Goal: Information Seeking & Learning: Check status

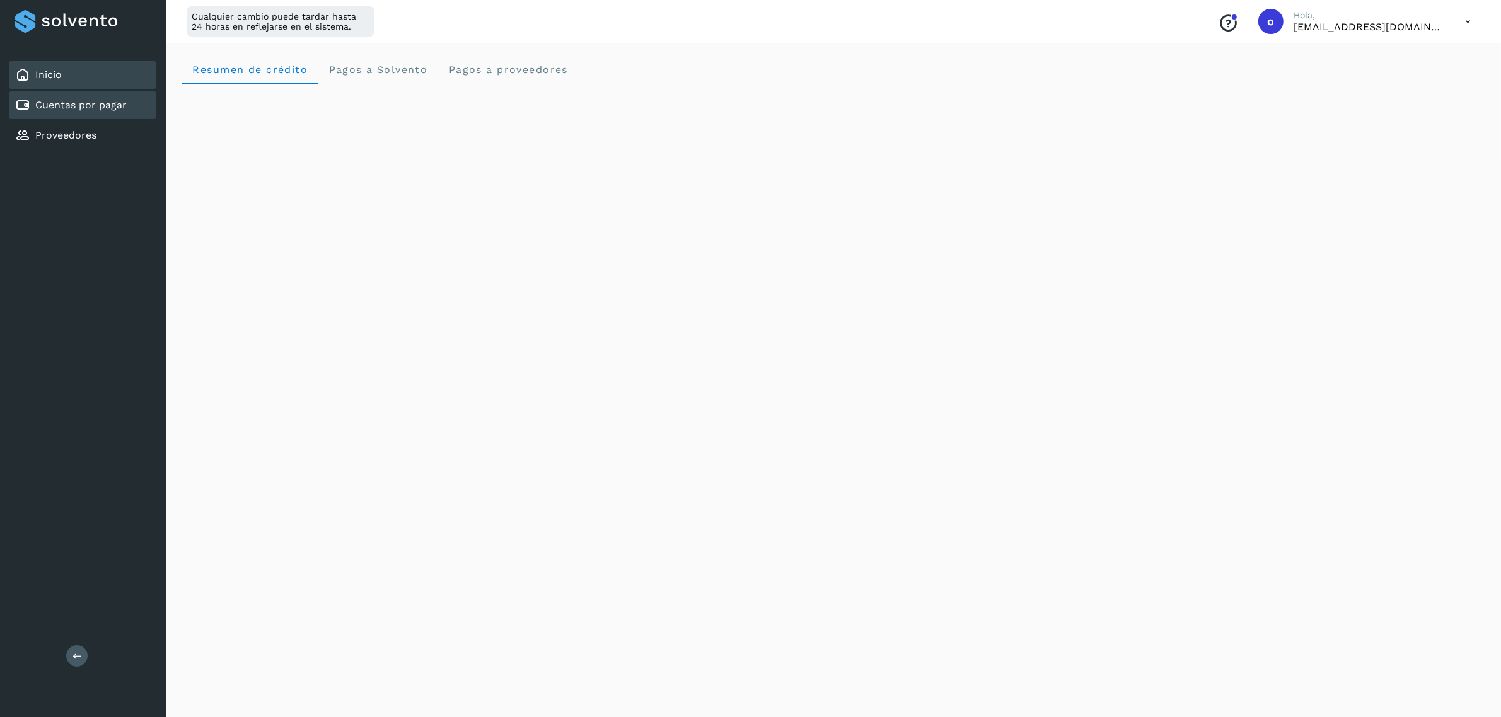
click at [113, 98] on div "Cuentas por pagar" at bounding box center [71, 105] width 112 height 15
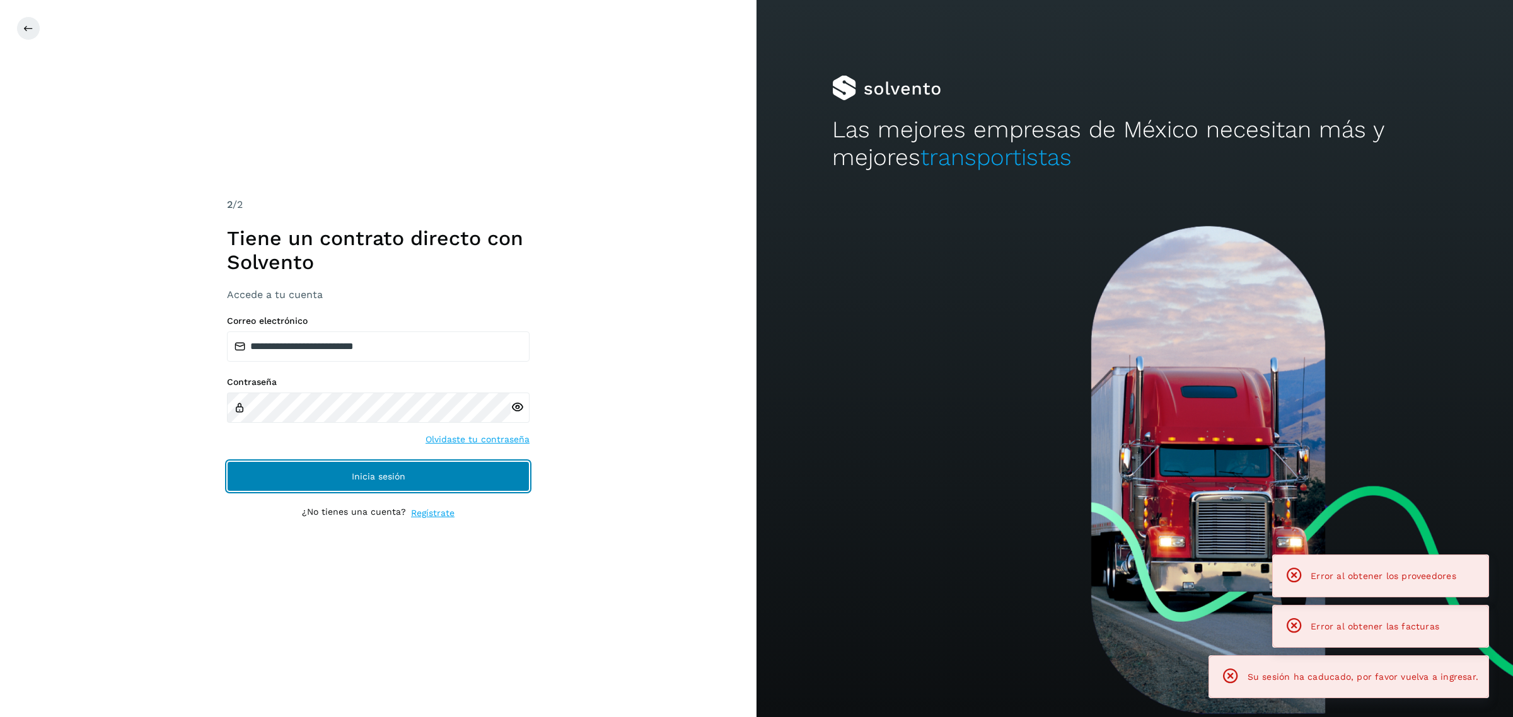
click at [254, 470] on button "Inicia sesión" at bounding box center [378, 476] width 303 height 30
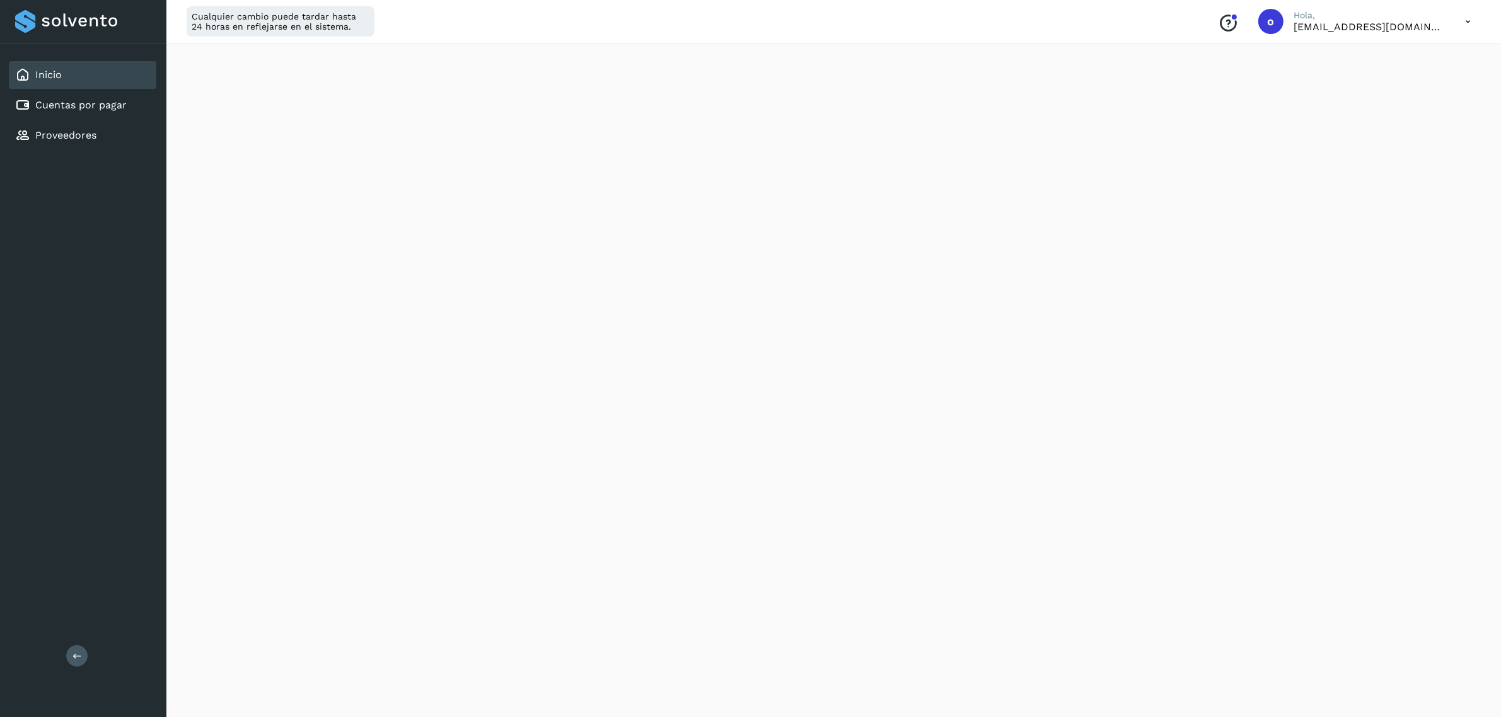
scroll to position [400, 0]
click at [105, 113] on div "Cuentas por pagar" at bounding box center [82, 105] width 147 height 28
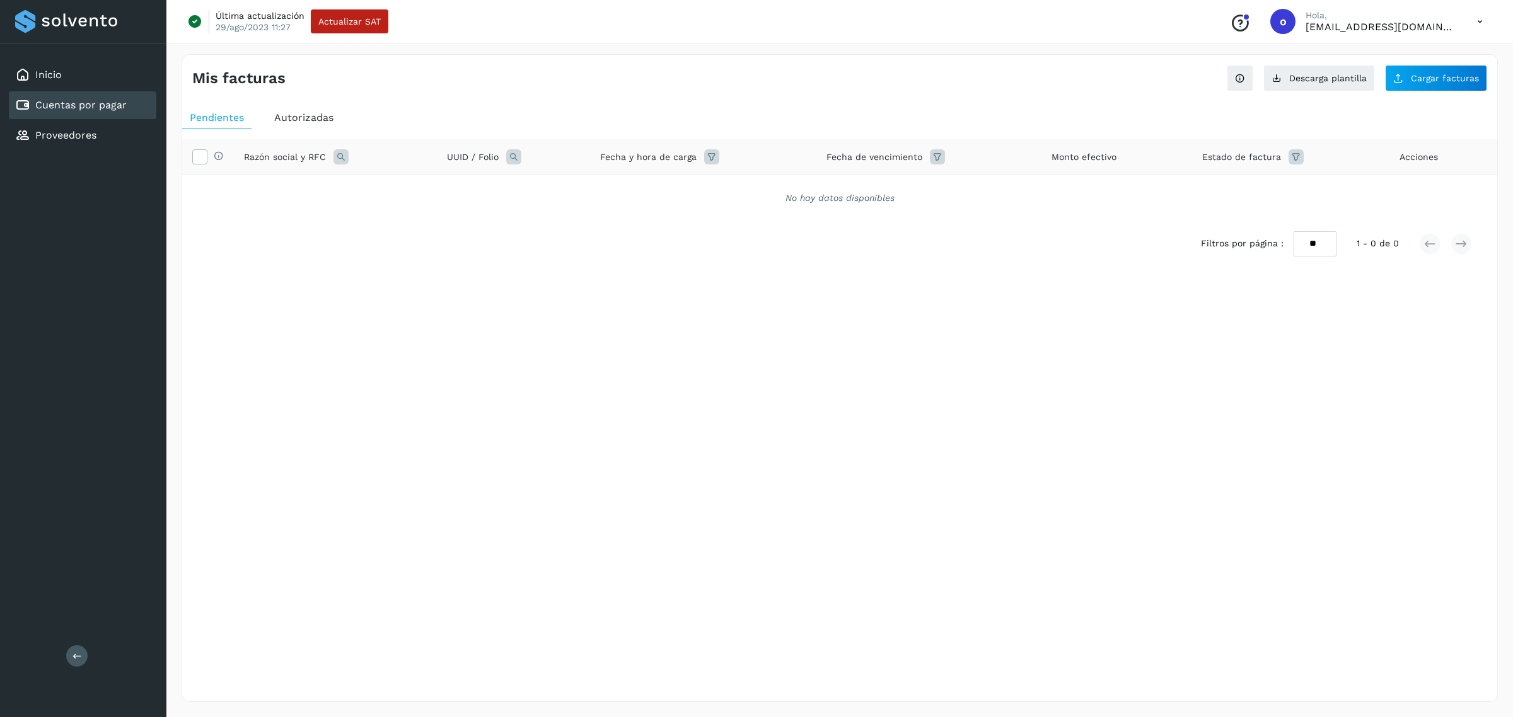
click at [272, 126] on div "Autorizadas" at bounding box center [304, 118] width 74 height 23
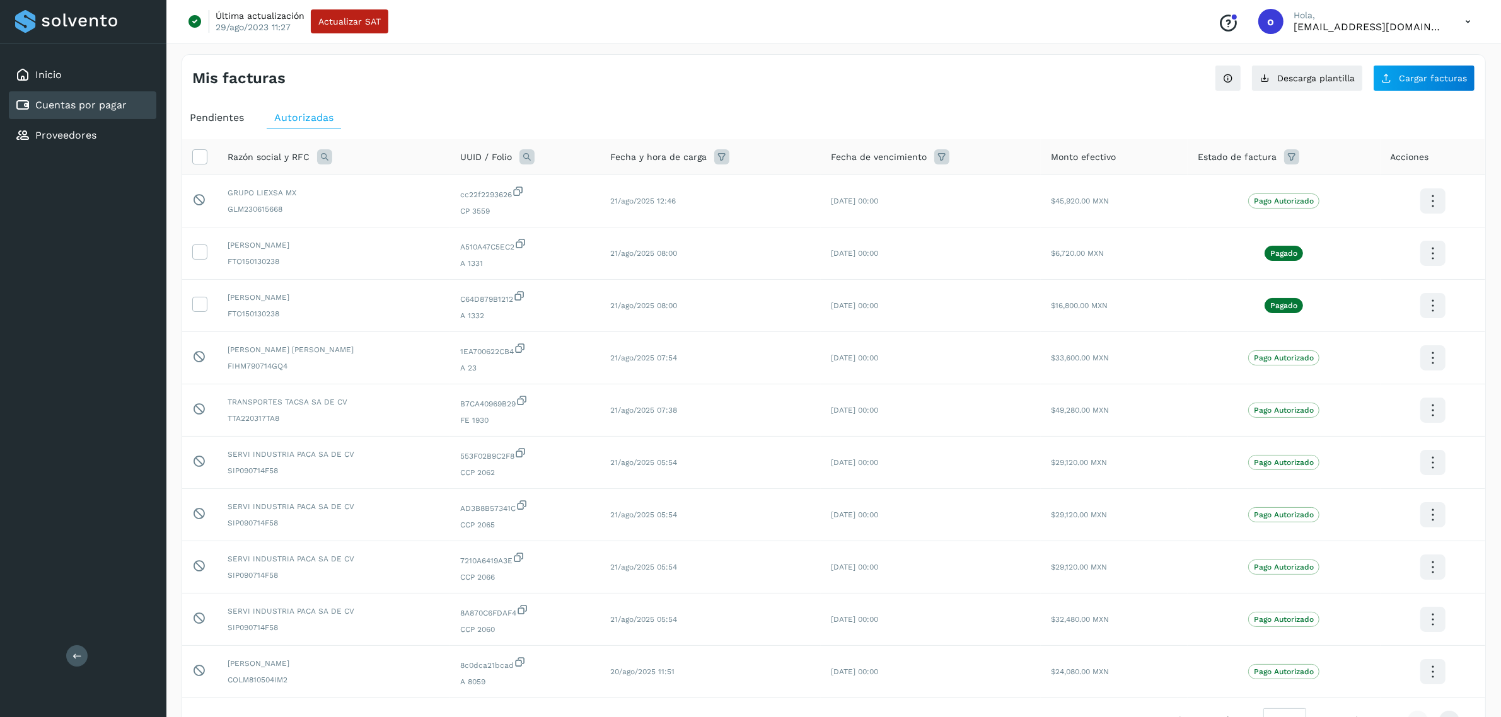
click at [949, 159] on icon at bounding box center [941, 156] width 15 height 15
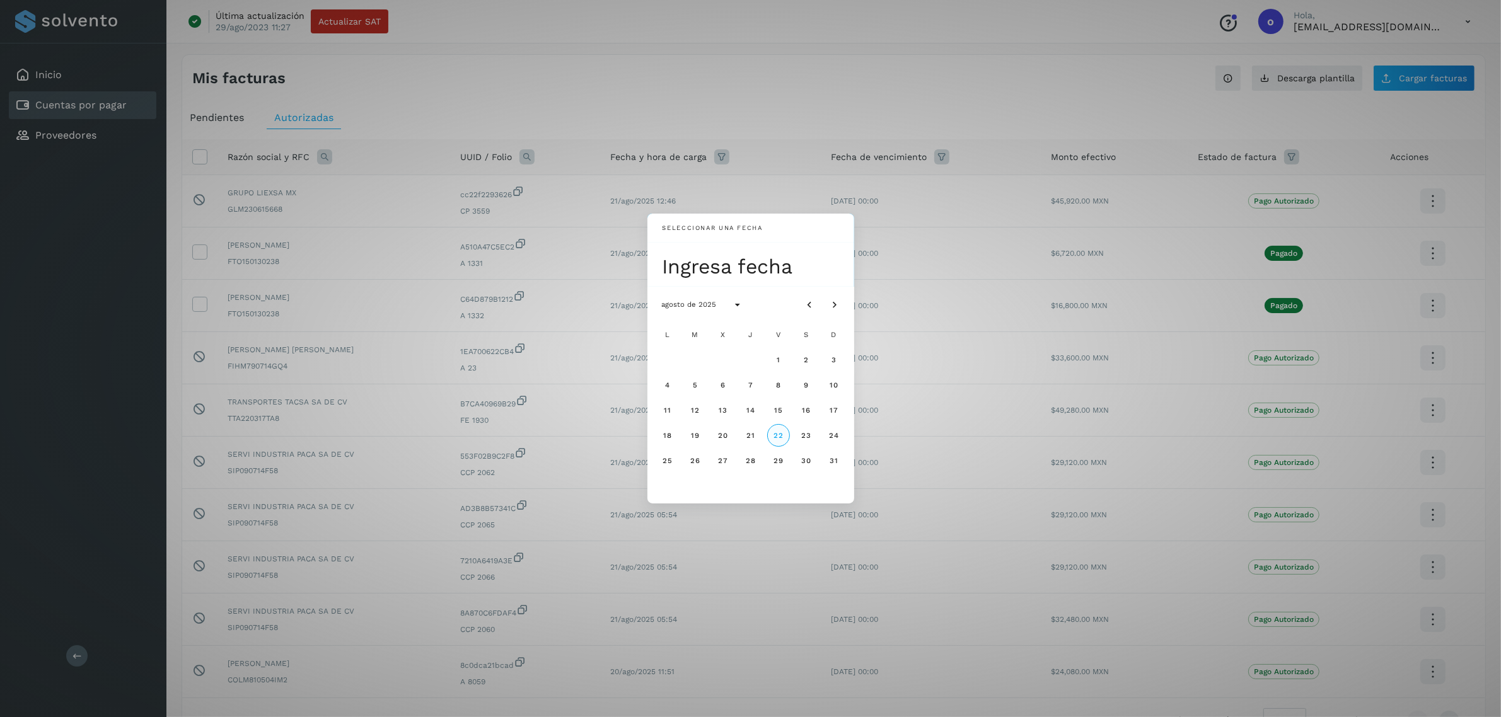
click at [775, 436] on span "22" at bounding box center [778, 435] width 11 height 9
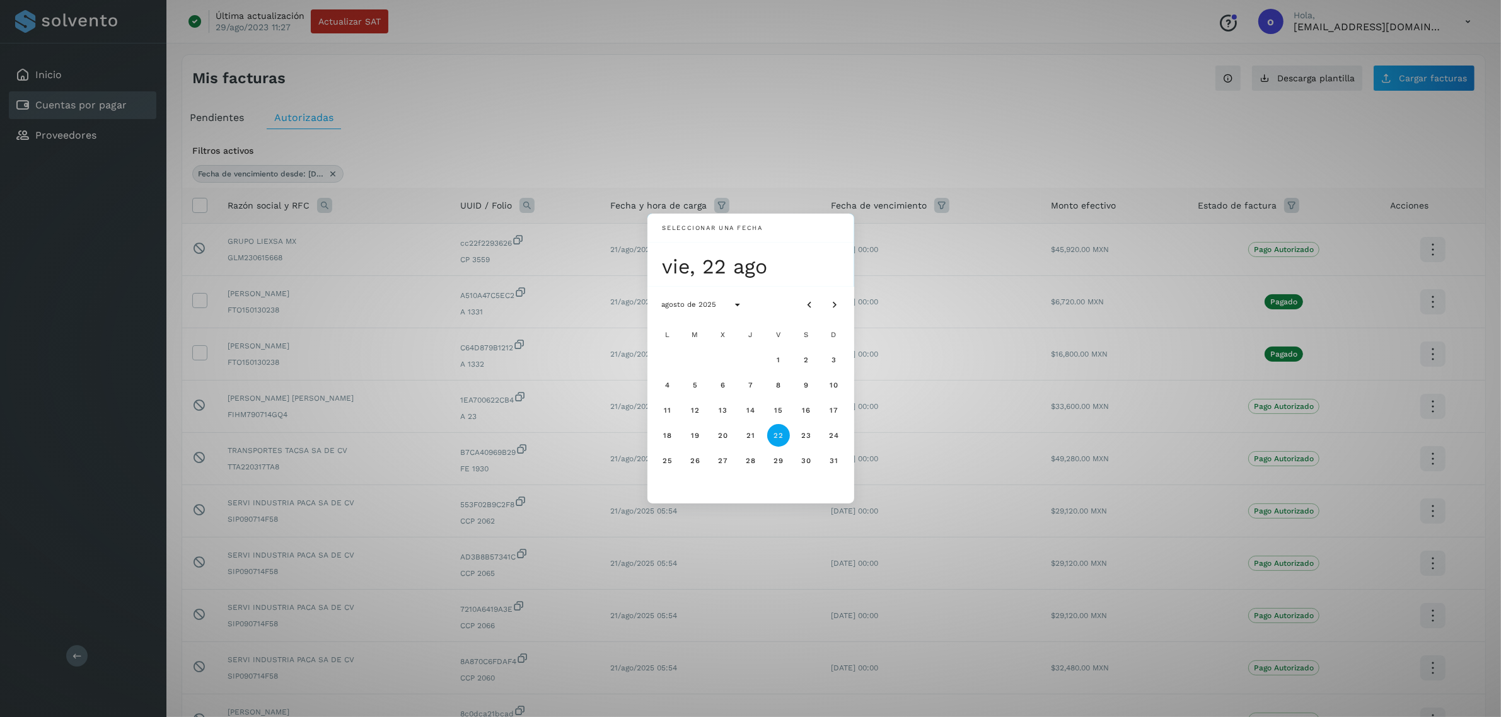
click at [886, 120] on div "Seleccionar una fecha vie, 22 ago agosto de 2025 L M X J V S D 1 2 3 4 5 6 7 8 …" at bounding box center [750, 358] width 1501 height 717
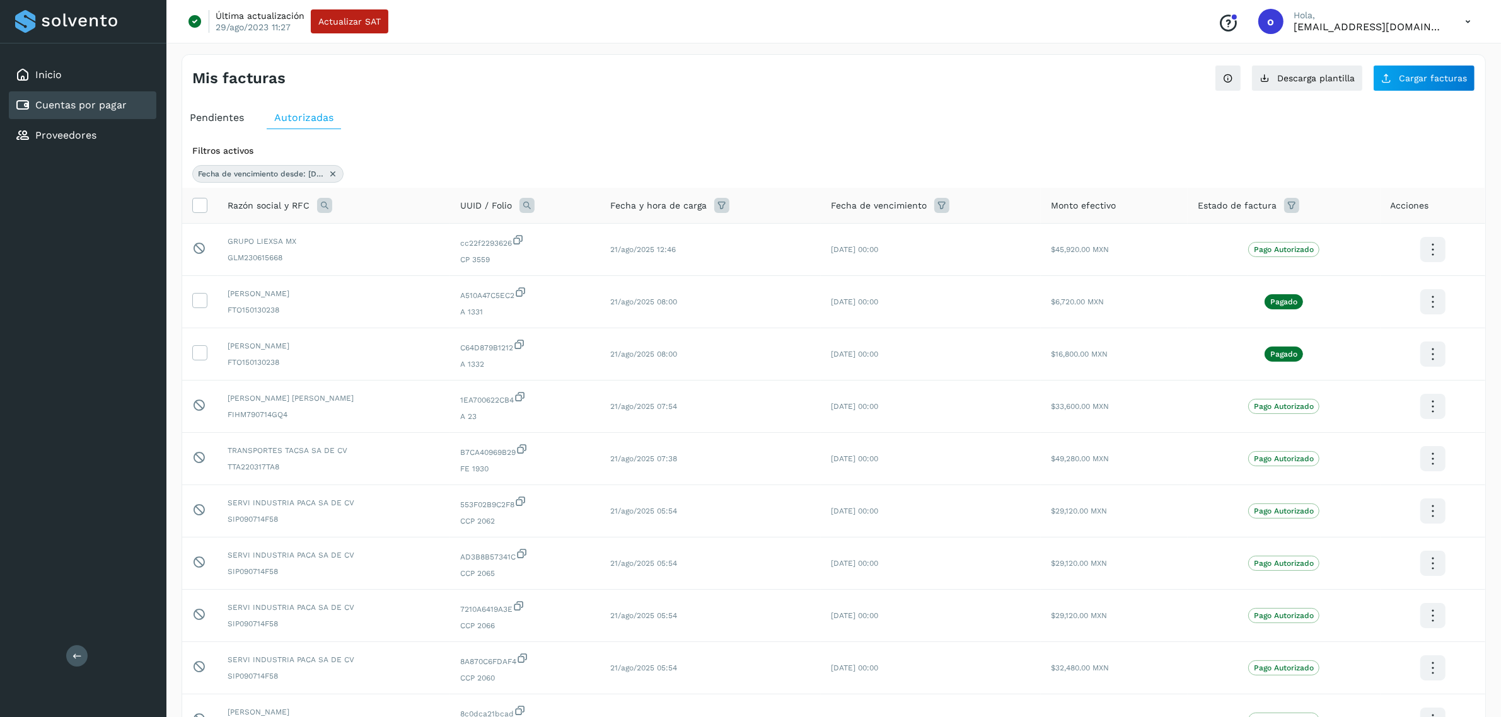
scroll to position [140, 0]
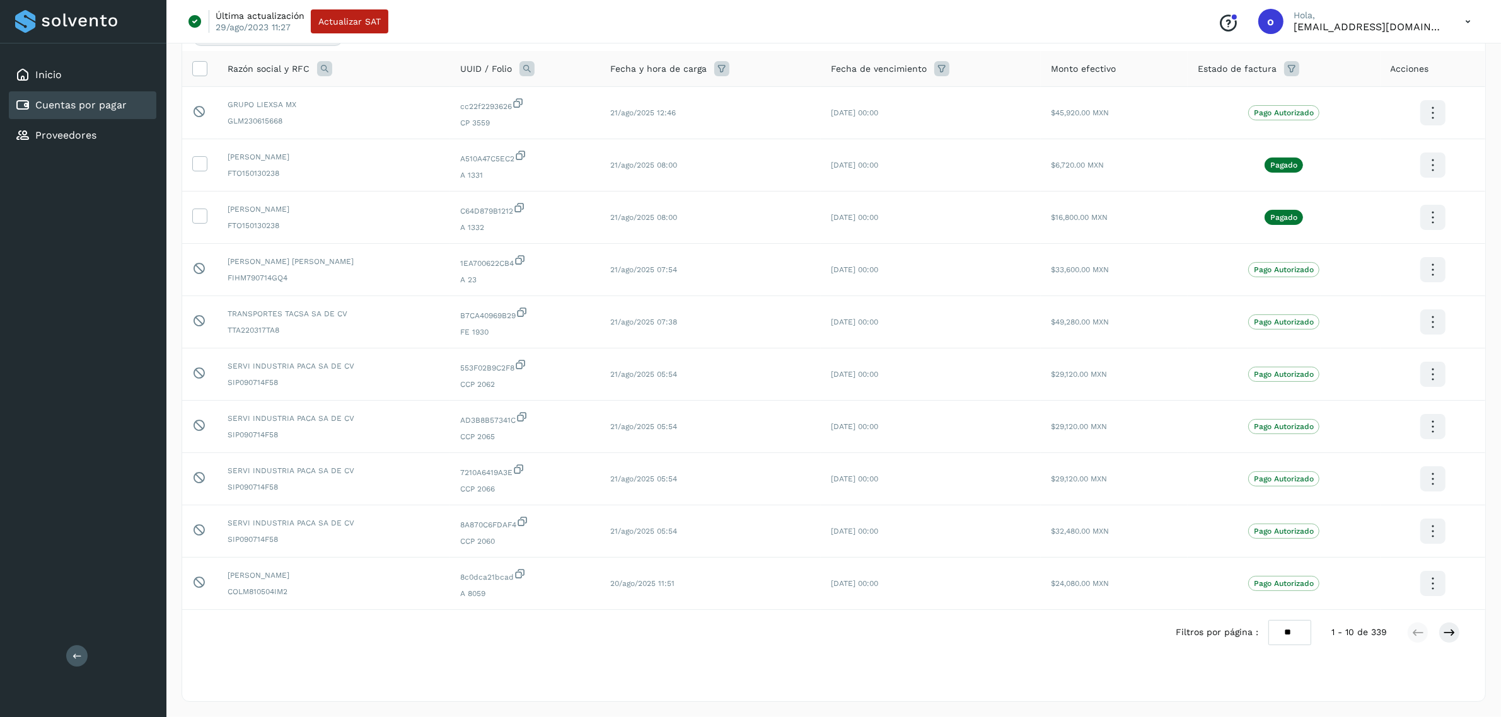
click at [1288, 642] on select "** ** **" at bounding box center [1289, 632] width 43 height 25
click at [1278, 620] on select "** ** **" at bounding box center [1289, 632] width 43 height 25
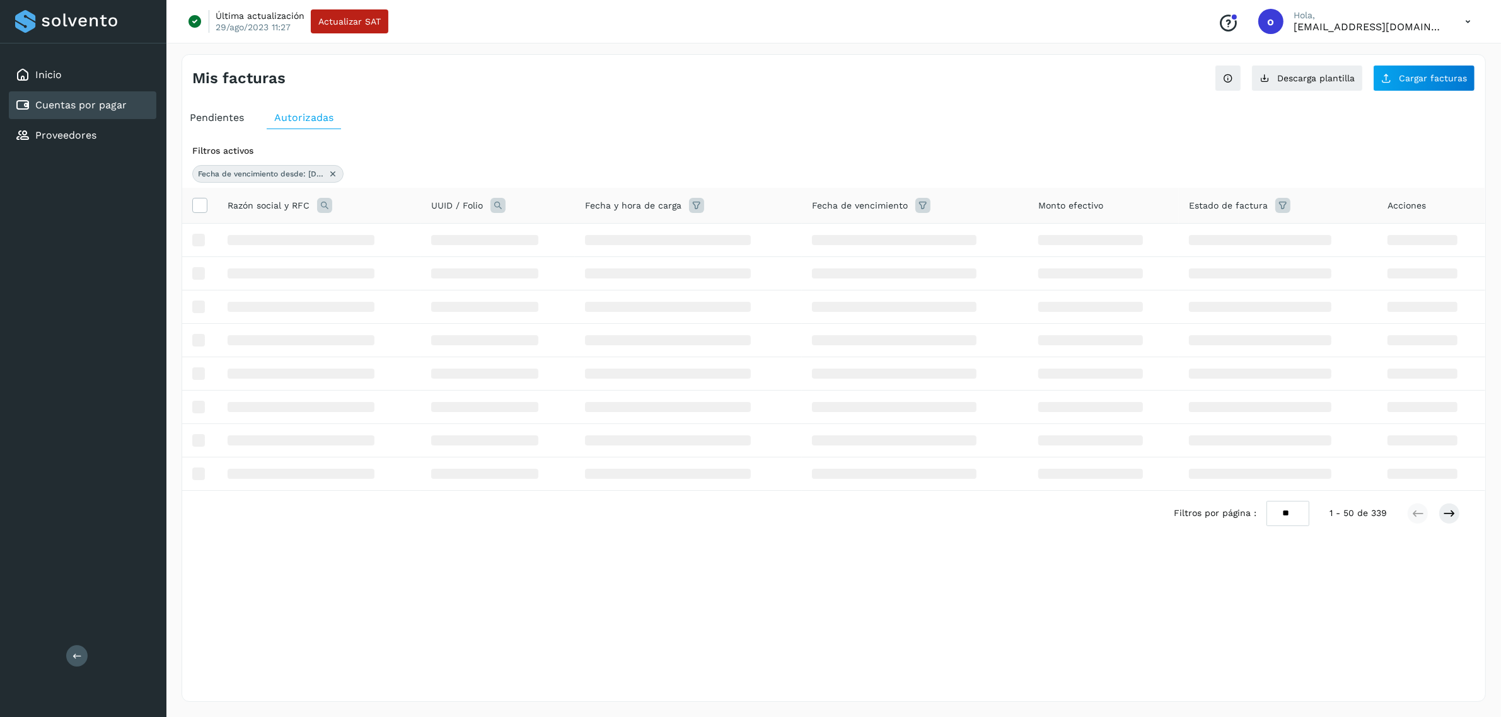
scroll to position [0, 0]
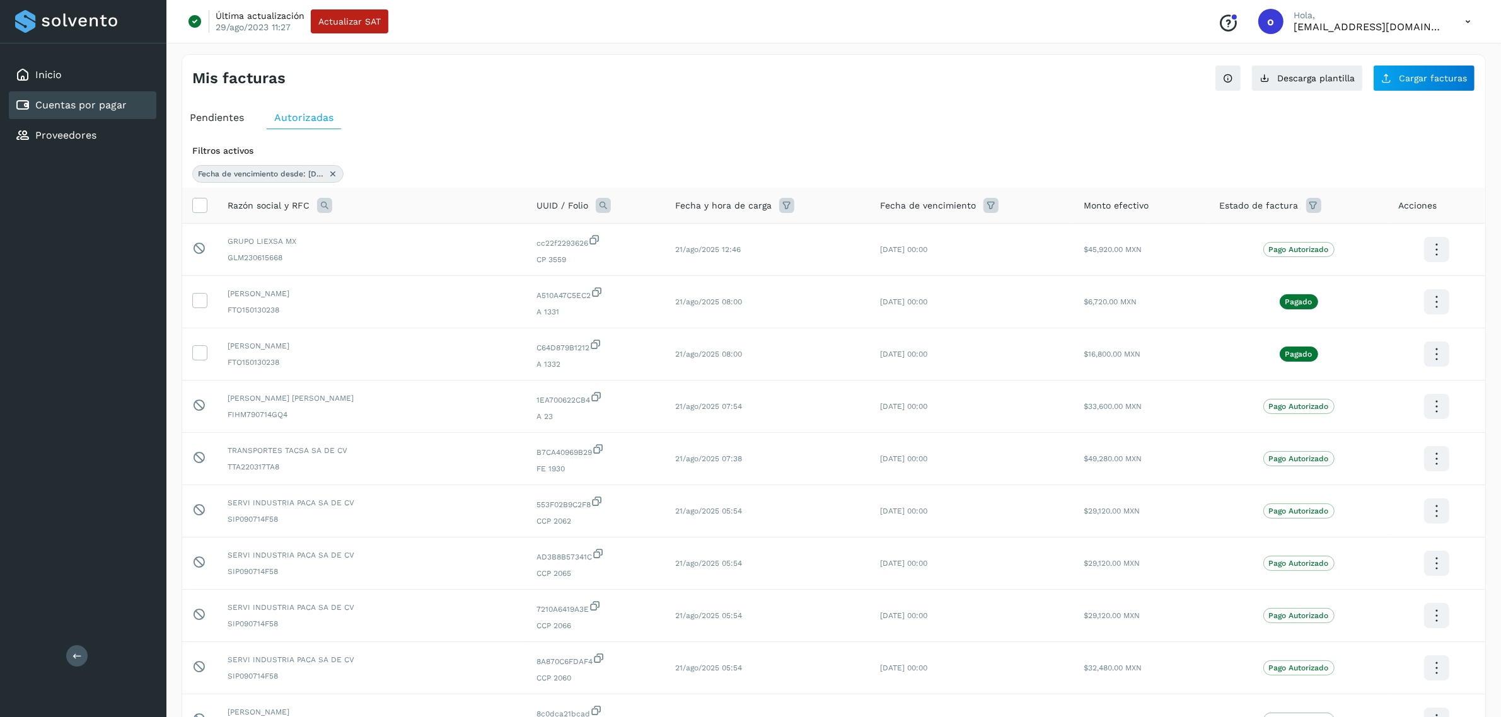
click at [983, 199] on icon at bounding box center [990, 205] width 15 height 15
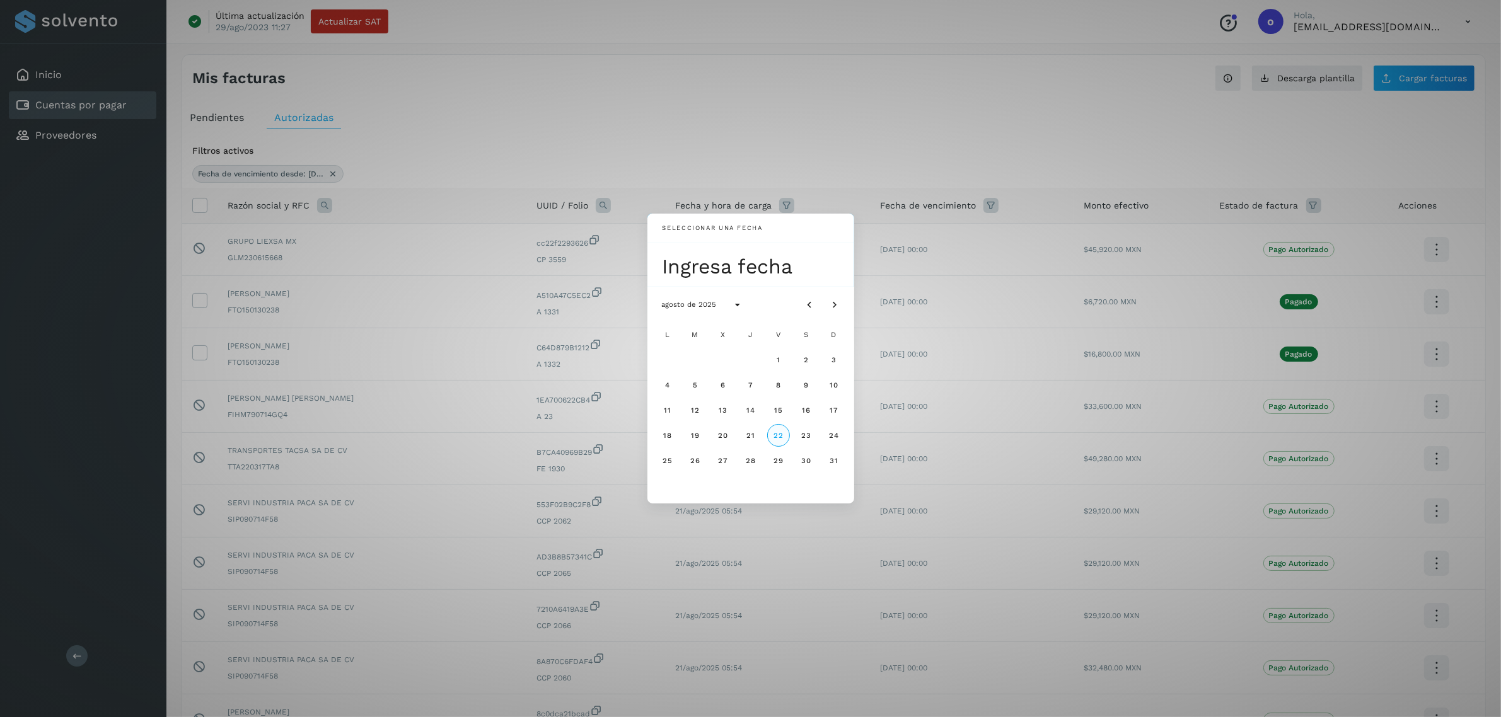
click at [772, 436] on button "22" at bounding box center [778, 435] width 23 height 23
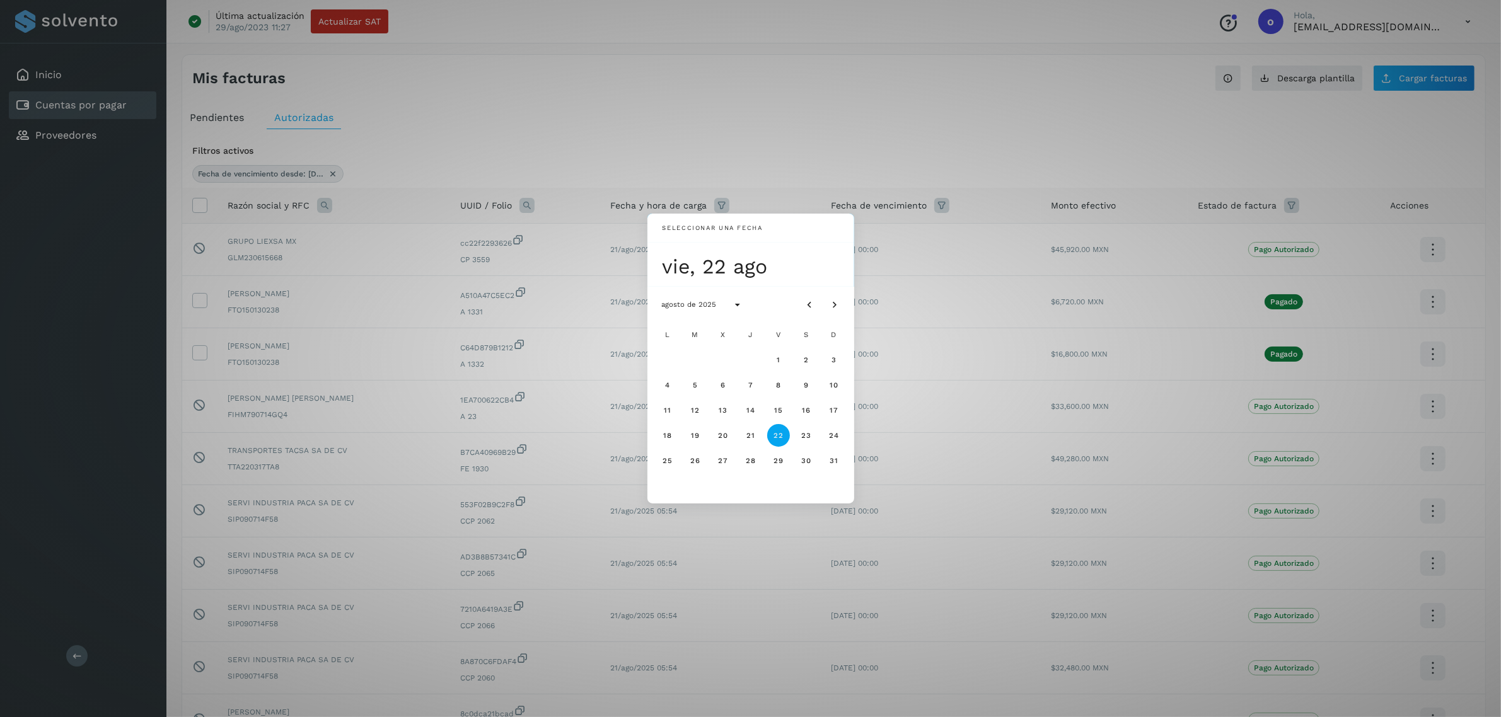
click at [920, 130] on div "Seleccionar una fecha vie, 22 ago agosto de 2025 L M X J V S D 1 2 3 4 5 6 7 8 …" at bounding box center [750, 358] width 1501 height 717
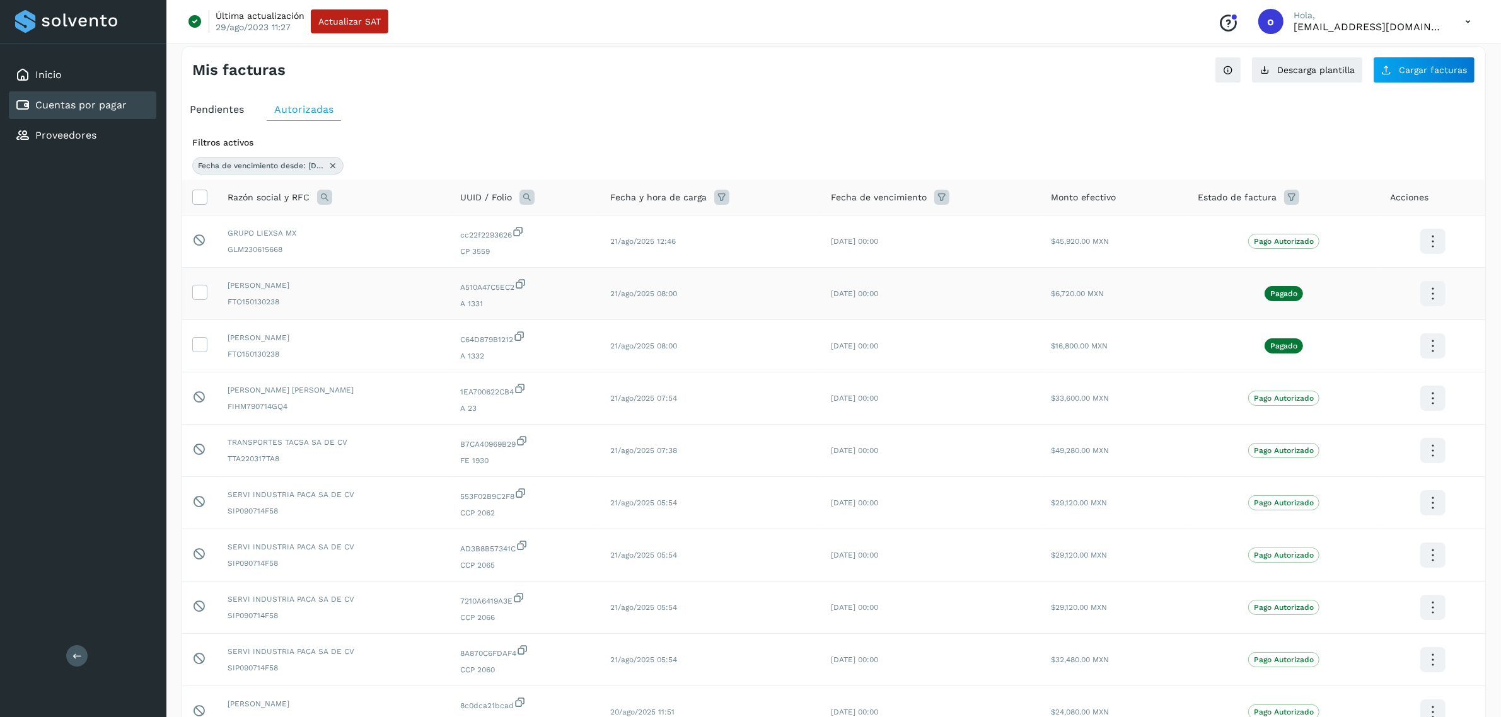
scroll to position [23, 0]
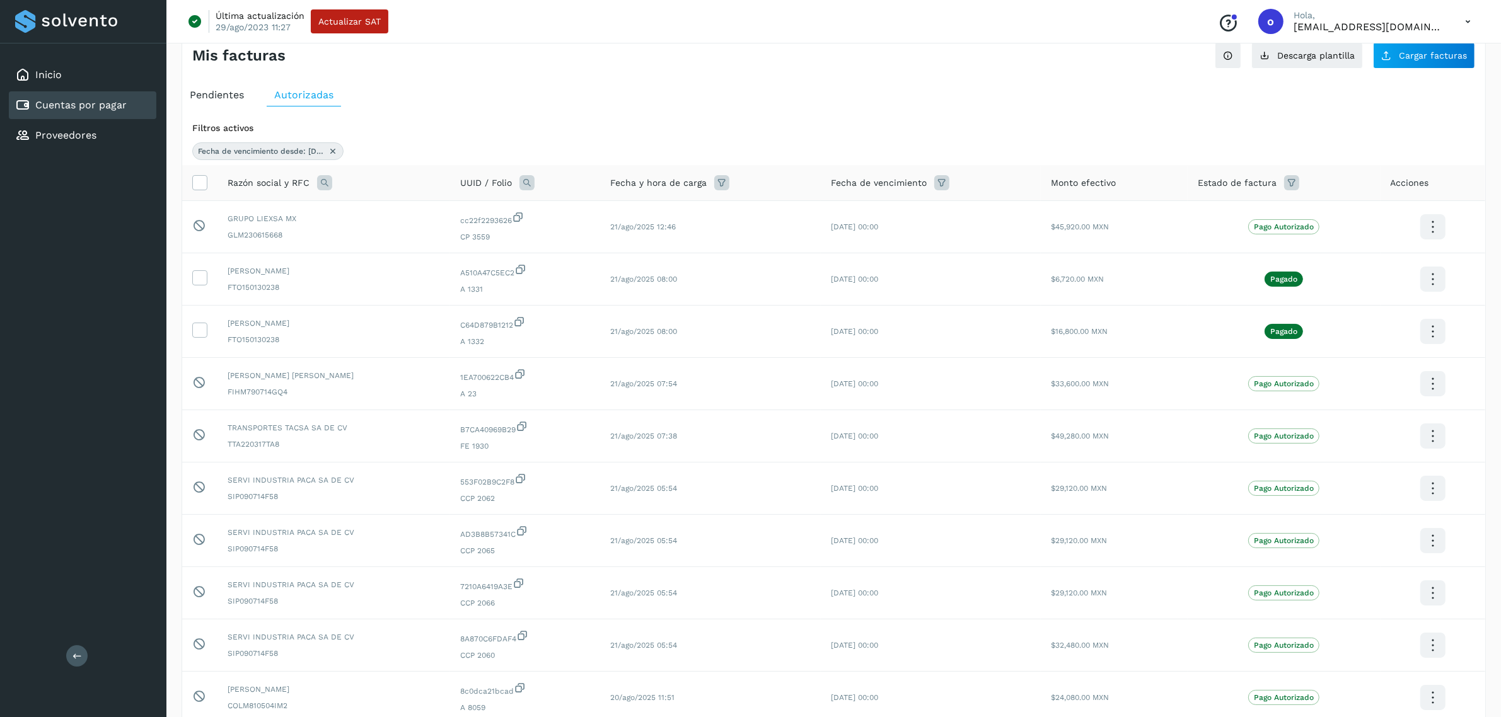
click at [949, 180] on icon at bounding box center [941, 182] width 15 height 15
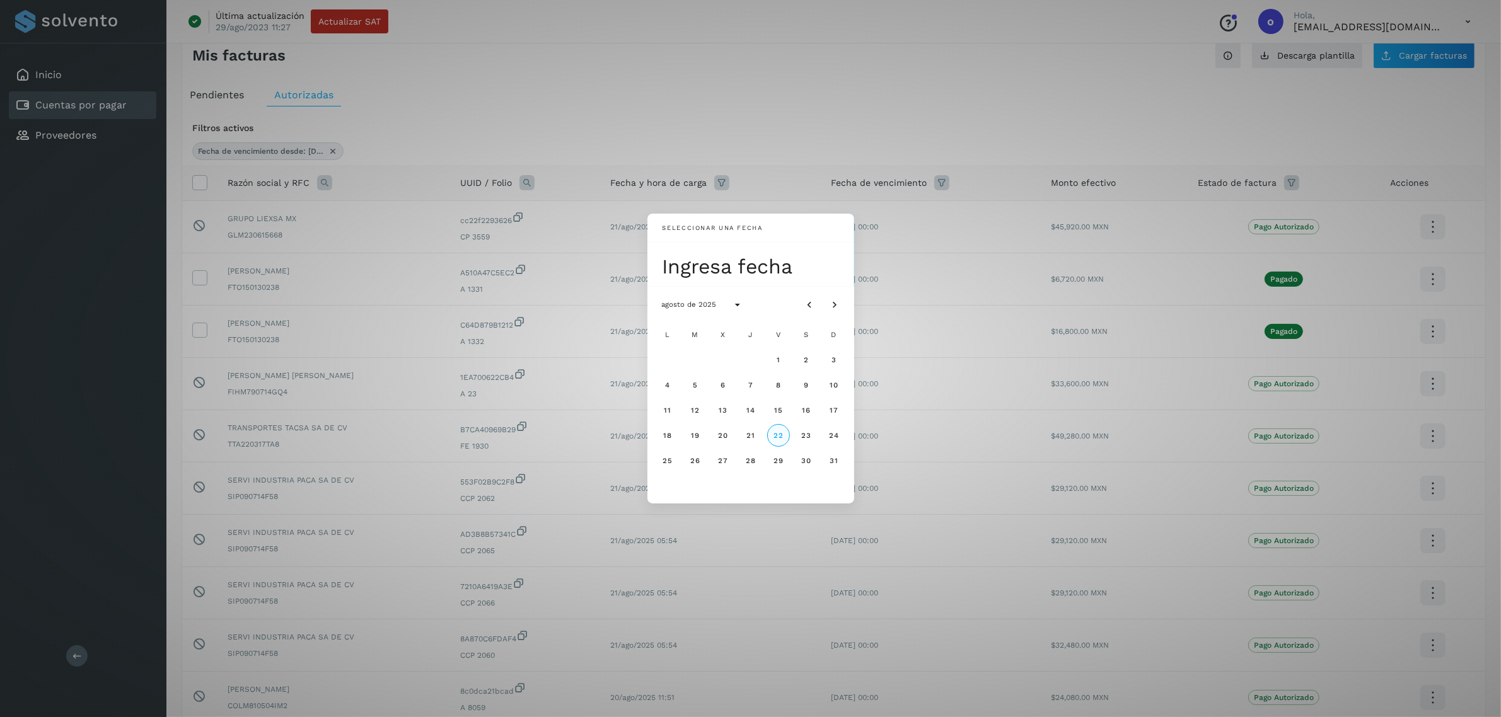
click at [777, 439] on span "22" at bounding box center [778, 435] width 11 height 9
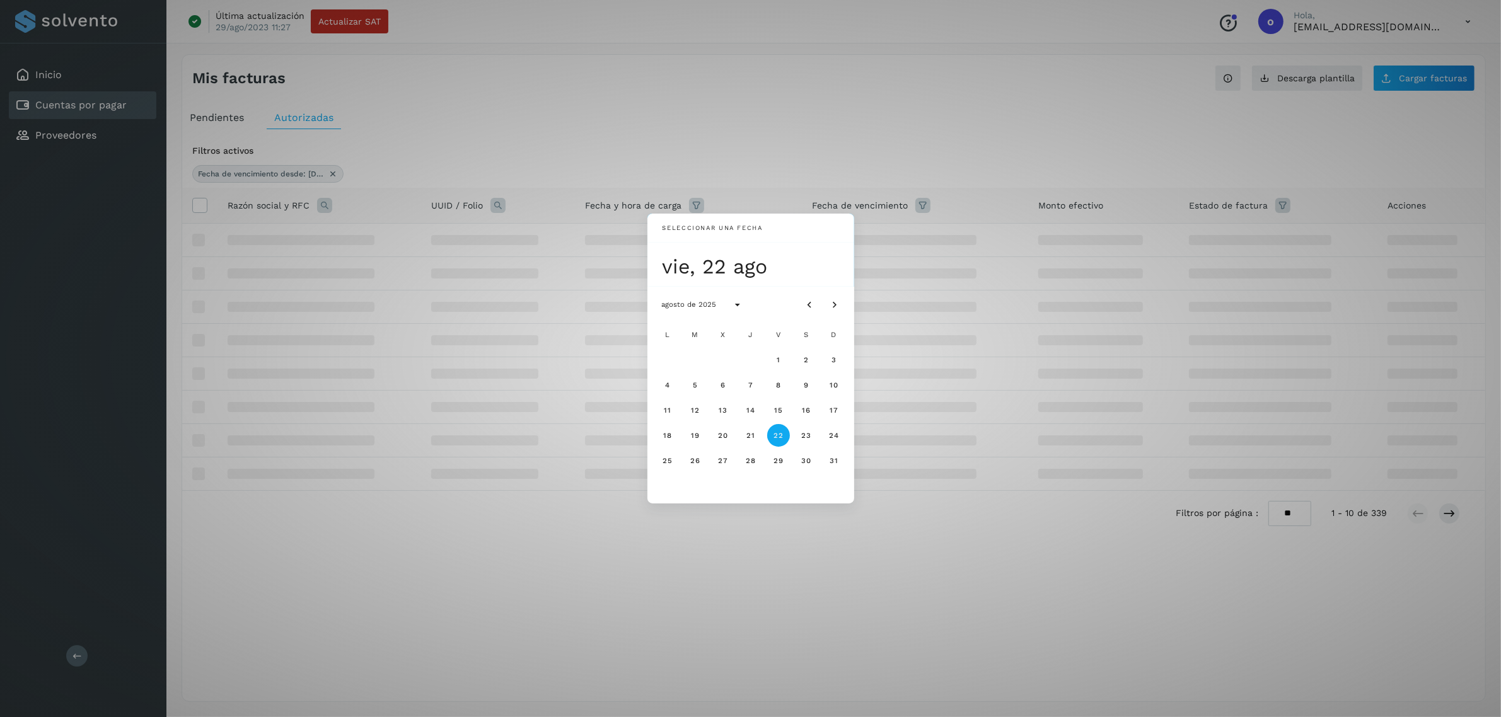
scroll to position [0, 0]
click at [777, 439] on button "22" at bounding box center [784, 435] width 23 height 23
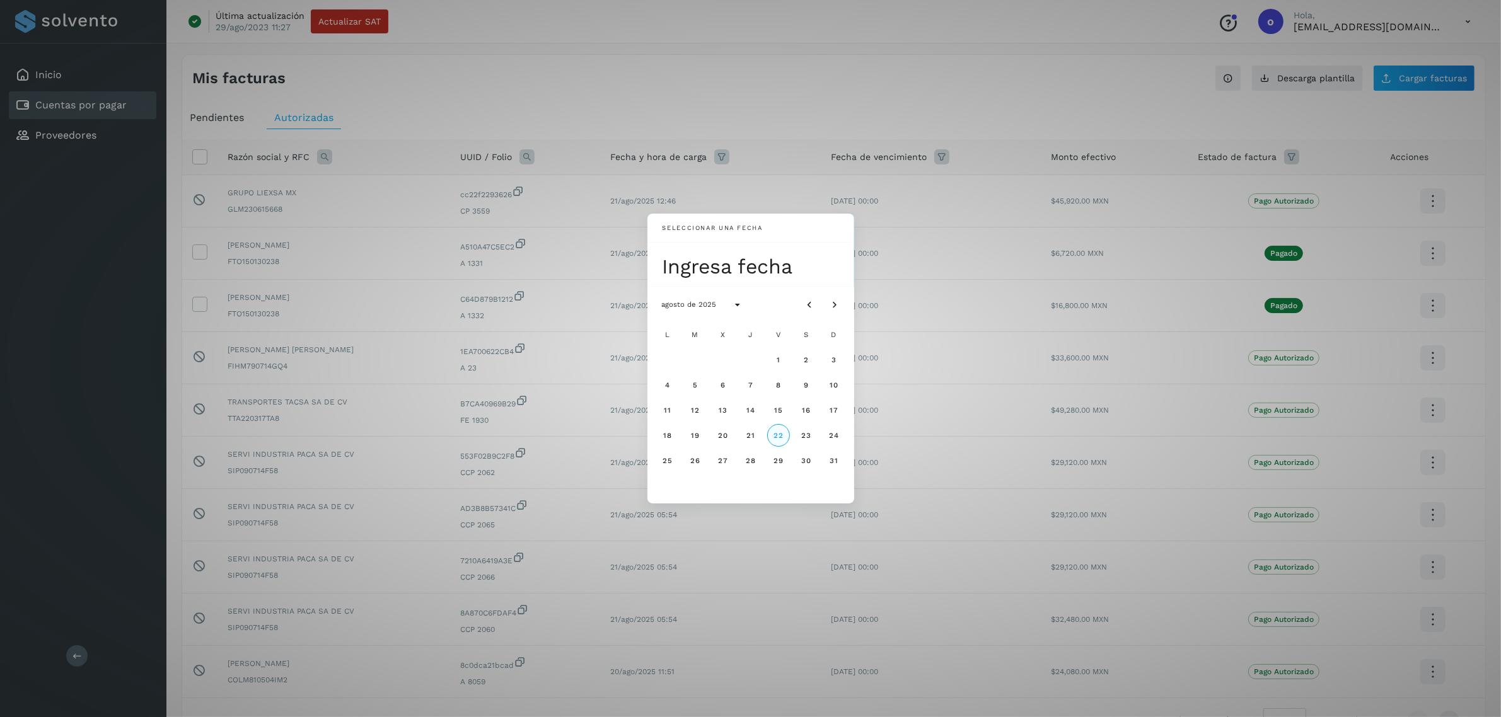
click at [777, 439] on span "22" at bounding box center [778, 435] width 11 height 9
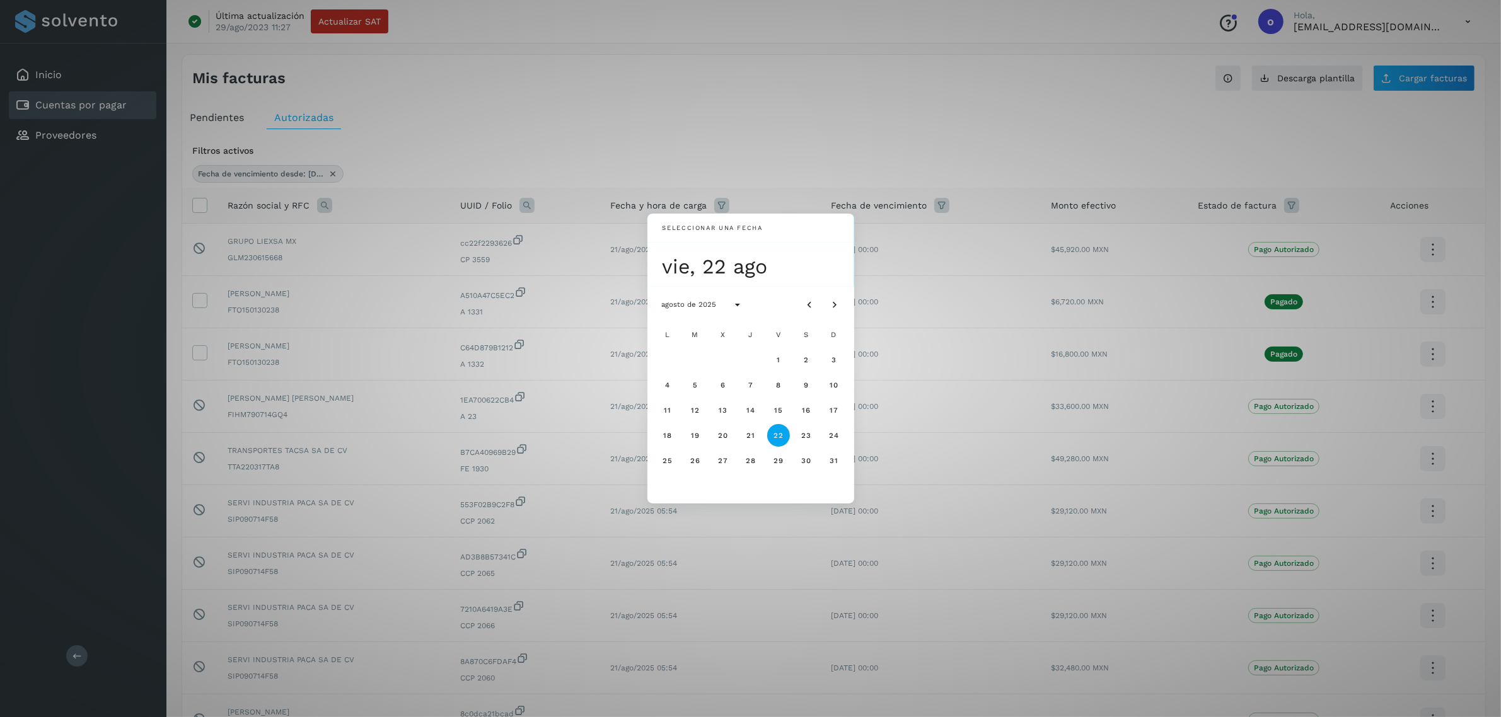
click at [857, 101] on div "Seleccionar una fecha vie, 22 ago agosto de 2025 L M X J V S D 1 2 3 4 5 6 7 8 …" at bounding box center [750, 358] width 1501 height 717
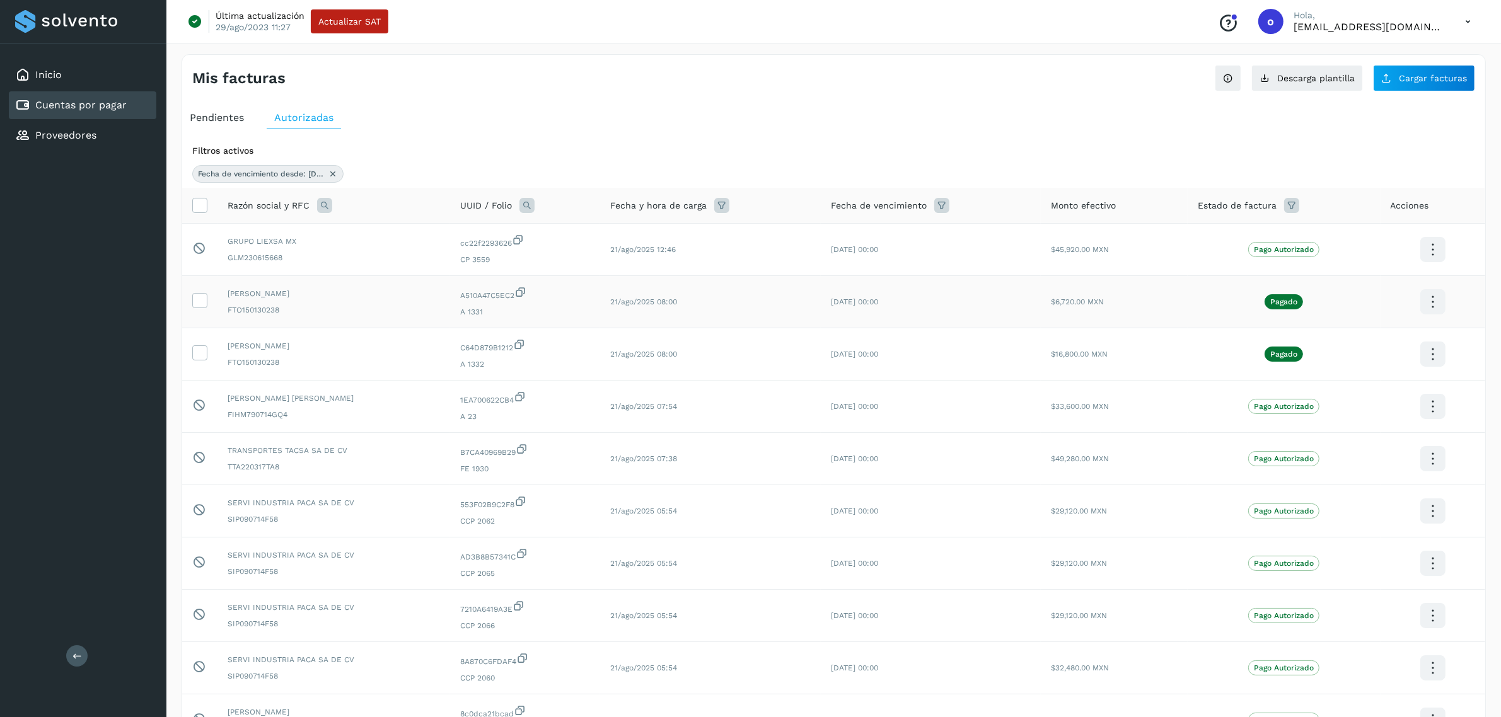
scroll to position [140, 0]
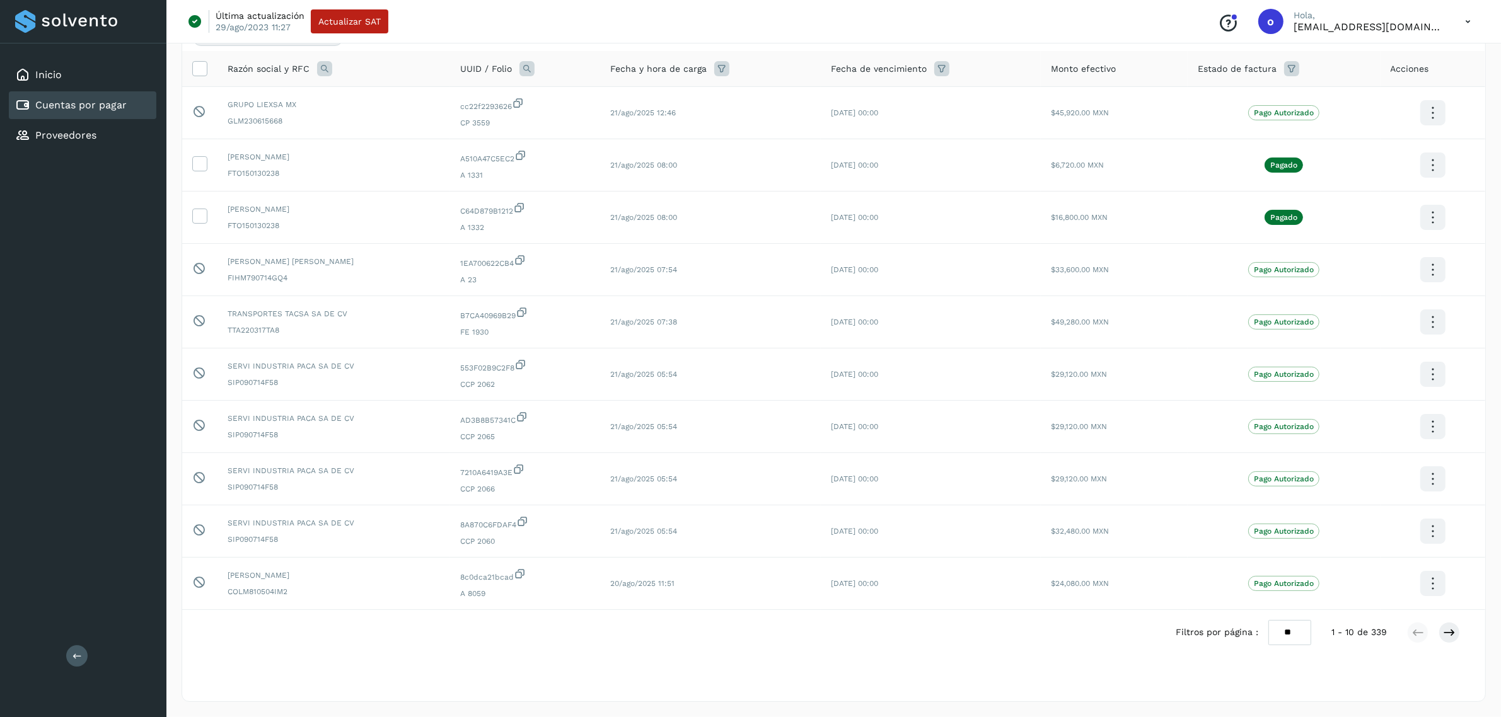
click at [1292, 637] on select "** ** **" at bounding box center [1289, 632] width 43 height 25
select select "**"
click at [1278, 620] on select "** ** **" at bounding box center [1289, 632] width 43 height 25
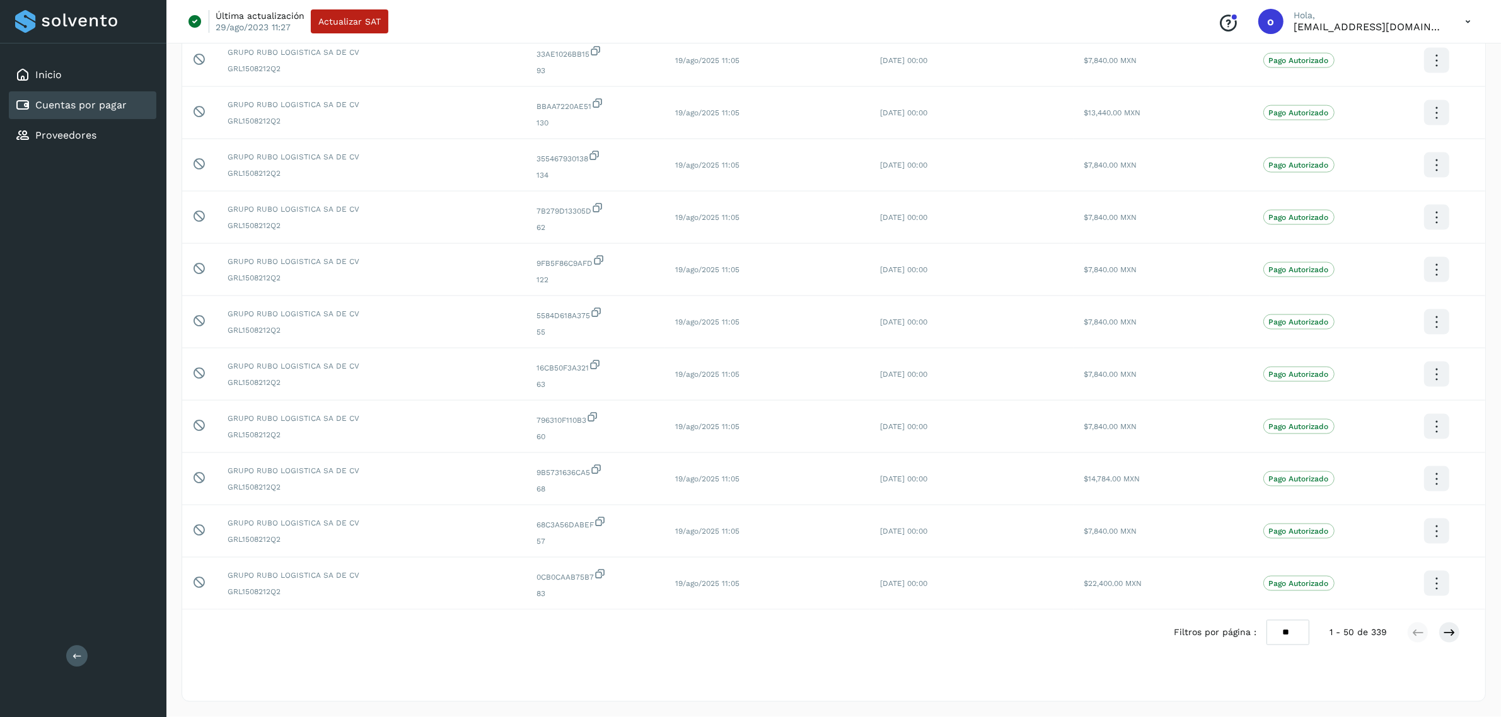
scroll to position [0, 0]
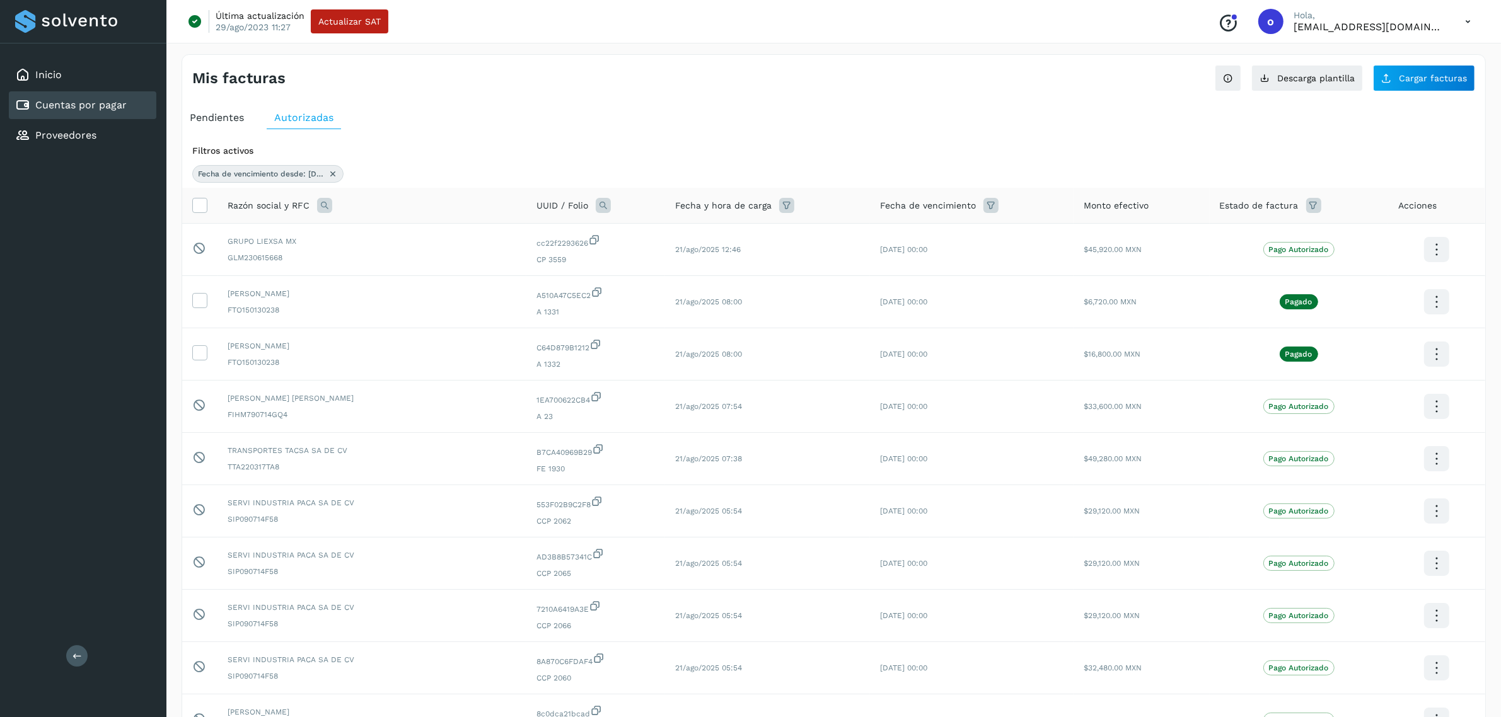
click at [1306, 209] on icon at bounding box center [1313, 205] width 15 height 15
click at [1448, 236] on icon at bounding box center [1445, 237] width 13 height 13
click at [1379, 265] on div "Pagado" at bounding box center [1389, 260] width 125 height 15
type input "**********"
click at [1416, 226] on div at bounding box center [750, 358] width 1501 height 717
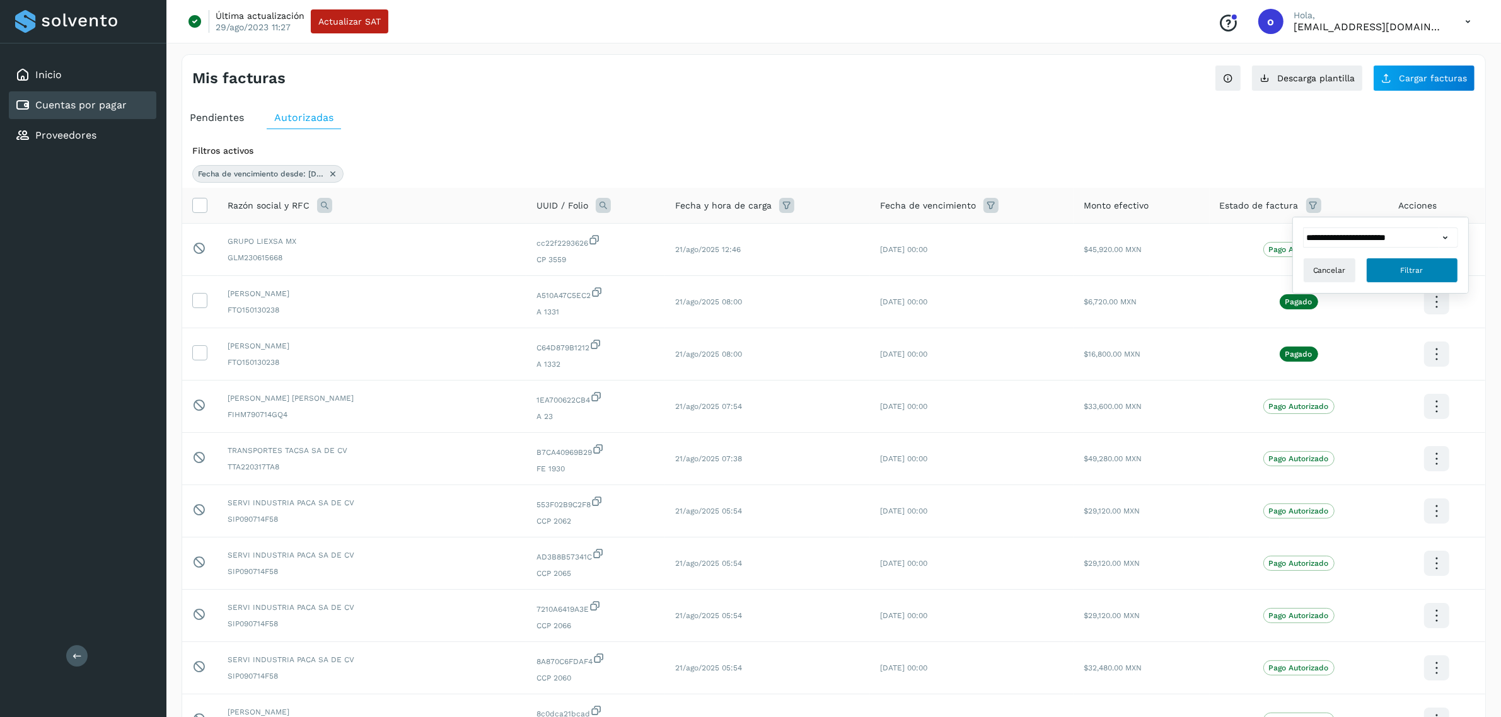
click at [1403, 269] on span "Filtrar" at bounding box center [1412, 270] width 23 height 11
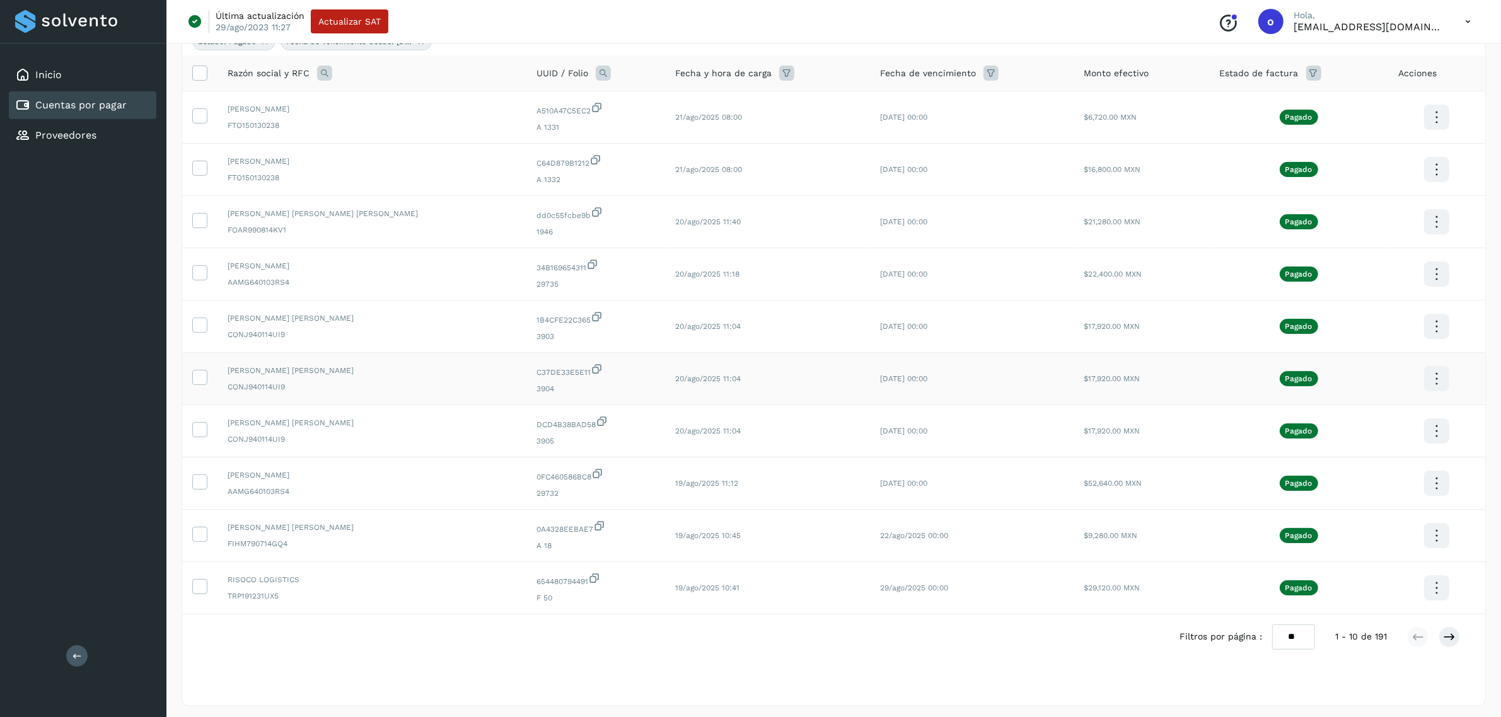
scroll to position [140, 0]
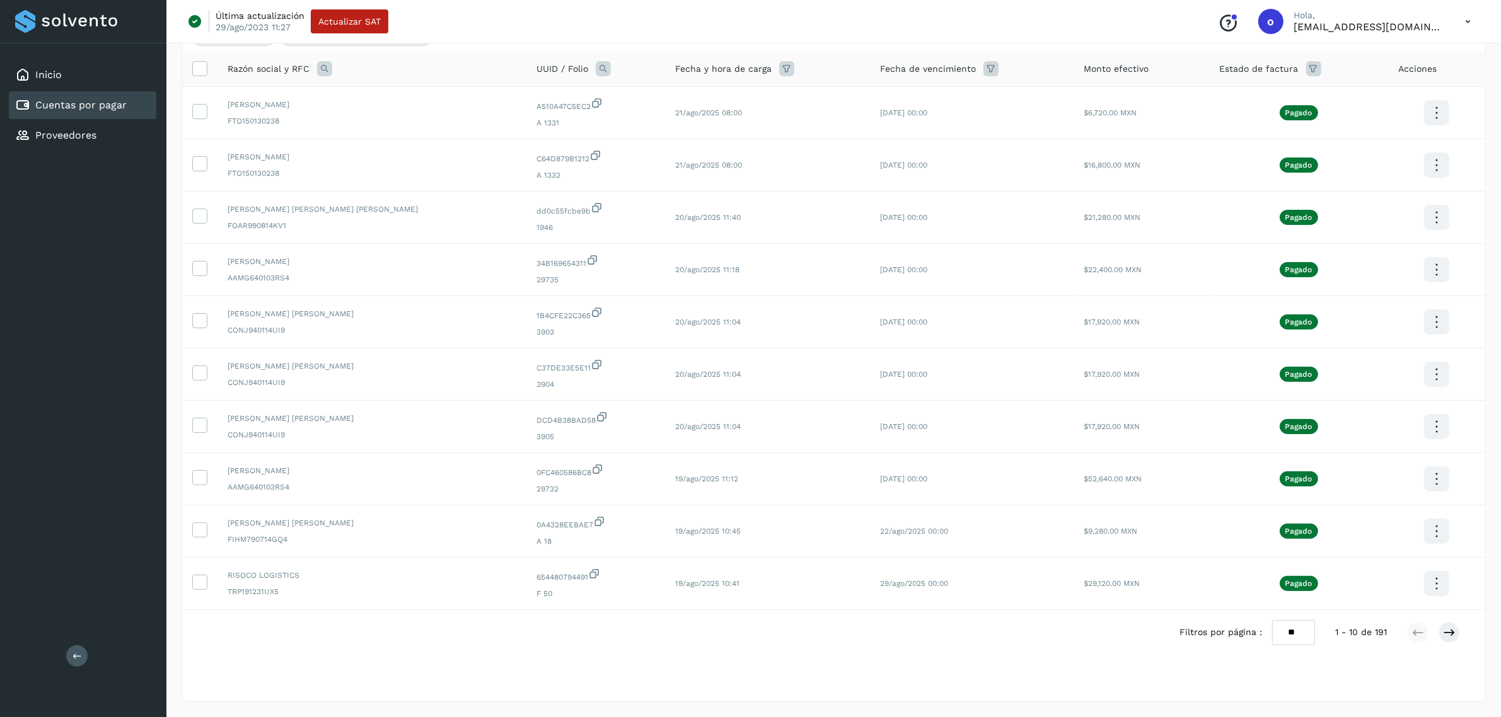
click at [1287, 633] on select "** ** **" at bounding box center [1293, 632] width 43 height 25
select select "**"
click at [1282, 620] on select "** ** **" at bounding box center [1293, 632] width 43 height 25
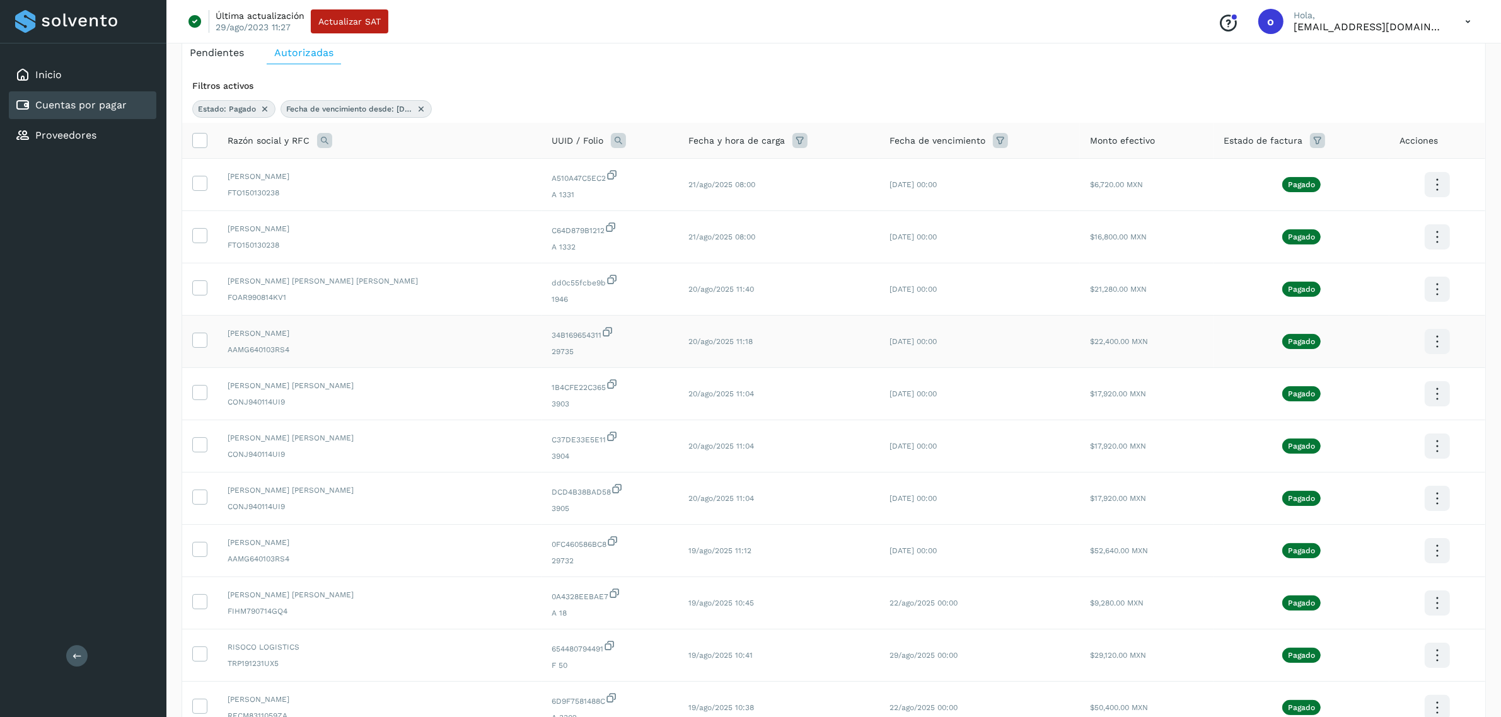
scroll to position [0, 0]
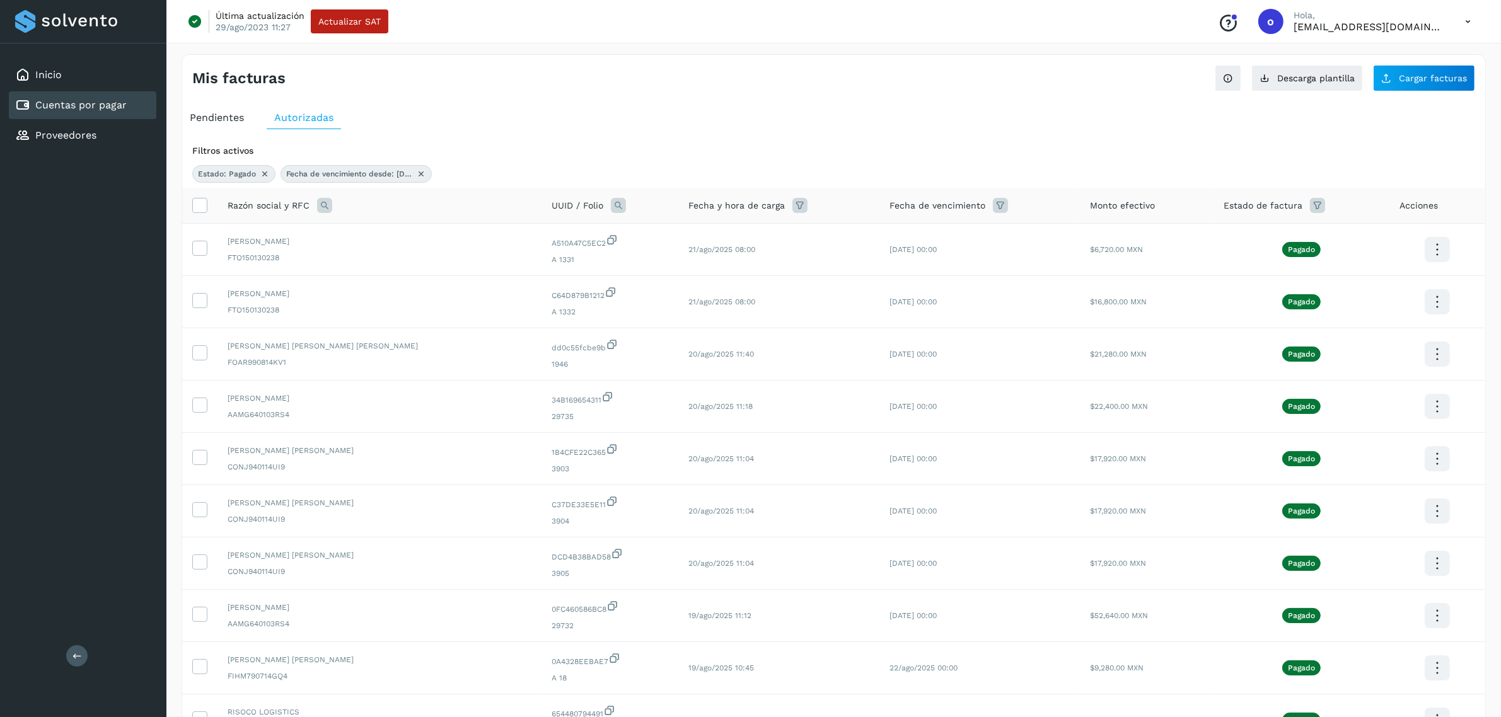
click at [326, 207] on icon at bounding box center [324, 205] width 15 height 15
click at [431, 262] on input "text" at bounding box center [407, 258] width 155 height 20
type input "******"
click at [438, 292] on span "Buscar" at bounding box center [438, 291] width 25 height 11
select select "**"
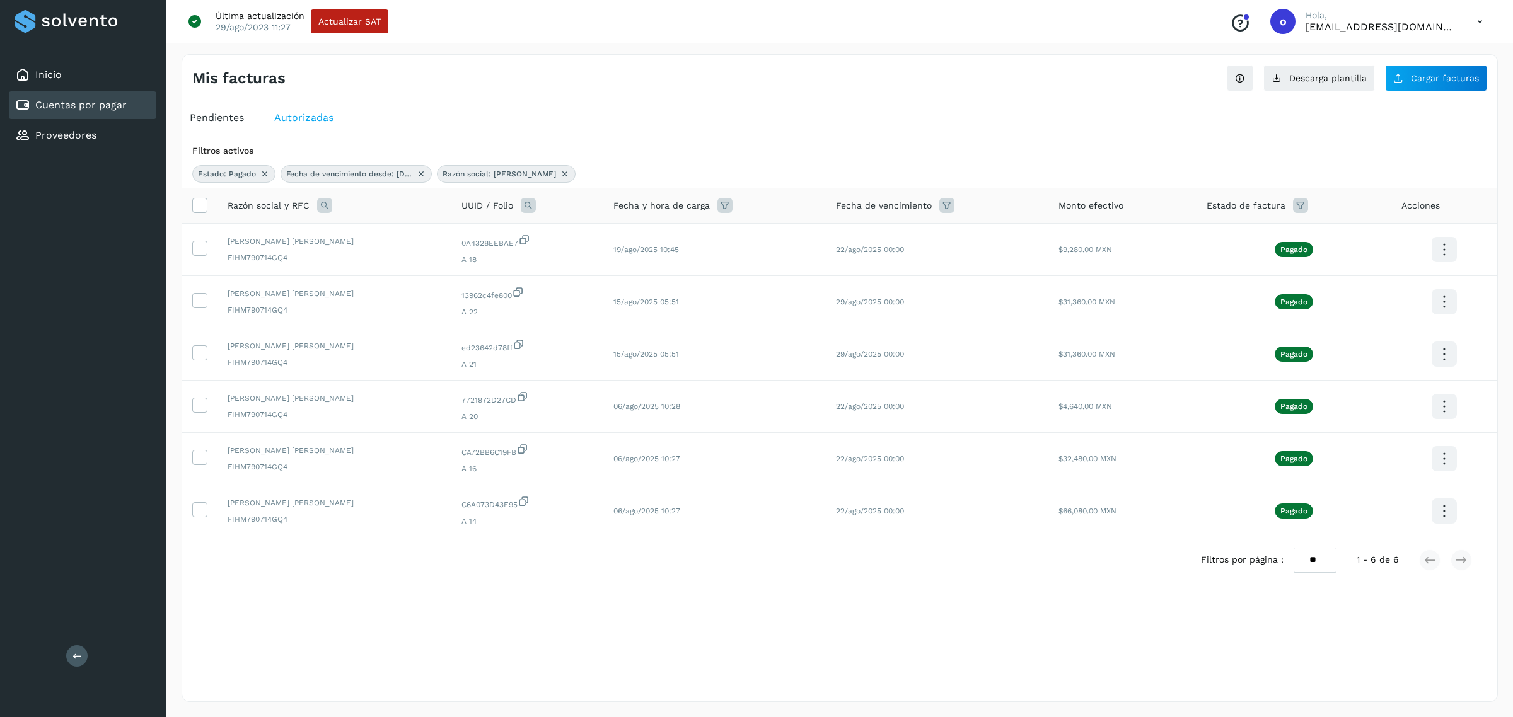
click at [560, 172] on icon at bounding box center [565, 174] width 10 height 10
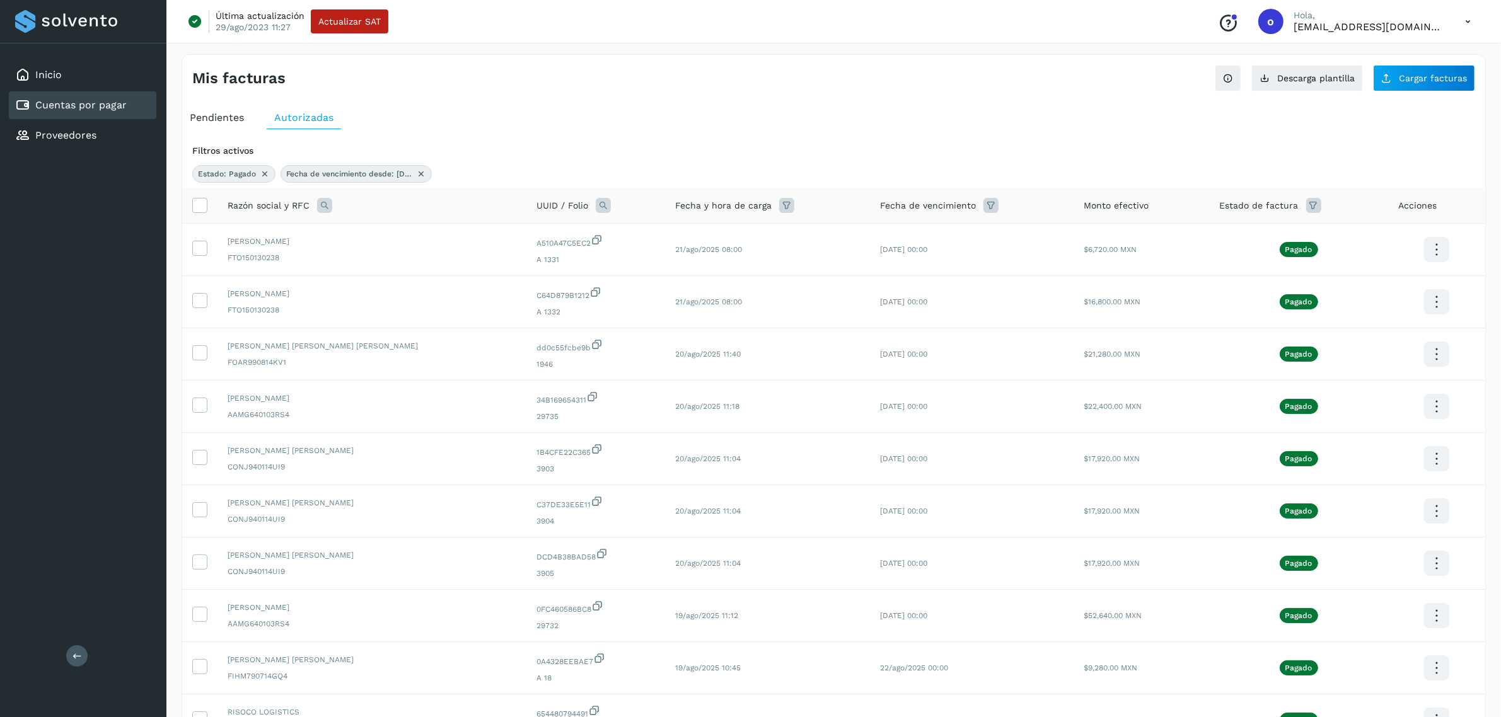
click at [325, 199] on icon at bounding box center [324, 205] width 15 height 15
click at [446, 255] on input "text" at bounding box center [407, 258] width 155 height 20
type input "******"
click at [471, 292] on button "Buscar" at bounding box center [439, 291] width 92 height 25
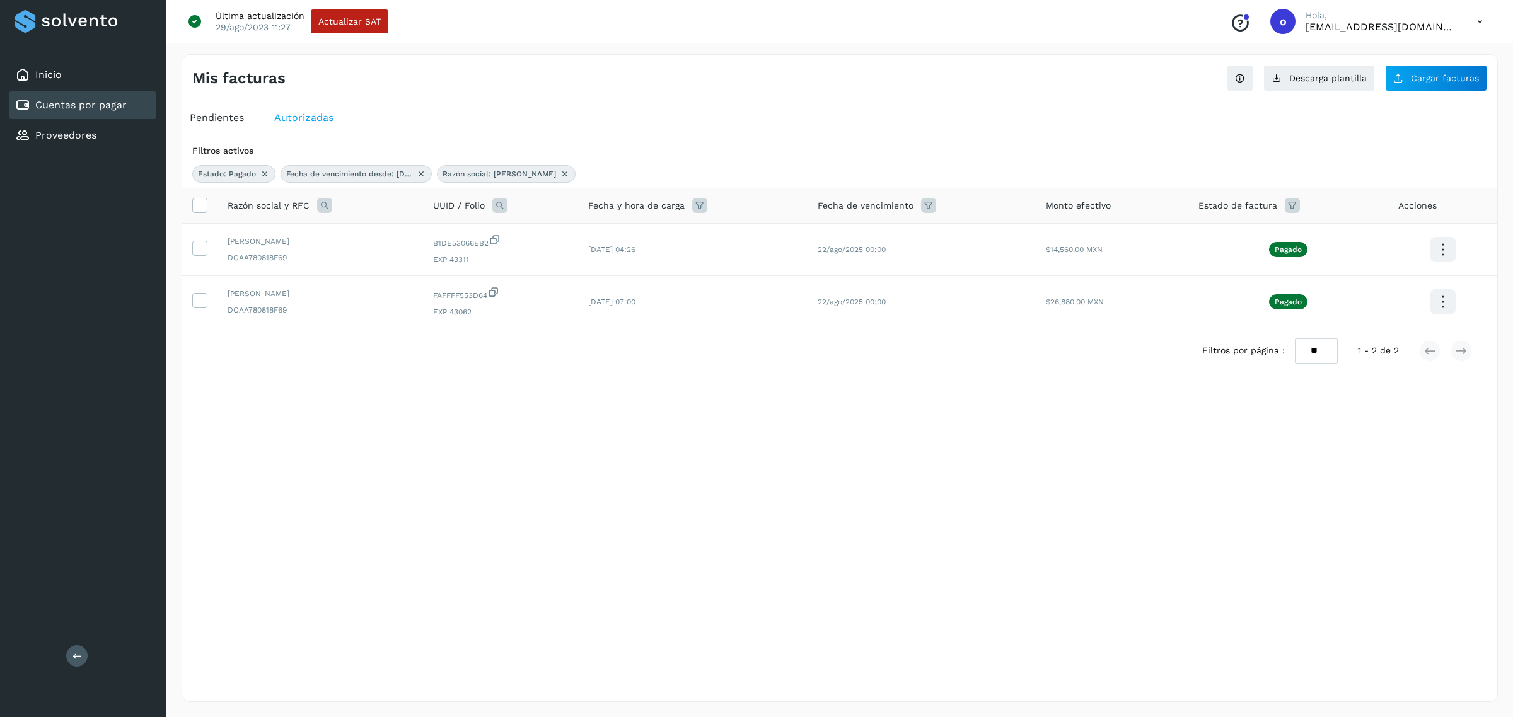
click at [560, 171] on icon at bounding box center [565, 174] width 10 height 10
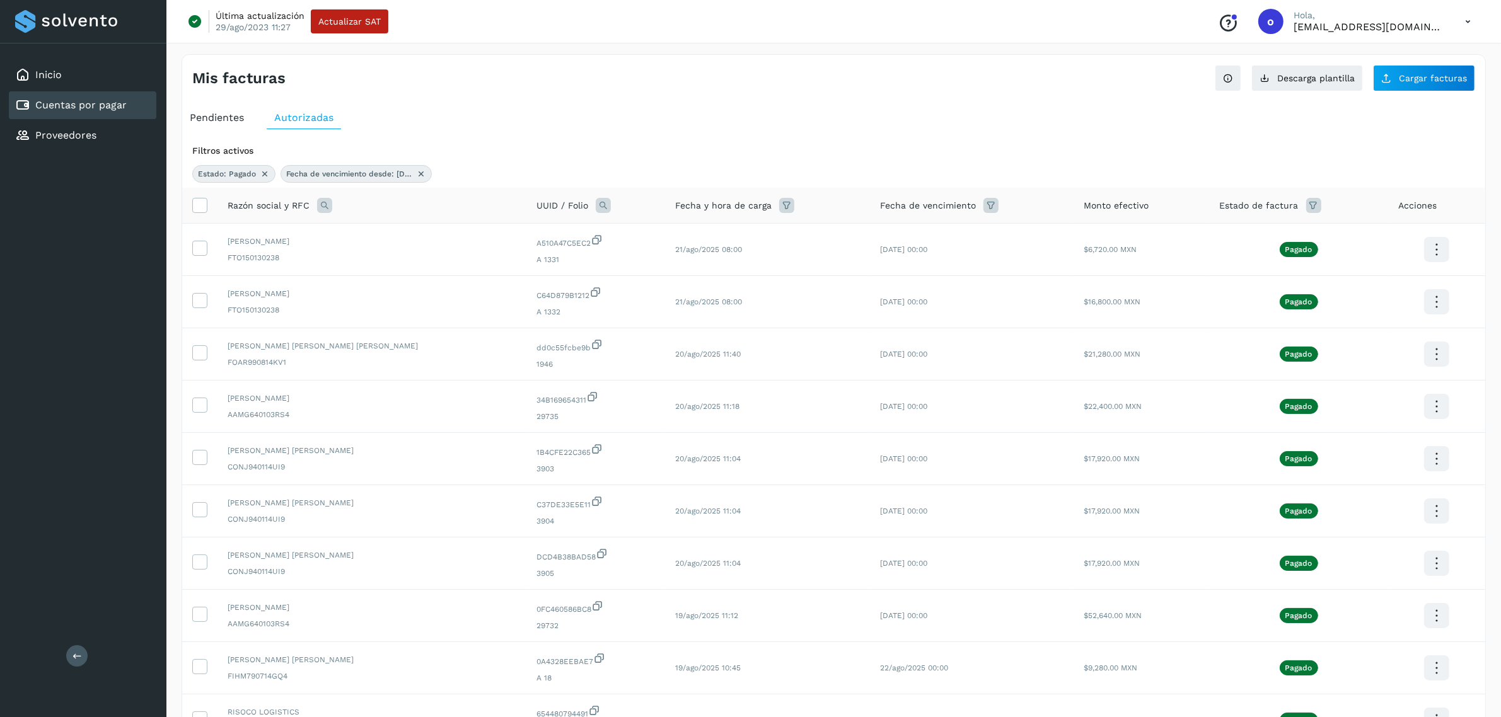
click at [328, 204] on icon at bounding box center [324, 205] width 15 height 15
click at [388, 260] on input "text" at bounding box center [407, 258] width 155 height 20
type input "*********"
click at [429, 288] on span "Buscar" at bounding box center [438, 291] width 25 height 11
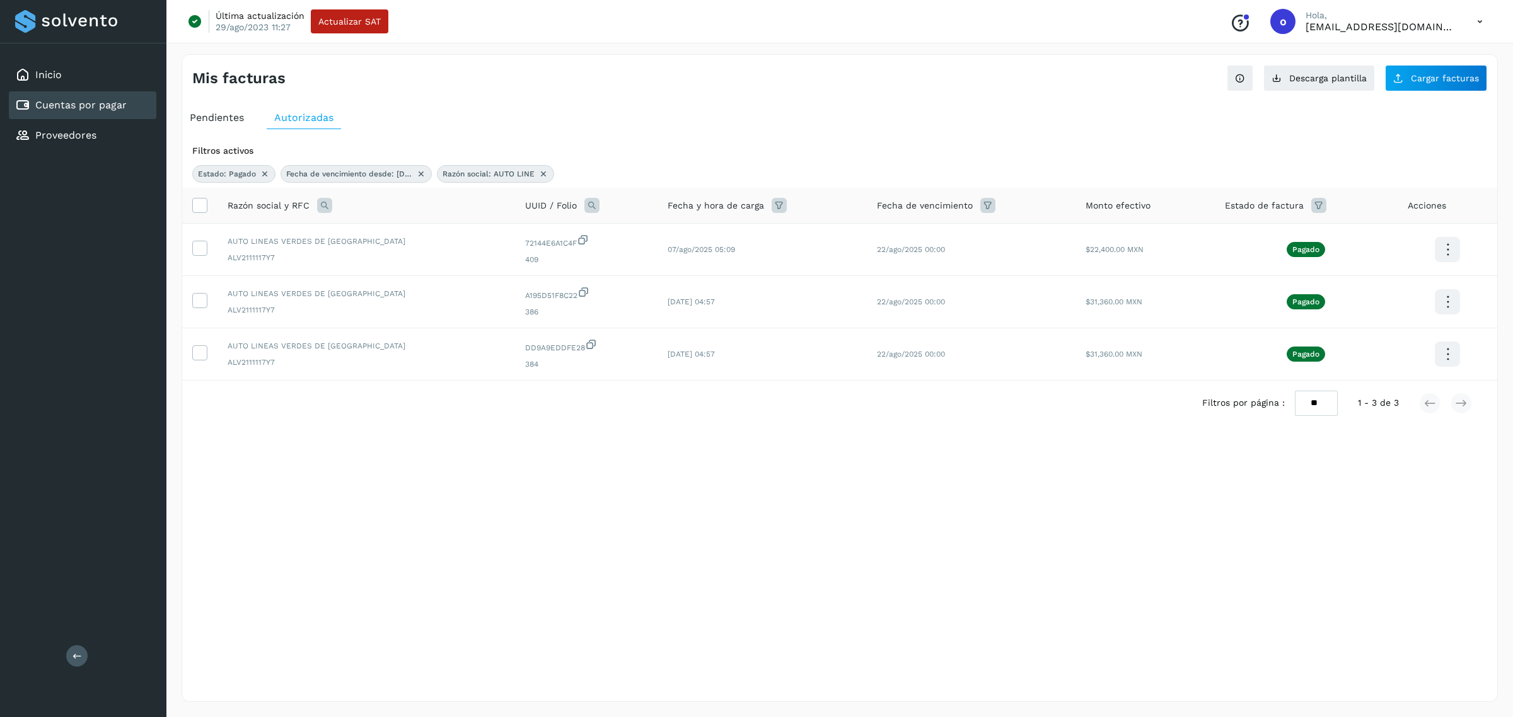
click at [541, 172] on icon at bounding box center [543, 174] width 10 height 10
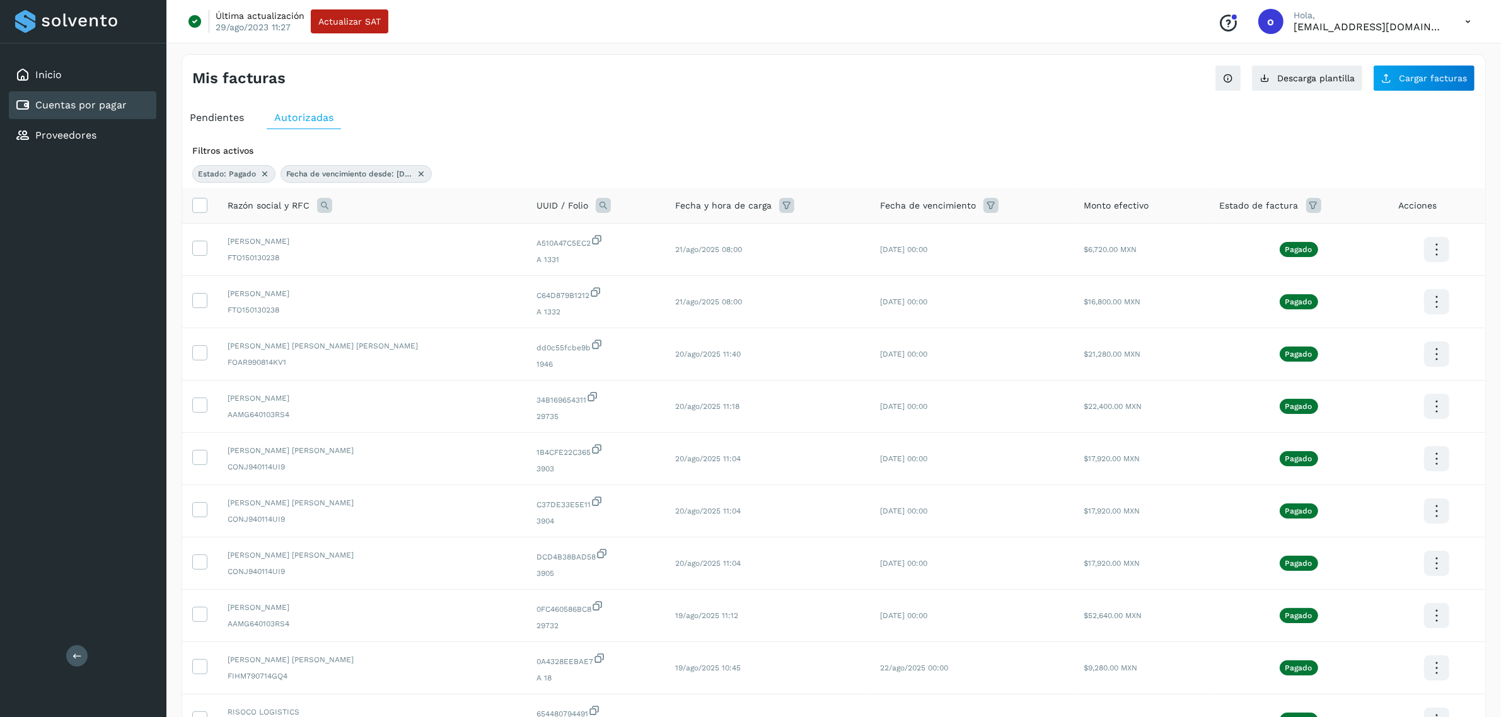
click at [322, 203] on icon at bounding box center [324, 205] width 15 height 15
click at [391, 255] on input "text" at bounding box center [407, 258] width 155 height 20
type input "******"
click at [442, 298] on button "Buscar" at bounding box center [439, 291] width 92 height 25
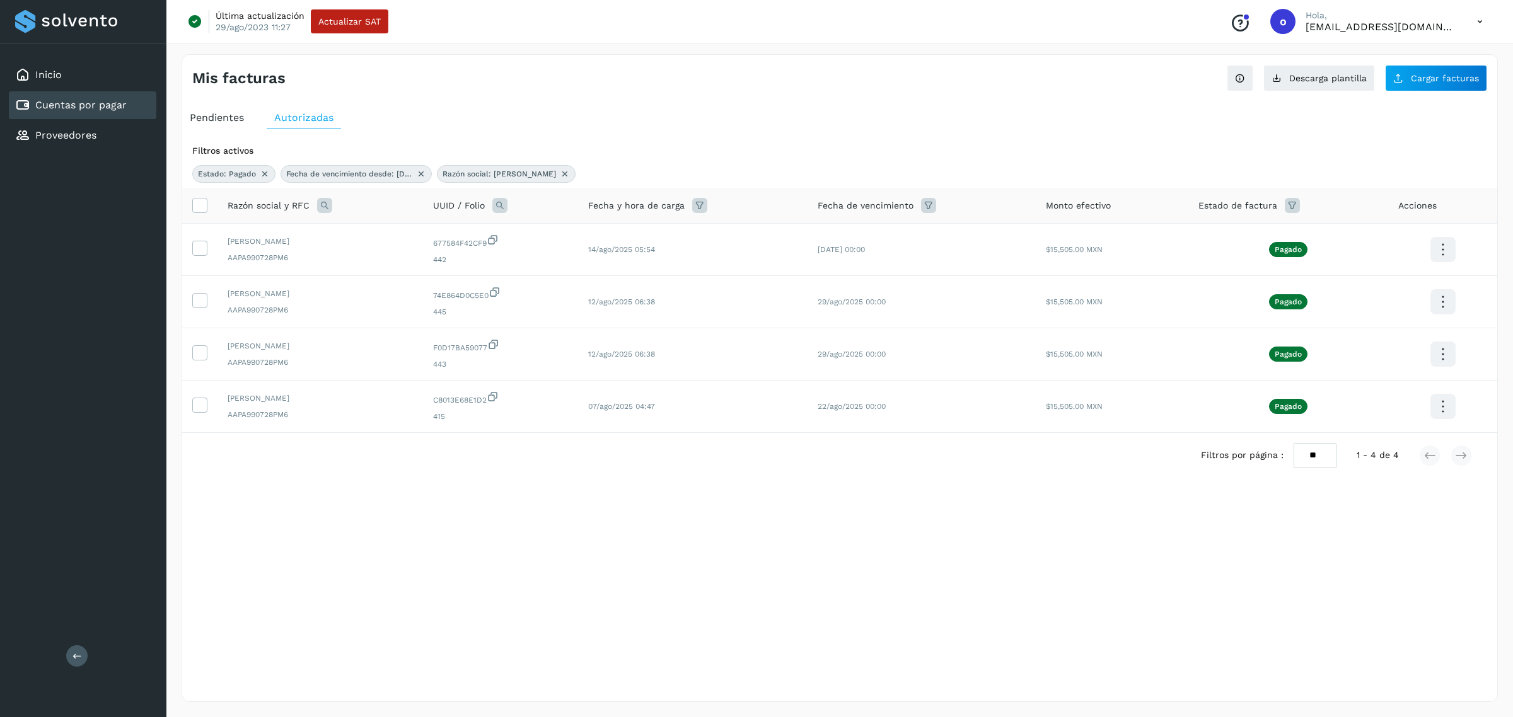
drag, startPoint x: 536, startPoint y: 173, endPoint x: 529, endPoint y: 178, distance: 8.2
click at [560, 173] on icon at bounding box center [565, 174] width 10 height 10
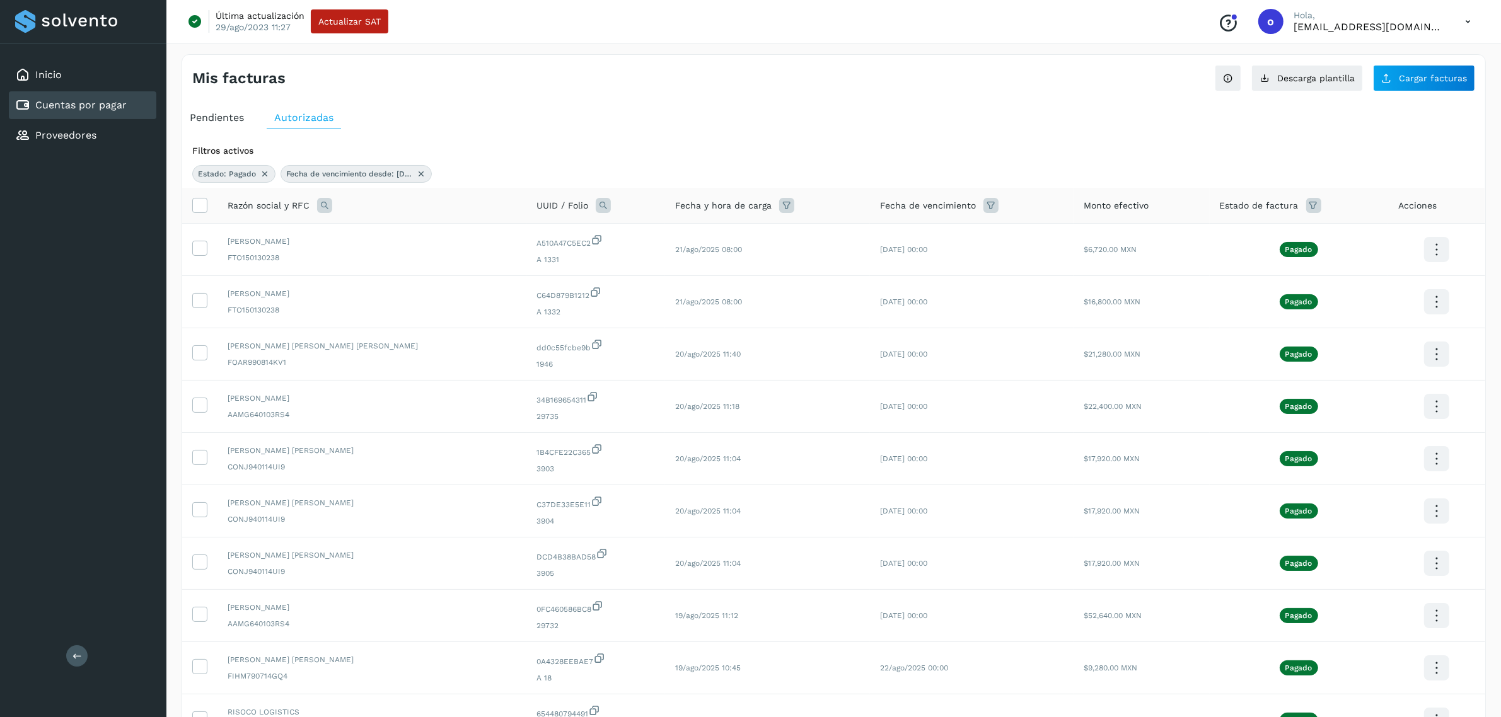
click at [317, 204] on icon at bounding box center [324, 205] width 15 height 15
click at [362, 250] on input "text" at bounding box center [407, 258] width 155 height 20
type input "******"
click at [430, 303] on button "Buscar" at bounding box center [439, 291] width 92 height 25
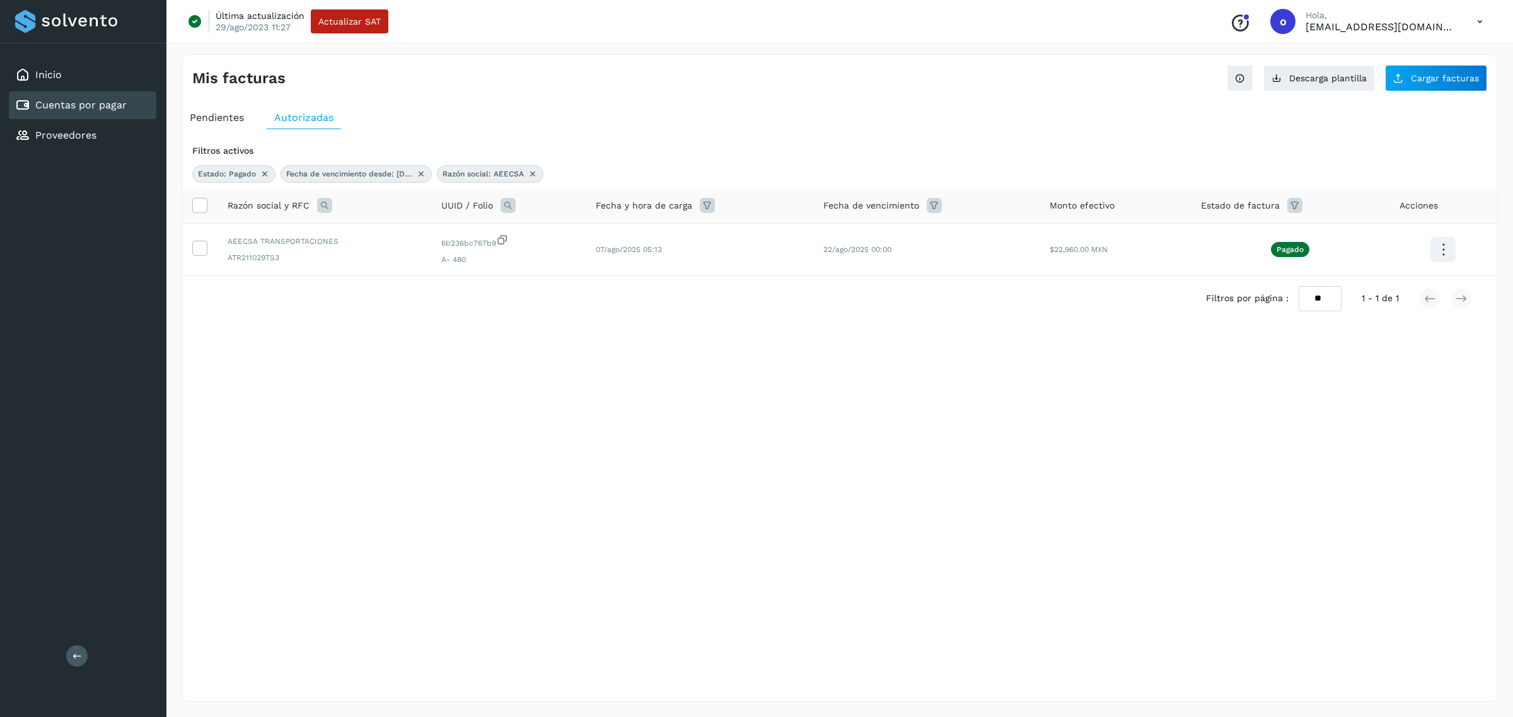
click at [534, 172] on icon at bounding box center [533, 174] width 10 height 10
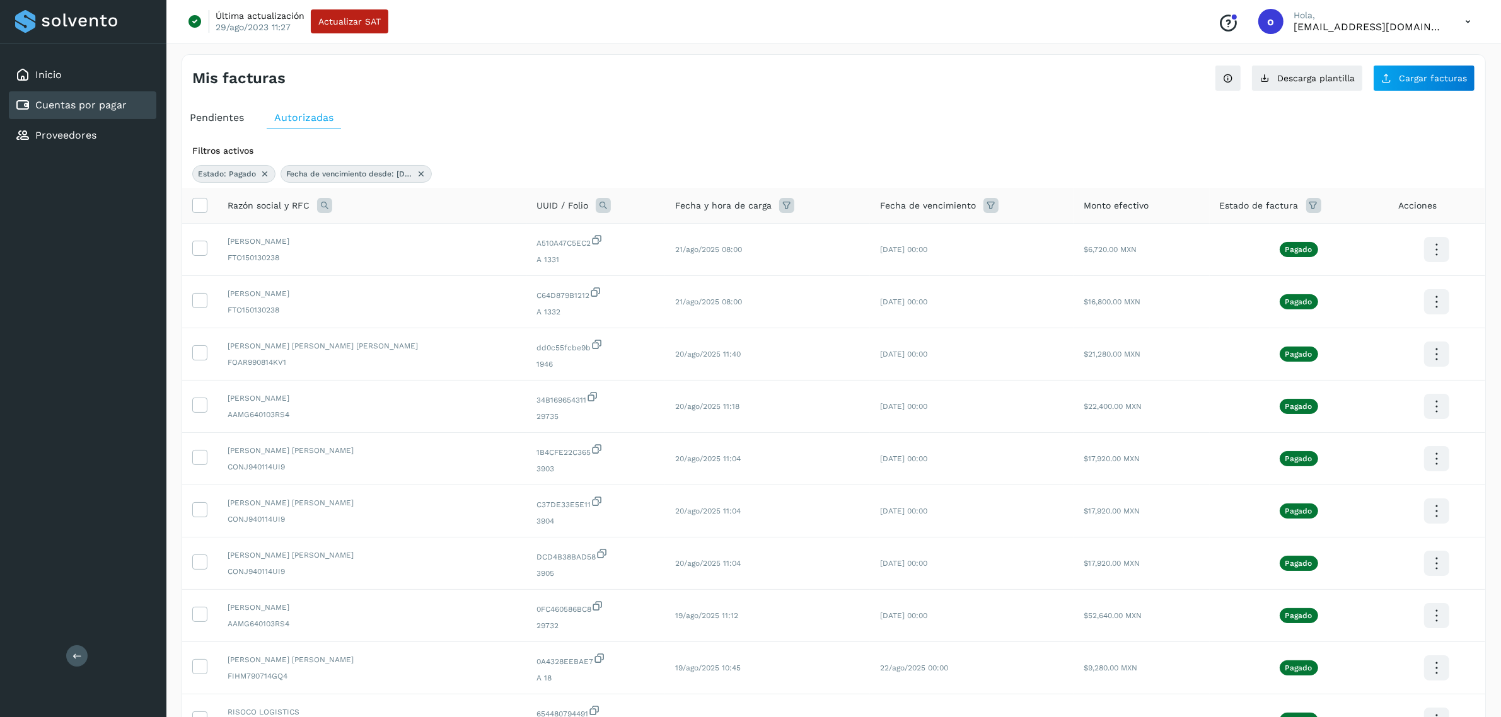
click at [321, 206] on icon at bounding box center [324, 205] width 15 height 15
click at [369, 259] on input "text" at bounding box center [407, 258] width 155 height 20
type input "*****"
click at [429, 288] on span "Buscar" at bounding box center [438, 291] width 25 height 11
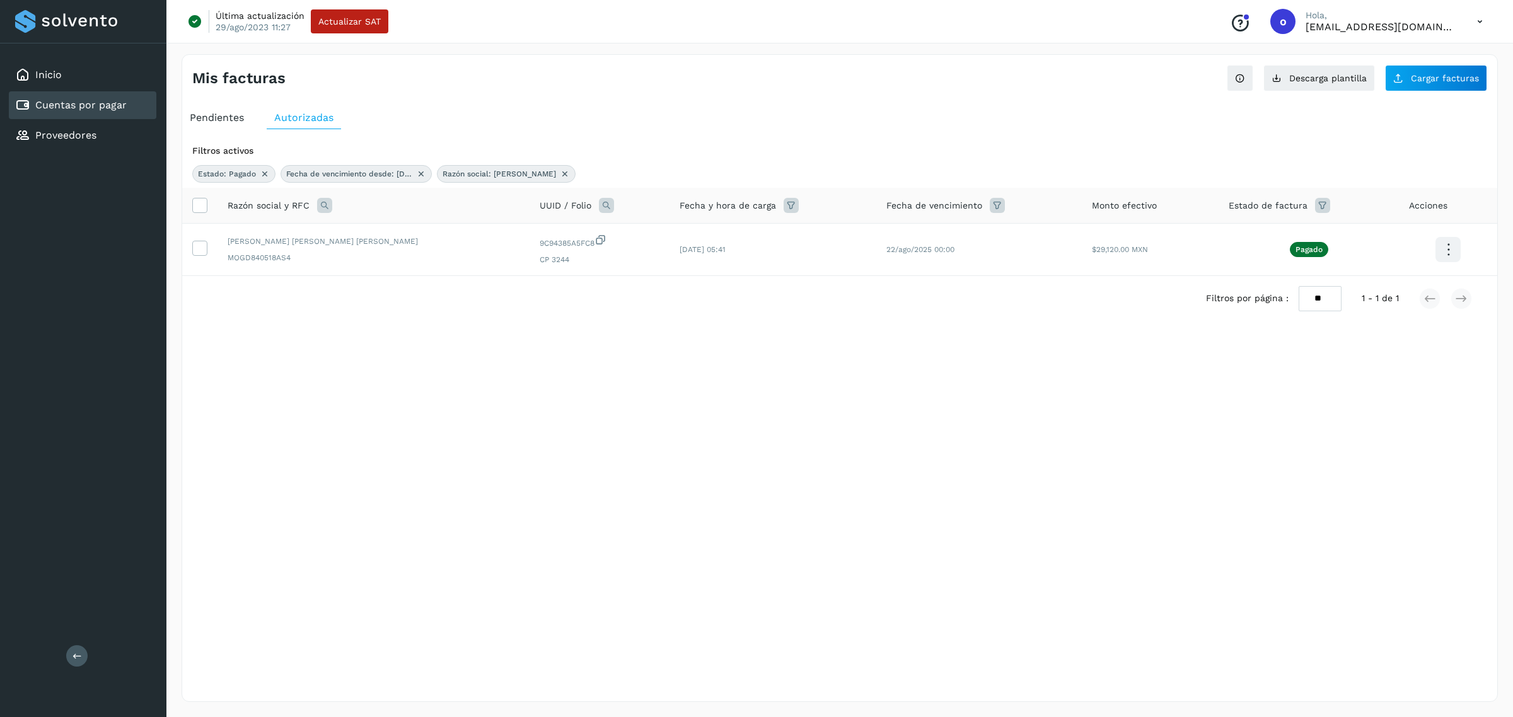
click at [560, 171] on icon at bounding box center [565, 174] width 10 height 10
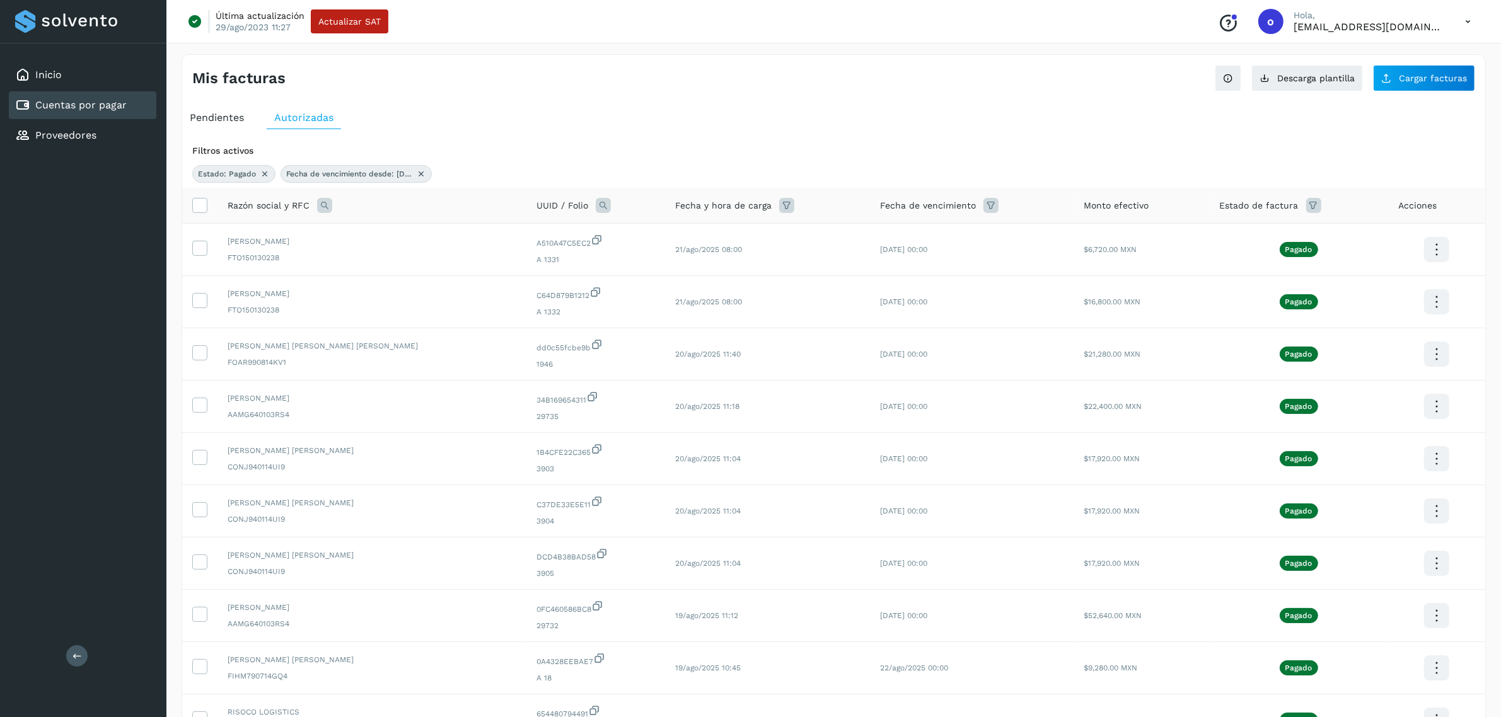
click at [322, 206] on icon at bounding box center [324, 205] width 15 height 15
click at [348, 255] on input "text" at bounding box center [407, 258] width 155 height 20
type input "***"
click at [420, 294] on button "Buscar" at bounding box center [439, 291] width 92 height 25
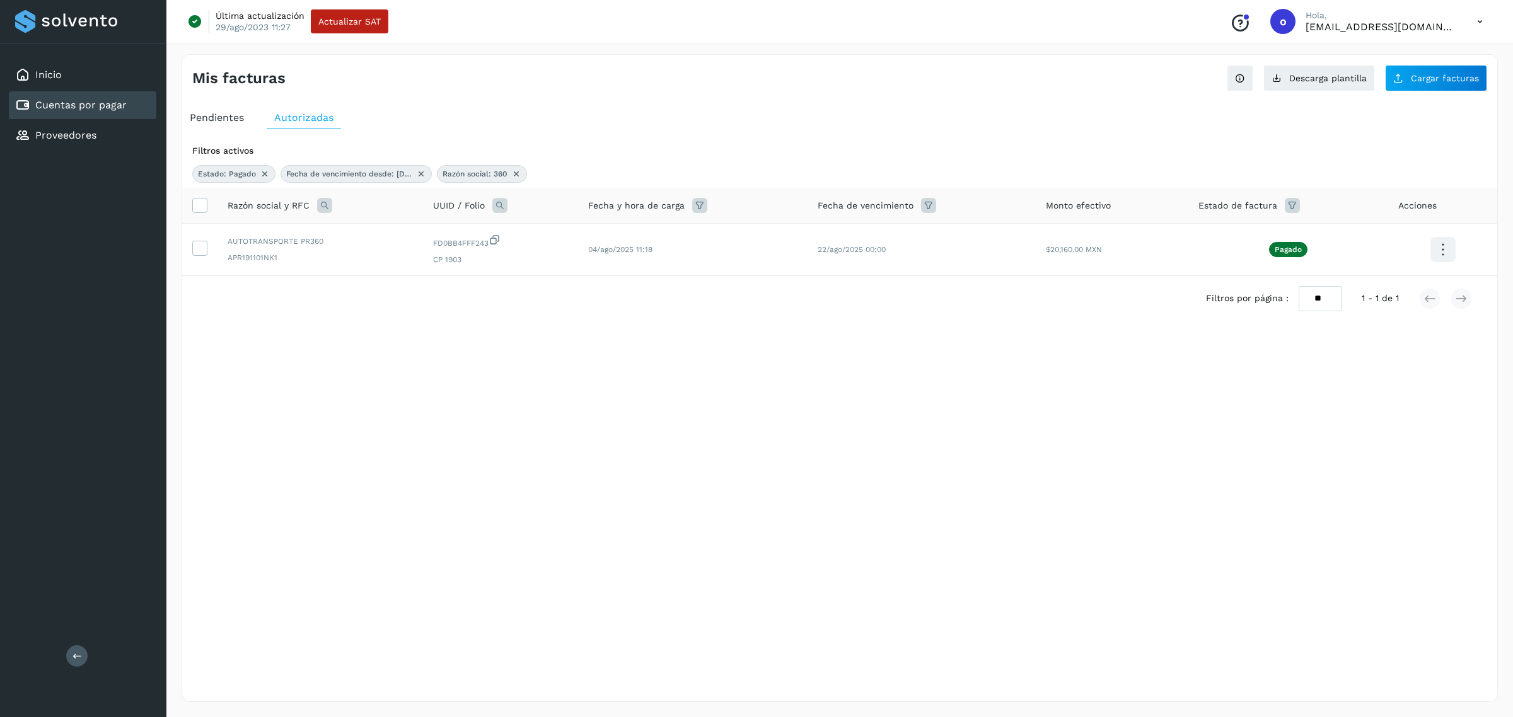
click at [520, 169] on icon at bounding box center [516, 174] width 10 height 10
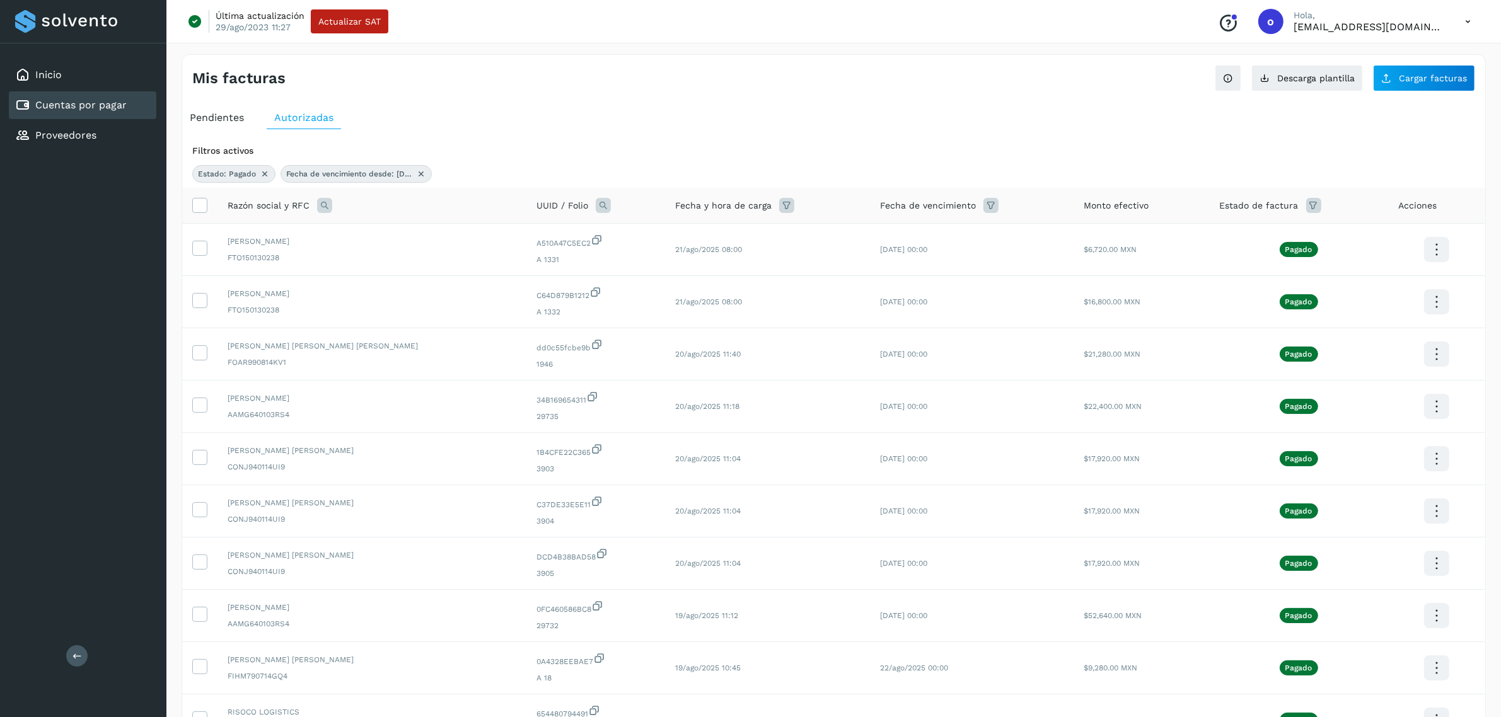
click at [322, 200] on icon at bounding box center [324, 205] width 15 height 15
click at [413, 256] on input "text" at bounding box center [407, 258] width 155 height 20
type input "*****"
click at [432, 296] on span "Buscar" at bounding box center [438, 291] width 25 height 11
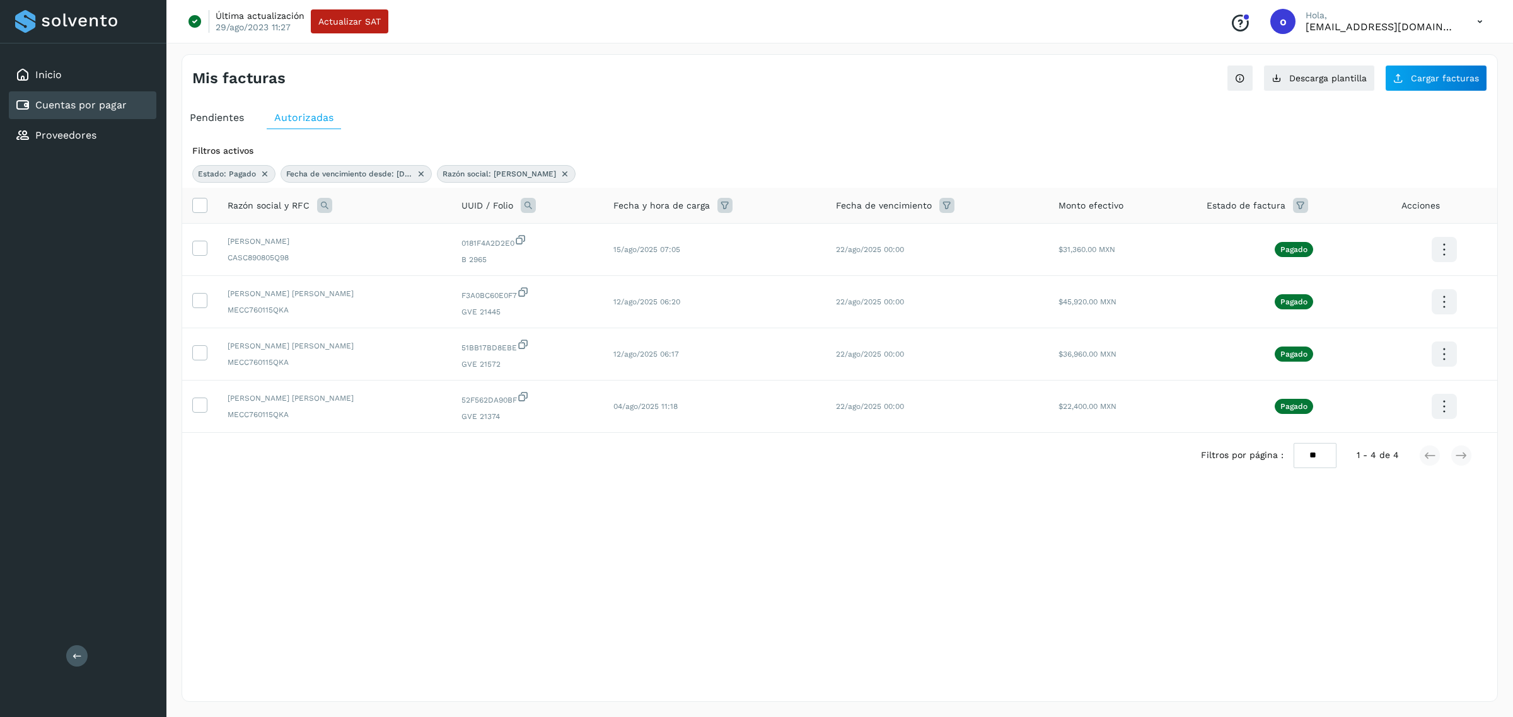
drag, startPoint x: 528, startPoint y: 172, endPoint x: 397, endPoint y: 208, distance: 135.9
click at [560, 172] on icon at bounding box center [565, 174] width 10 height 10
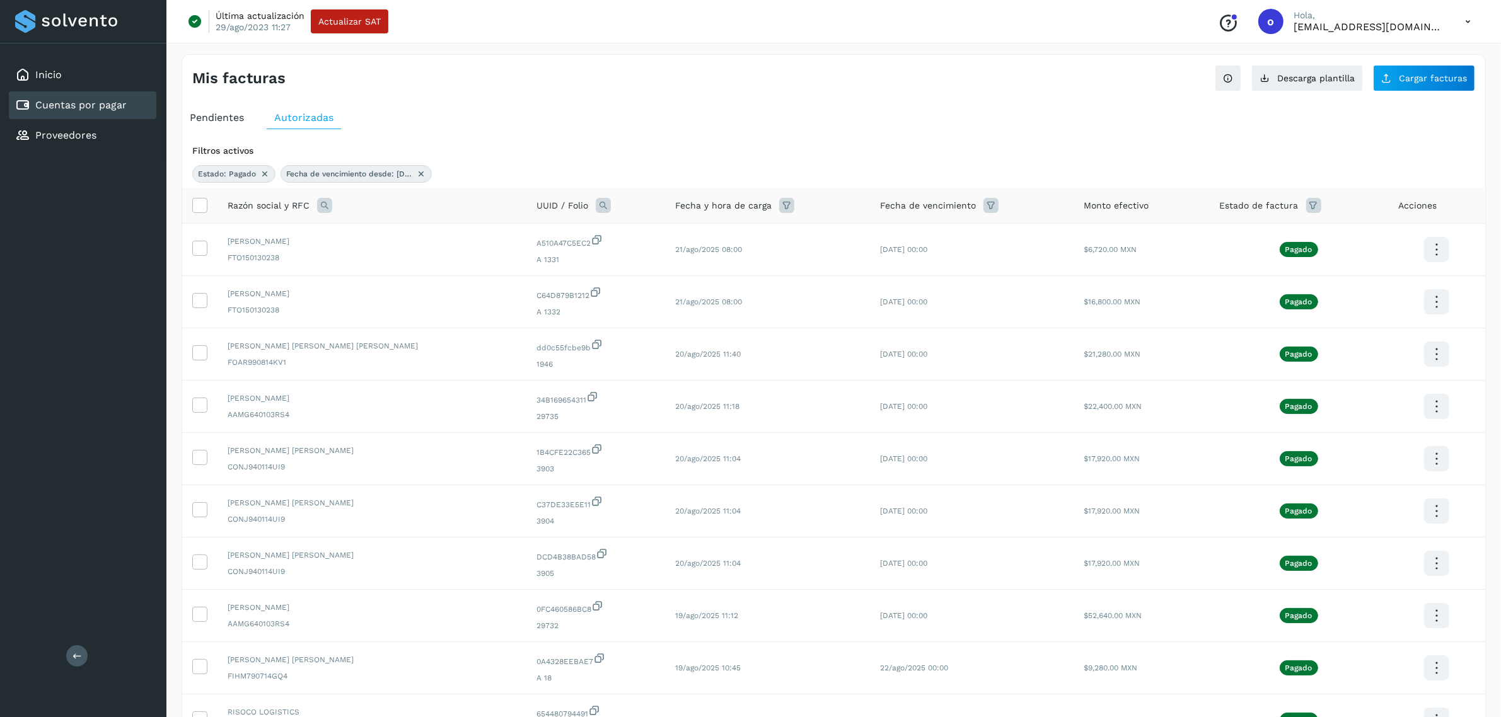
click at [325, 205] on icon at bounding box center [324, 205] width 15 height 15
click at [378, 260] on input "text" at bounding box center [407, 258] width 155 height 20
type input "****"
click at [443, 288] on span "Buscar" at bounding box center [438, 291] width 25 height 11
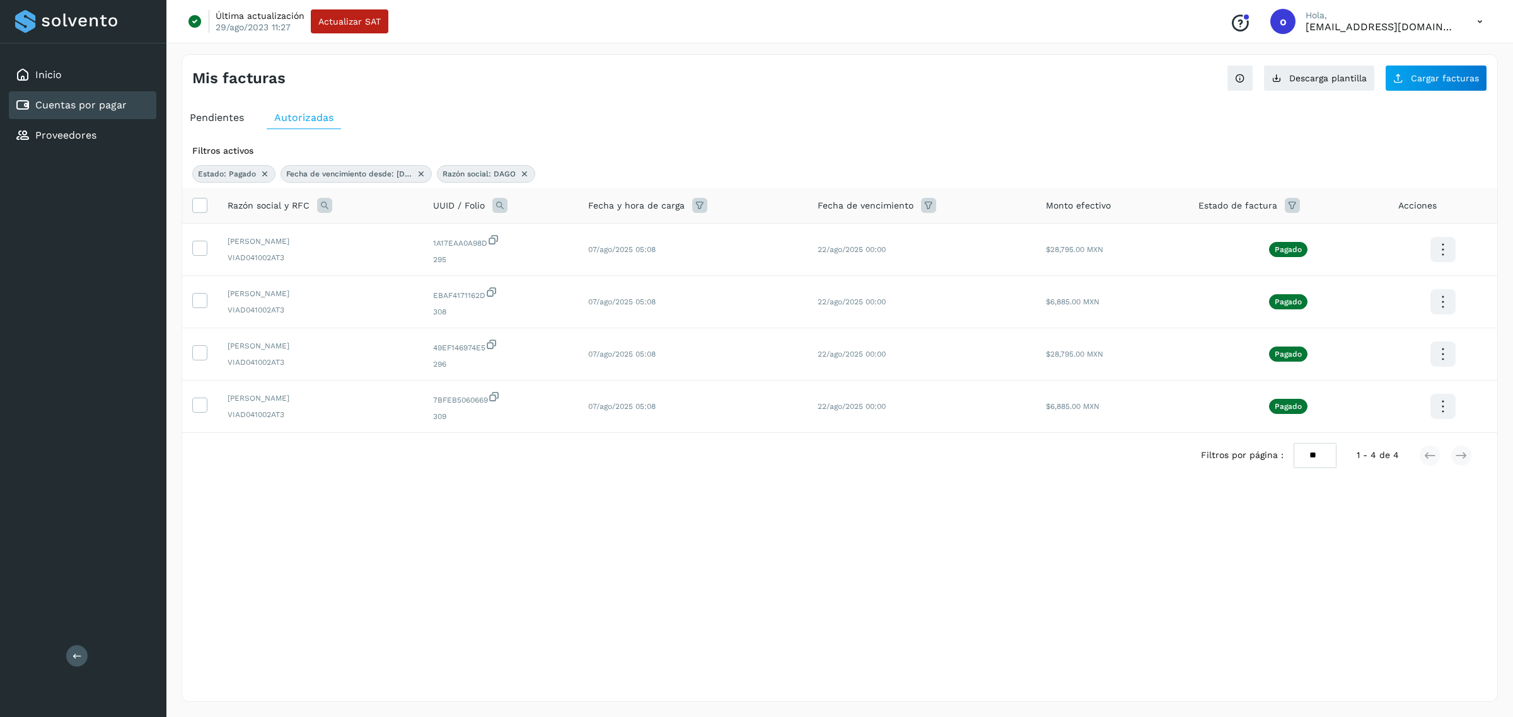
drag, startPoint x: 520, startPoint y: 174, endPoint x: 495, endPoint y: 187, distance: 27.6
click at [520, 174] on icon at bounding box center [524, 174] width 10 height 10
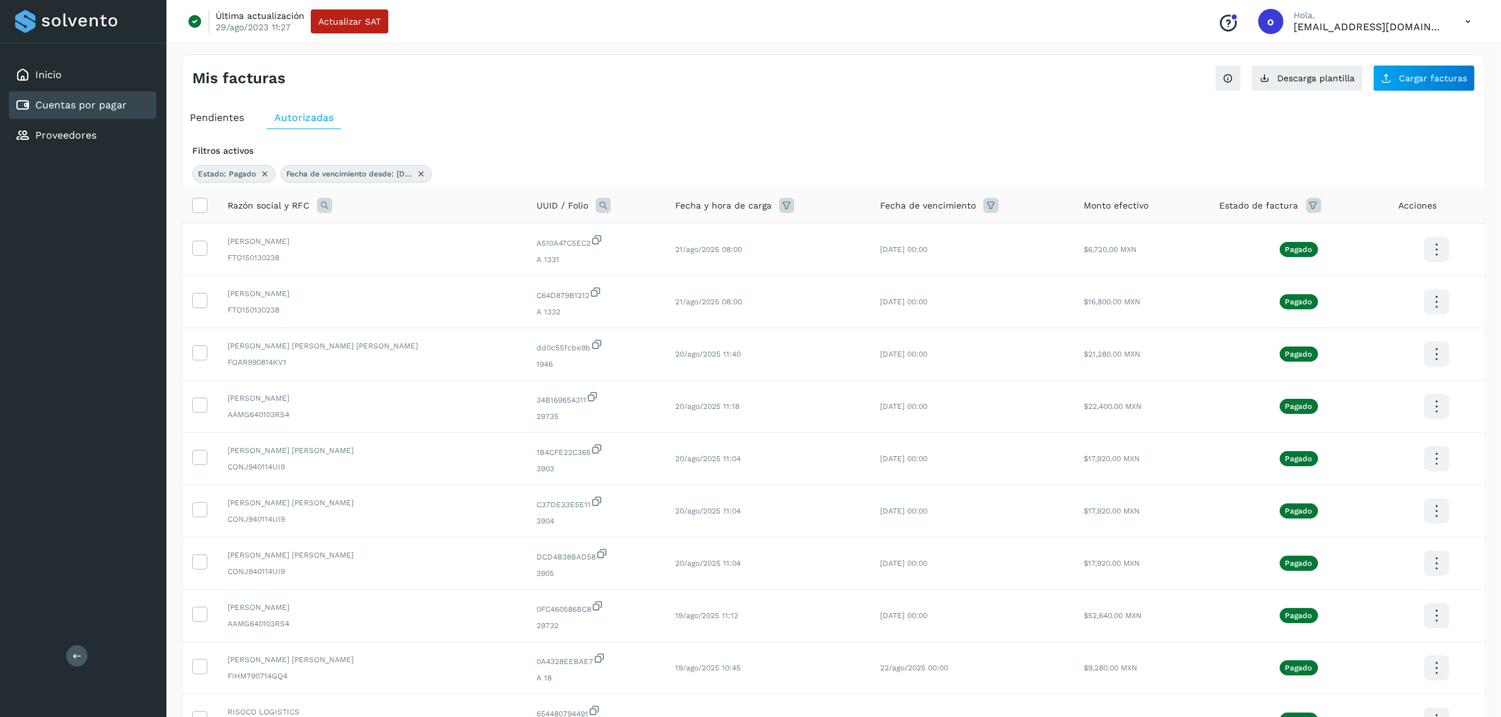
click at [320, 207] on icon at bounding box center [324, 205] width 15 height 15
click at [382, 250] on input "text" at bounding box center [407, 258] width 155 height 20
type input "******"
click at [433, 295] on span "Buscar" at bounding box center [438, 291] width 25 height 11
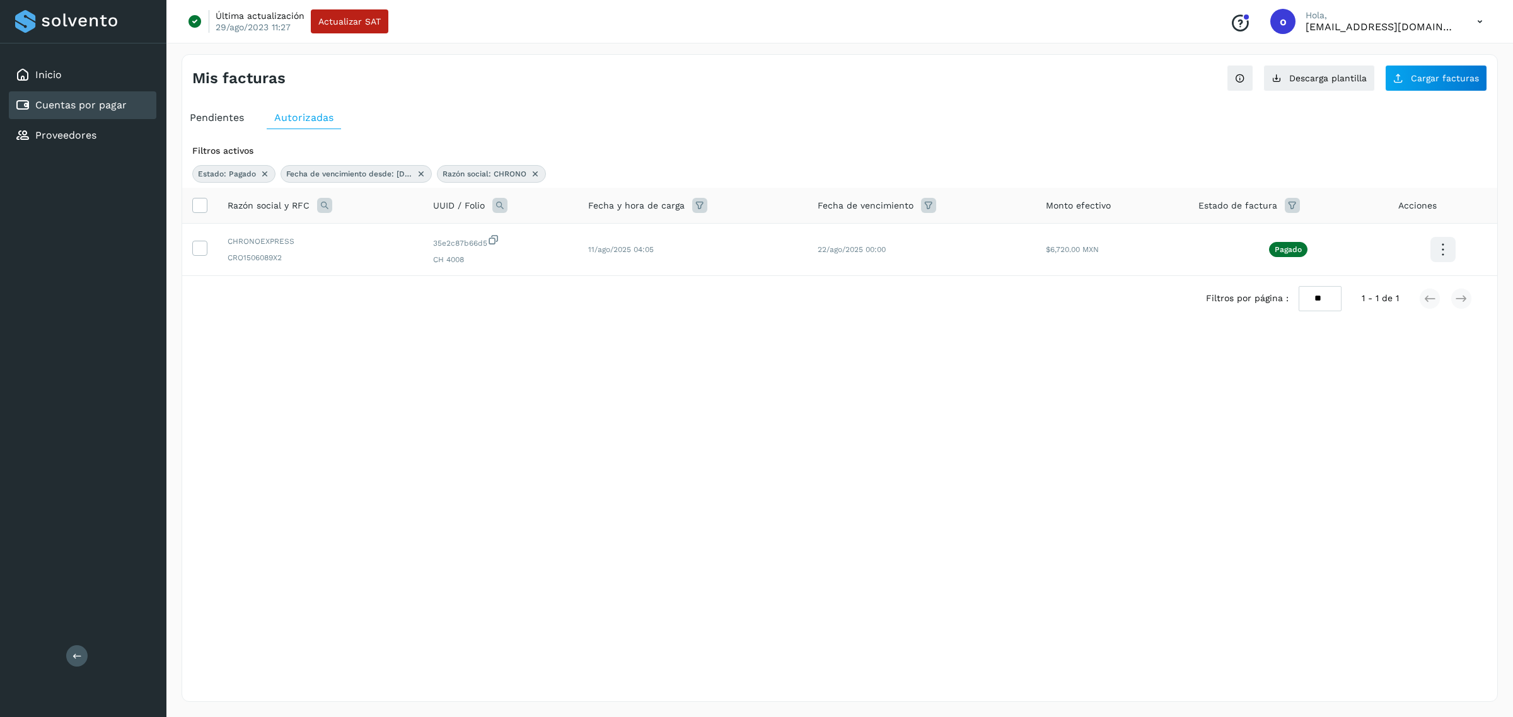
drag, startPoint x: 531, startPoint y: 175, endPoint x: 485, endPoint y: 190, distance: 48.0
click at [531, 175] on icon at bounding box center [535, 174] width 10 height 10
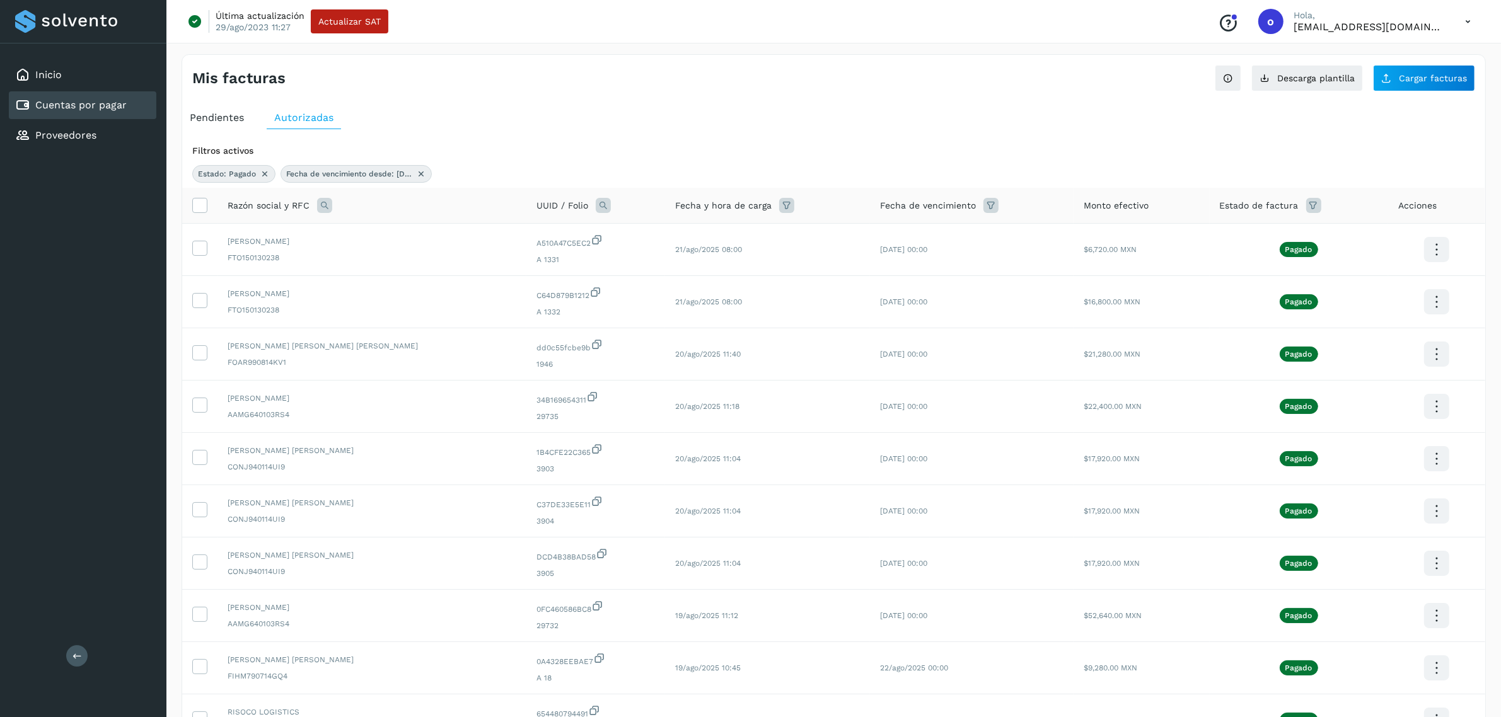
click at [323, 211] on icon at bounding box center [324, 205] width 15 height 15
click at [375, 260] on input "text" at bounding box center [407, 258] width 155 height 20
type input "*******"
click at [438, 290] on span "Buscar" at bounding box center [438, 291] width 25 height 11
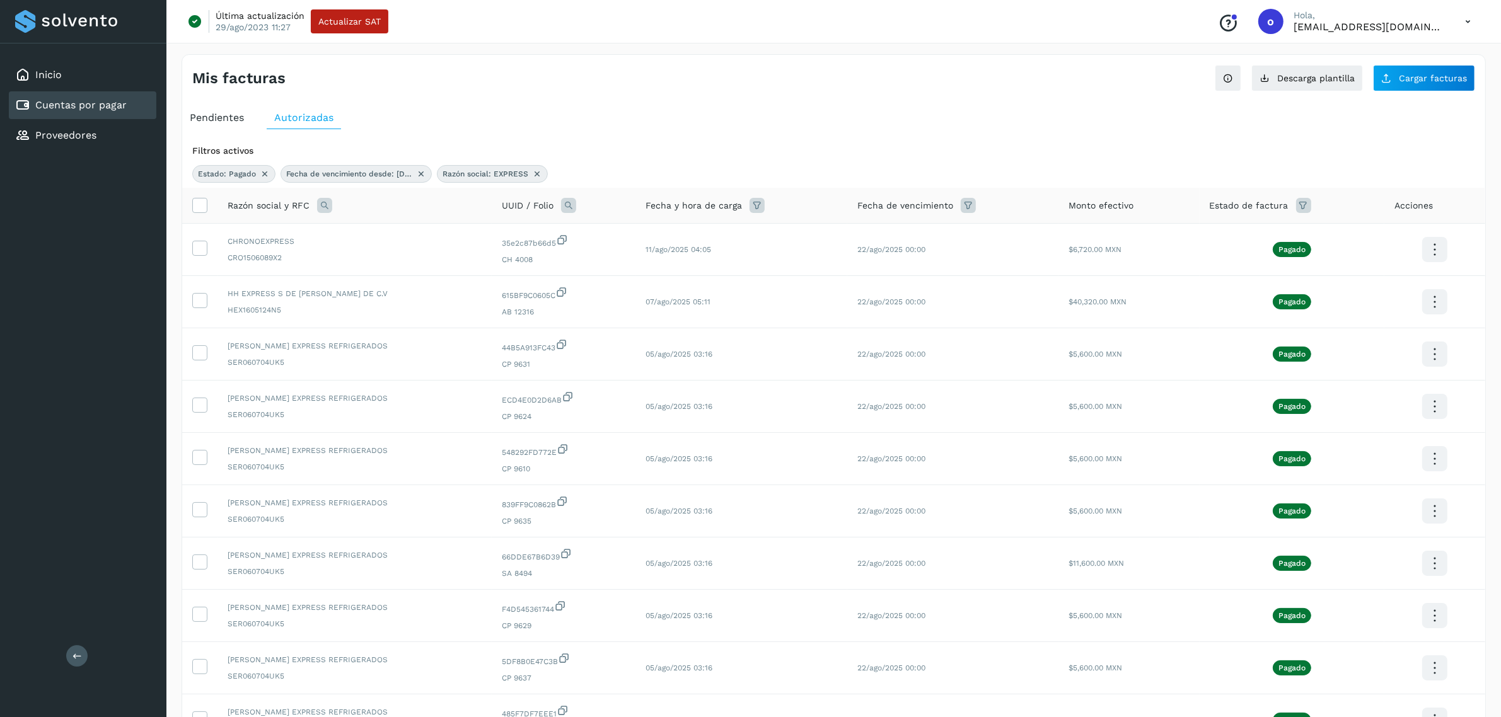
click at [322, 209] on icon at bounding box center [324, 205] width 15 height 15
click at [426, 265] on input "*******" at bounding box center [407, 258] width 155 height 20
type input "*********"
click at [444, 284] on button "Buscar" at bounding box center [439, 291] width 92 height 25
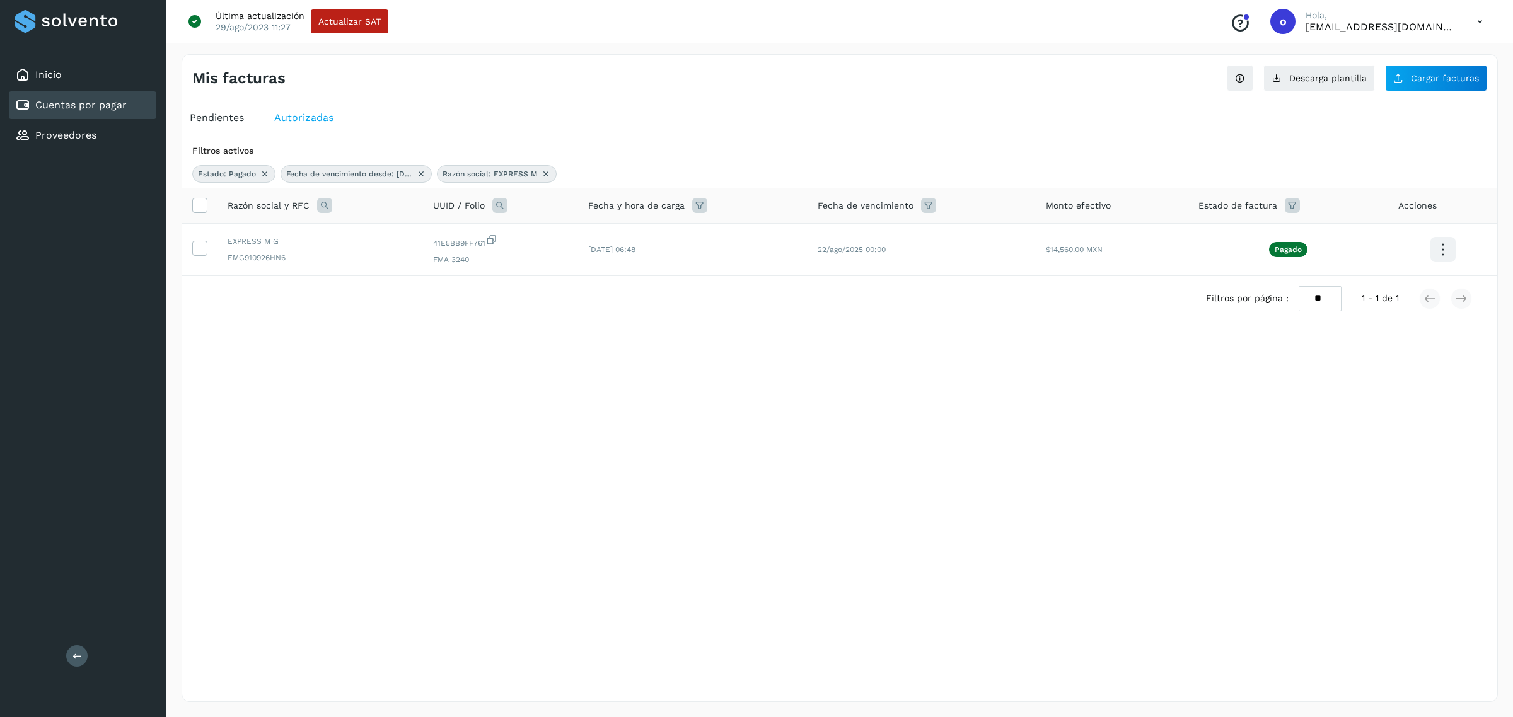
drag, startPoint x: 326, startPoint y: 204, endPoint x: 344, endPoint y: 214, distance: 20.6
click at [326, 204] on icon at bounding box center [324, 205] width 15 height 15
drag, startPoint x: 364, startPoint y: 266, endPoint x: 309, endPoint y: 265, distance: 54.9
click at [309, 265] on table "Razón social y RFC Razón social RFC ********* Cancelar Buscar UUID / Folio Fech…" at bounding box center [839, 232] width 1315 height 88
click at [550, 170] on icon at bounding box center [546, 174] width 10 height 10
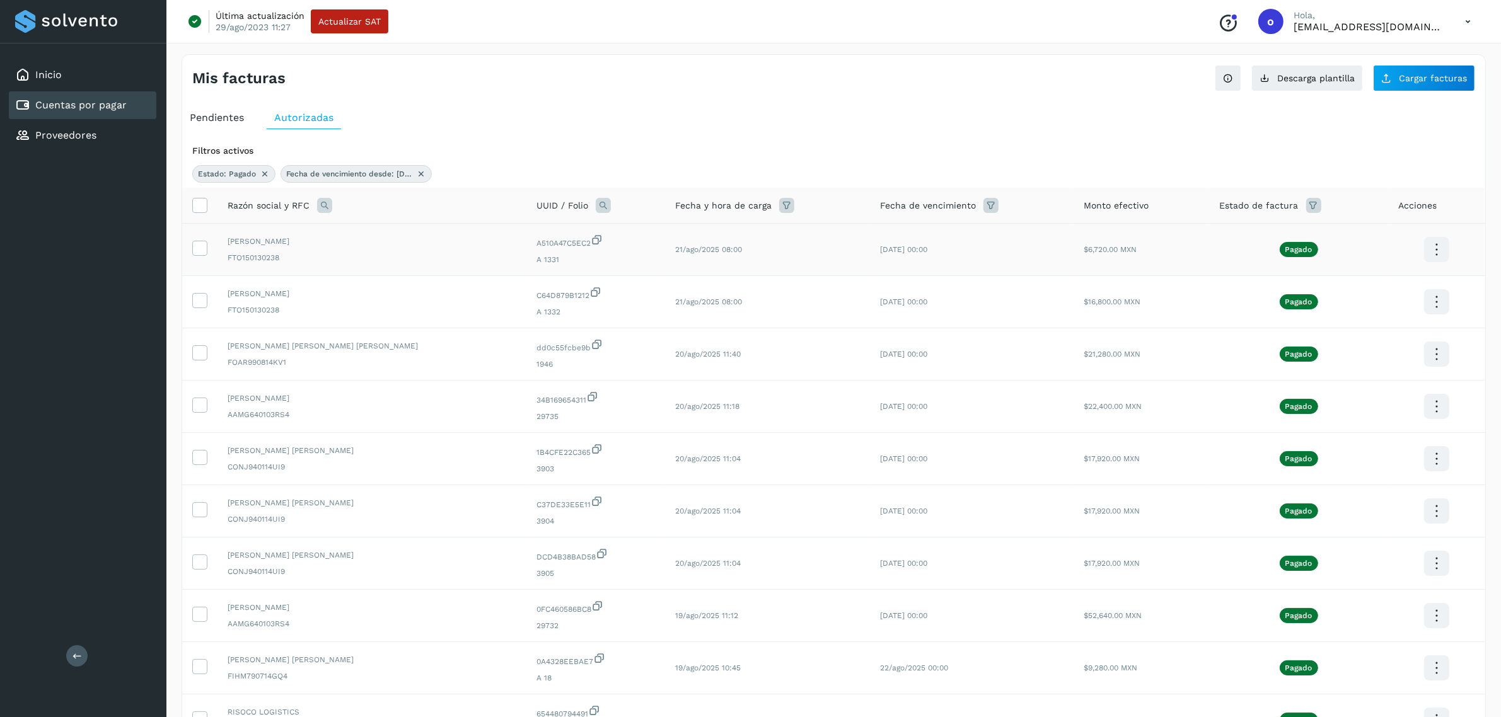
drag, startPoint x: 321, startPoint y: 208, endPoint x: 304, endPoint y: 269, distance: 62.9
click at [320, 211] on icon at bounding box center [324, 205] width 15 height 15
click at [349, 260] on input "text" at bounding box center [407, 258] width 155 height 20
type input "****"
click at [448, 306] on div "Razón social RFC **** Cancelar Buscar" at bounding box center [407, 265] width 175 height 96
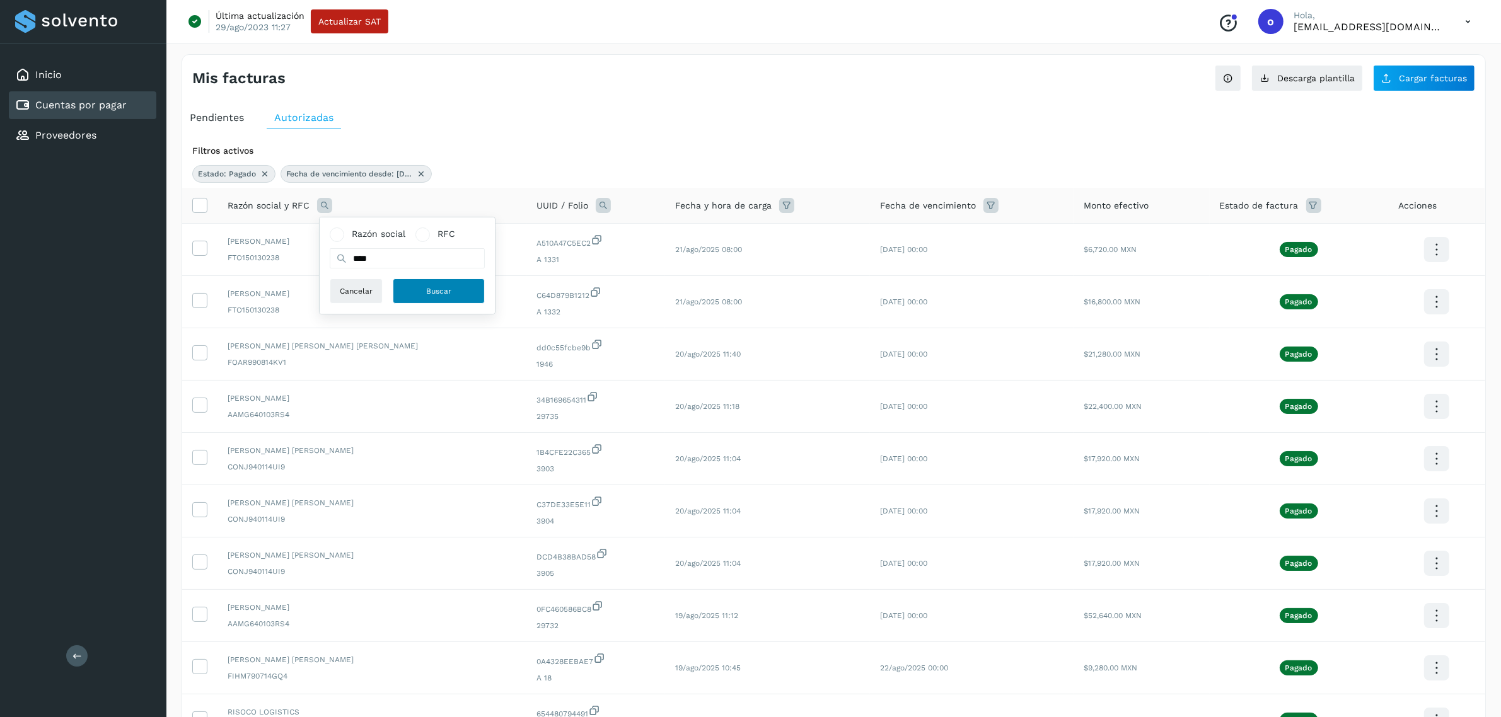
click at [454, 299] on button "Buscar" at bounding box center [439, 291] width 92 height 25
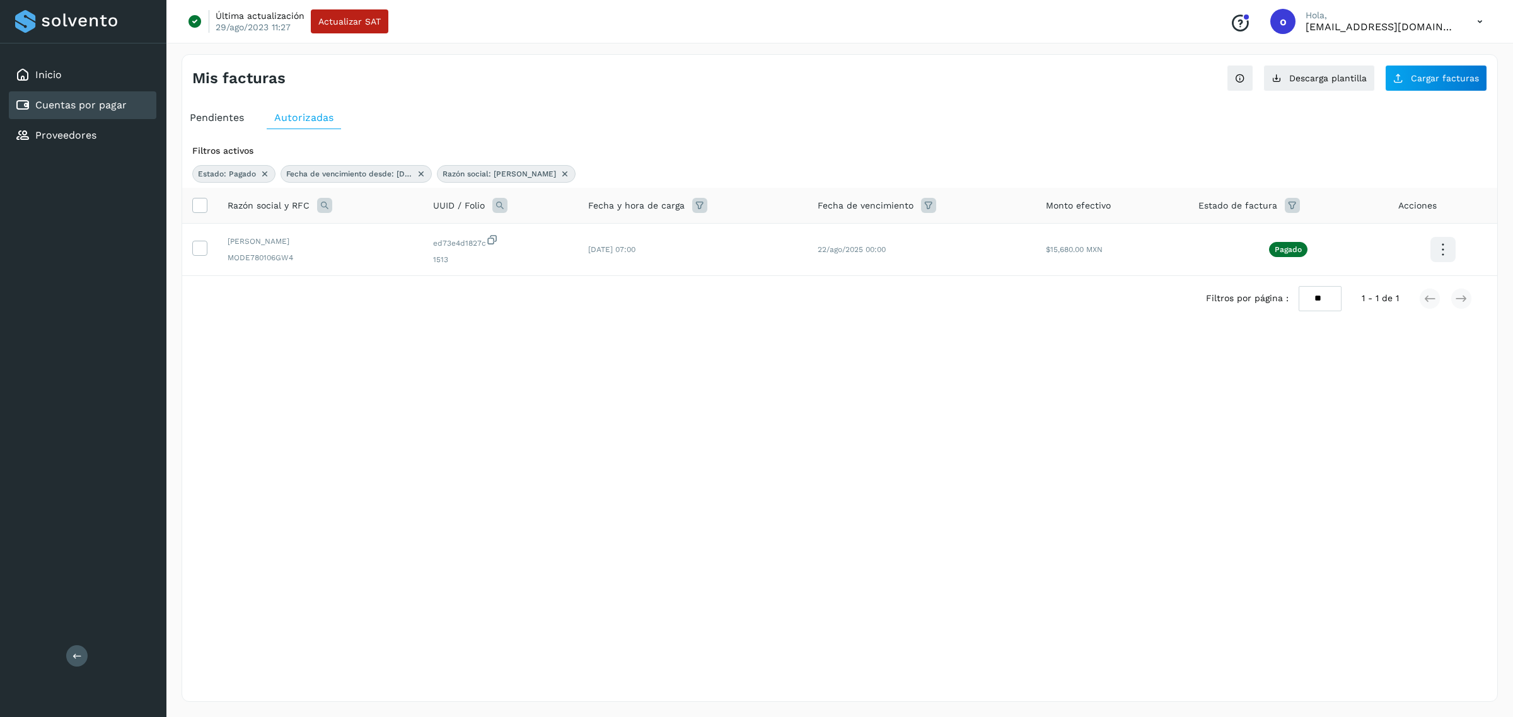
drag, startPoint x: 520, startPoint y: 173, endPoint x: 421, endPoint y: 202, distance: 102.9
click at [560, 173] on icon at bounding box center [565, 174] width 10 height 10
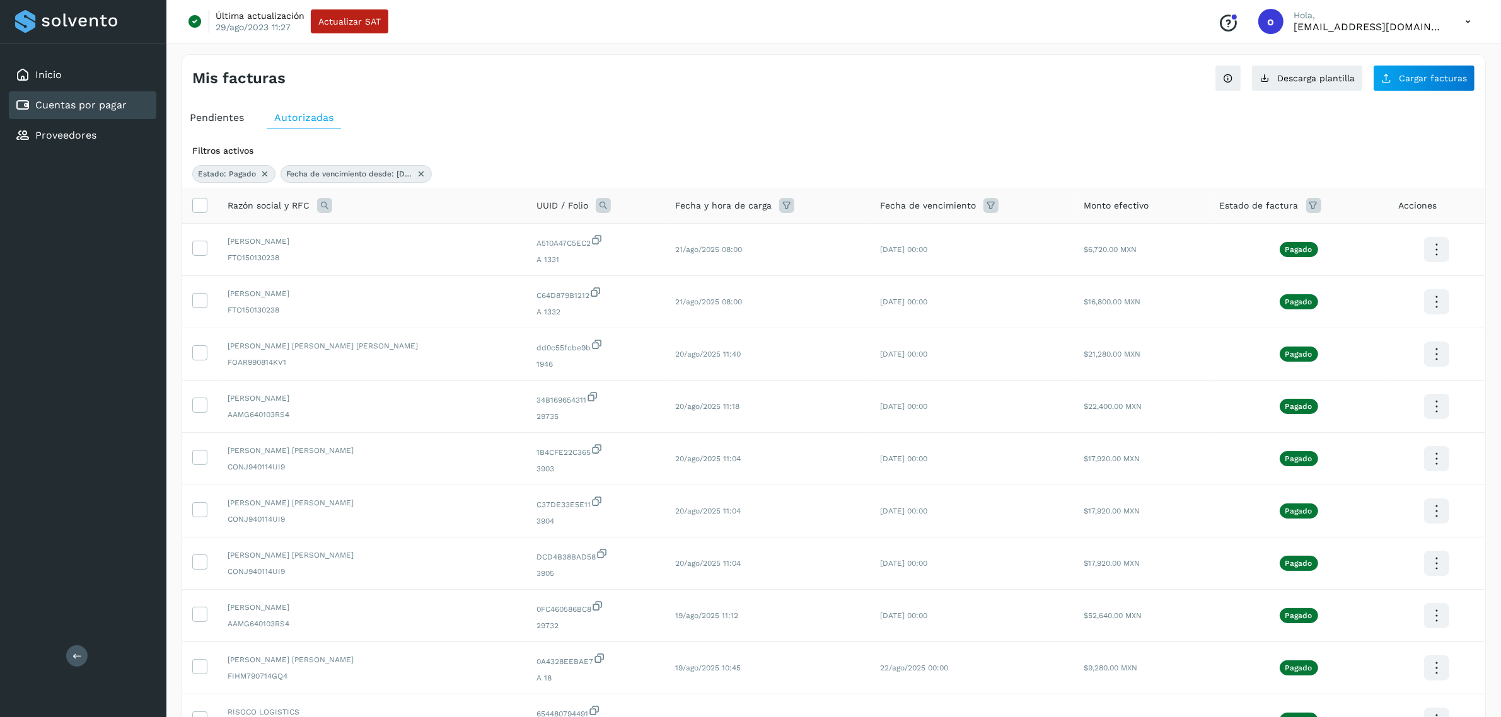
click at [327, 204] on icon at bounding box center [324, 205] width 15 height 15
click at [378, 253] on input "text" at bounding box center [407, 258] width 155 height 20
type input "********"
click at [432, 291] on span "Buscar" at bounding box center [438, 291] width 25 height 11
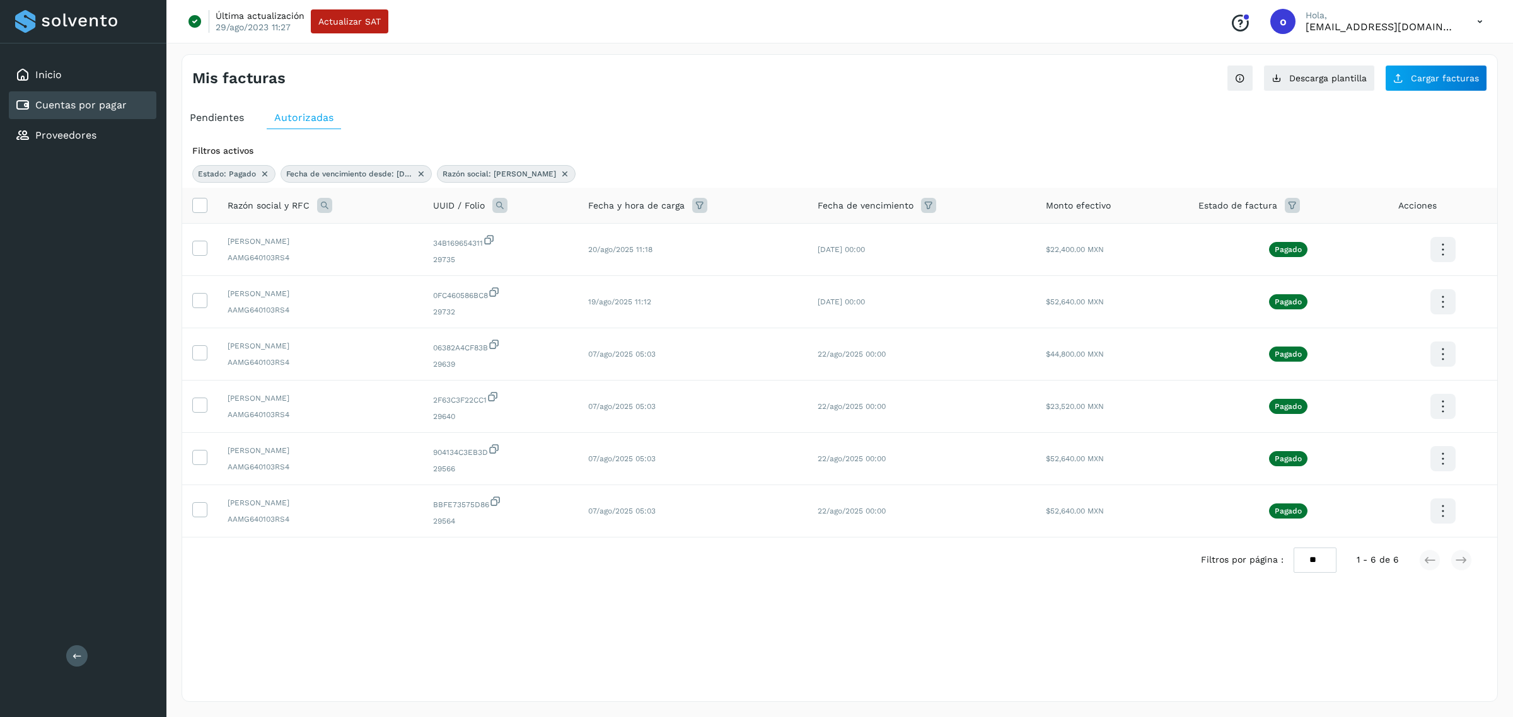
drag, startPoint x: 546, startPoint y: 171, endPoint x: 527, endPoint y: 205, distance: 38.9
click at [560, 171] on icon at bounding box center [565, 174] width 10 height 10
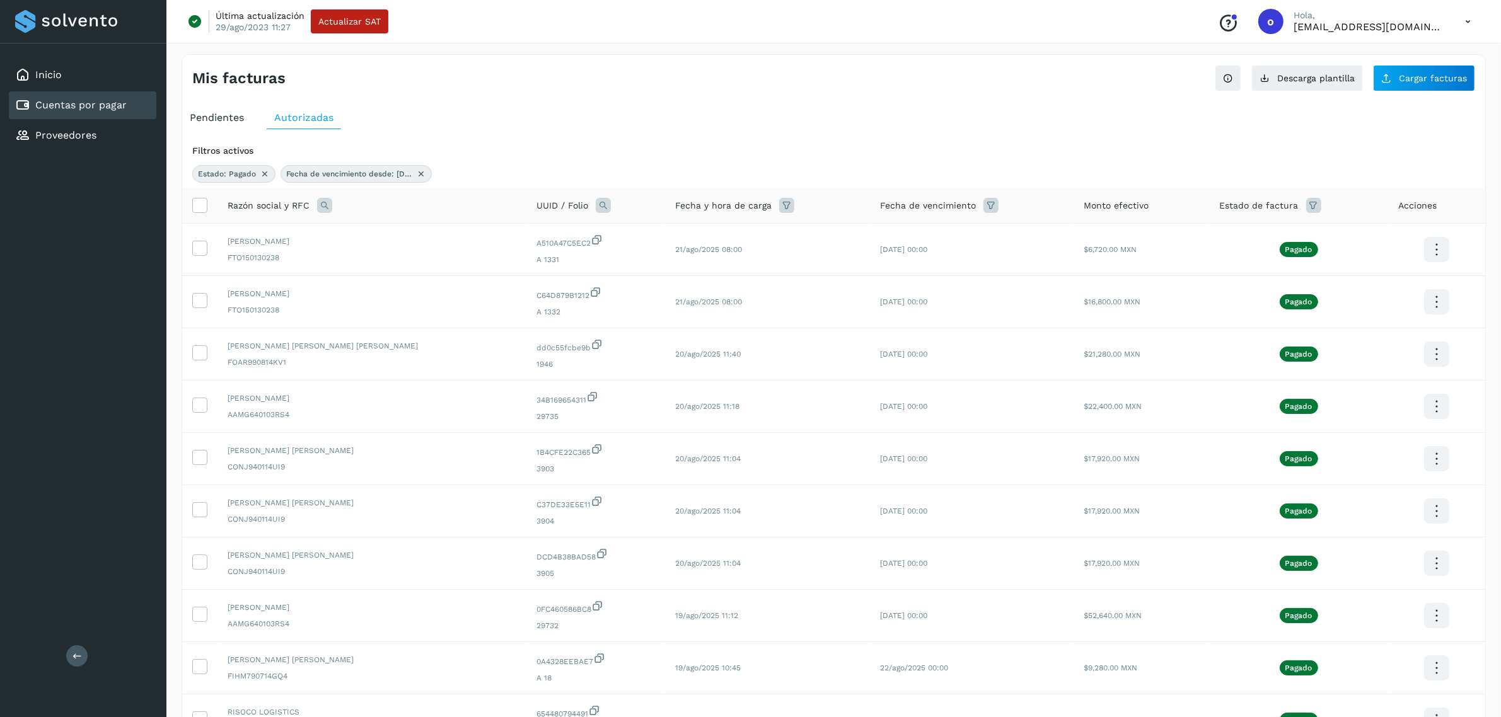
click at [332, 205] on div "Razón social y RFC" at bounding box center [372, 205] width 289 height 15
click at [323, 205] on icon at bounding box center [324, 205] width 15 height 15
click at [373, 252] on input "text" at bounding box center [407, 258] width 155 height 20
type input "********"
click at [446, 294] on span "Buscar" at bounding box center [438, 291] width 25 height 11
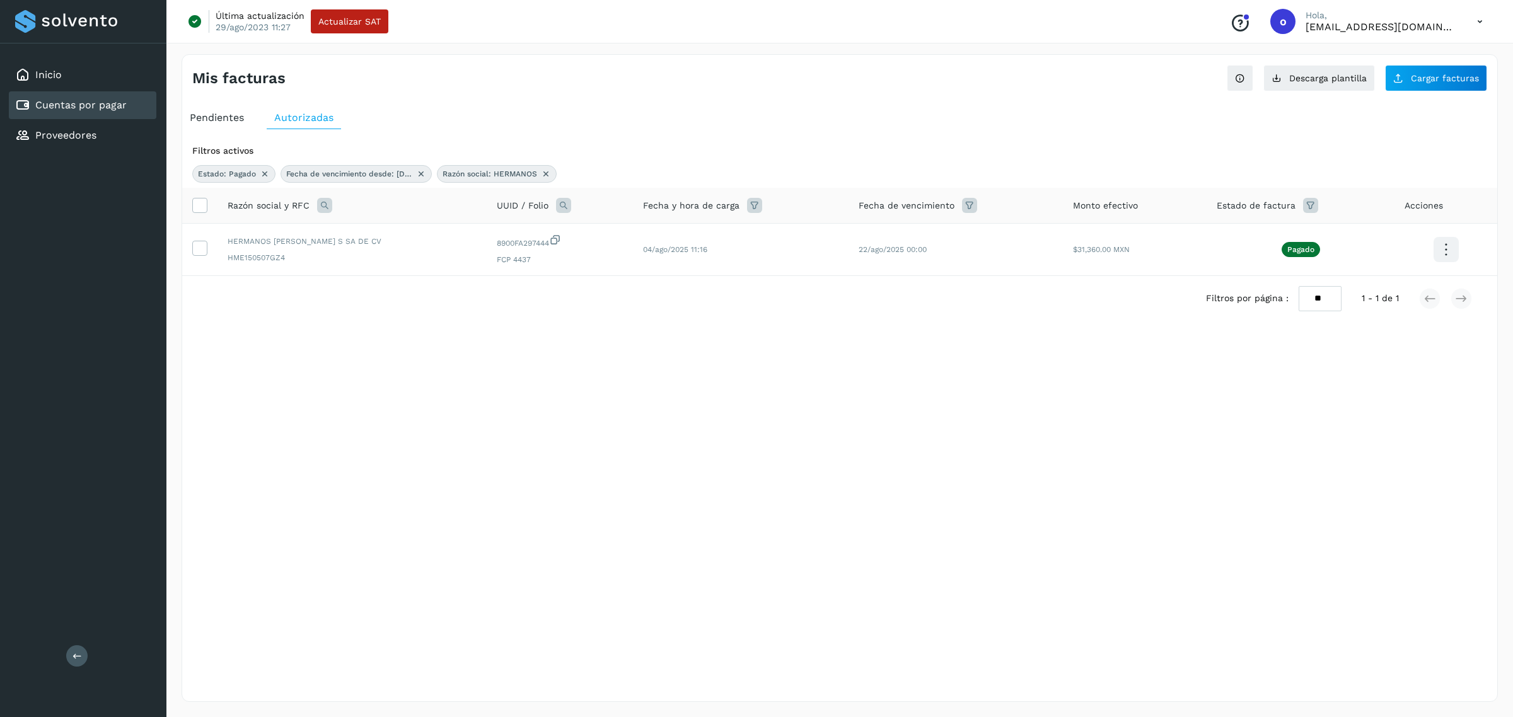
drag, startPoint x: 550, startPoint y: 171, endPoint x: 471, endPoint y: 191, distance: 81.2
click at [550, 171] on icon at bounding box center [546, 174] width 10 height 10
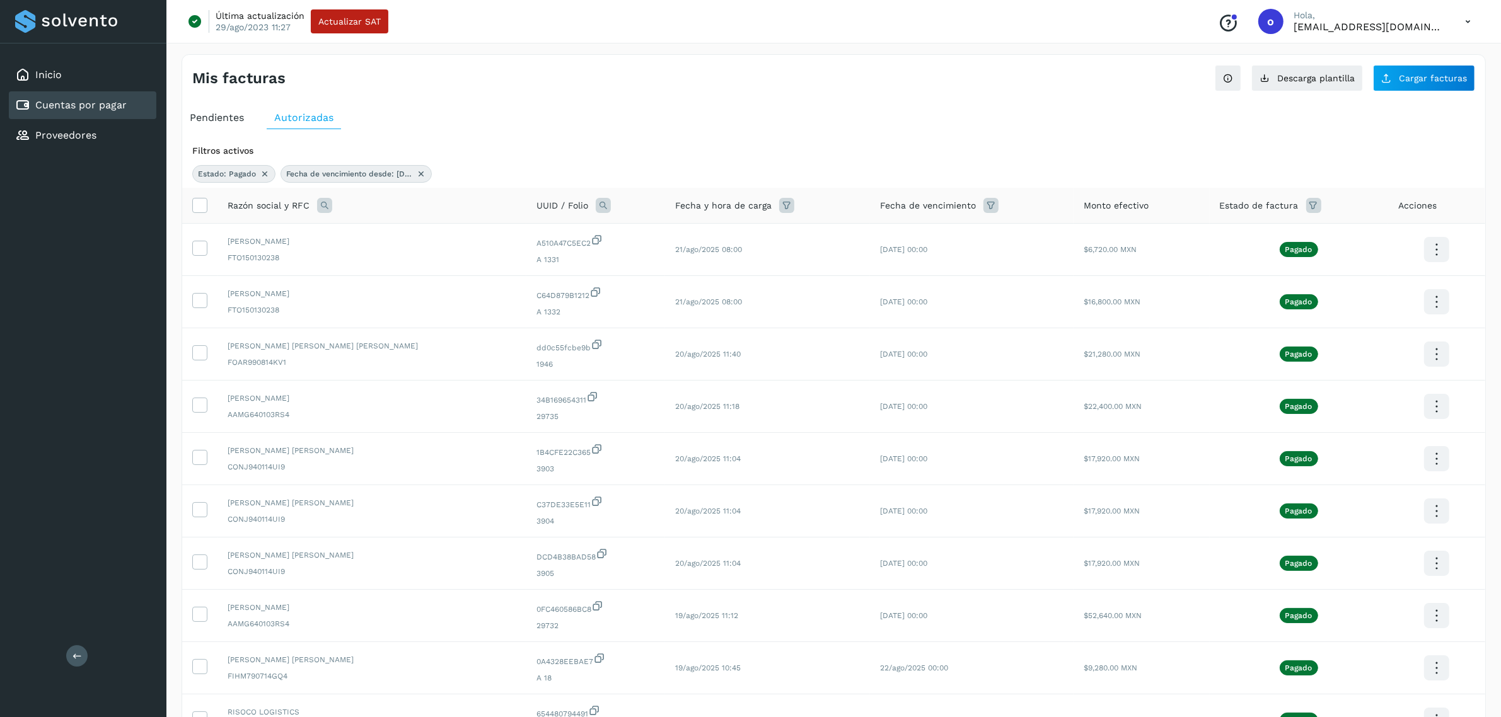
click at [321, 200] on icon at bounding box center [324, 205] width 15 height 15
click at [385, 250] on input "text" at bounding box center [407, 258] width 155 height 20
type input "**"
click at [410, 292] on button "Buscar" at bounding box center [439, 291] width 92 height 25
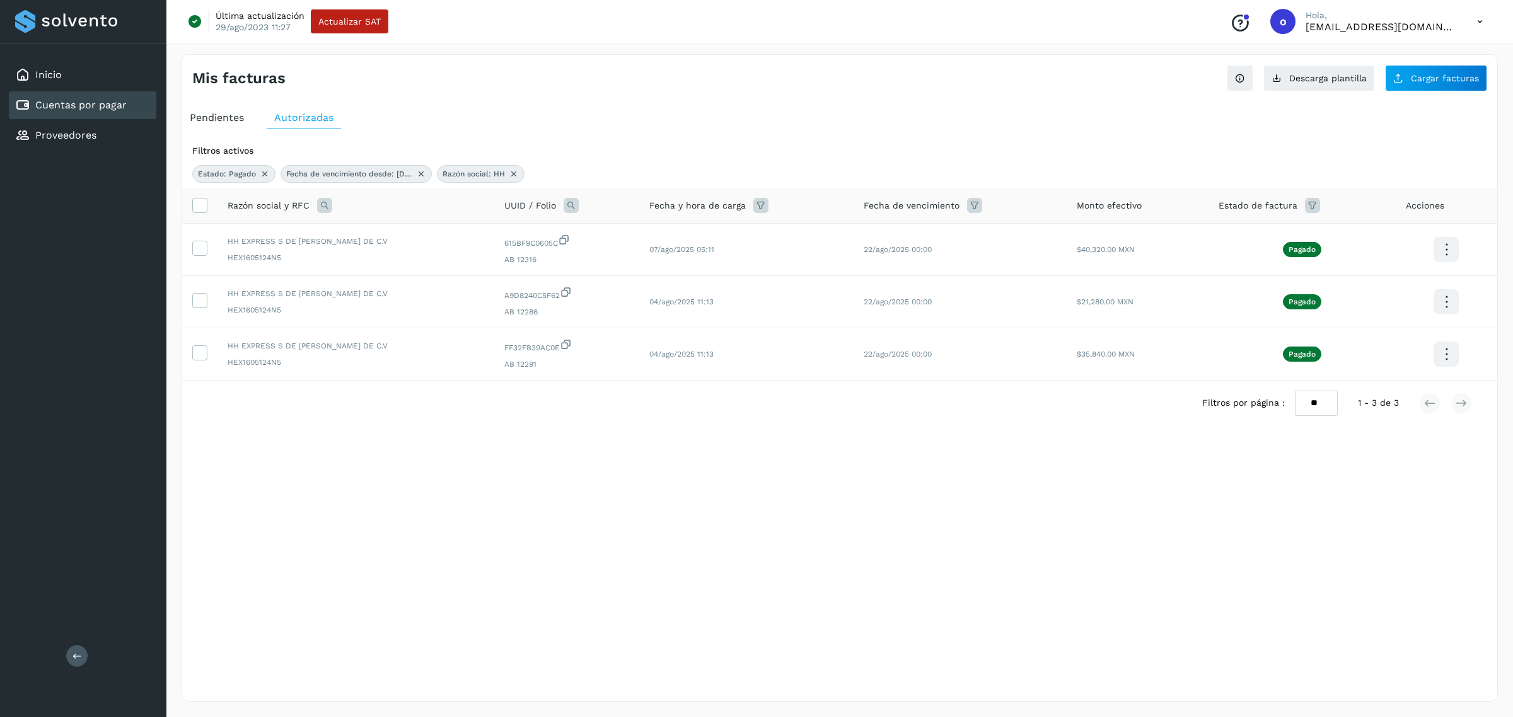
drag, startPoint x: 514, startPoint y: 172, endPoint x: 411, endPoint y: 197, distance: 106.4
click at [514, 172] on icon at bounding box center [514, 174] width 10 height 10
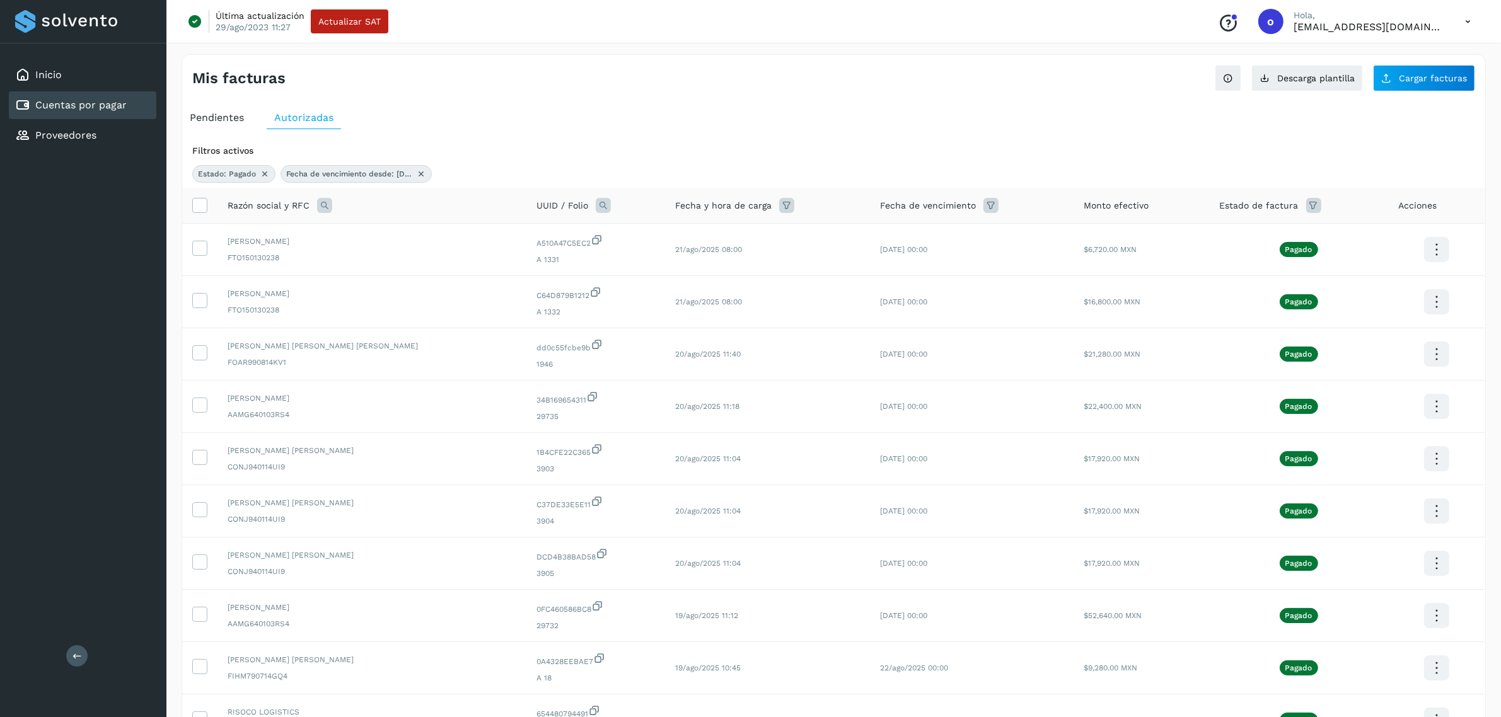
click at [331, 209] on icon at bounding box center [324, 205] width 15 height 15
click at [377, 260] on input "text" at bounding box center [407, 258] width 155 height 20
type input "*"
type input "*****"
click at [414, 284] on button "Buscar" at bounding box center [439, 291] width 92 height 25
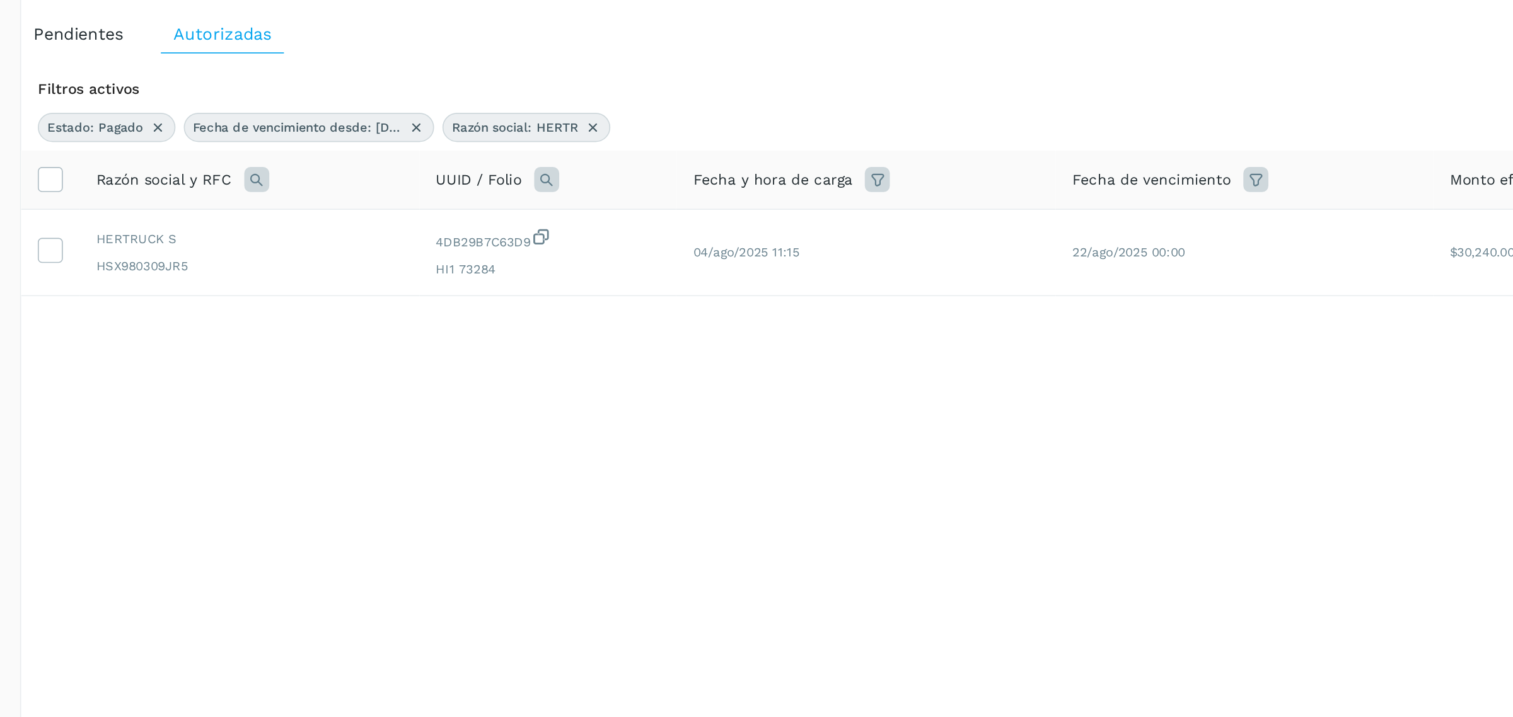
drag, startPoint x: 530, startPoint y: 173, endPoint x: 512, endPoint y: 185, distance: 21.5
click at [530, 174] on icon at bounding box center [528, 174] width 10 height 10
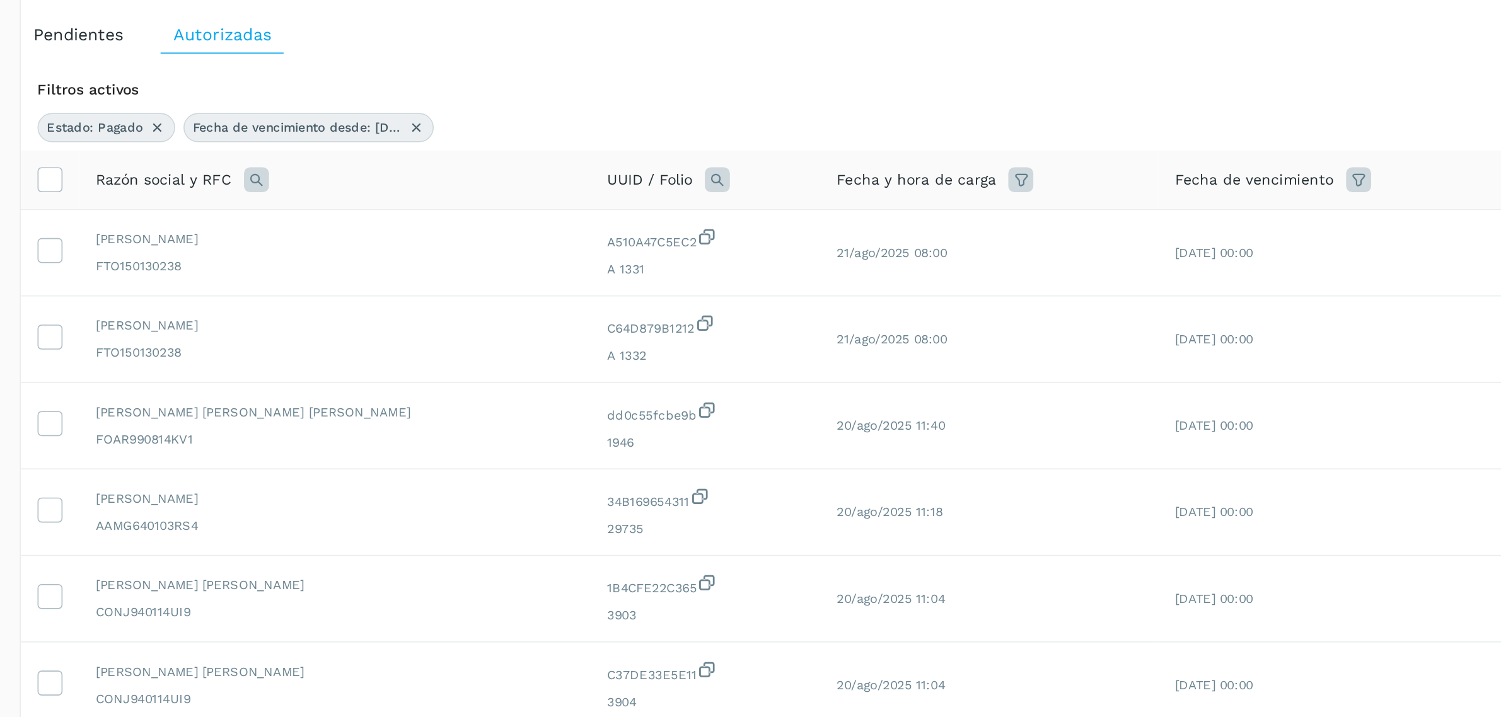
click at [321, 205] on icon at bounding box center [324, 205] width 15 height 15
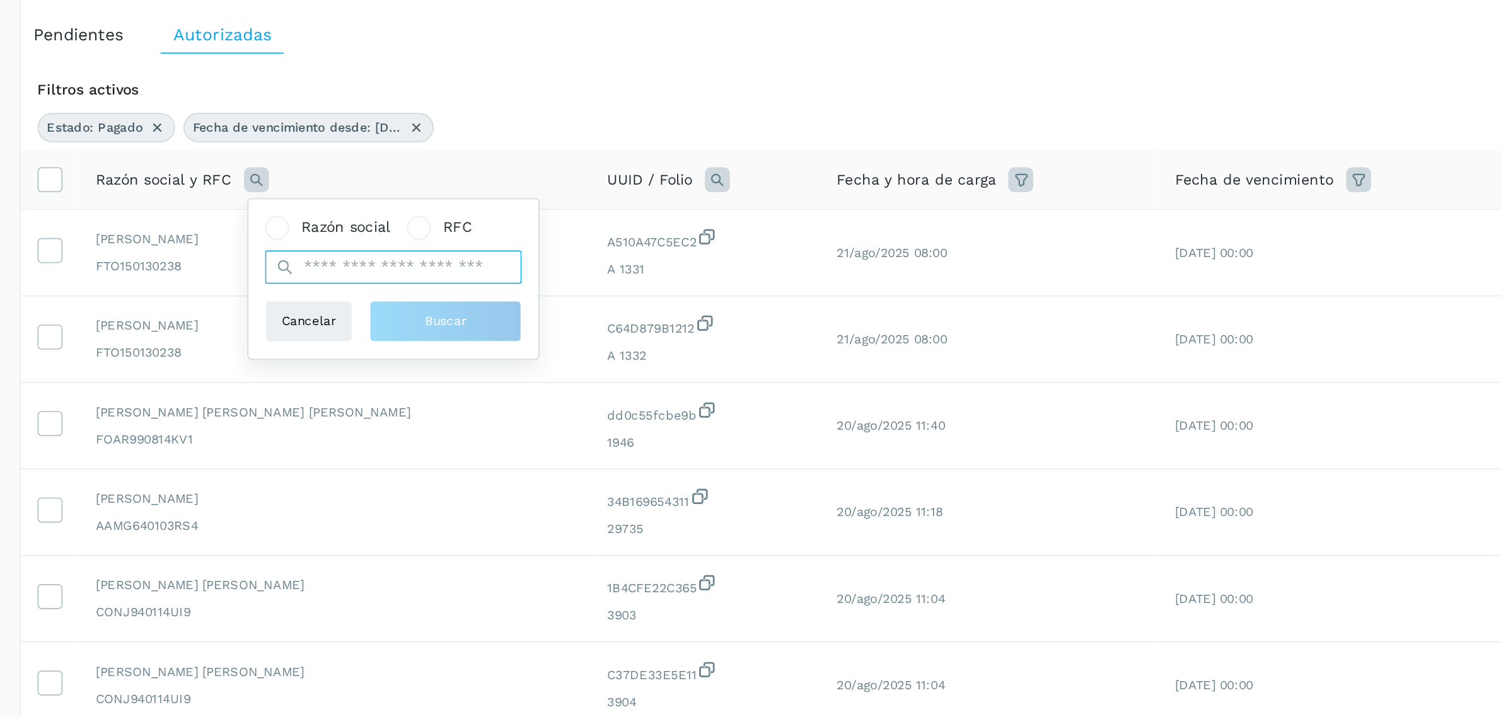
click at [371, 260] on input "text" at bounding box center [407, 258] width 155 height 20
type input "*********"
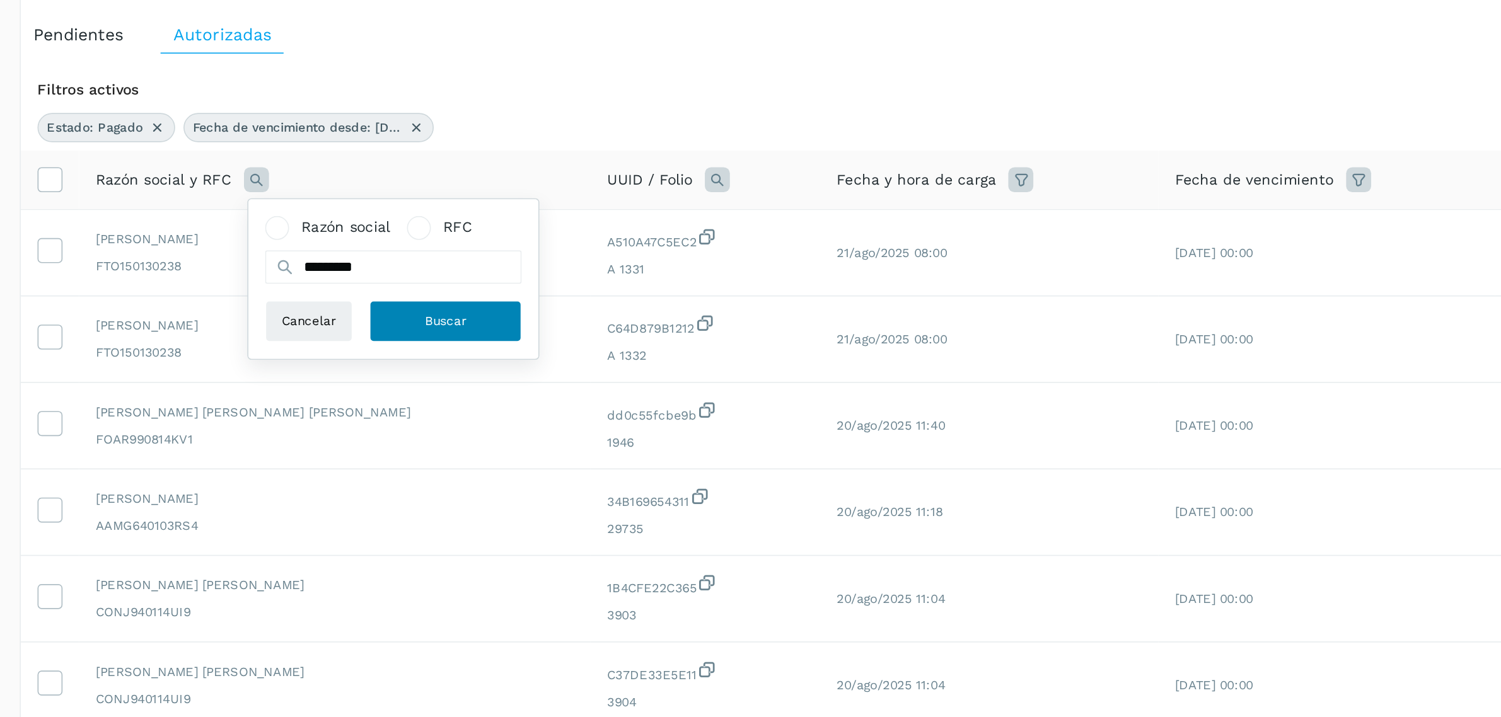
click at [446, 296] on span "Buscar" at bounding box center [438, 291] width 25 height 11
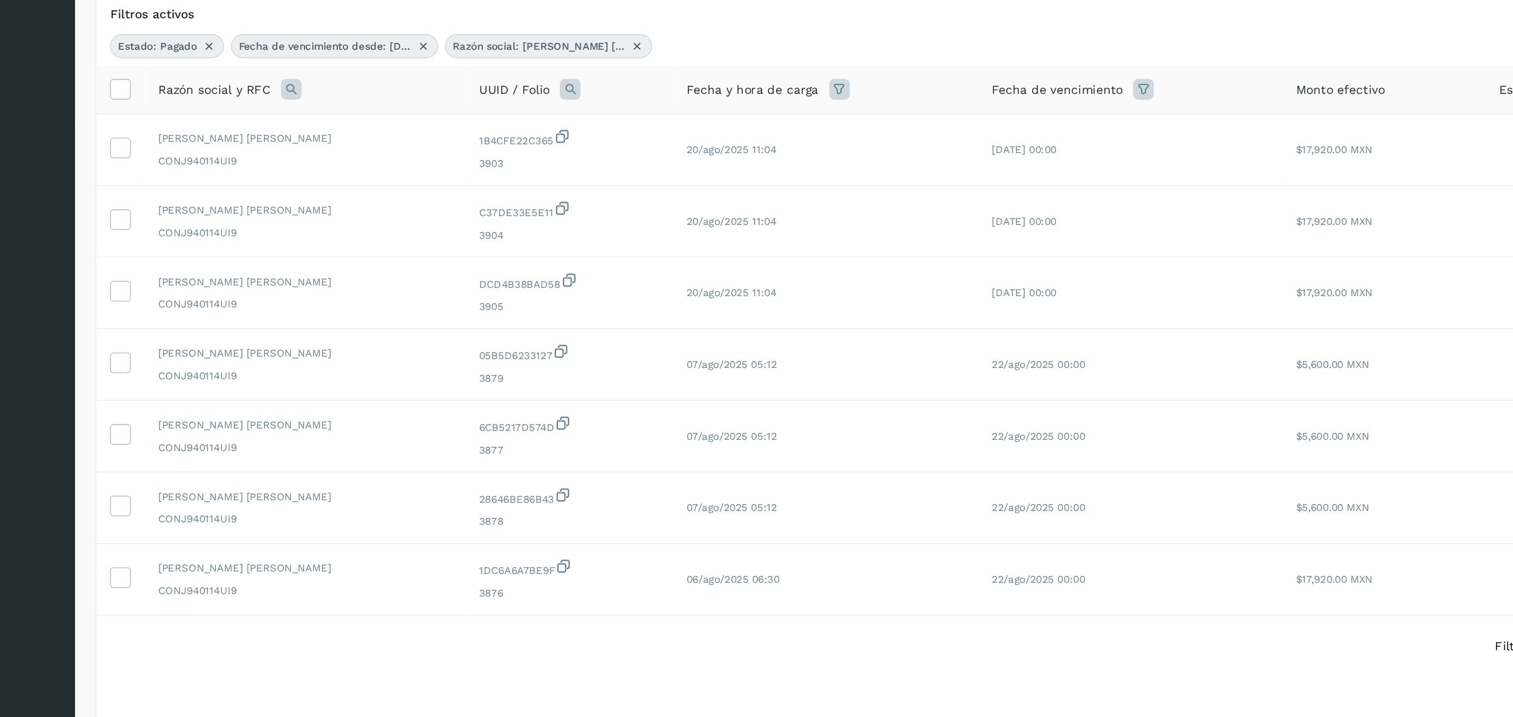
drag, startPoint x: 542, startPoint y: 173, endPoint x: 536, endPoint y: 175, distance: 6.8
click at [572, 173] on icon at bounding box center [577, 174] width 10 height 10
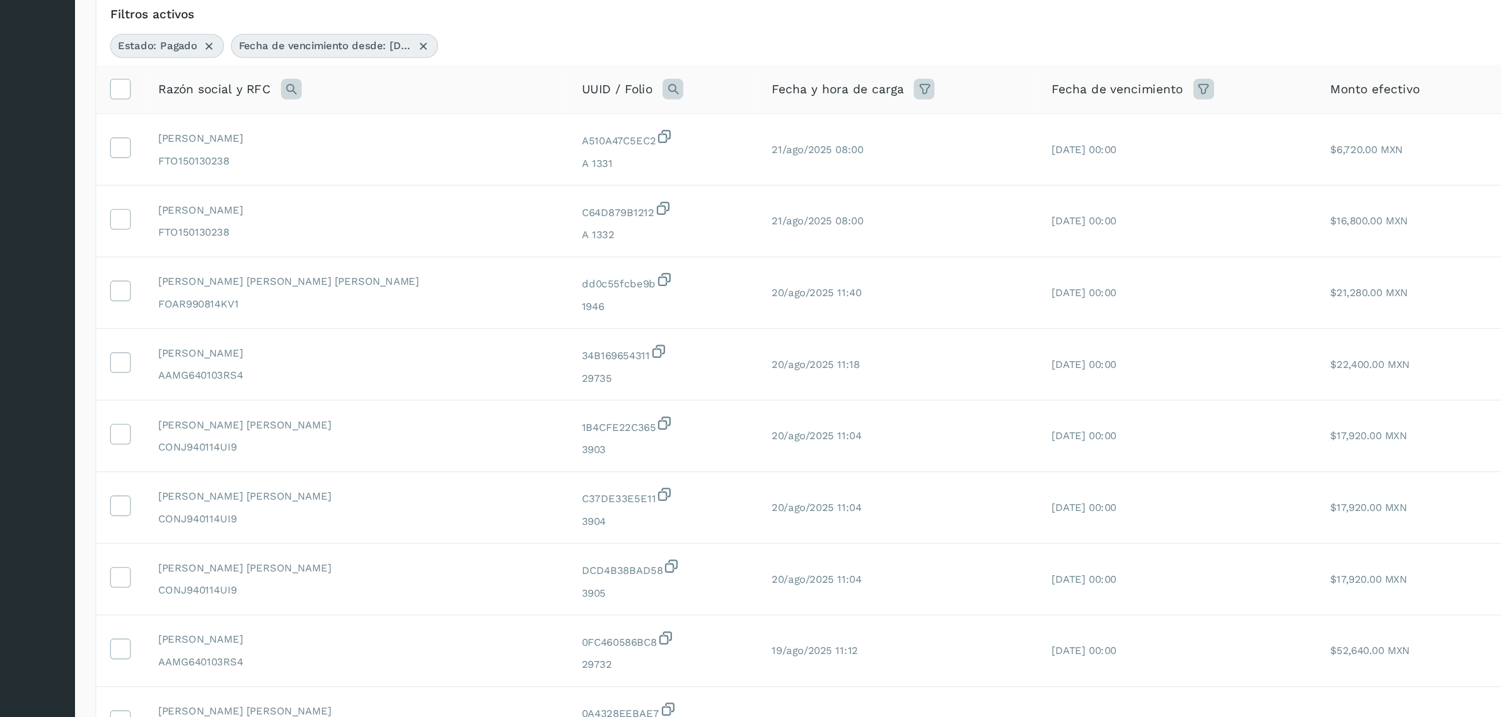
click at [325, 209] on icon at bounding box center [324, 205] width 15 height 15
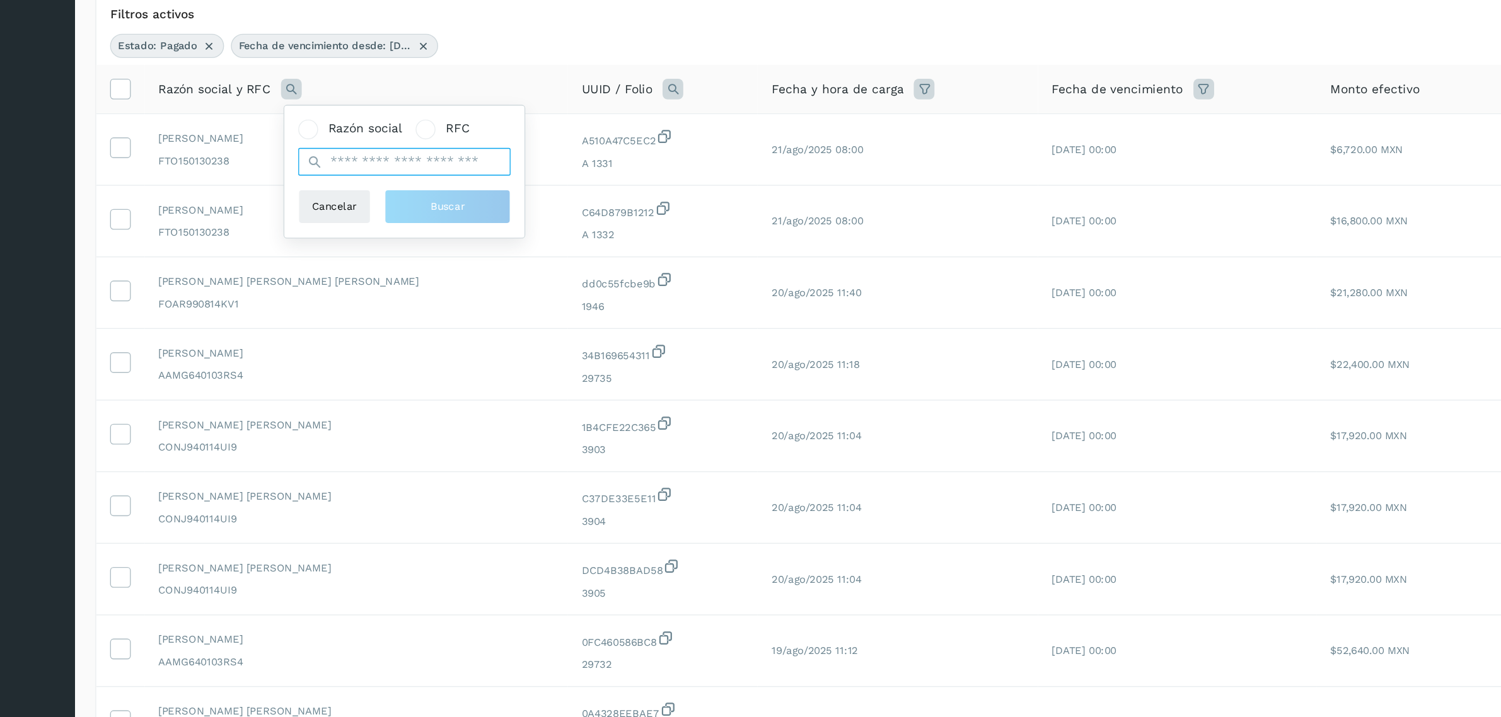
drag, startPoint x: 366, startPoint y: 267, endPoint x: 359, endPoint y: 262, distance: 9.0
click at [361, 263] on input "text" at bounding box center [407, 258] width 155 height 20
type input "******"
click at [463, 295] on button "Buscar" at bounding box center [439, 291] width 92 height 25
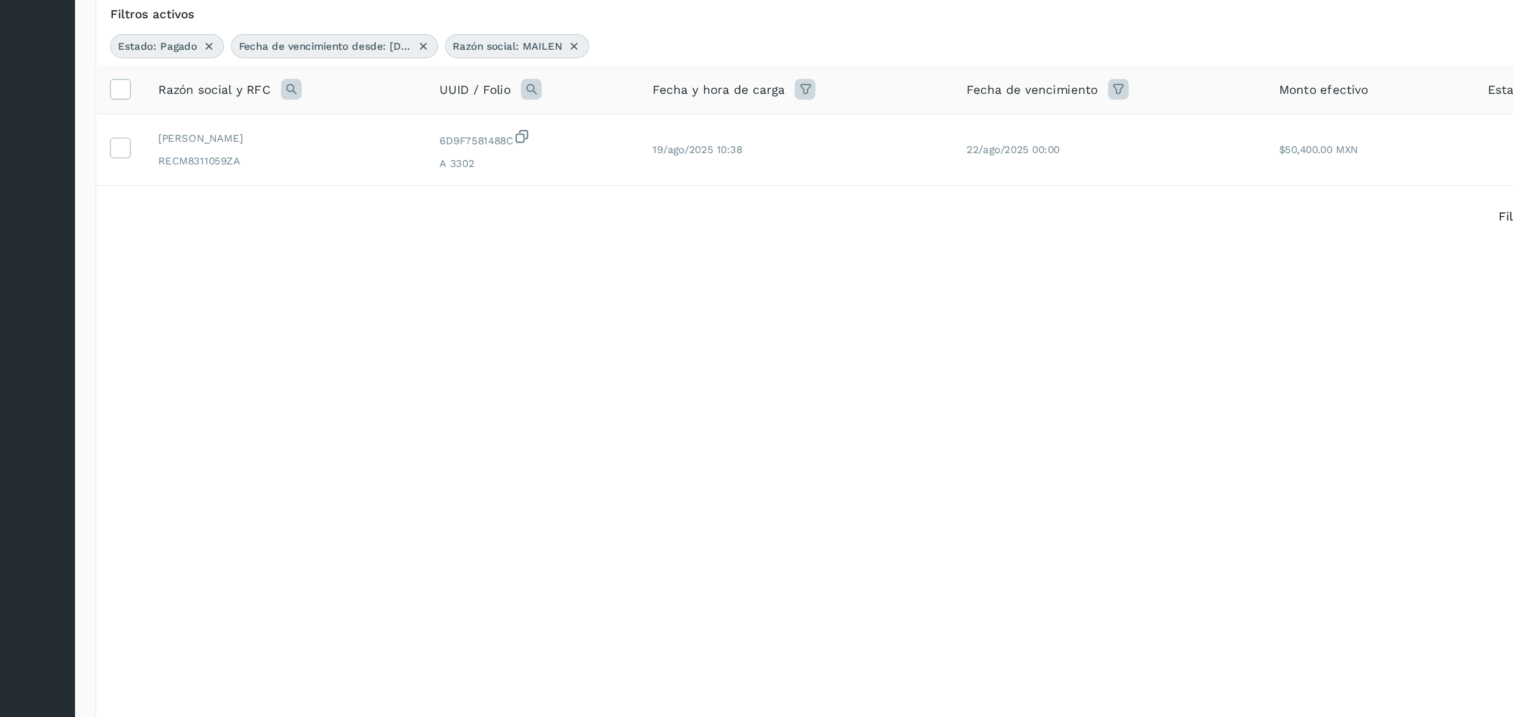
click at [323, 202] on icon at bounding box center [324, 205] width 15 height 15
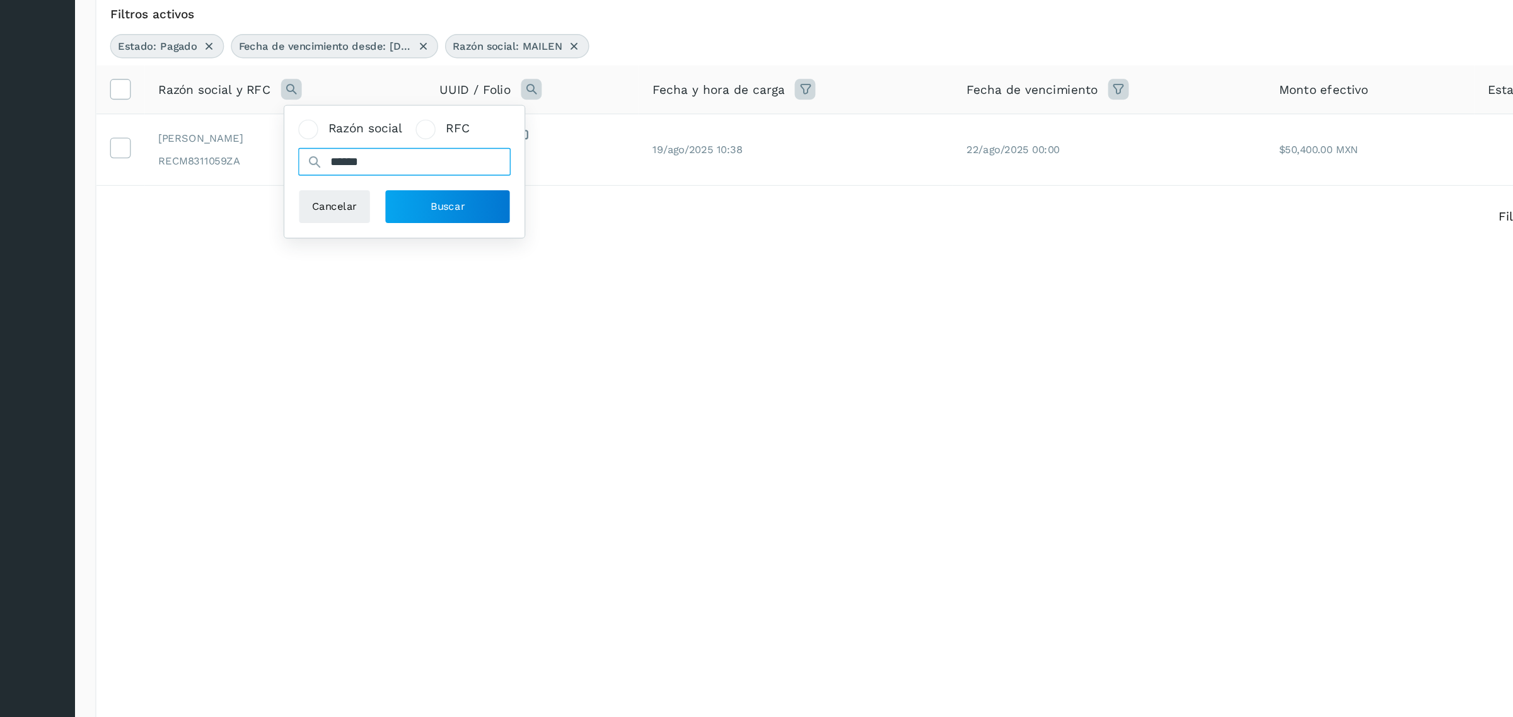
drag, startPoint x: 416, startPoint y: 256, endPoint x: 56, endPoint y: 298, distance: 362.4
click at [56, 298] on div "Inicio Cuentas por pagar Proveedores Salir Última actualización 29/ago/2023 11:…" at bounding box center [756, 358] width 1513 height 717
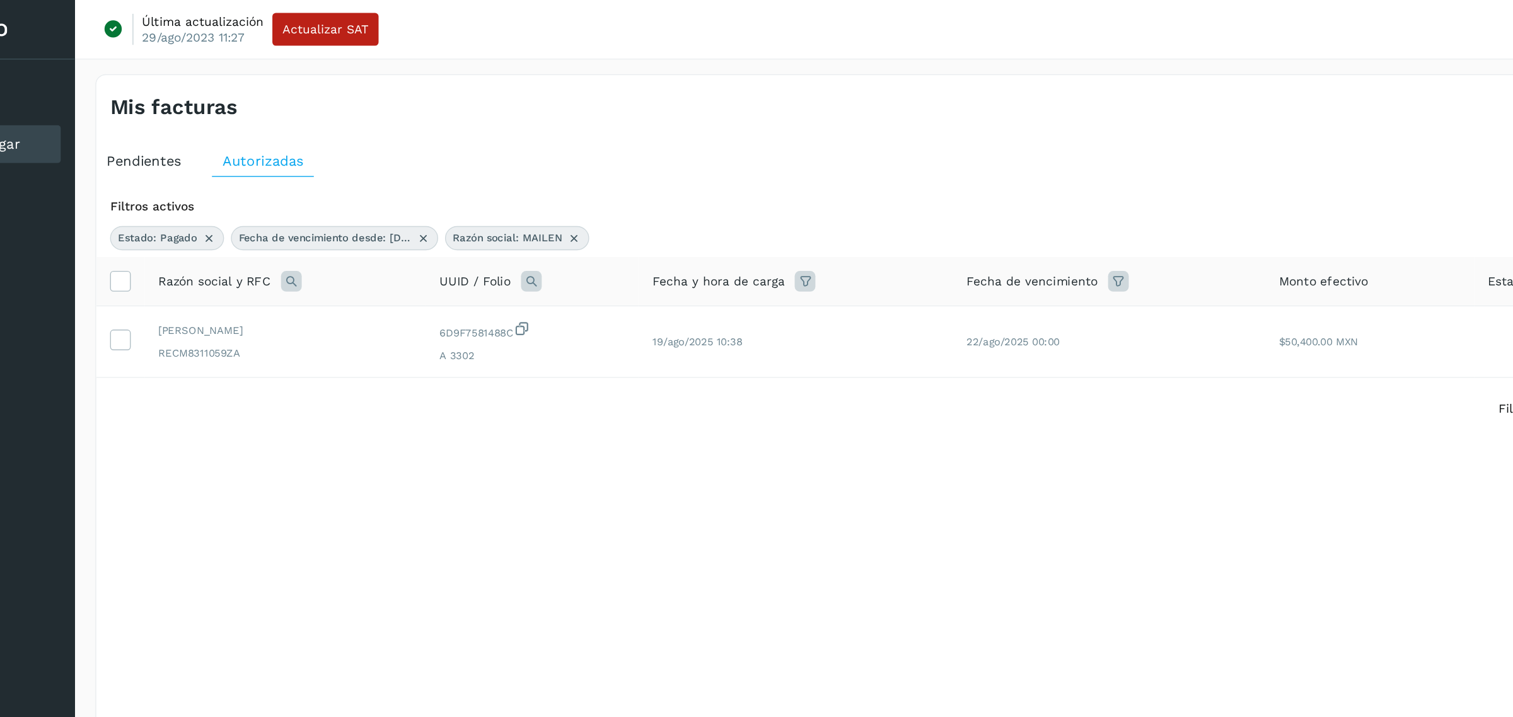
click at [525, 172] on div "Razón social: MAILEN" at bounding box center [489, 174] width 105 height 18
click at [528, 172] on icon at bounding box center [531, 174] width 10 height 10
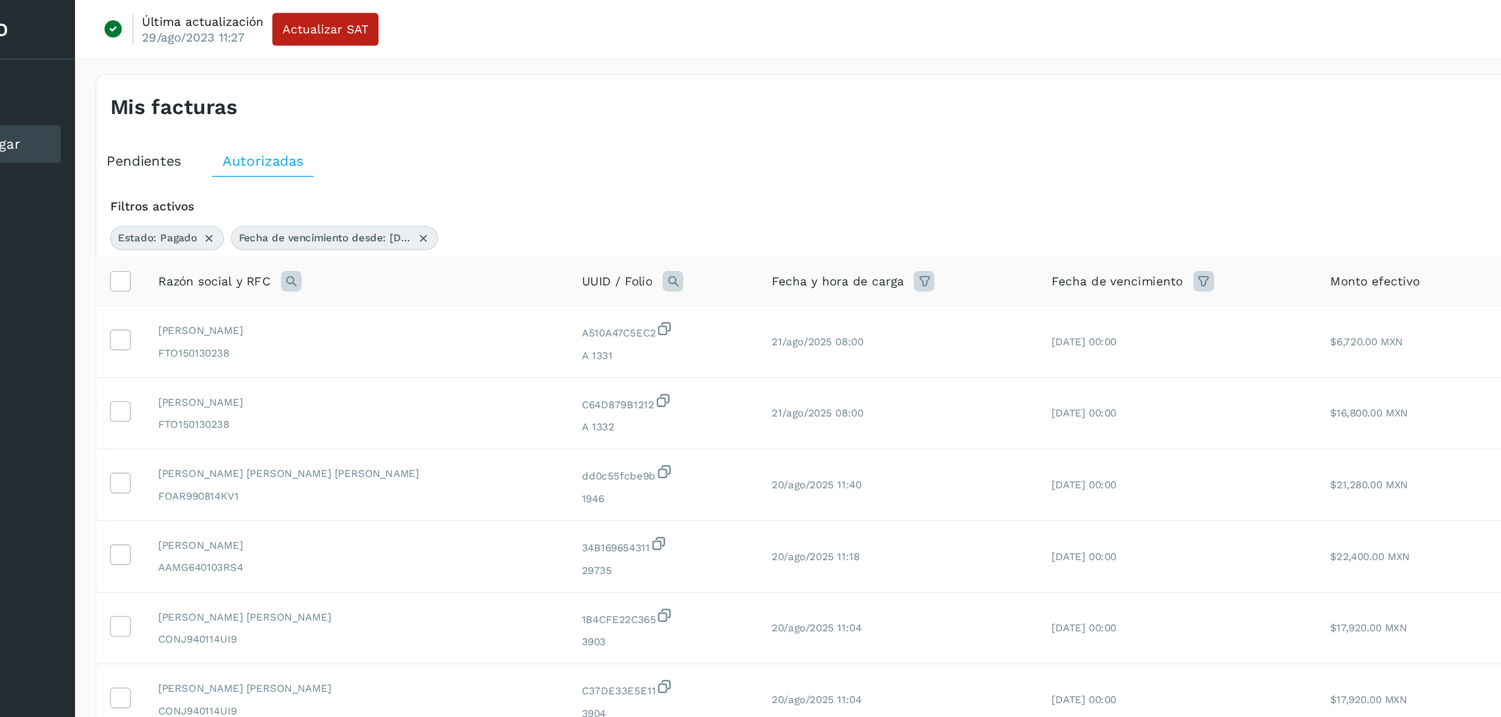
click at [318, 205] on icon at bounding box center [324, 205] width 15 height 15
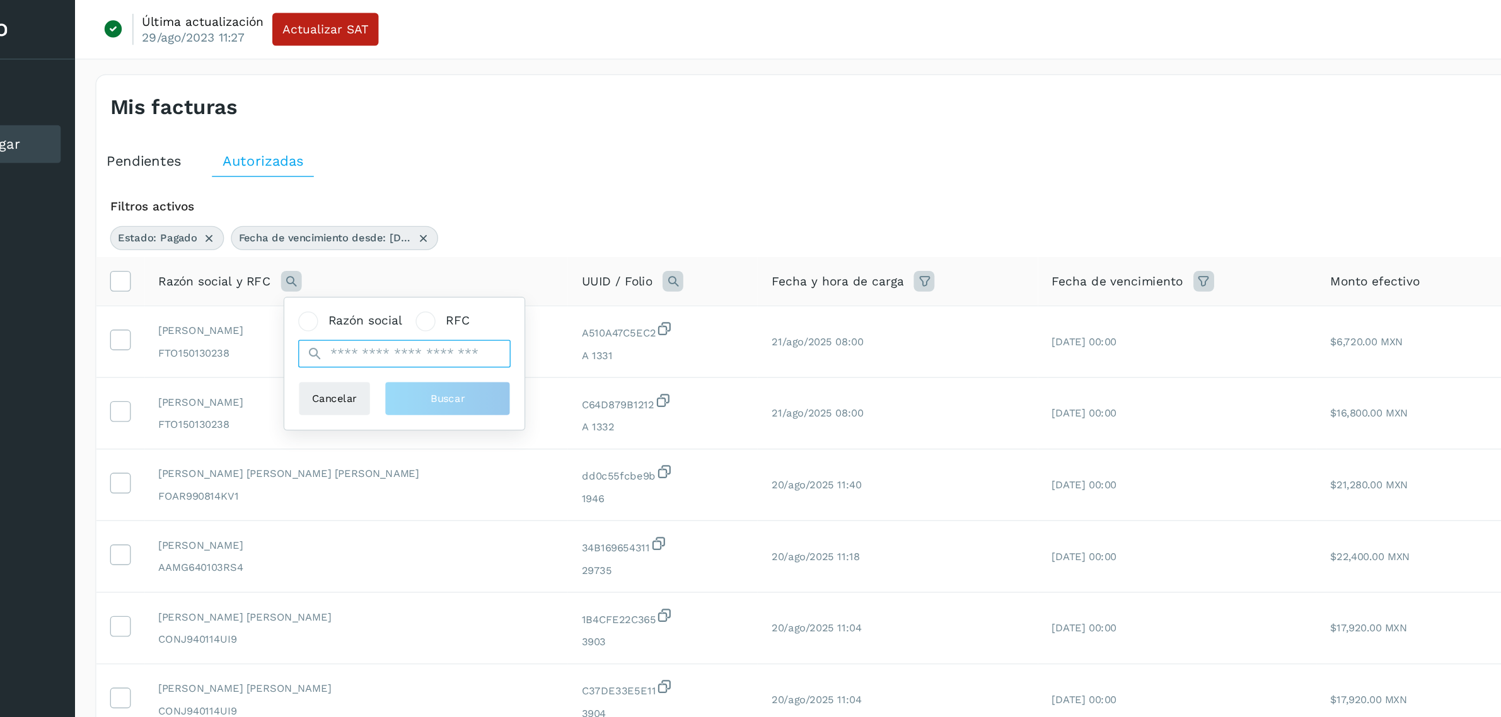
click at [364, 257] on input "text" at bounding box center [407, 258] width 155 height 20
type input "**********"
click at [413, 301] on button "Buscar" at bounding box center [439, 291] width 92 height 25
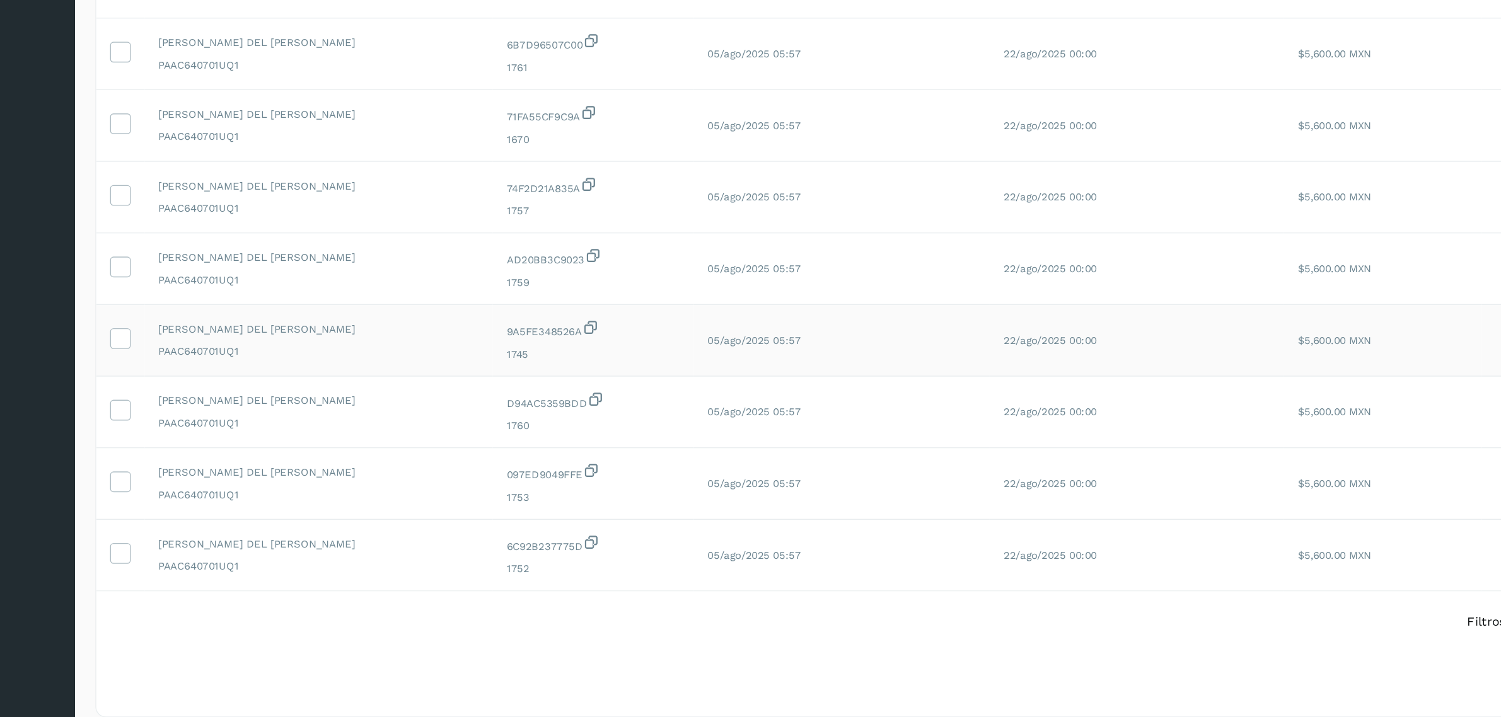
scroll to position [140, 0]
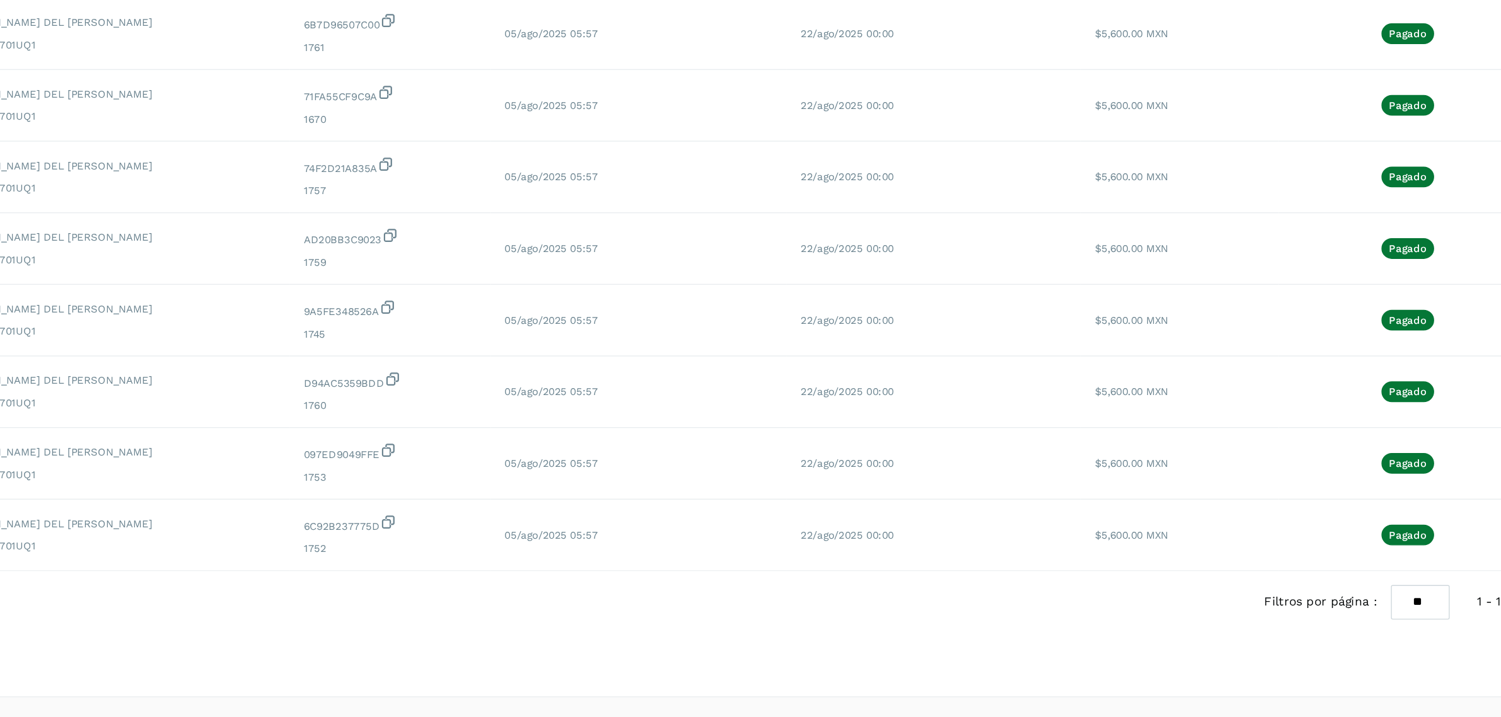
click at [1302, 625] on select "** ** **" at bounding box center [1297, 632] width 43 height 25
click at [1288, 620] on select "** ** **" at bounding box center [1297, 632] width 43 height 25
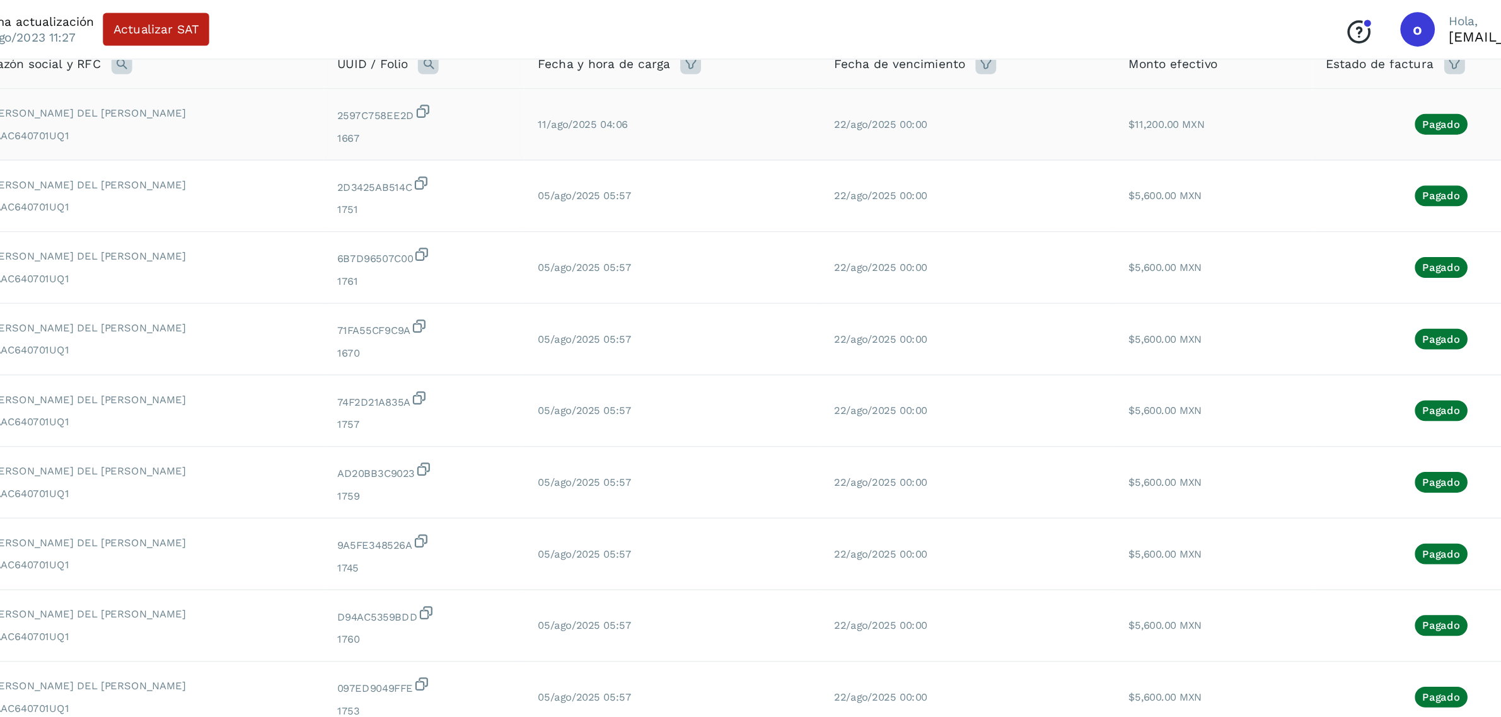
scroll to position [0, 0]
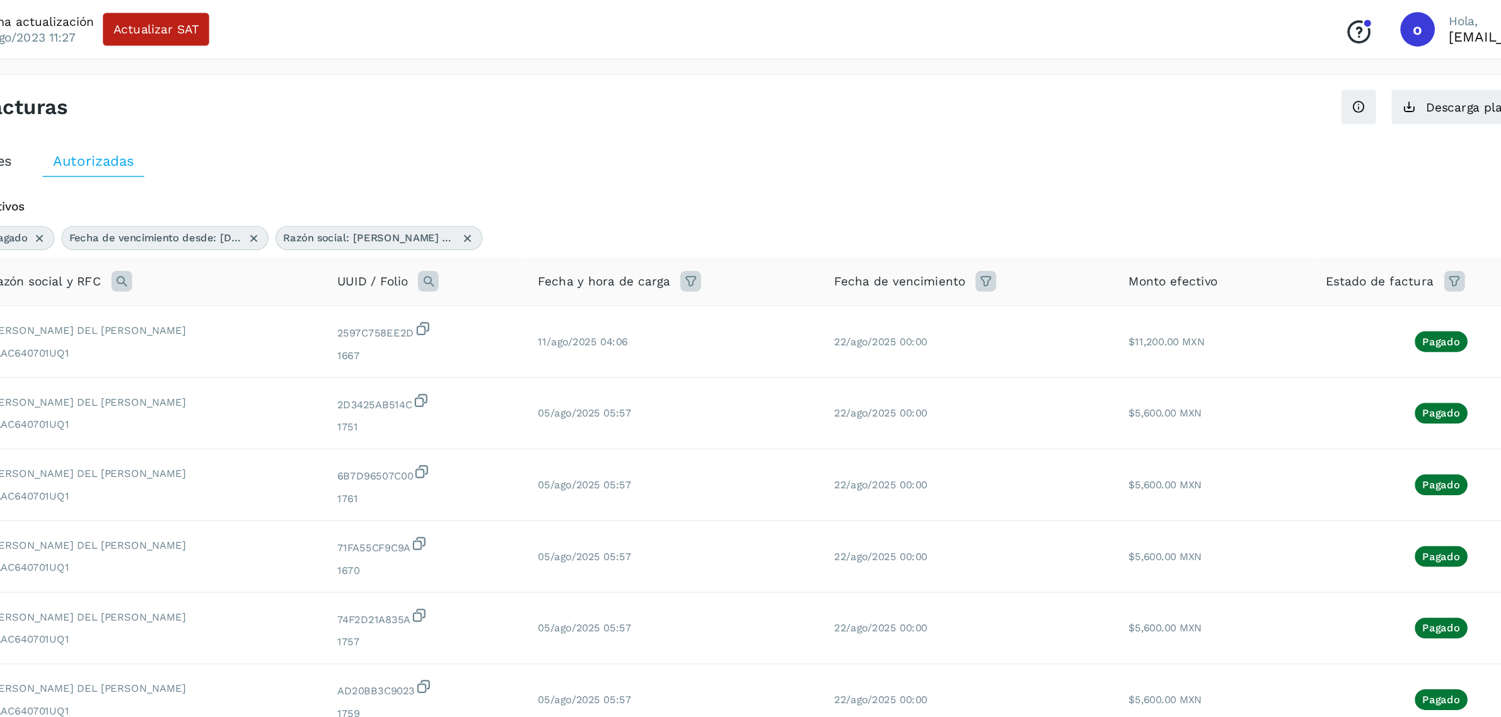
drag, startPoint x: 579, startPoint y: 170, endPoint x: 555, endPoint y: 178, distance: 25.9
click at [579, 170] on icon at bounding box center [577, 174] width 10 height 10
select select "**"
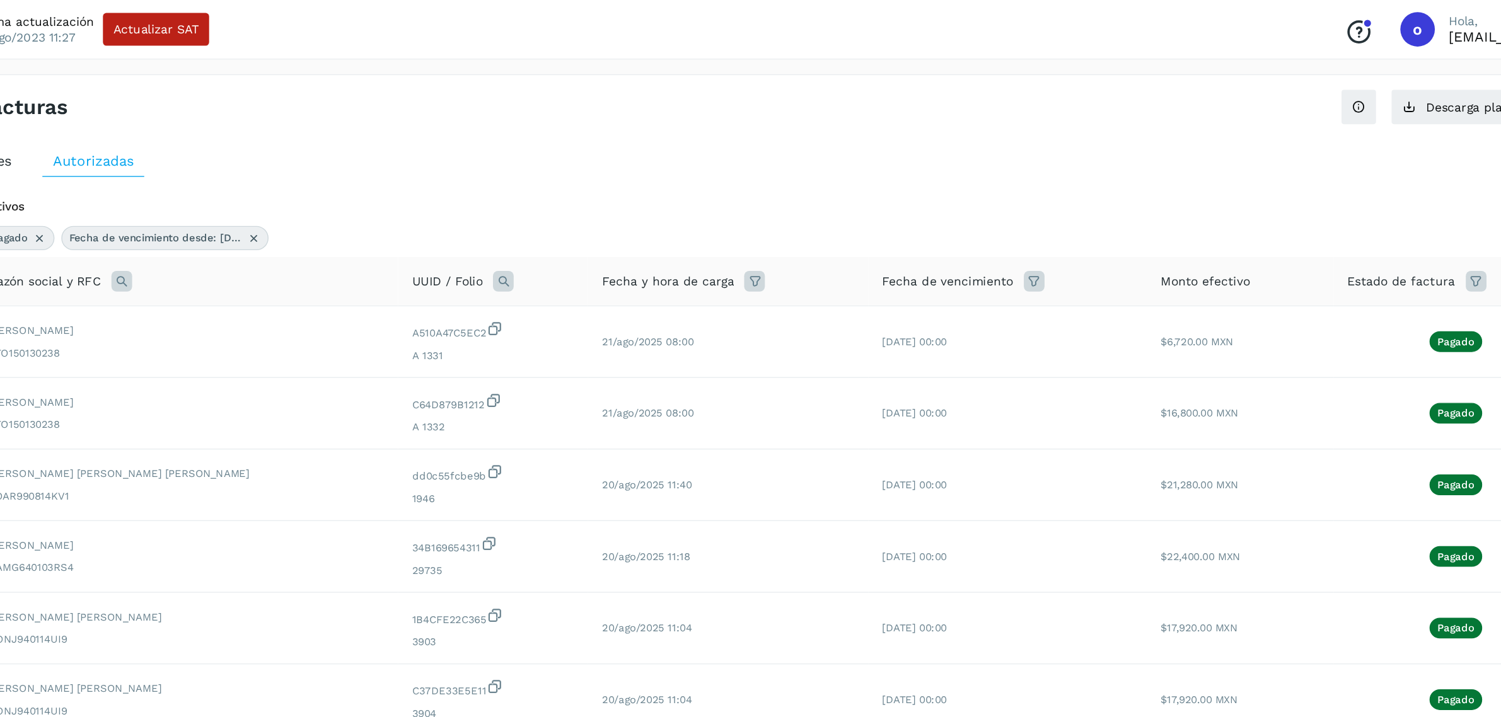
click at [326, 199] on icon at bounding box center [324, 205] width 15 height 15
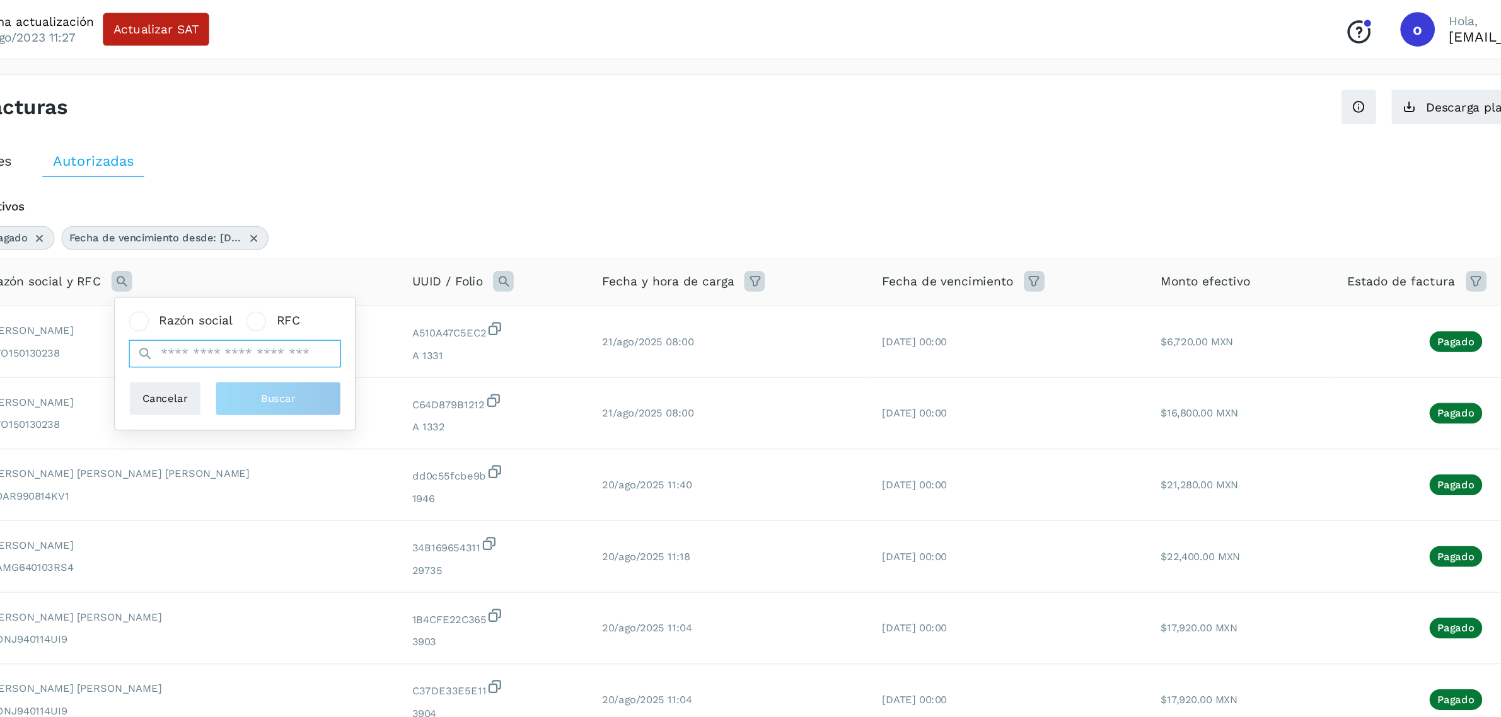
click at [431, 260] on input "text" at bounding box center [407, 258] width 155 height 20
type input "********"
click at [456, 296] on button "Buscar" at bounding box center [439, 291] width 92 height 25
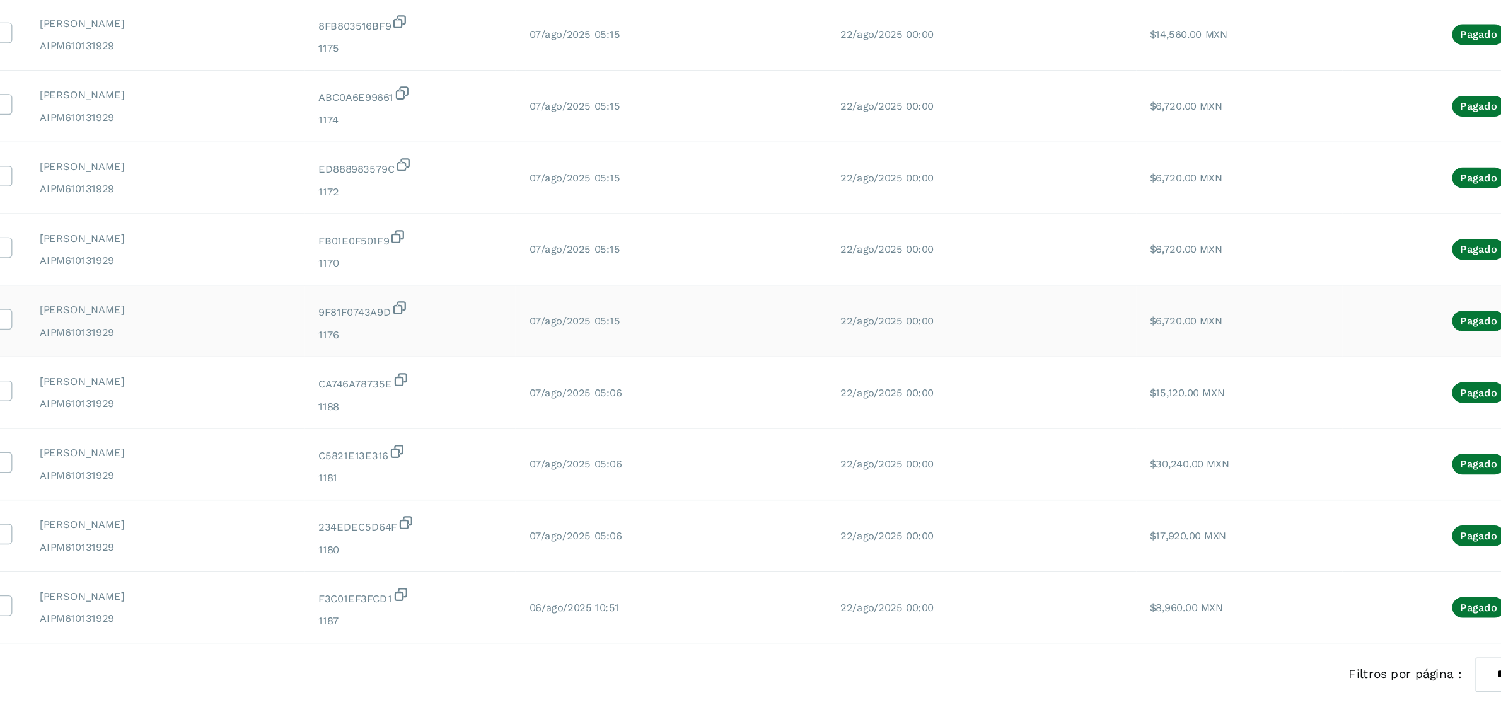
scroll to position [129, 0]
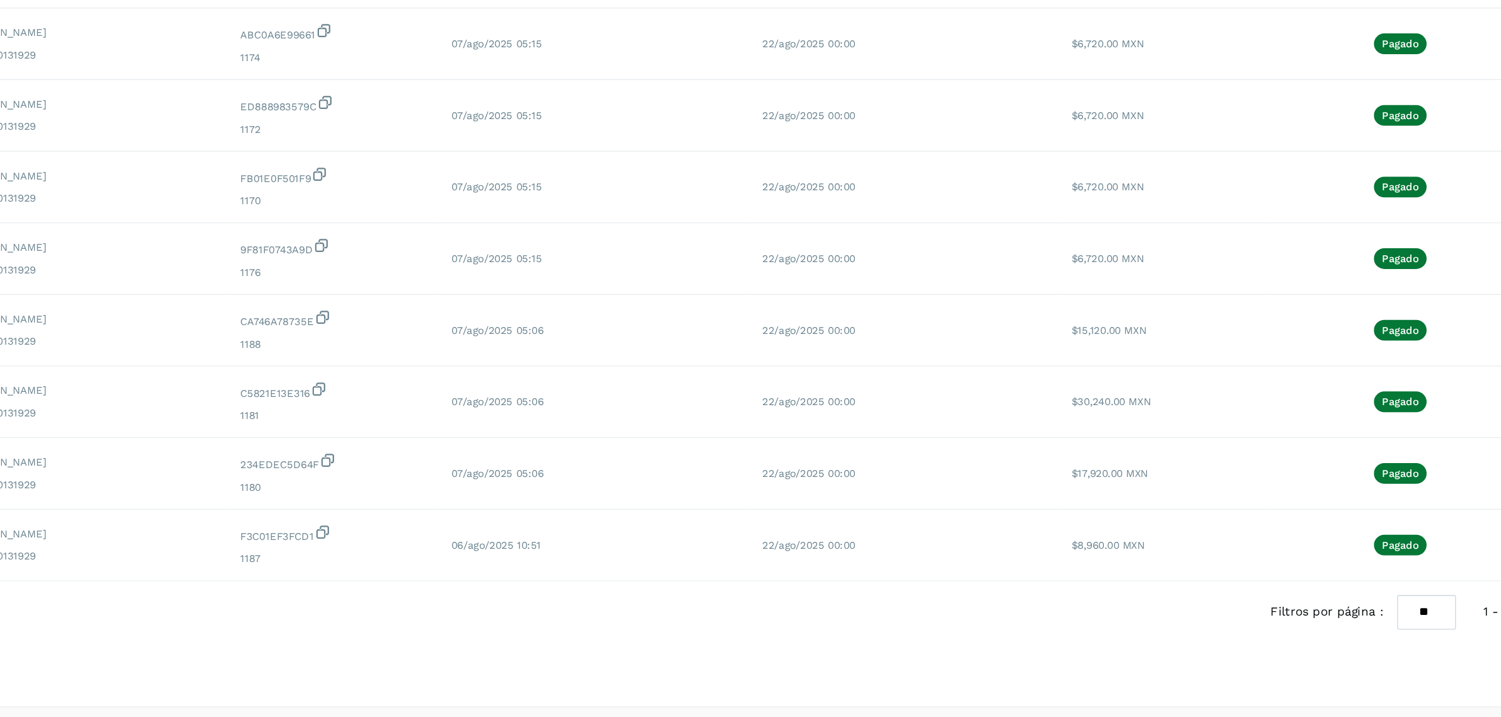
click at [1280, 641] on select "** ** **" at bounding box center [1297, 640] width 43 height 25
click at [1288, 628] on select "** ** **" at bounding box center [1297, 640] width 43 height 25
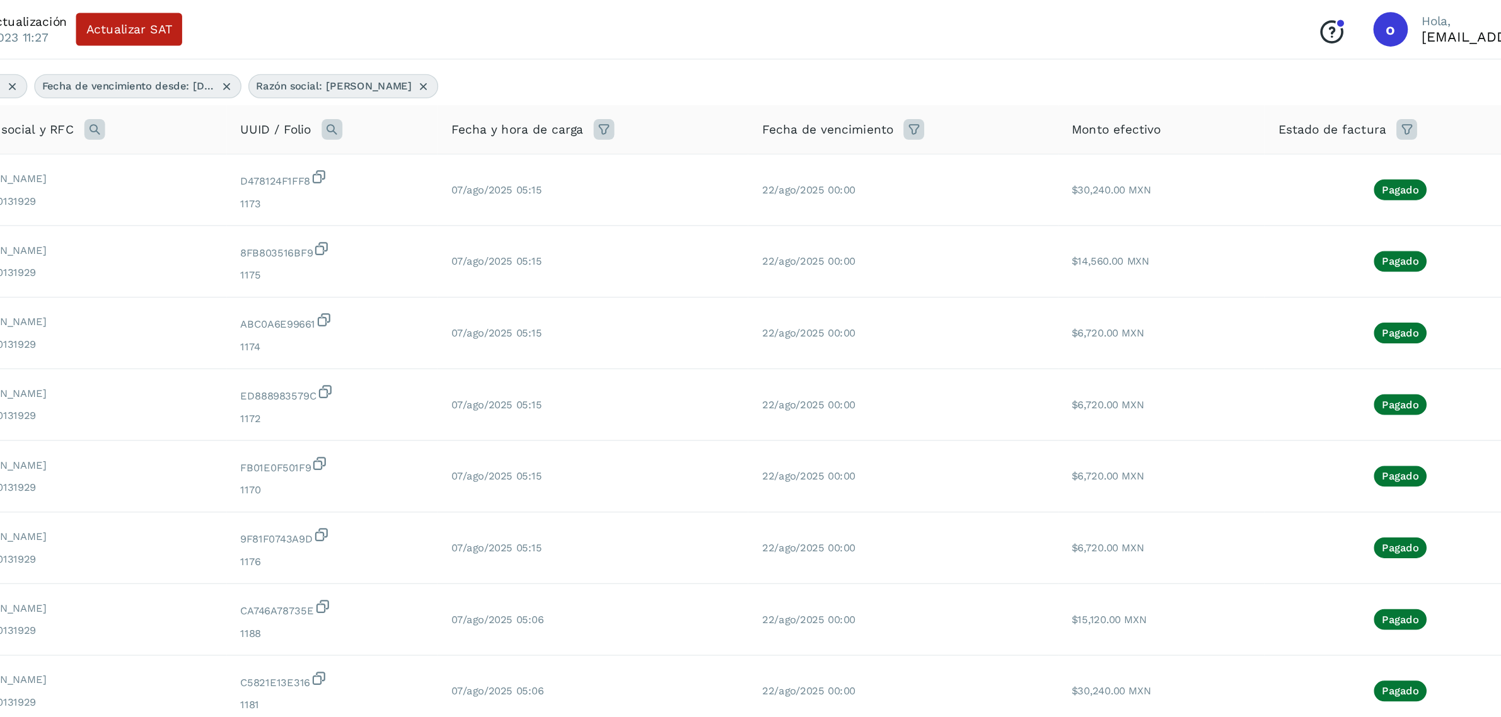
scroll to position [92, 0]
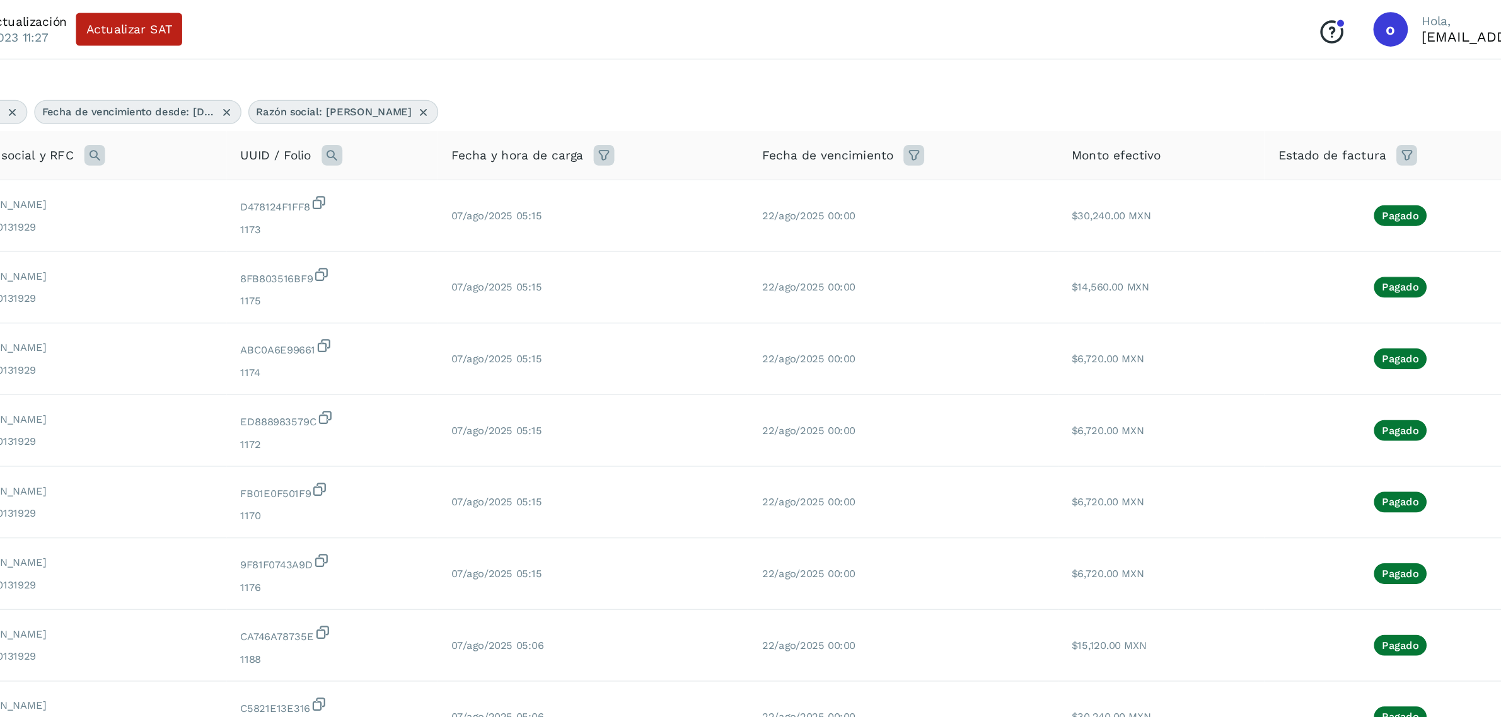
drag, startPoint x: 540, startPoint y: 78, endPoint x: 401, endPoint y: 184, distance: 174.9
click at [560, 78] on icon at bounding box center [565, 82] width 10 height 10
select select "**"
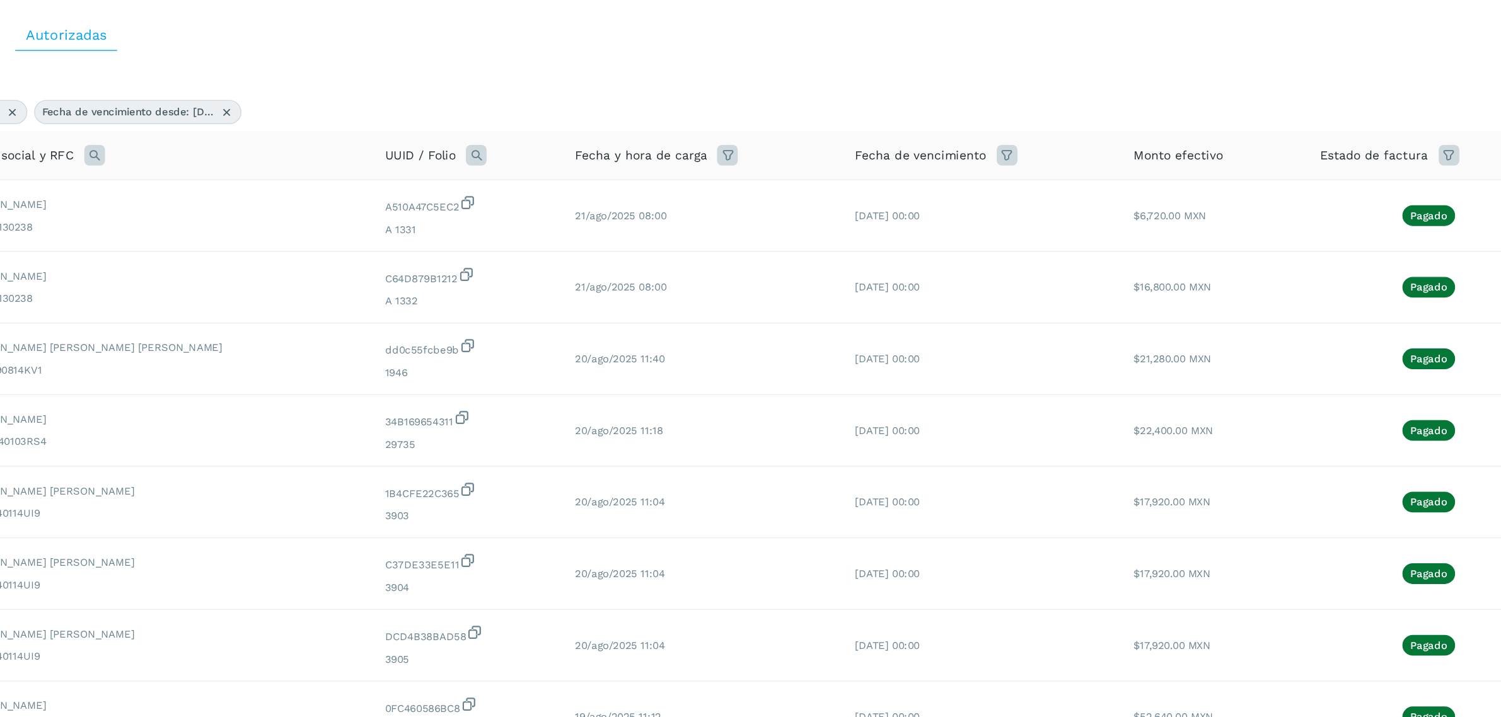
click at [330, 203] on icon at bounding box center [324, 205] width 15 height 15
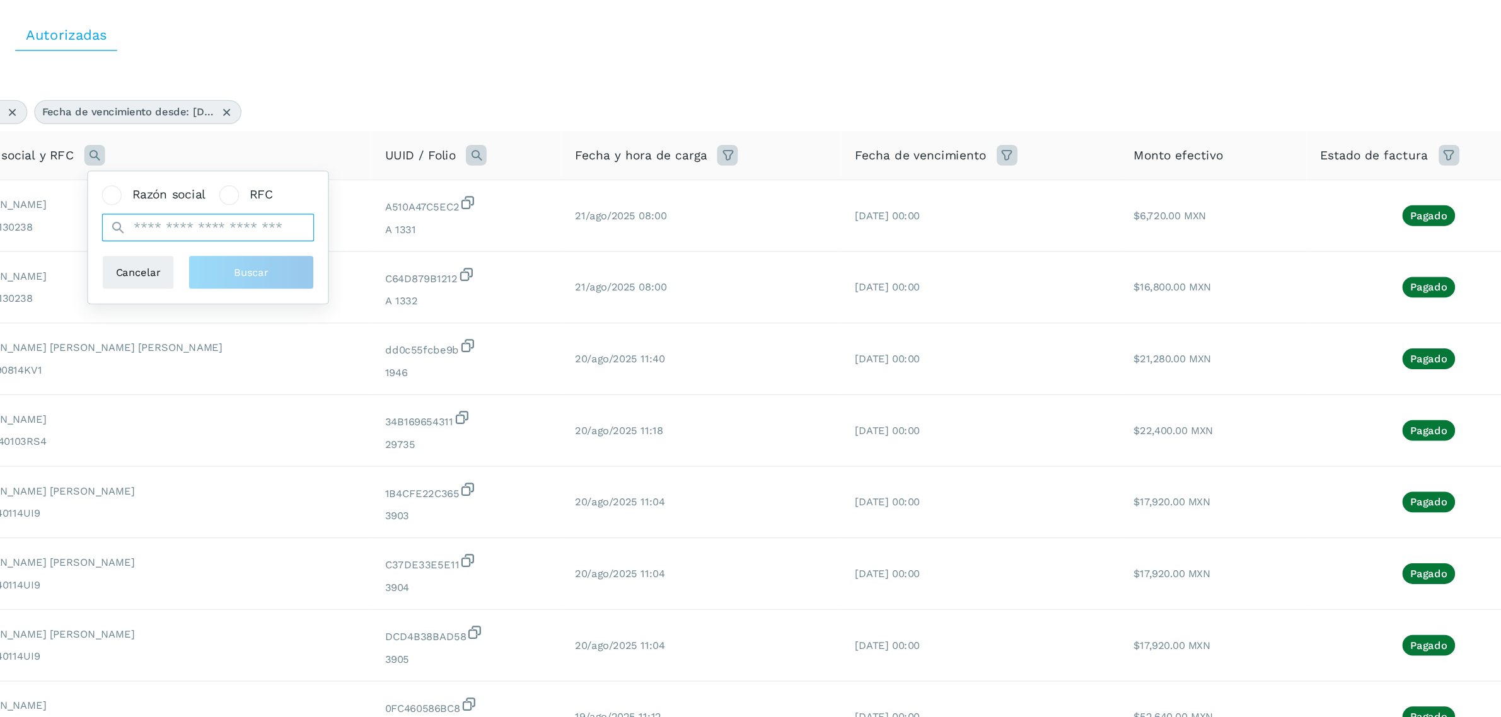
click at [404, 263] on input "text" at bounding box center [407, 258] width 155 height 20
type input "*****"
click at [432, 302] on button "Buscar" at bounding box center [439, 291] width 92 height 25
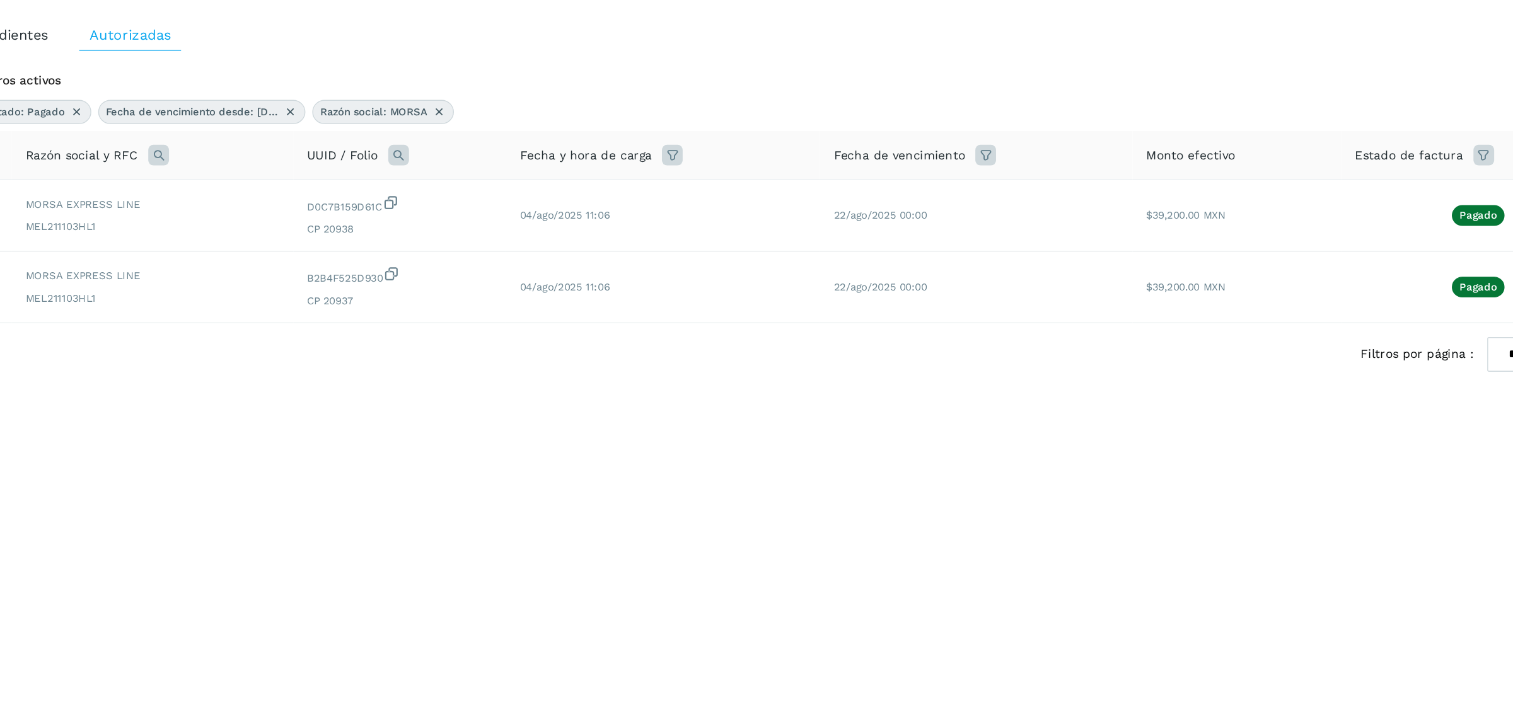
drag, startPoint x: 529, startPoint y: 173, endPoint x: 510, endPoint y: 200, distance: 33.6
click at [529, 173] on icon at bounding box center [529, 174] width 10 height 10
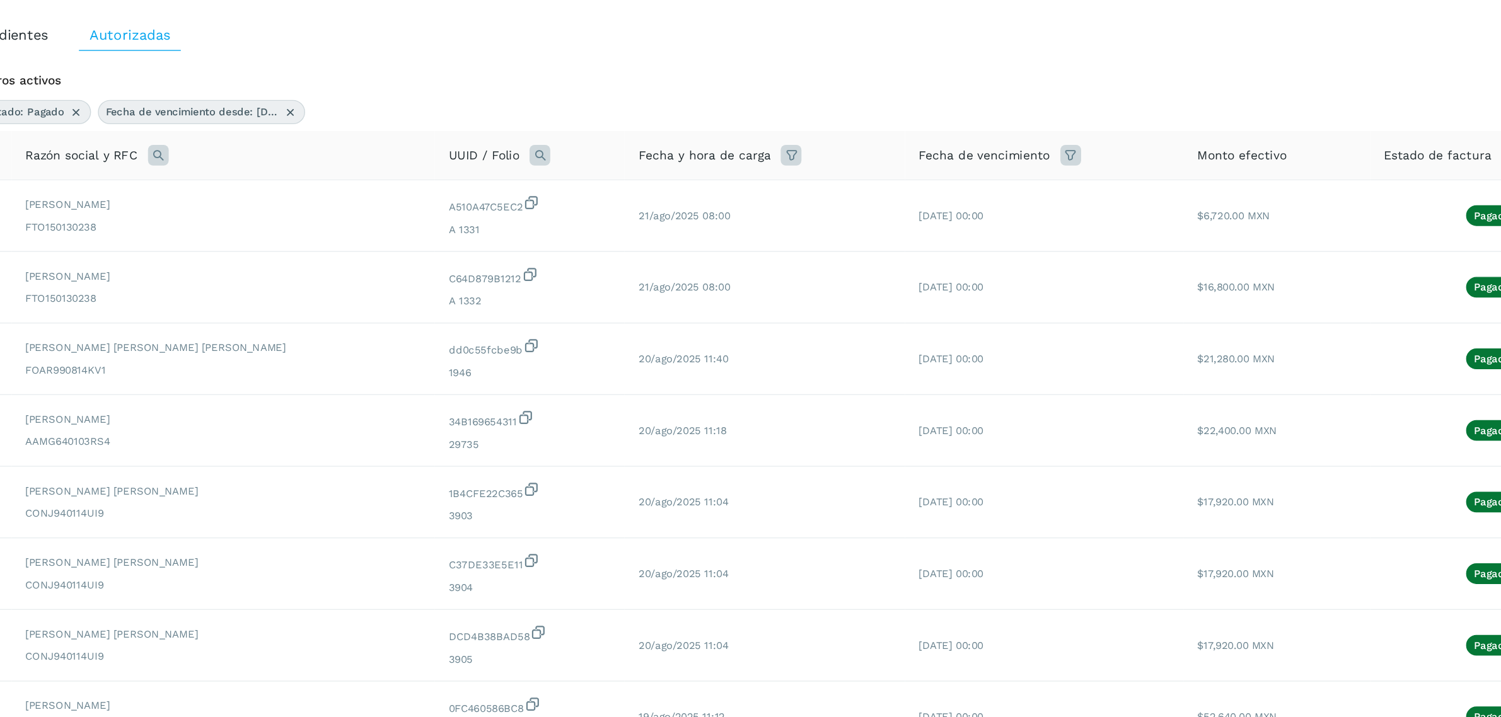
click at [325, 209] on icon at bounding box center [324, 205] width 15 height 15
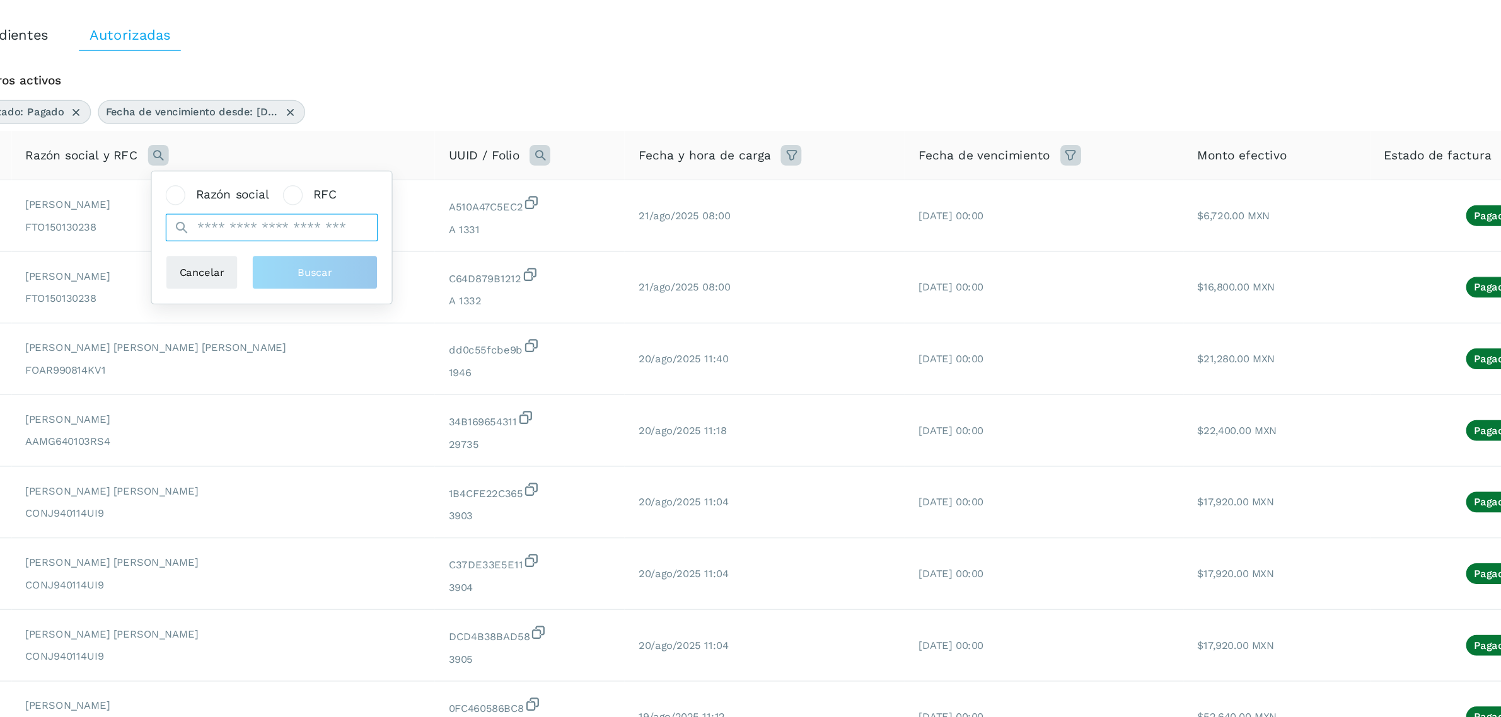
click at [357, 259] on input "text" at bounding box center [407, 258] width 155 height 20
type input "*******"
click at [481, 291] on button "Buscar" at bounding box center [439, 291] width 92 height 25
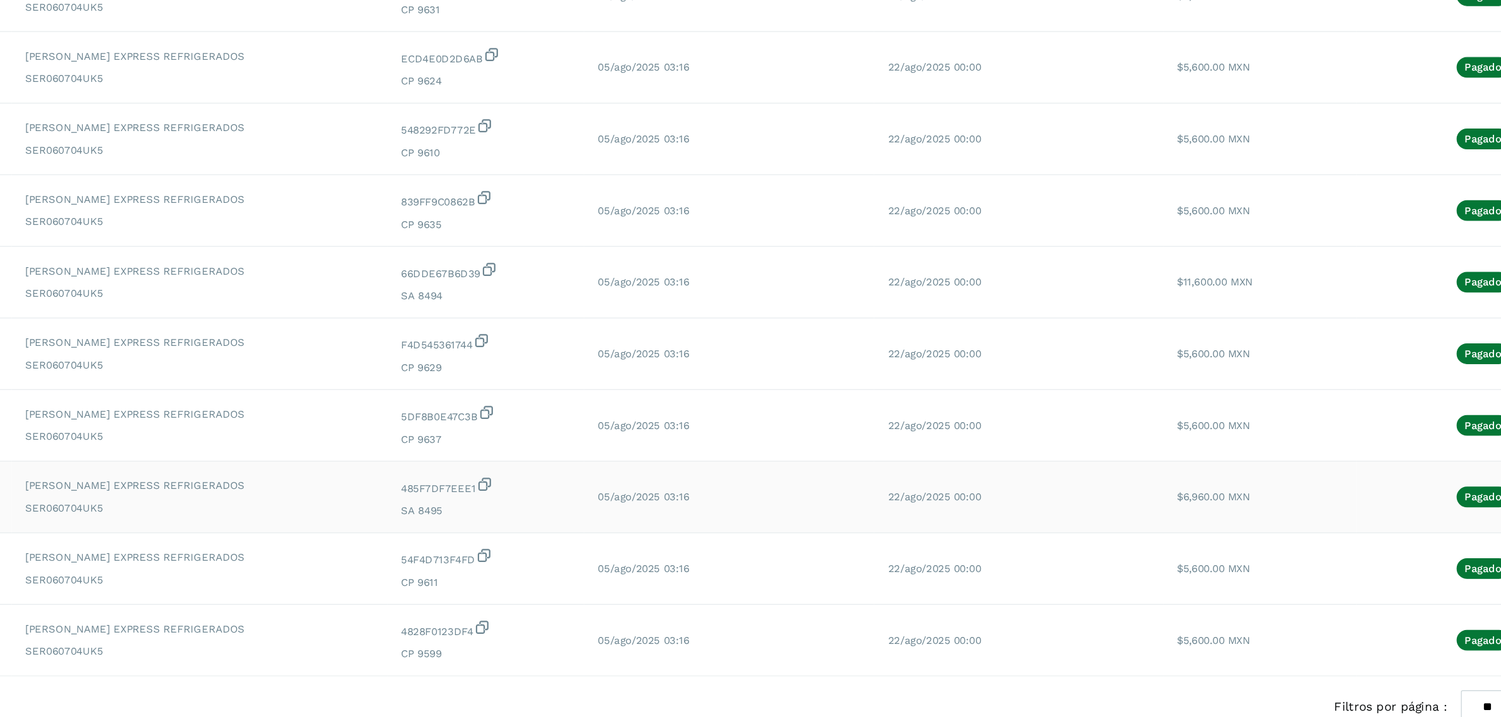
scroll to position [91, 0]
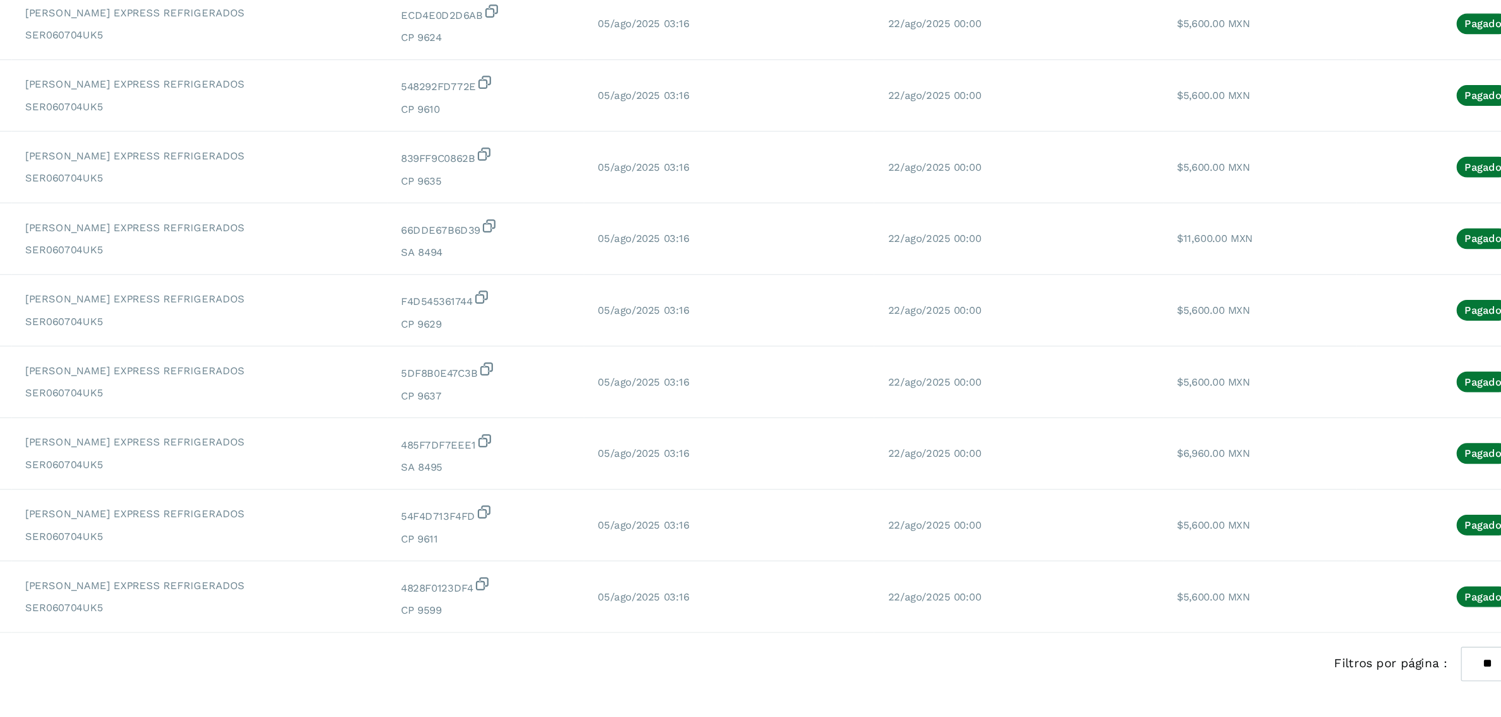
click at [1288, 687] on select "** ** **" at bounding box center [1297, 678] width 43 height 25
click at [1288, 666] on select "** ** **" at bounding box center [1297, 678] width 43 height 25
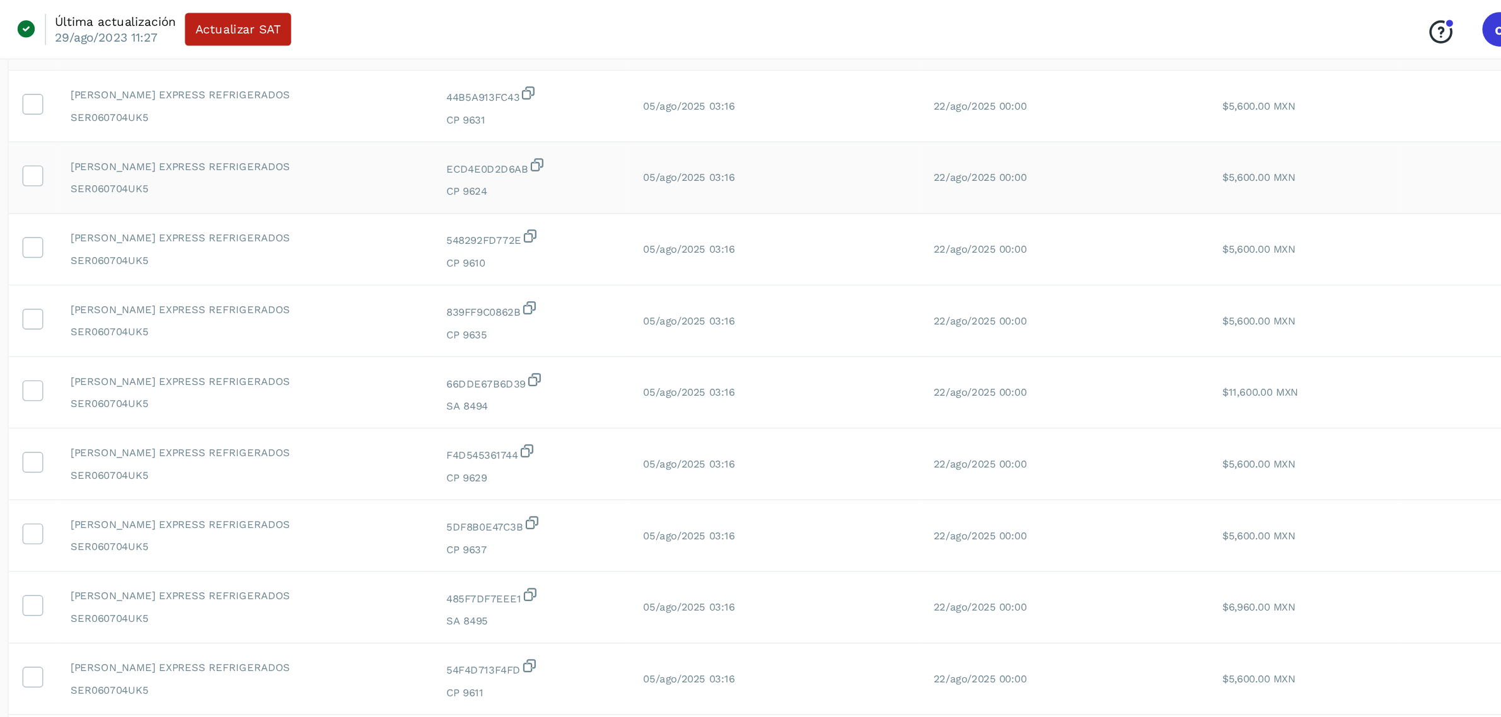
scroll to position [0, 0]
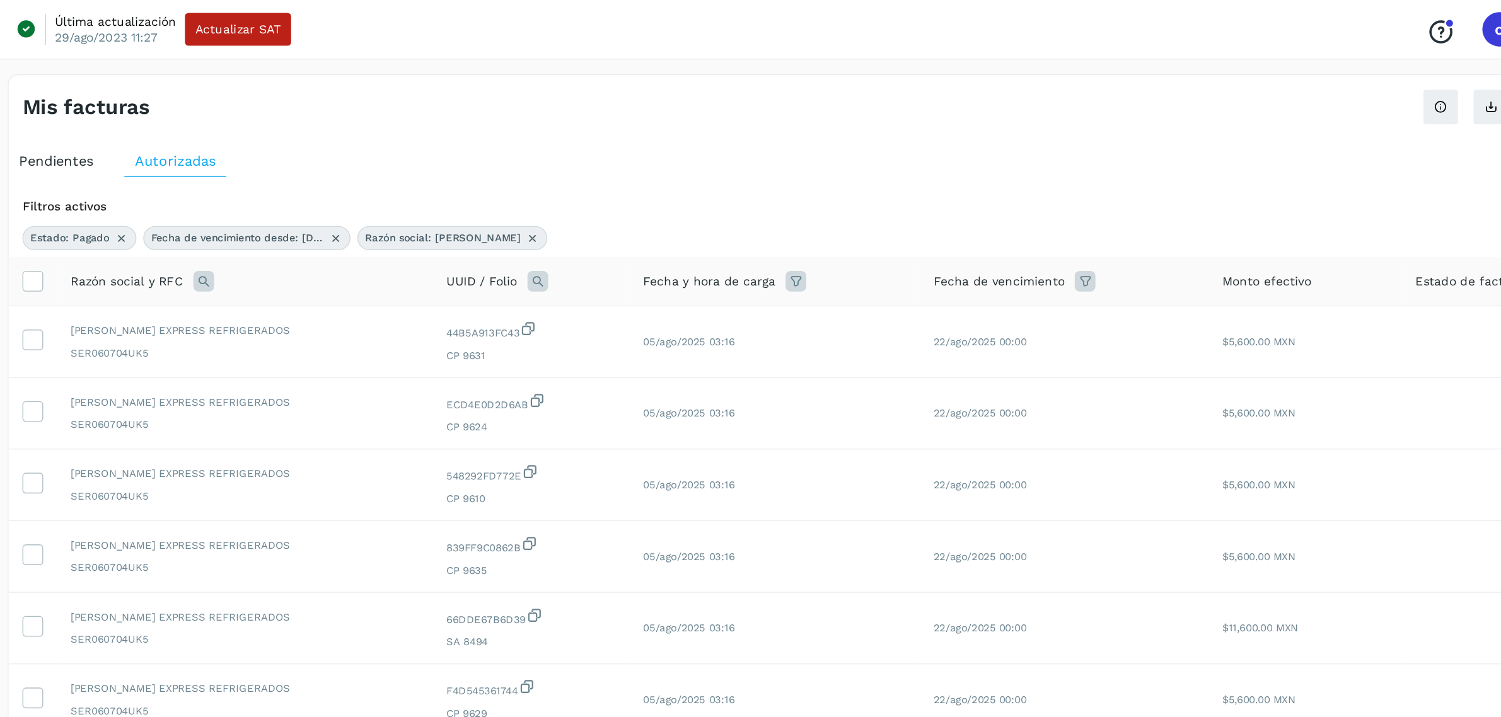
click at [560, 173] on icon at bounding box center [565, 174] width 10 height 10
select select "**"
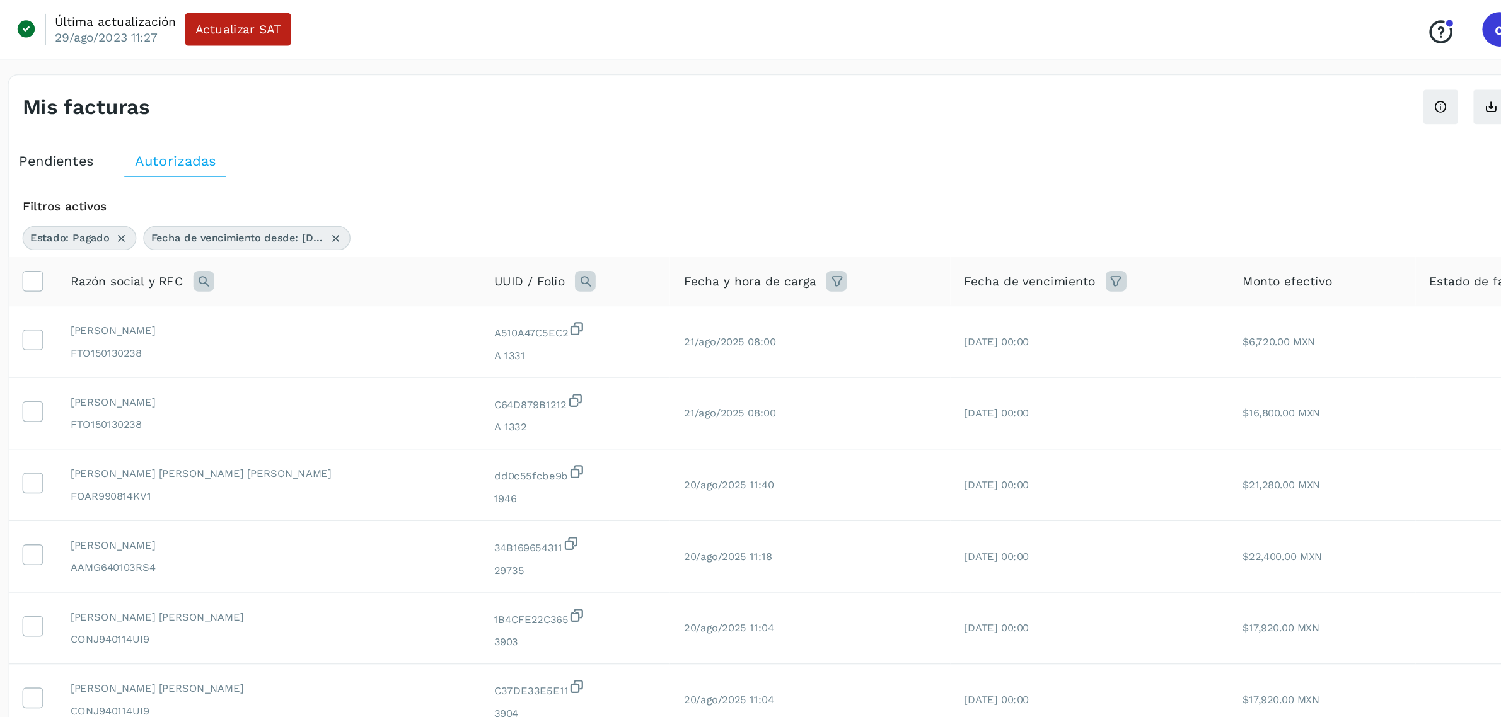
click at [323, 204] on icon at bounding box center [324, 205] width 15 height 15
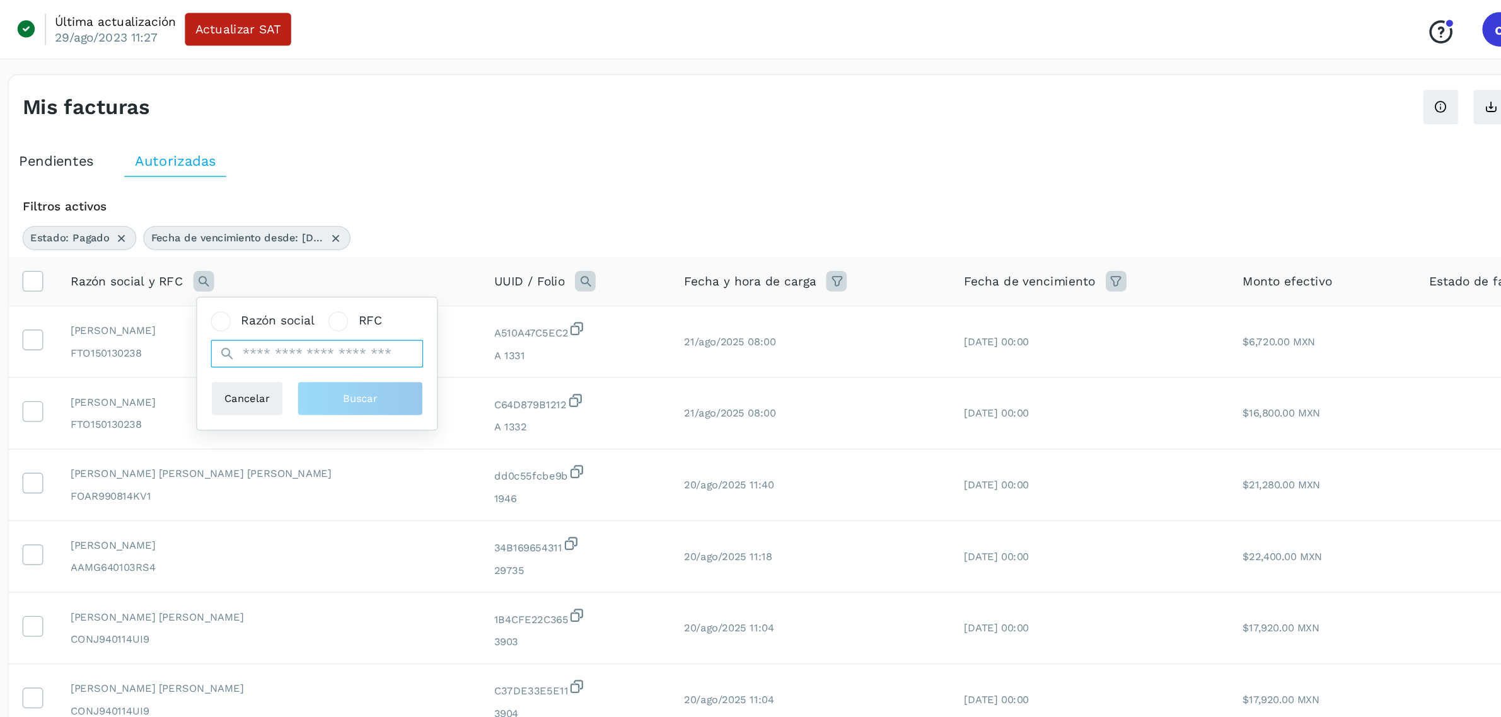
click at [385, 257] on input "text" at bounding box center [407, 258] width 155 height 20
type input "**********"
click at [432, 295] on span "Buscar" at bounding box center [438, 291] width 25 height 11
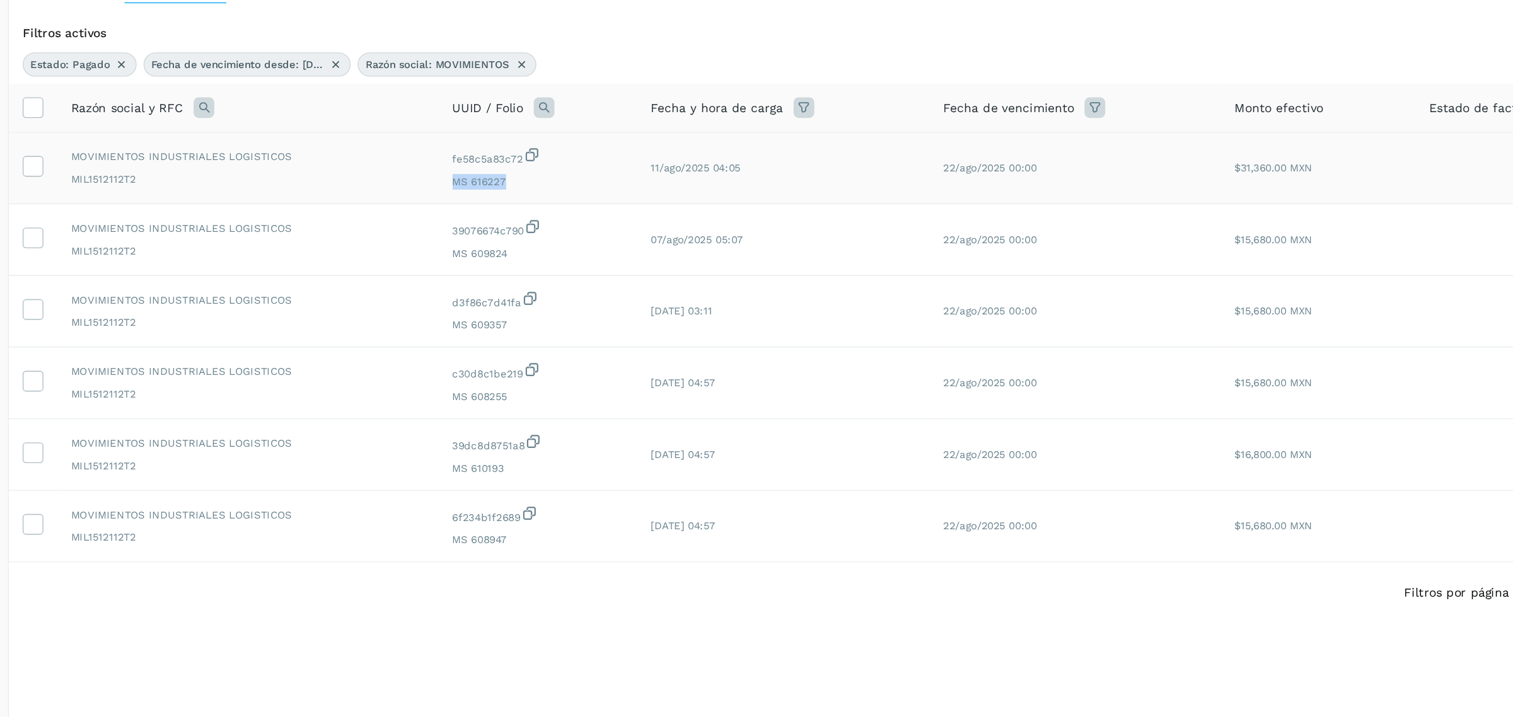
drag, startPoint x: 546, startPoint y: 260, endPoint x: 502, endPoint y: 267, distance: 44.0
click at [502, 267] on td "fe58c5a83c72 MS 616227" at bounding box center [568, 250] width 145 height 52
copy span "MS 616227"
drag, startPoint x: 545, startPoint y: 313, endPoint x: 502, endPoint y: 315, distance: 43.5
click at [502, 315] on td "39076674c790 MS 609824" at bounding box center [568, 302] width 145 height 52
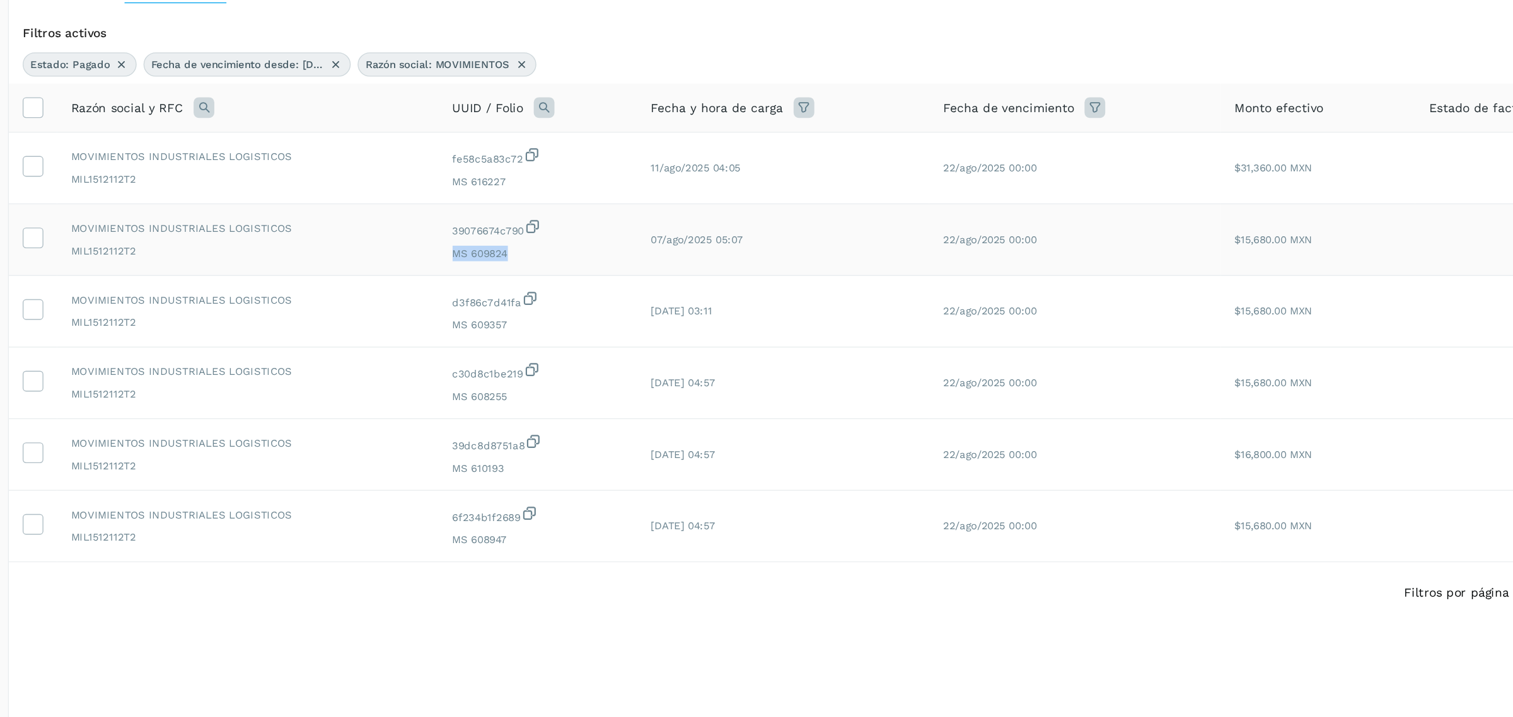
copy span "MS 609824"
drag, startPoint x: 548, startPoint y: 361, endPoint x: 504, endPoint y: 366, distance: 44.4
click at [506, 366] on span "MS 609357" at bounding box center [568, 364] width 125 height 11
copy span "MS 609357"
drag, startPoint x: 555, startPoint y: 420, endPoint x: 497, endPoint y: 419, distance: 58.7
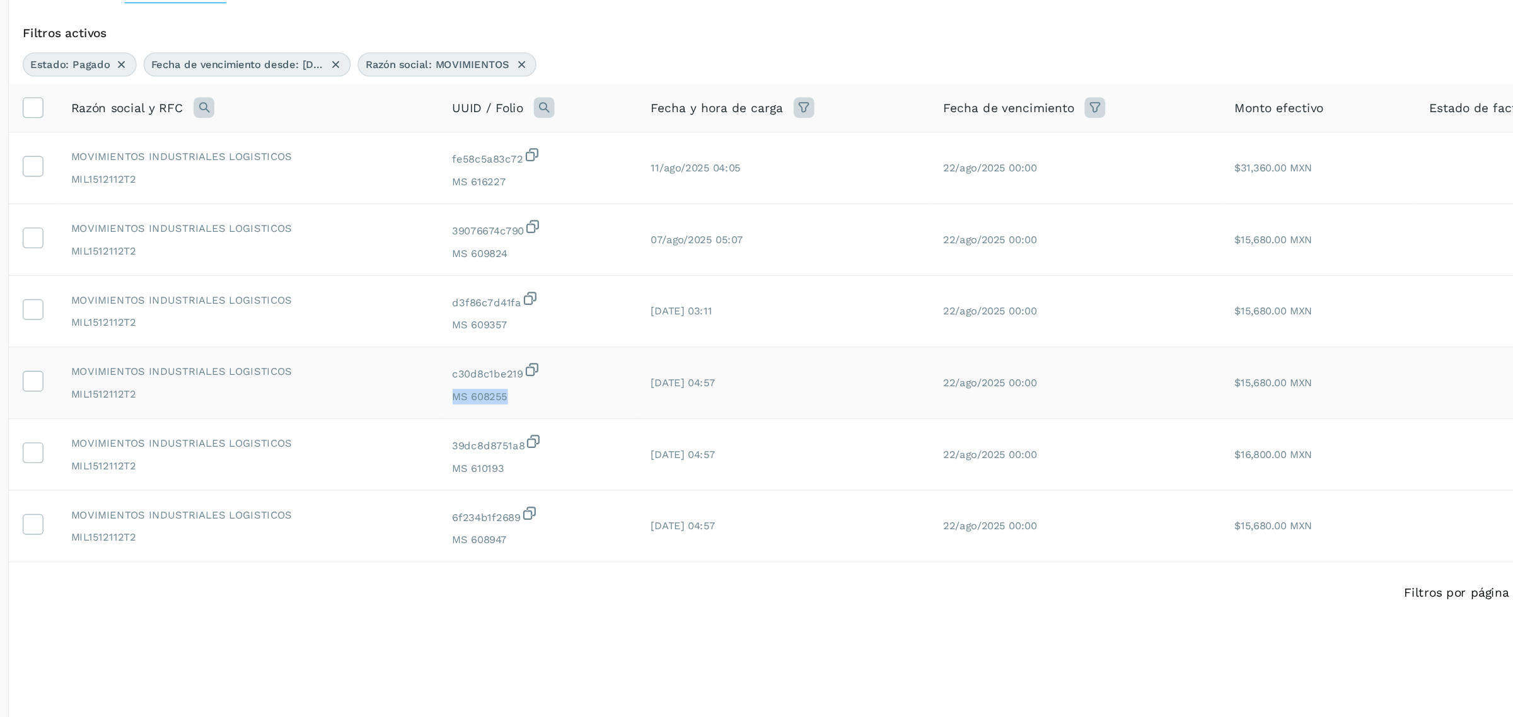
click at [497, 419] on td "c30d8c1be219 MS 608255" at bounding box center [568, 407] width 145 height 52
copy span "MS 608255"
drag, startPoint x: 546, startPoint y: 470, endPoint x: 505, endPoint y: 467, distance: 41.0
click at [506, 467] on span "MS 610193" at bounding box center [568, 468] width 125 height 11
copy span "MS 610193"
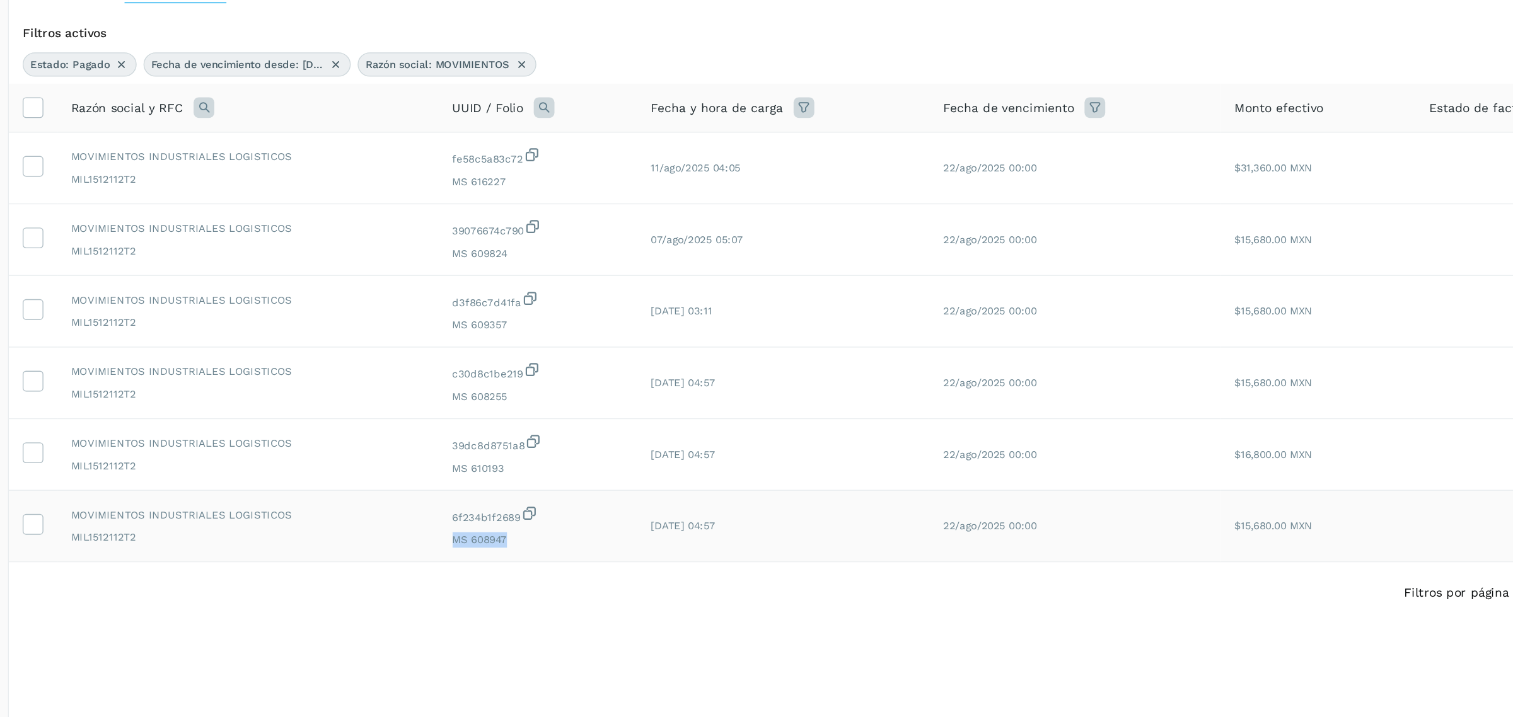
drag, startPoint x: 519, startPoint y: 521, endPoint x: 504, endPoint y: 524, distance: 16.1
click at [506, 524] on span "MS 608947" at bounding box center [568, 521] width 125 height 11
copy span "MS 608947"
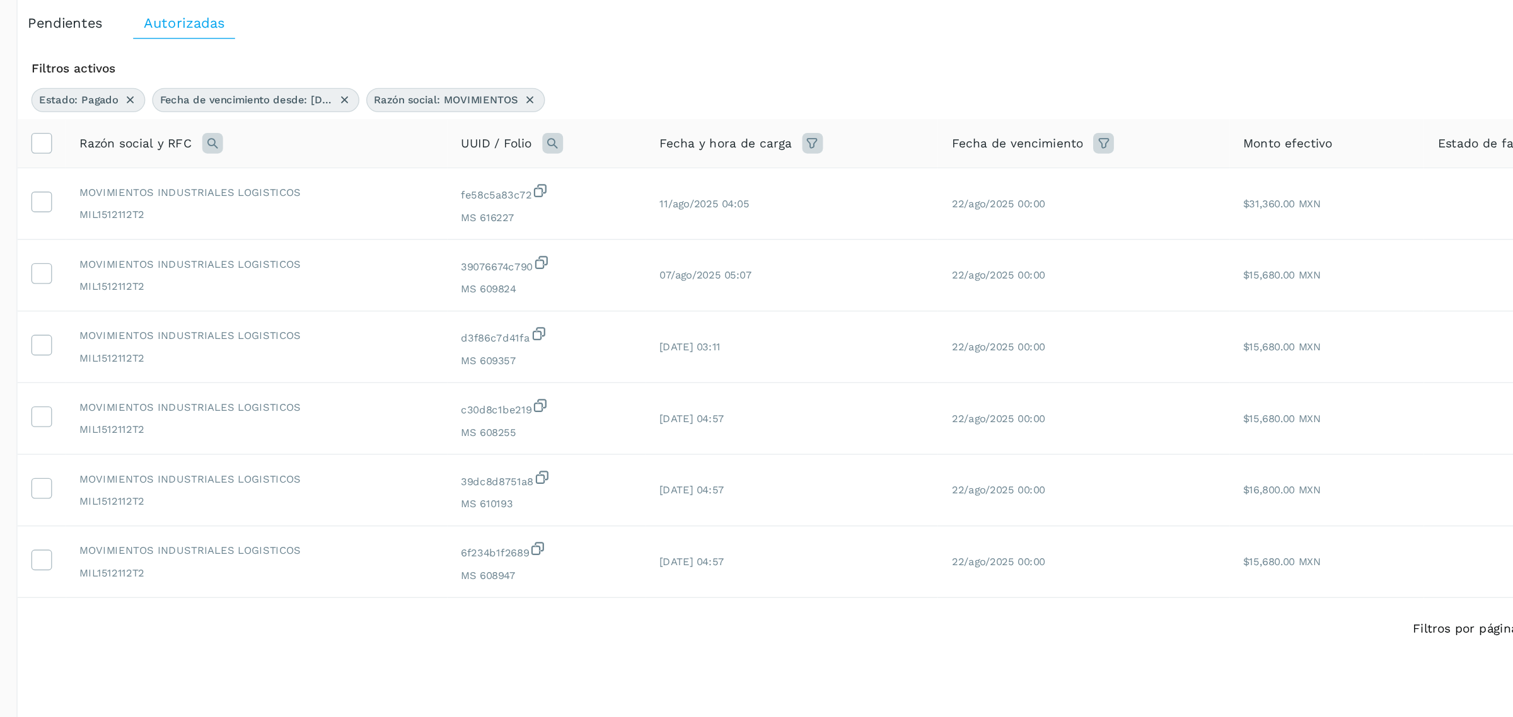
click at [555, 173] on icon at bounding box center [557, 174] width 10 height 10
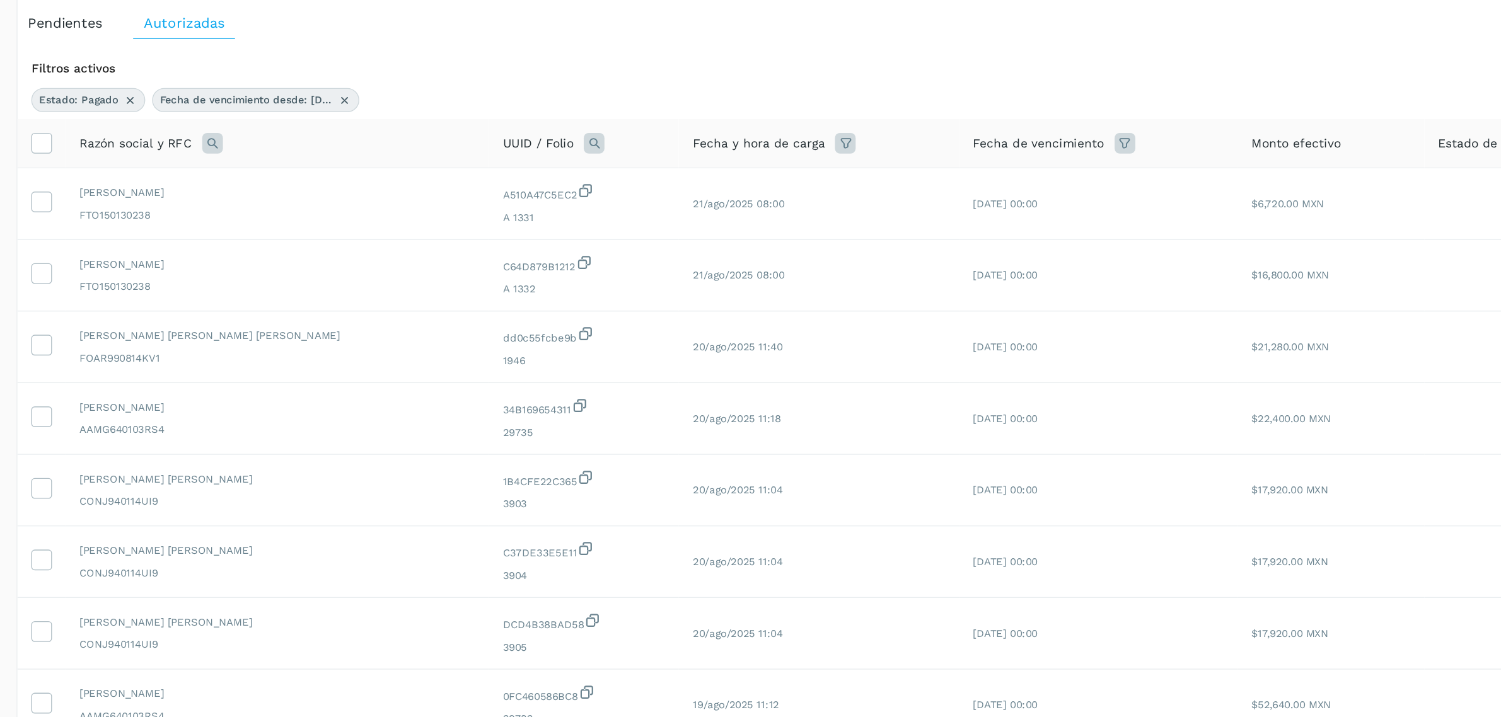
click at [332, 202] on div "Razón social y RFC" at bounding box center [372, 205] width 289 height 15
click at [332, 199] on div "Razón social y RFC" at bounding box center [372, 205] width 289 height 15
click at [328, 200] on icon at bounding box center [324, 205] width 15 height 15
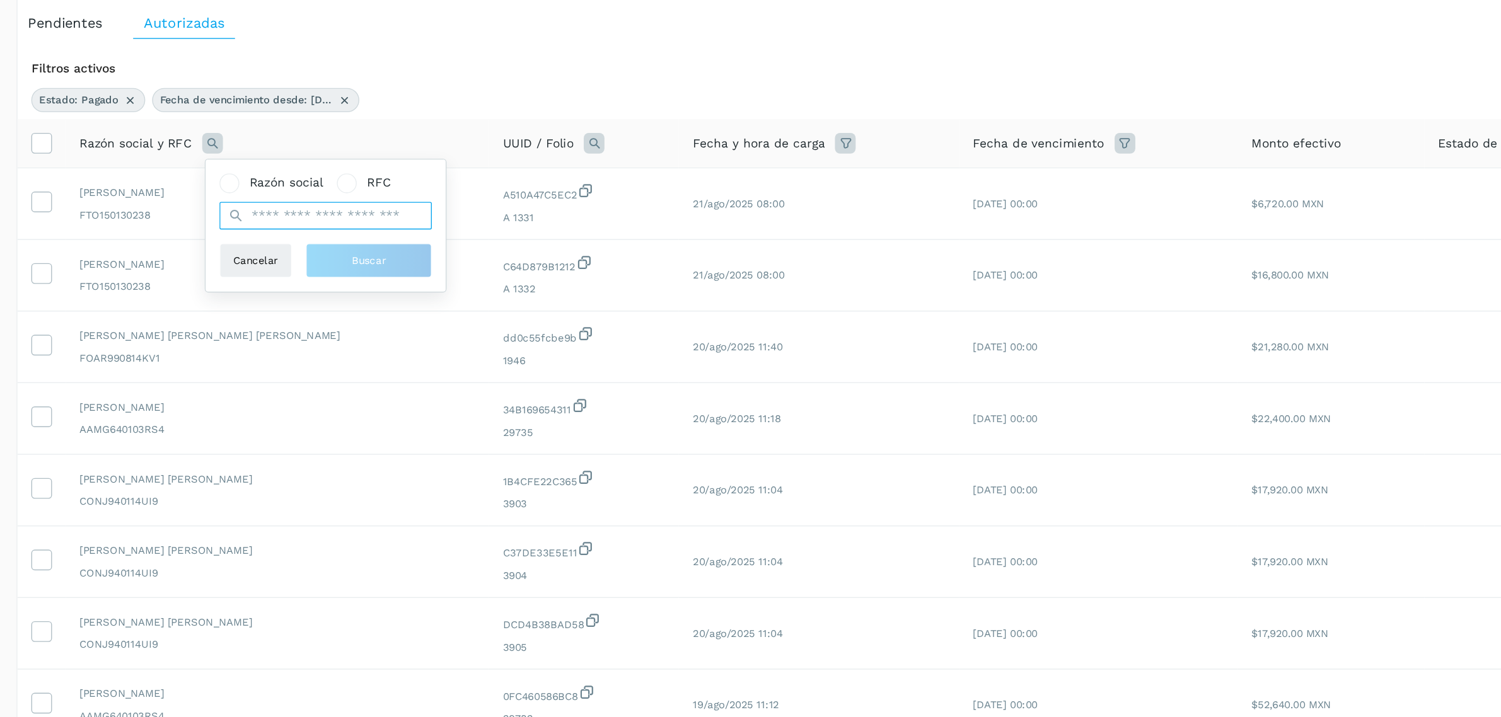
click at [395, 252] on input "text" at bounding box center [407, 258] width 155 height 20
type input "****"
click at [438, 287] on span "Buscar" at bounding box center [438, 291] width 25 height 11
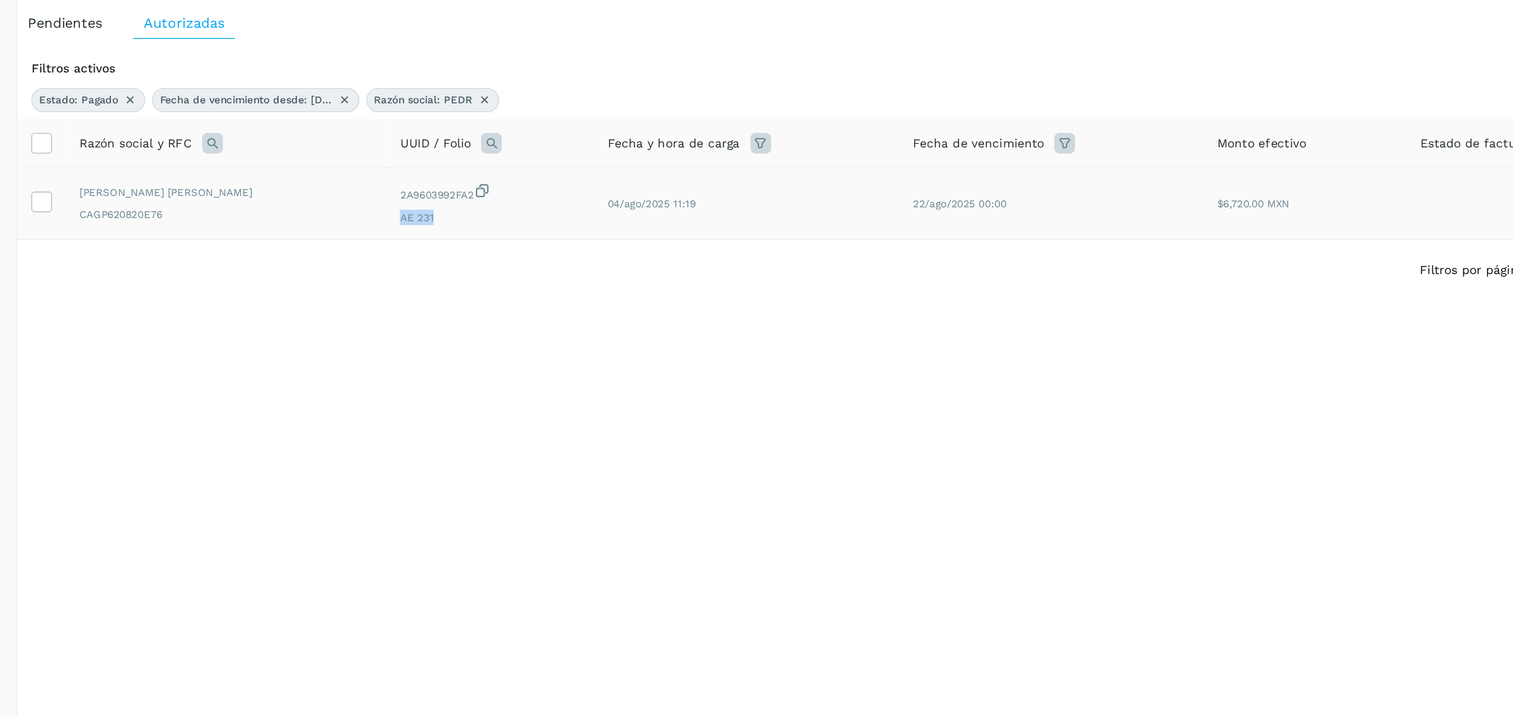
drag, startPoint x: 515, startPoint y: 265, endPoint x: 483, endPoint y: 259, distance: 32.6
click at [483, 259] on span "AE 231" at bounding box center [526, 259] width 131 height 11
copy span "AE 231"
drag, startPoint x: 527, startPoint y: 168, endPoint x: 523, endPoint y: 178, distance: 10.8
click at [527, 168] on div "Razón social: PEDR" at bounding box center [485, 174] width 97 height 18
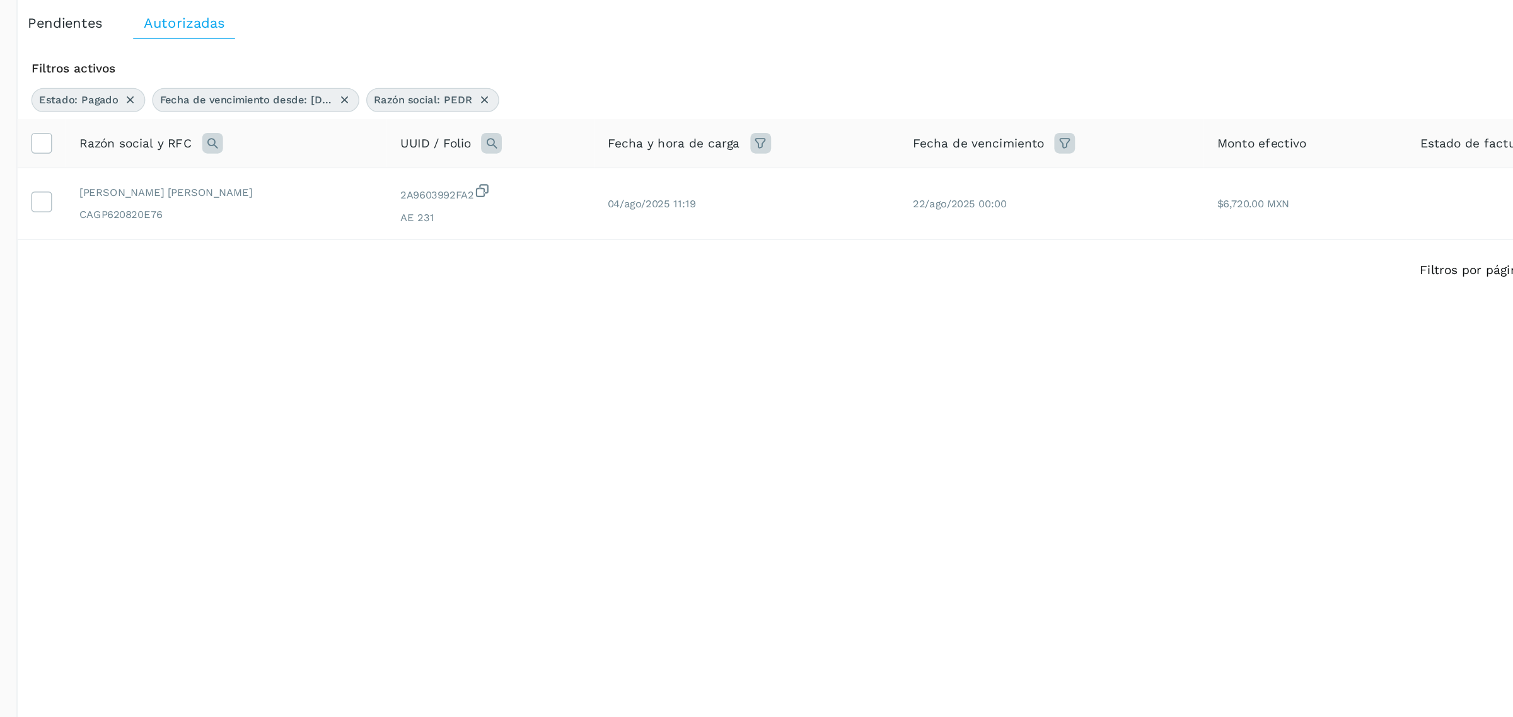
click at [523, 178] on icon at bounding box center [523, 174] width 10 height 10
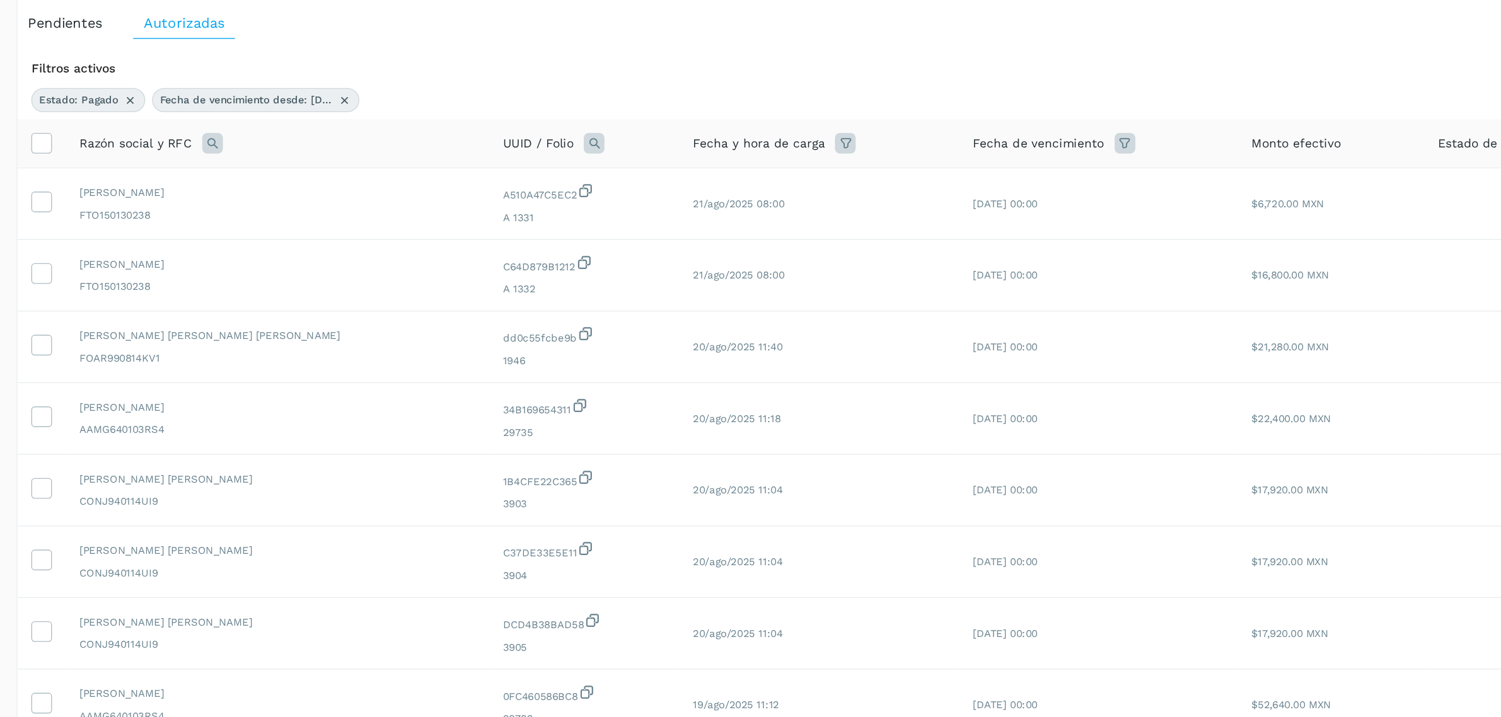
click at [323, 204] on icon at bounding box center [324, 205] width 15 height 15
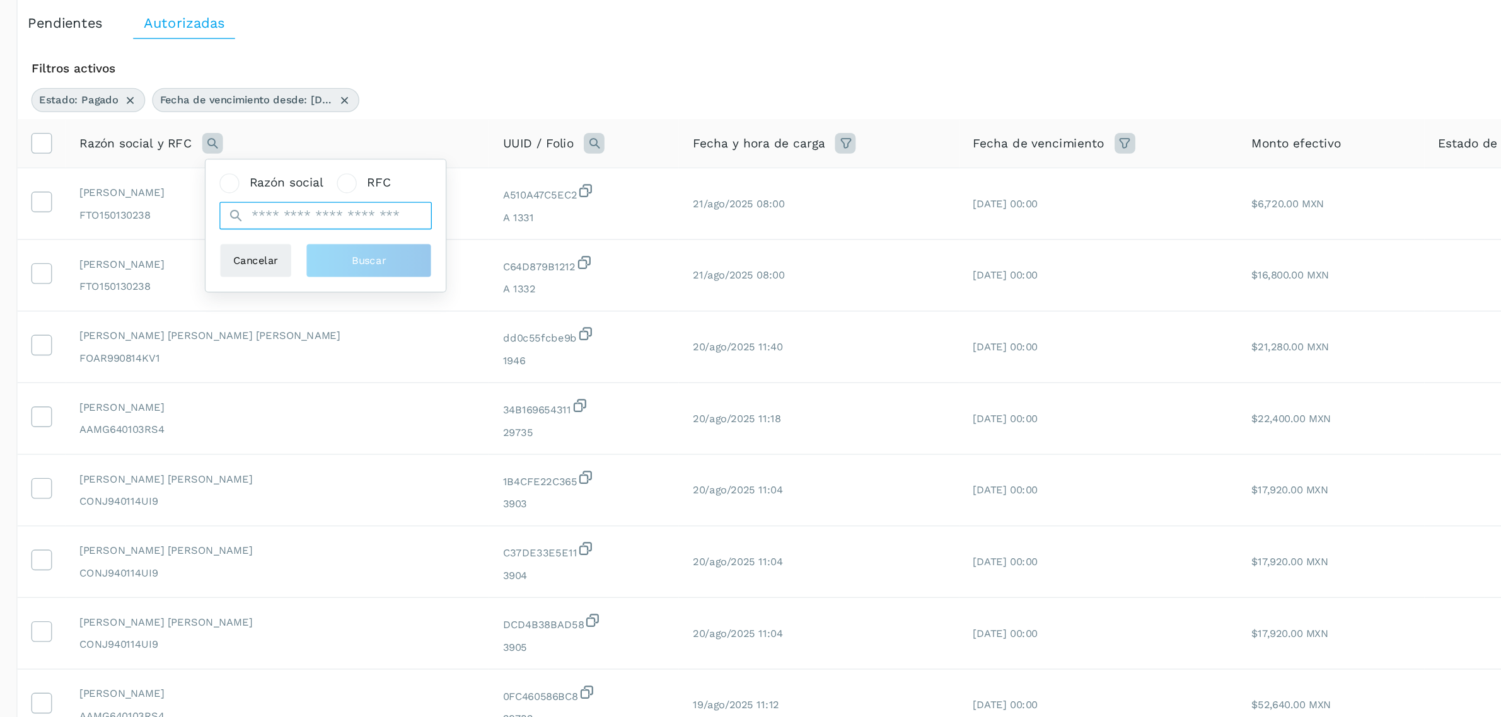
click at [385, 259] on input "text" at bounding box center [407, 258] width 155 height 20
type input "****"
drag, startPoint x: 392, startPoint y: 270, endPoint x: 422, endPoint y: 299, distance: 42.3
click at [422, 299] on button "Buscar" at bounding box center [439, 291] width 92 height 25
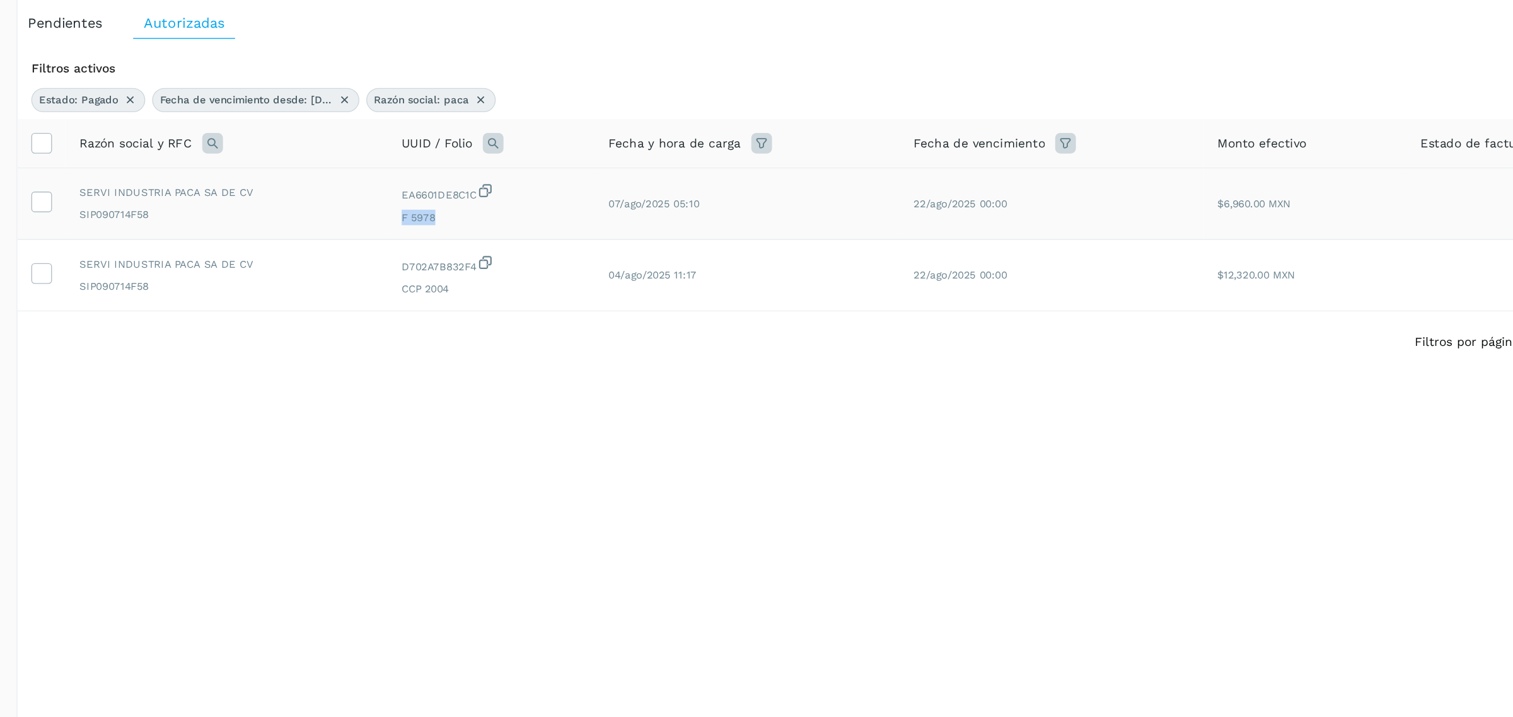
drag, startPoint x: 490, startPoint y: 260, endPoint x: 460, endPoint y: 259, distance: 30.3
click at [463, 259] on span "F 5978" at bounding box center [528, 259] width 131 height 11
copy span "F 5978"
drag, startPoint x: 500, startPoint y: 315, endPoint x: 459, endPoint y: 320, distance: 41.2
click at [459, 319] on td "D702A7B832F4 CCP 2004" at bounding box center [528, 302] width 151 height 52
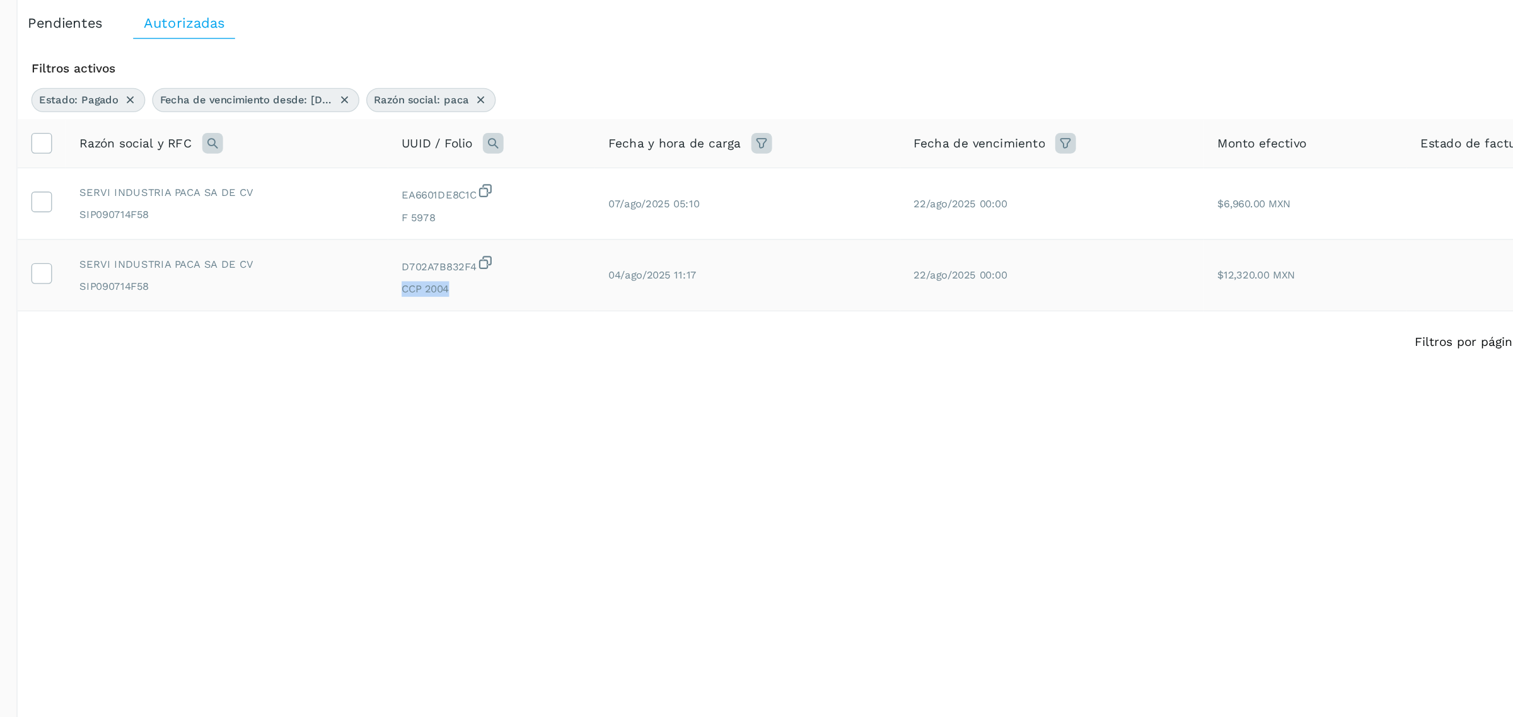
copy span "CCP 2004"
drag, startPoint x: 518, startPoint y: 173, endPoint x: 411, endPoint y: 190, distance: 108.4
click at [516, 174] on icon at bounding box center [521, 174] width 10 height 10
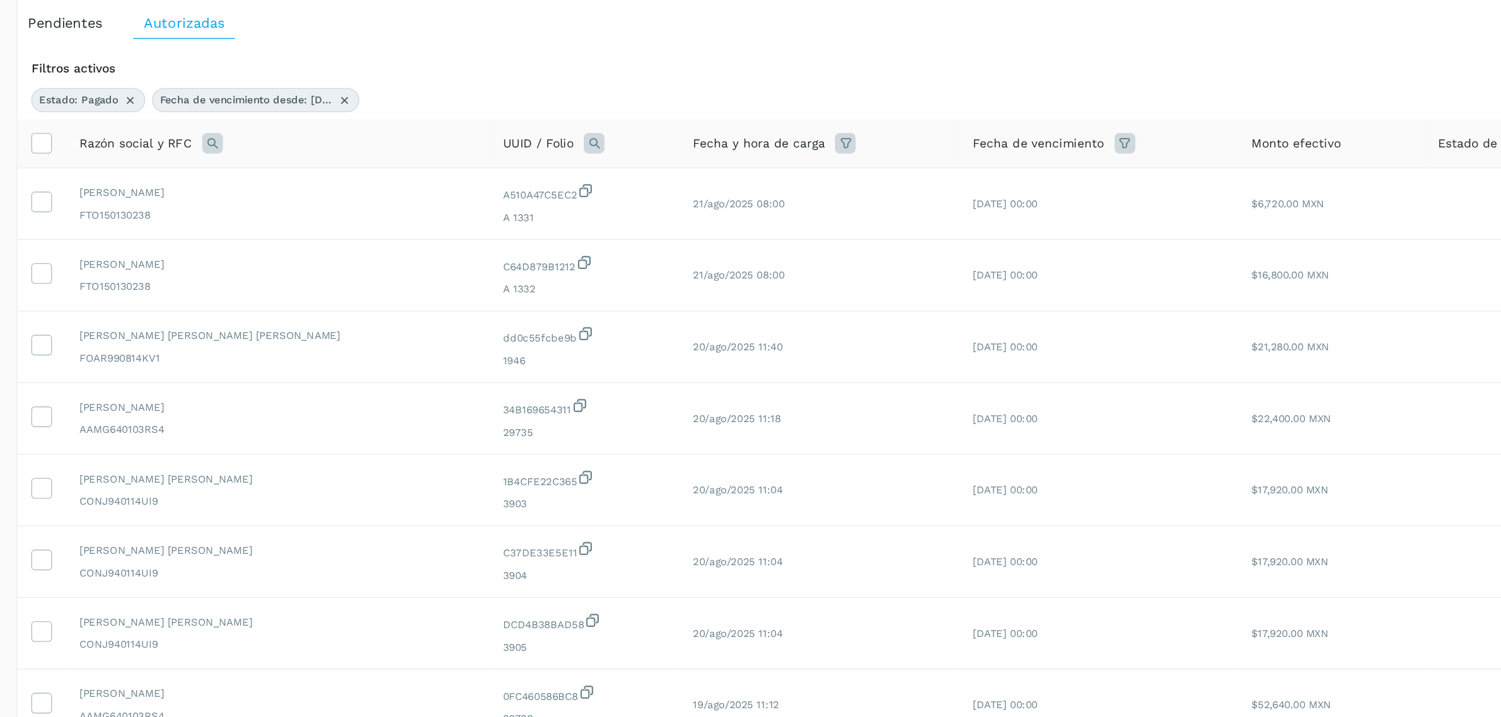
click at [321, 202] on icon at bounding box center [324, 205] width 15 height 15
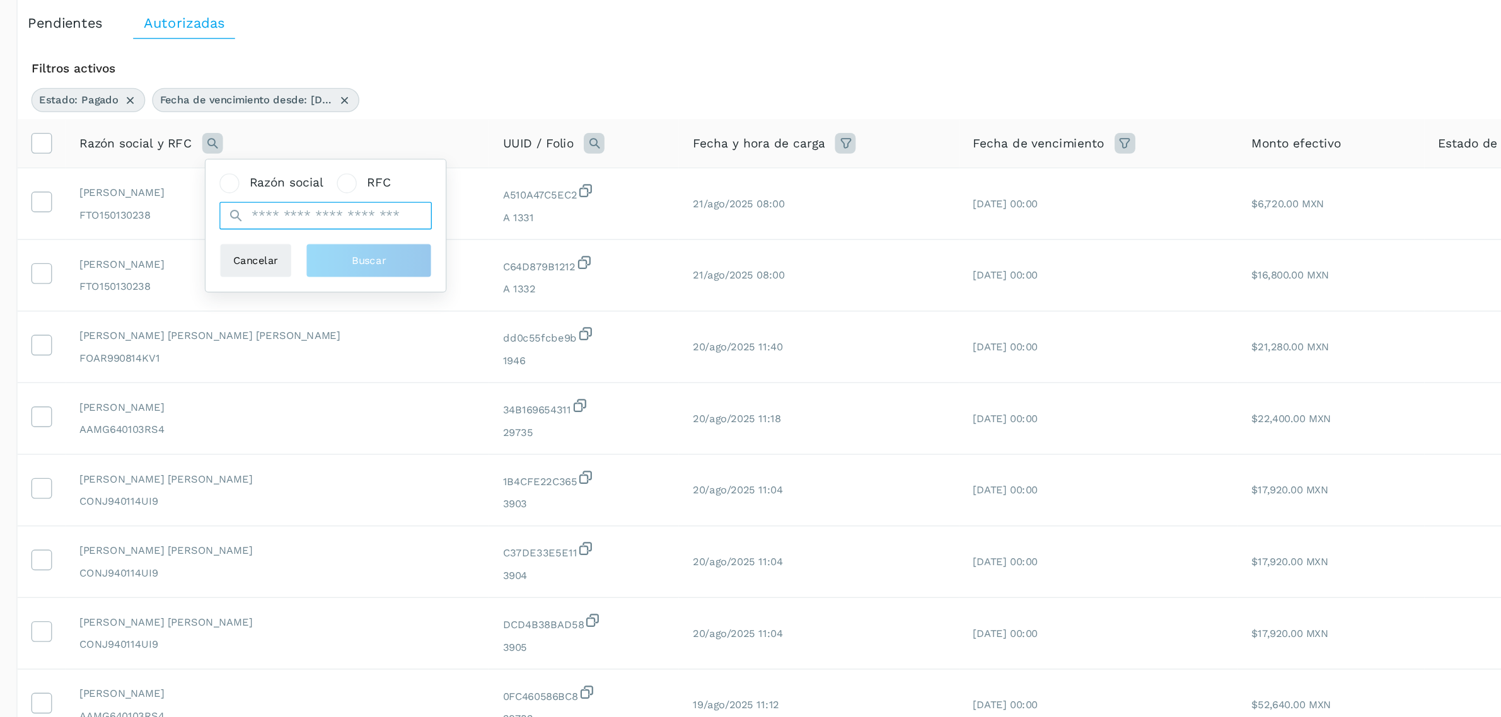
click at [395, 257] on input "text" at bounding box center [407, 258] width 155 height 20
type input "******"
click at [401, 286] on button "Buscar" at bounding box center [439, 291] width 92 height 25
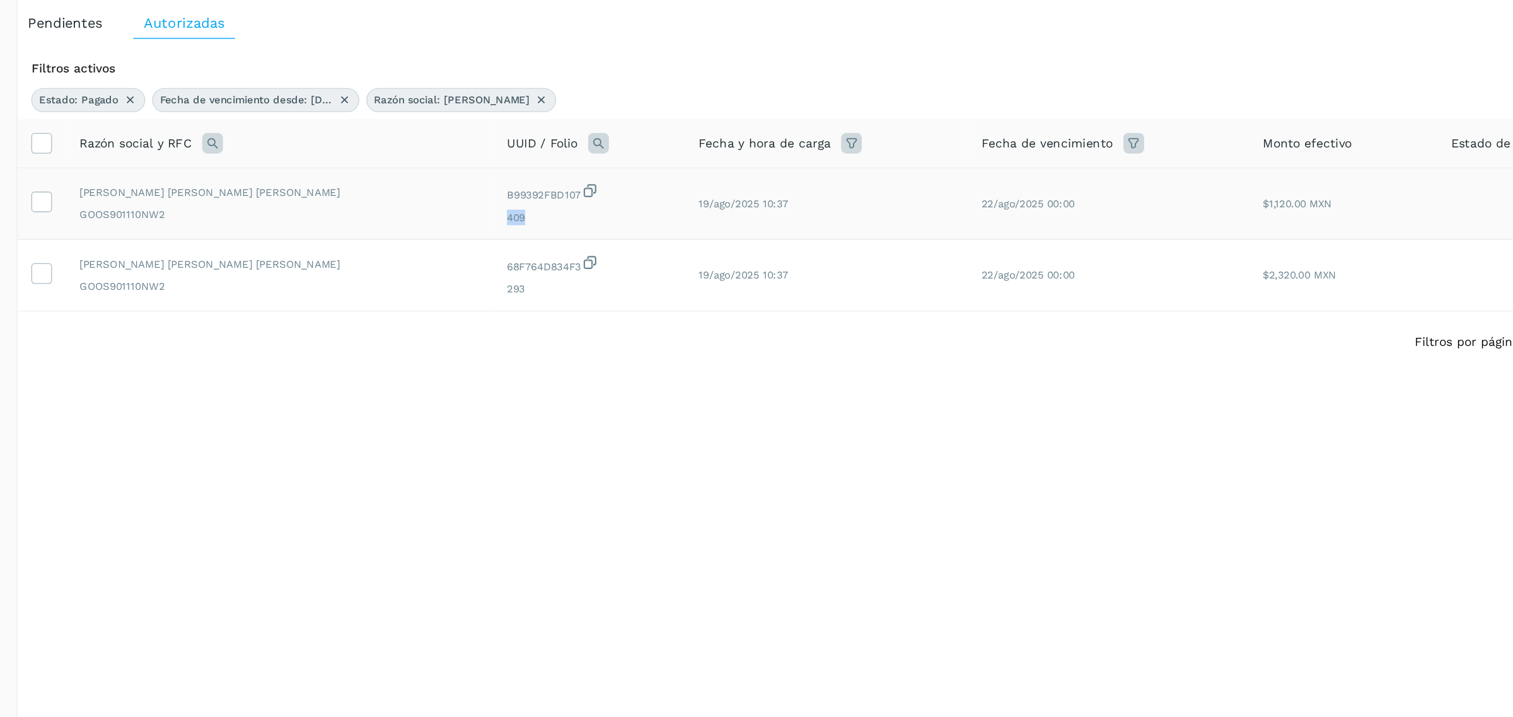
drag, startPoint x: 499, startPoint y: 260, endPoint x: 466, endPoint y: 260, distance: 32.8
click at [529, 260] on td "B99392FBD107 409" at bounding box center [599, 250] width 140 height 52
copy span "409"
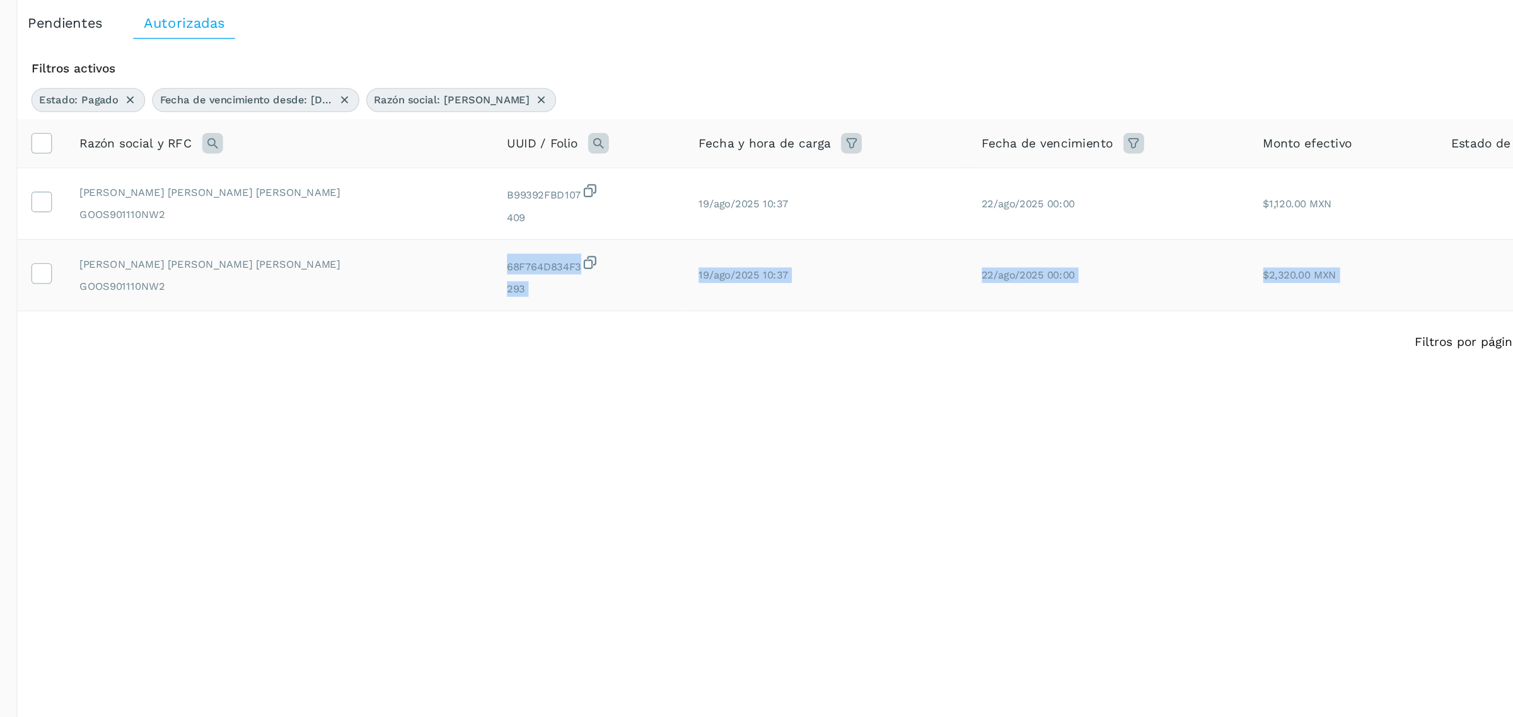
drag, startPoint x: 497, startPoint y: 330, endPoint x: 461, endPoint y: 323, distance: 36.7
click at [461, 323] on div "Filtros activos Estado: Pagado Fecha de vencimiento desde: [DATE] Razón social:…" at bounding box center [839, 276] width 1315 height 275
click at [540, 305] on div "68F764D834F3 293" at bounding box center [600, 302] width 120 height 32
drag, startPoint x: 488, startPoint y: 313, endPoint x: 473, endPoint y: 313, distance: 15.1
click at [540, 313] on span "293" at bounding box center [600, 311] width 120 height 11
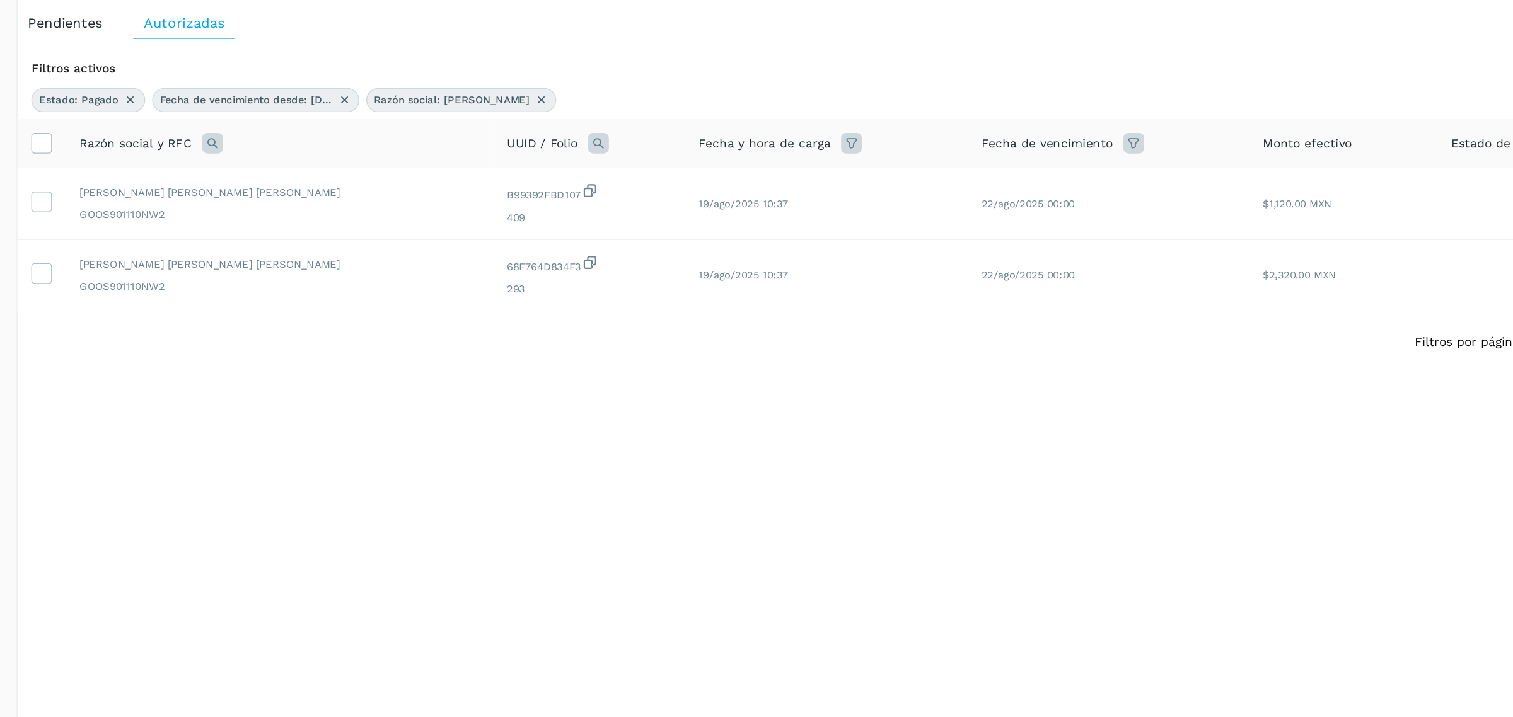
click at [560, 172] on icon at bounding box center [565, 174] width 10 height 10
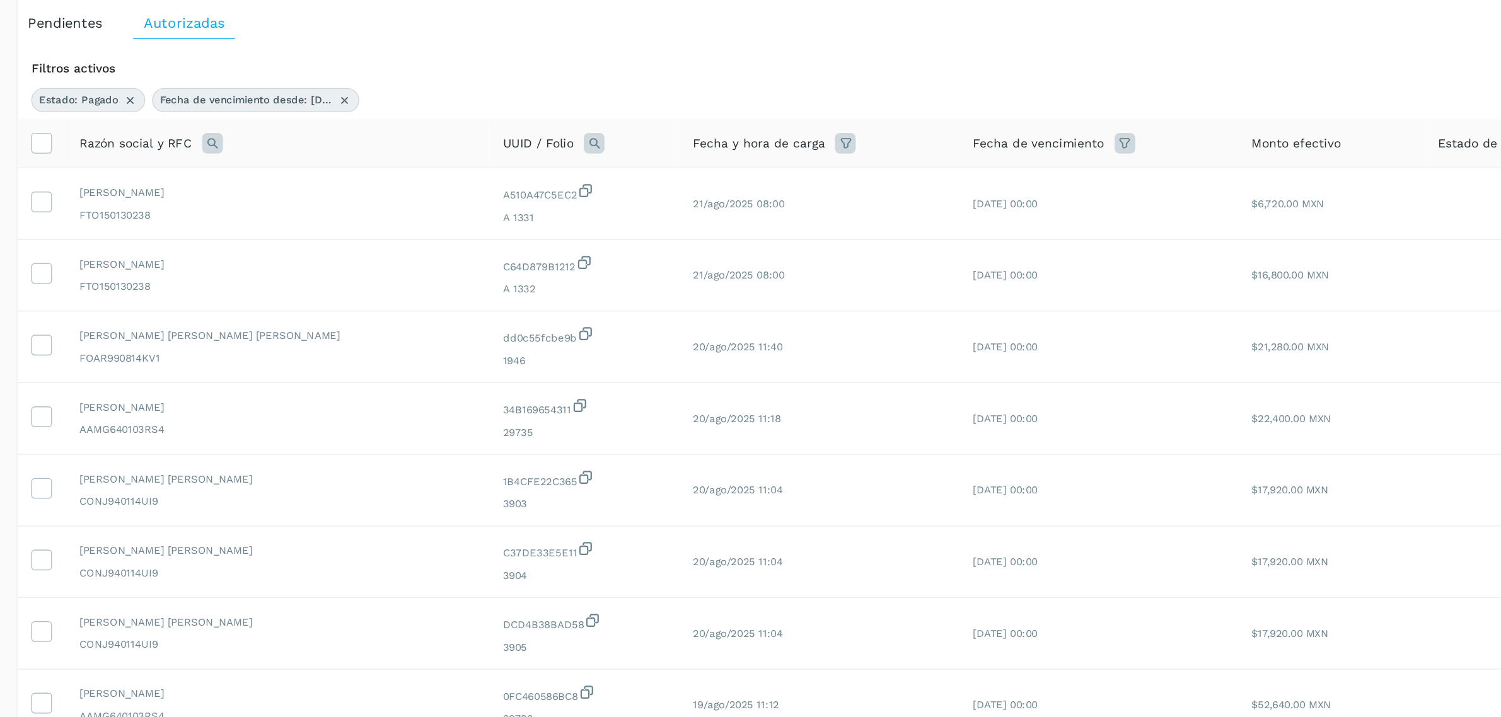
click at [327, 202] on icon at bounding box center [324, 205] width 15 height 15
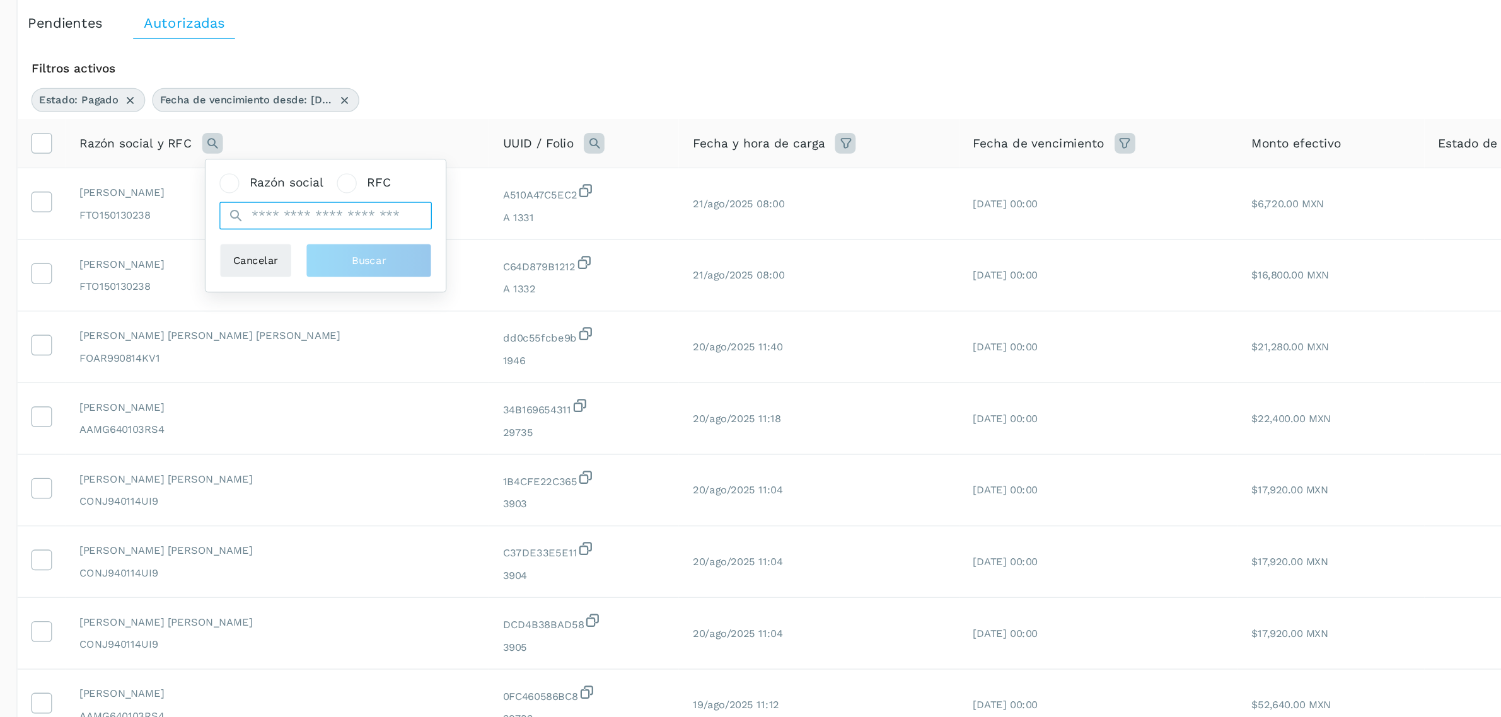
click at [386, 253] on input "text" at bounding box center [407, 258] width 155 height 20
type input "******"
click at [438, 296] on span "Buscar" at bounding box center [438, 291] width 25 height 11
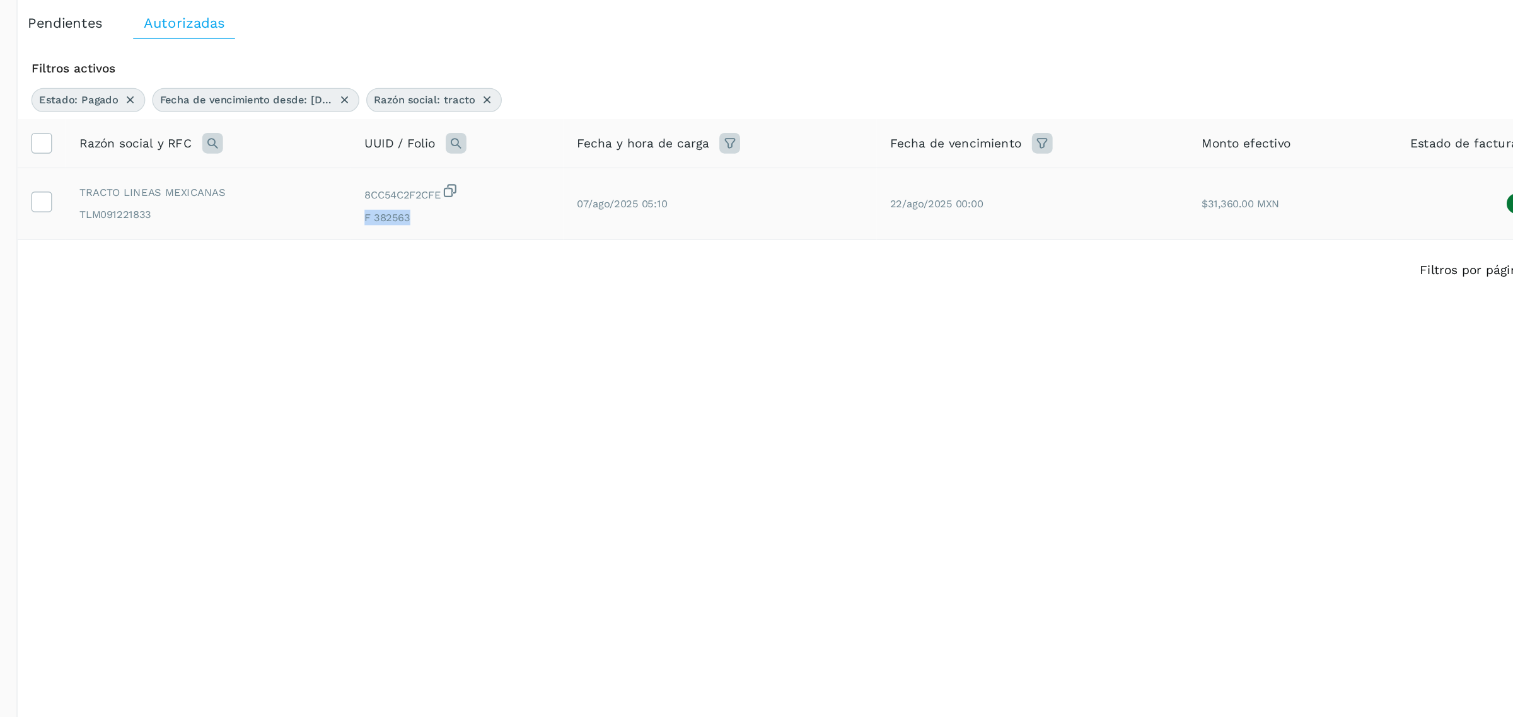
drag, startPoint x: 481, startPoint y: 258, endPoint x: 435, endPoint y: 259, distance: 46.0
click at [436, 258] on span "F 382563" at bounding box center [503, 259] width 135 height 11
click at [520, 176] on icon at bounding box center [525, 174] width 10 height 10
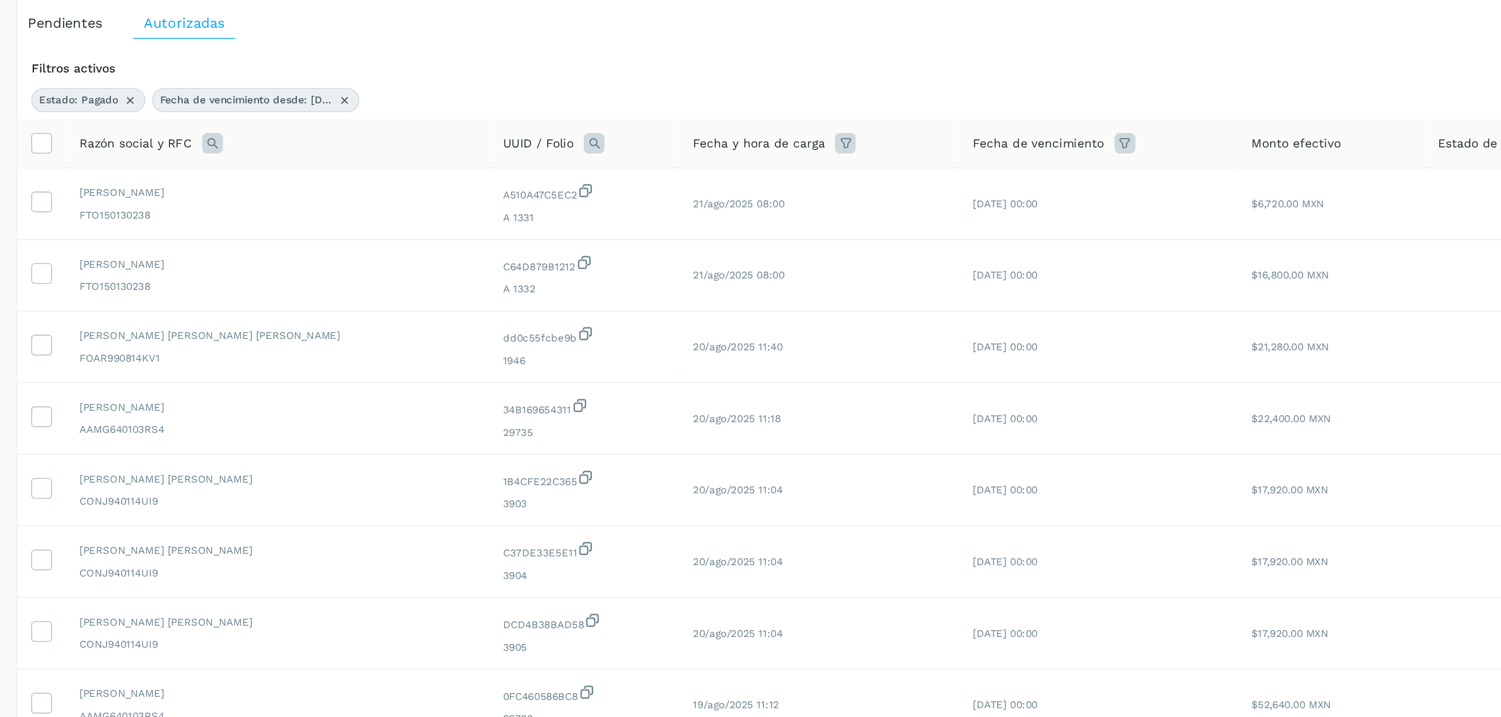
click at [322, 208] on icon at bounding box center [324, 205] width 15 height 15
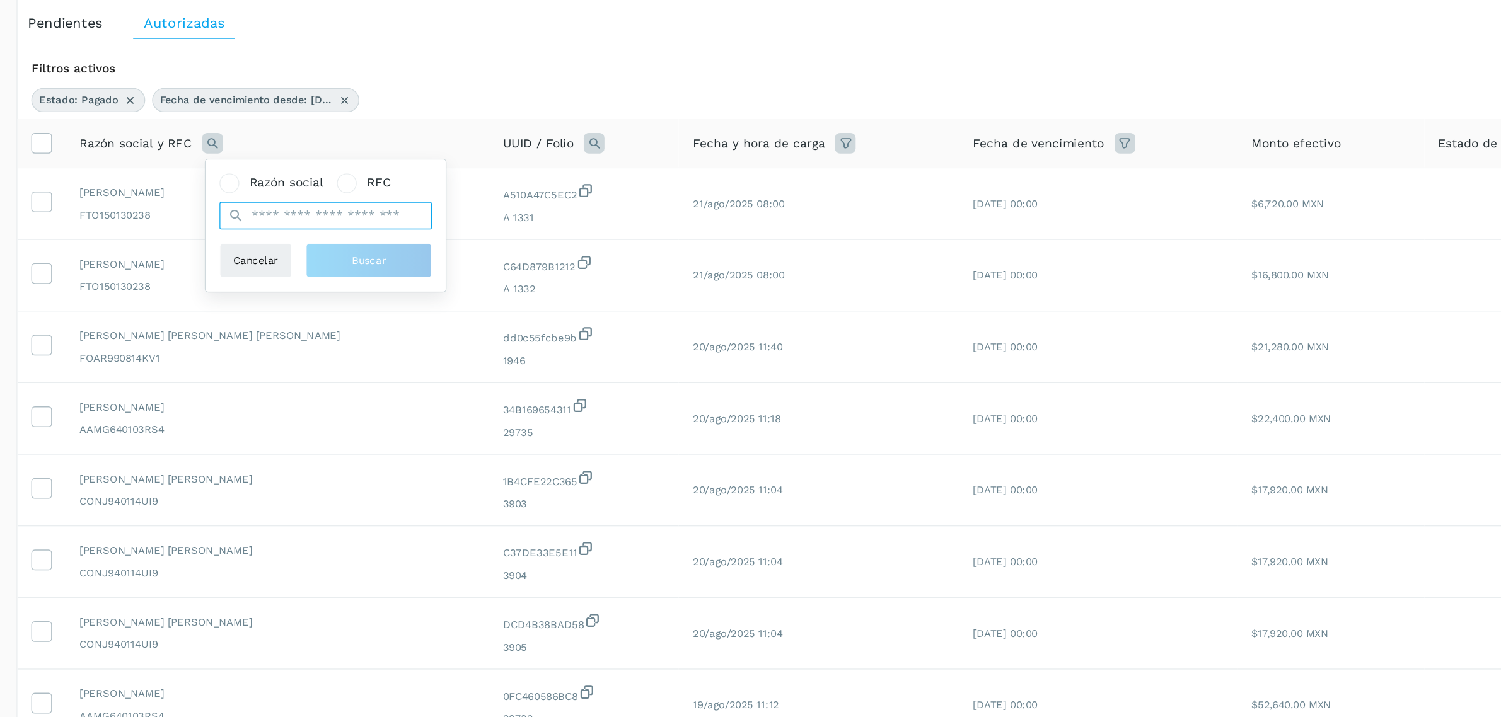
click at [361, 255] on input "text" at bounding box center [407, 258] width 155 height 20
type input "******"
click at [465, 302] on button "Buscar" at bounding box center [439, 291] width 92 height 25
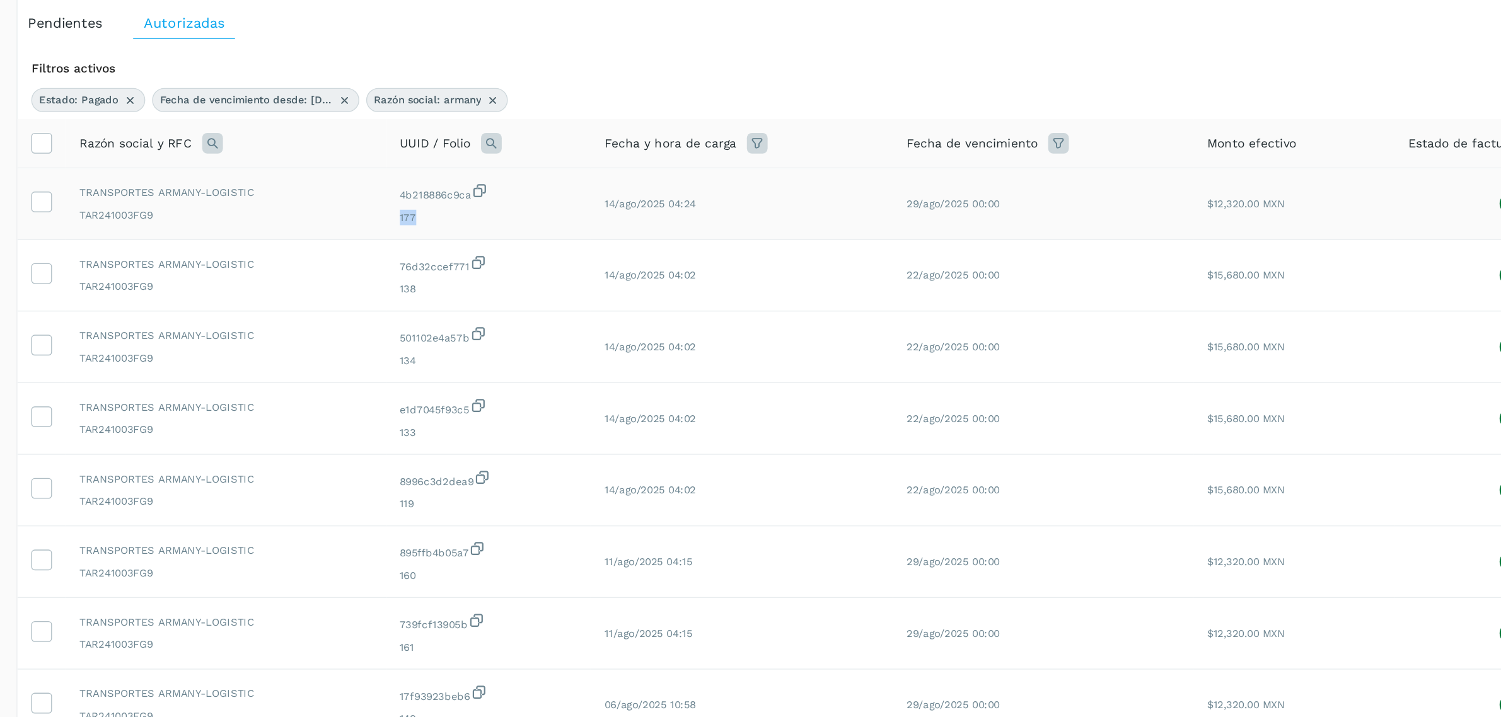
drag, startPoint x: 473, startPoint y: 259, endPoint x: 461, endPoint y: 255, distance: 12.8
click at [461, 255] on span "177" at bounding box center [526, 259] width 130 height 11
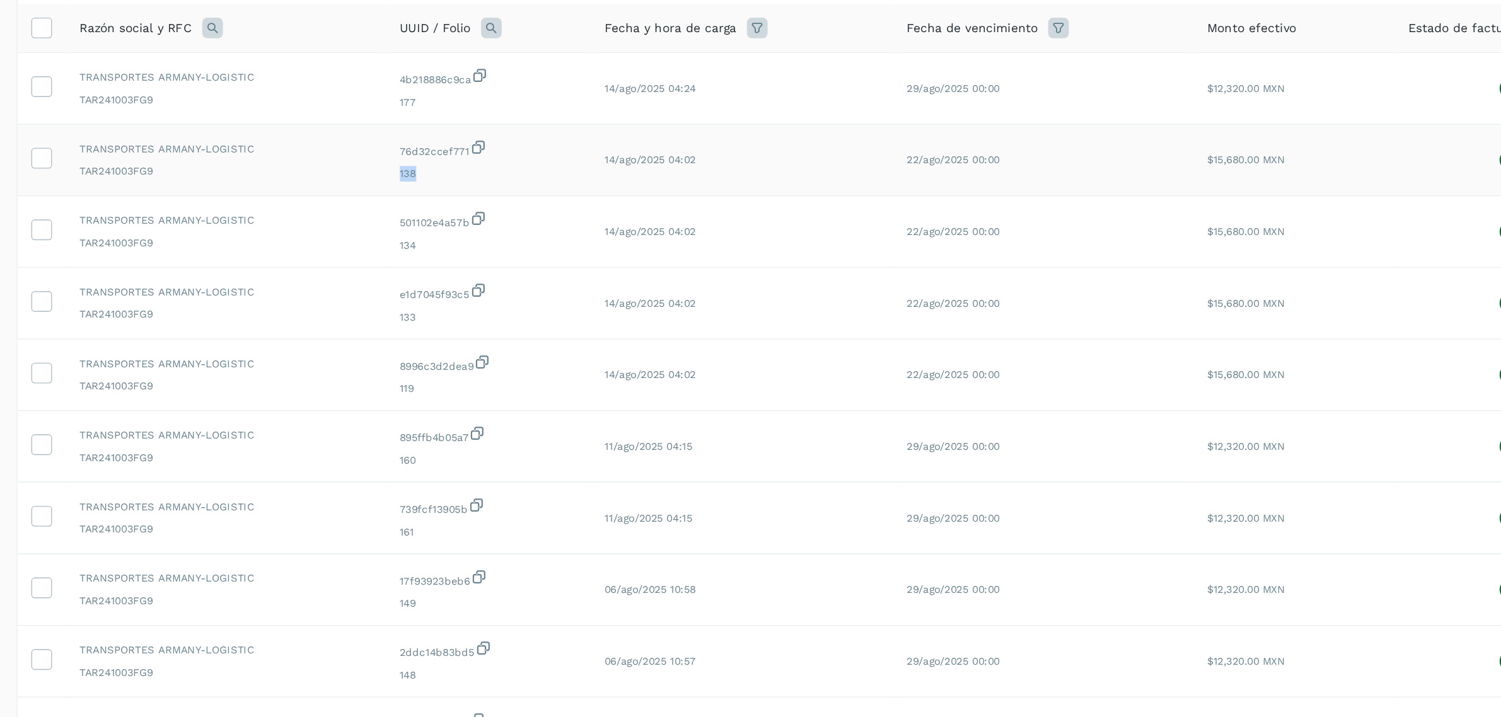
drag, startPoint x: 477, startPoint y: 316, endPoint x: 458, endPoint y: 309, distance: 20.7
click at [458, 309] on td "76d32ccef771 138" at bounding box center [526, 302] width 150 height 52
drag, startPoint x: 480, startPoint y: 366, endPoint x: 454, endPoint y: 364, distance: 25.9
click at [454, 364] on td "501102e4a57b 134" at bounding box center [526, 354] width 150 height 52
drag, startPoint x: 475, startPoint y: 419, endPoint x: 458, endPoint y: 417, distance: 16.4
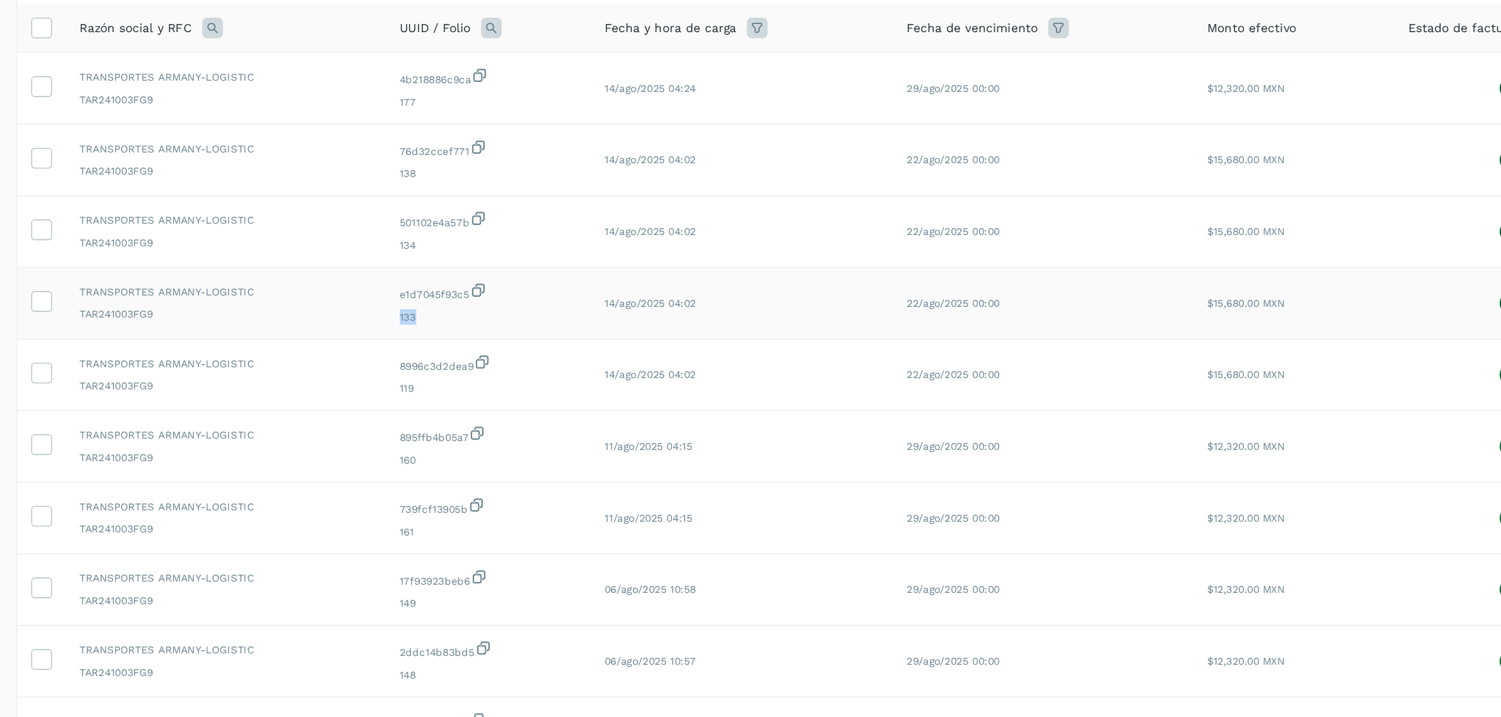
click at [458, 417] on td "e1d7045f93c5 133" at bounding box center [526, 407] width 150 height 52
drag, startPoint x: 455, startPoint y: 467, endPoint x: 476, endPoint y: 468, distance: 20.8
click at [476, 468] on td "8996c3d2dea9 119" at bounding box center [526, 459] width 150 height 52
drag, startPoint x: 458, startPoint y: 522, endPoint x: 477, endPoint y: 526, distance: 19.4
click at [477, 526] on td "895ffb4b05a7 160" at bounding box center [526, 511] width 150 height 52
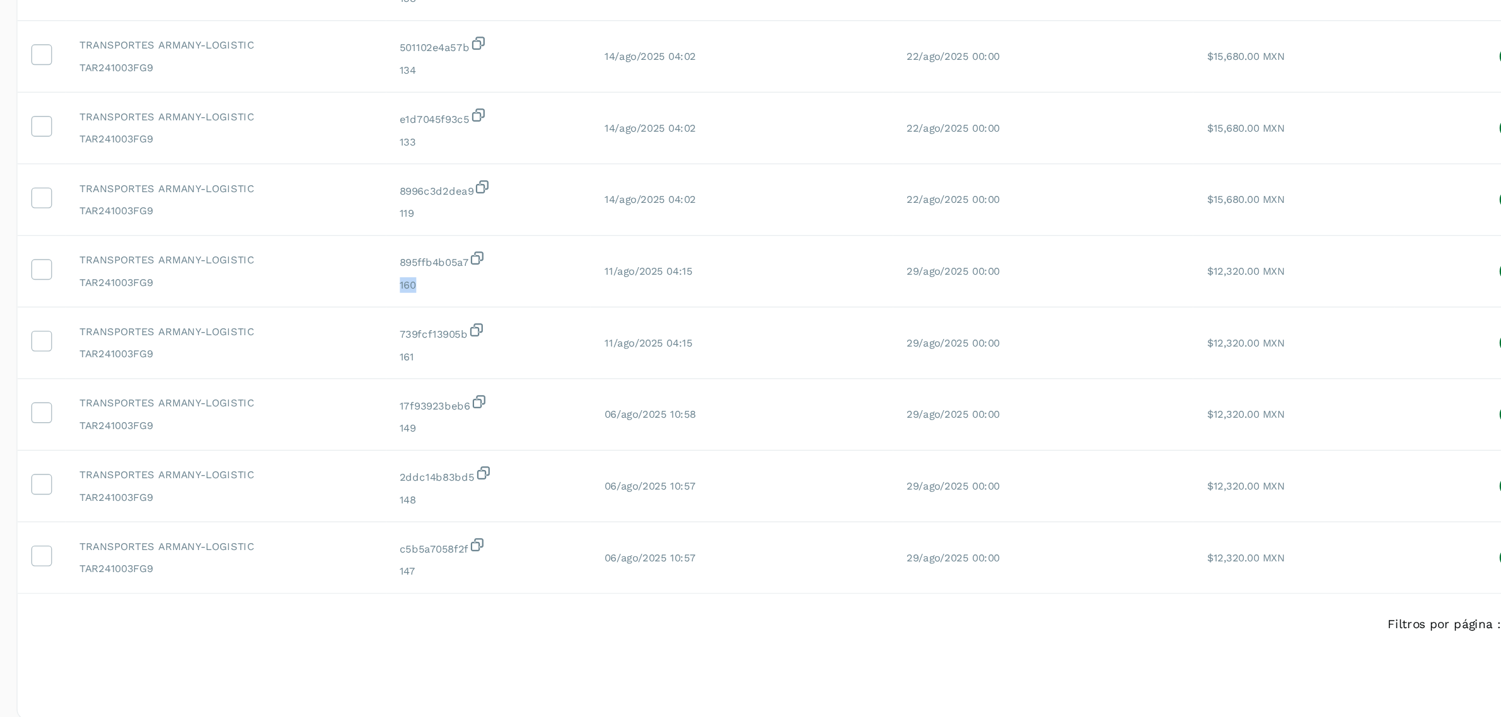
scroll to position [139, 0]
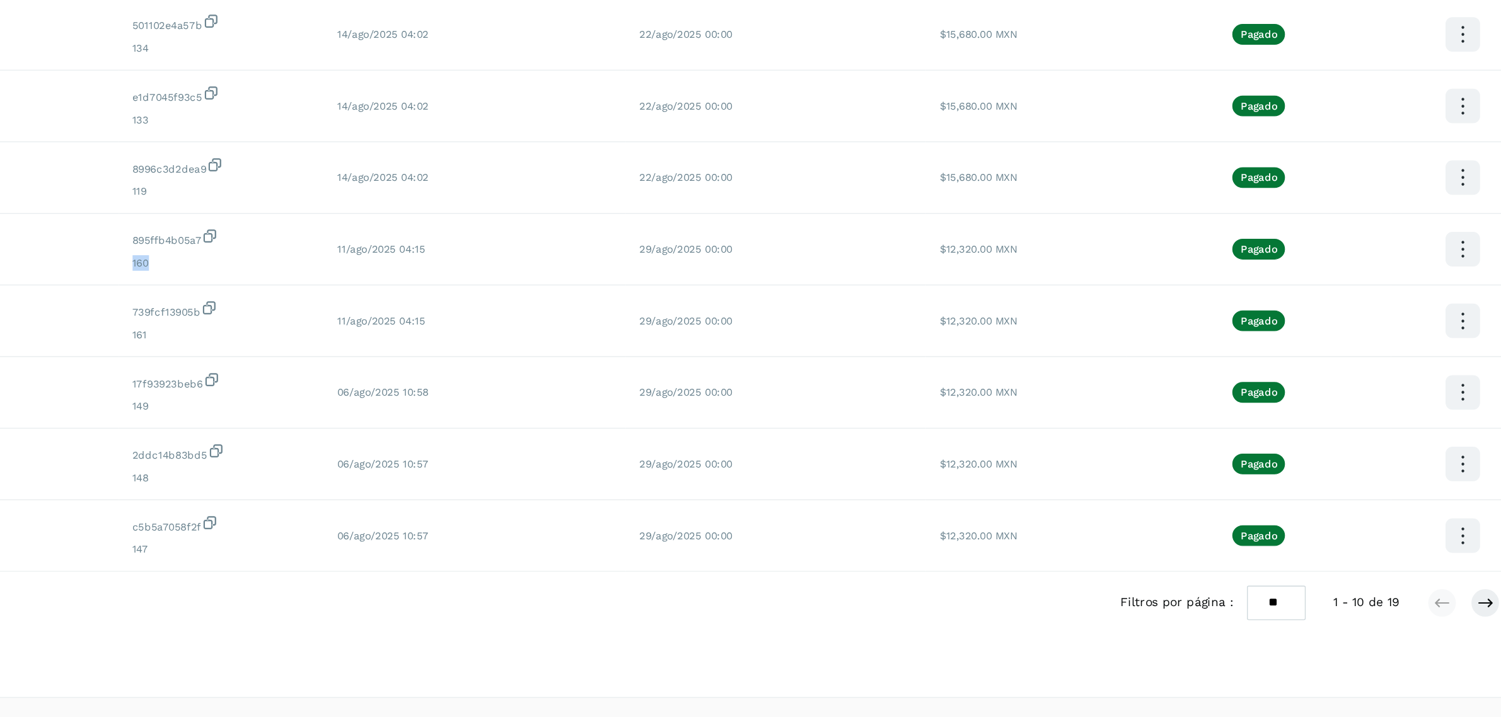
drag, startPoint x: 1296, startPoint y: 631, endPoint x: 1300, endPoint y: 646, distance: 15.6
click at [1296, 631] on select "** ** **" at bounding box center [1296, 632] width 43 height 25
click at [1287, 620] on select "** ** **" at bounding box center [1296, 632] width 43 height 25
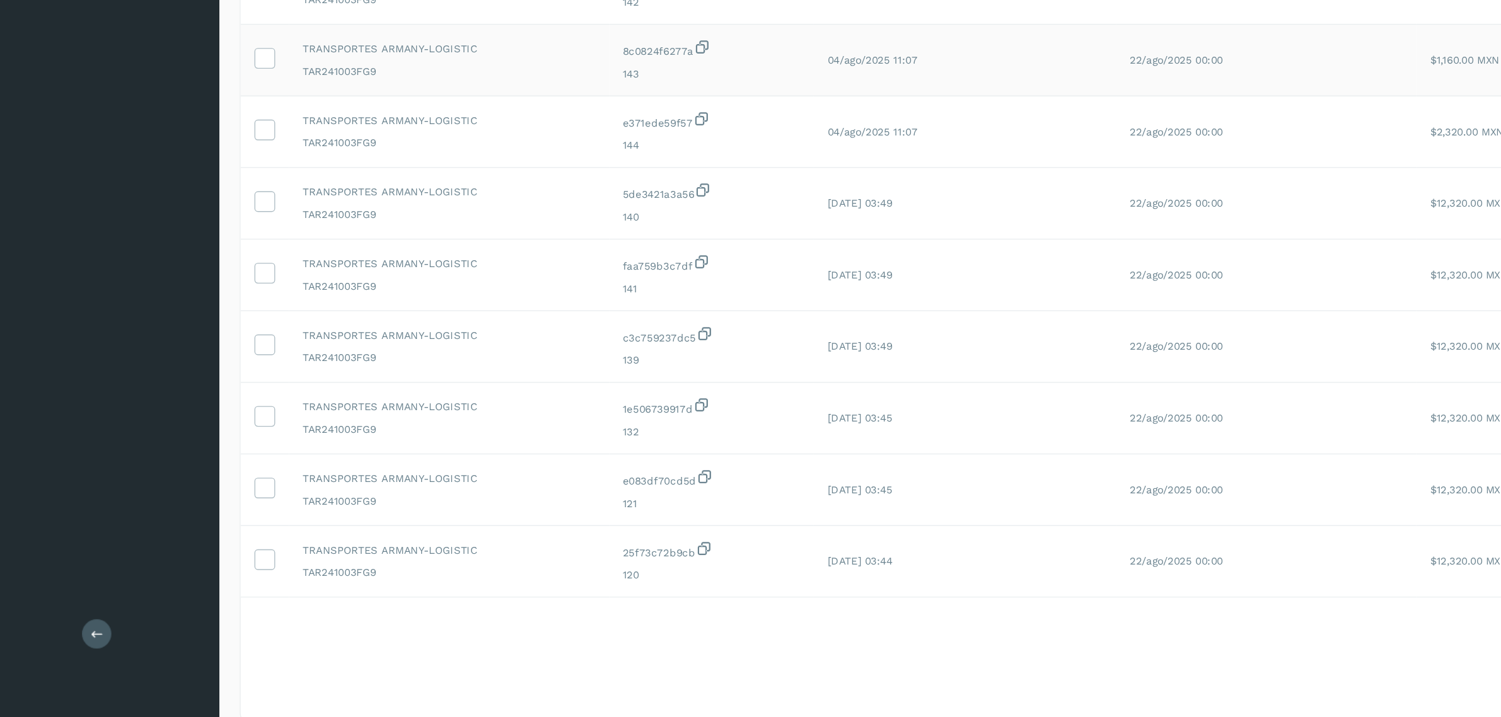
scroll to position [589, 0]
drag, startPoint x: 460, startPoint y: 249, endPoint x: 475, endPoint y: 253, distance: 15.8
click at [475, 252] on span "143" at bounding box center [526, 245] width 130 height 11
drag, startPoint x: 460, startPoint y: 300, endPoint x: 475, endPoint y: 303, distance: 16.1
click at [475, 303] on td "e371ede59f57 144" at bounding box center [526, 288] width 150 height 52
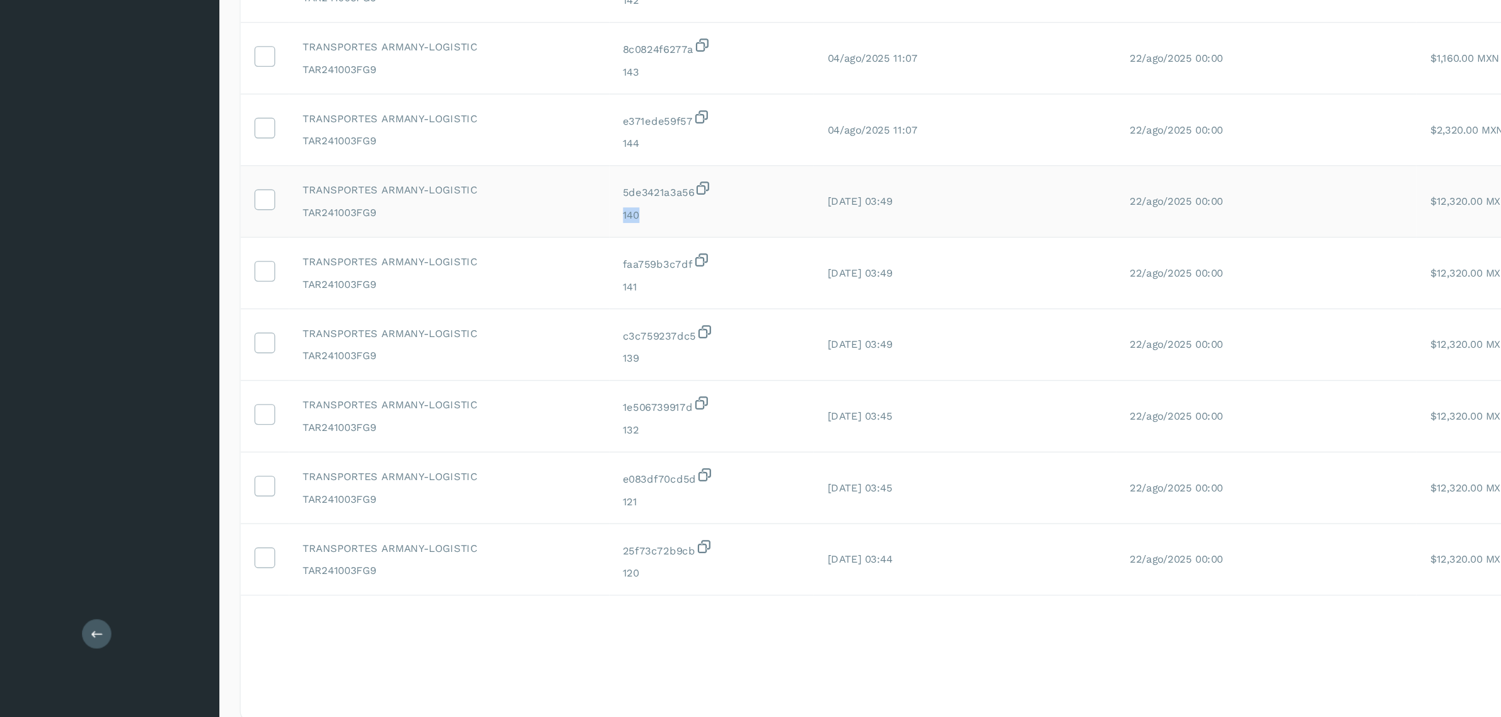
drag, startPoint x: 458, startPoint y: 354, endPoint x: 475, endPoint y: 354, distance: 17.6
click at [475, 354] on td "5de3421a3a56 140" at bounding box center [526, 341] width 150 height 52
drag, startPoint x: 455, startPoint y: 407, endPoint x: 475, endPoint y: 407, distance: 19.5
click at [475, 407] on td "faa759b3c7df 141" at bounding box center [526, 393] width 150 height 52
drag, startPoint x: 458, startPoint y: 458, endPoint x: 477, endPoint y: 460, distance: 19.0
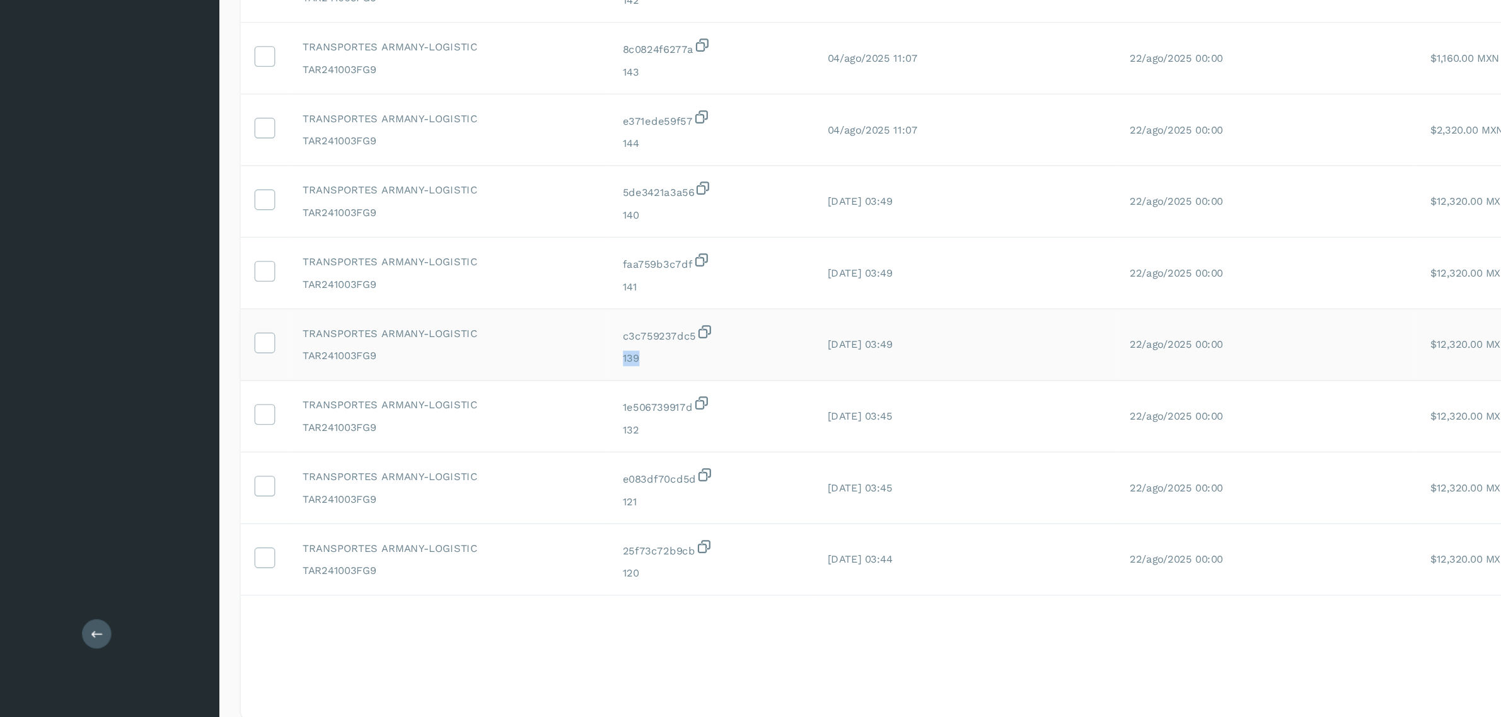
click at [477, 460] on td "c3c759237dc5 139" at bounding box center [526, 445] width 150 height 52
drag, startPoint x: 459, startPoint y: 512, endPoint x: 483, endPoint y: 519, distance: 25.5
click at [483, 519] on td "1e506739917d 132" at bounding box center [526, 497] width 150 height 52
drag, startPoint x: 458, startPoint y: 567, endPoint x: 474, endPoint y: 570, distance: 16.6
click at [474, 570] on td "e083df70cd5d 121" at bounding box center [526, 550] width 150 height 52
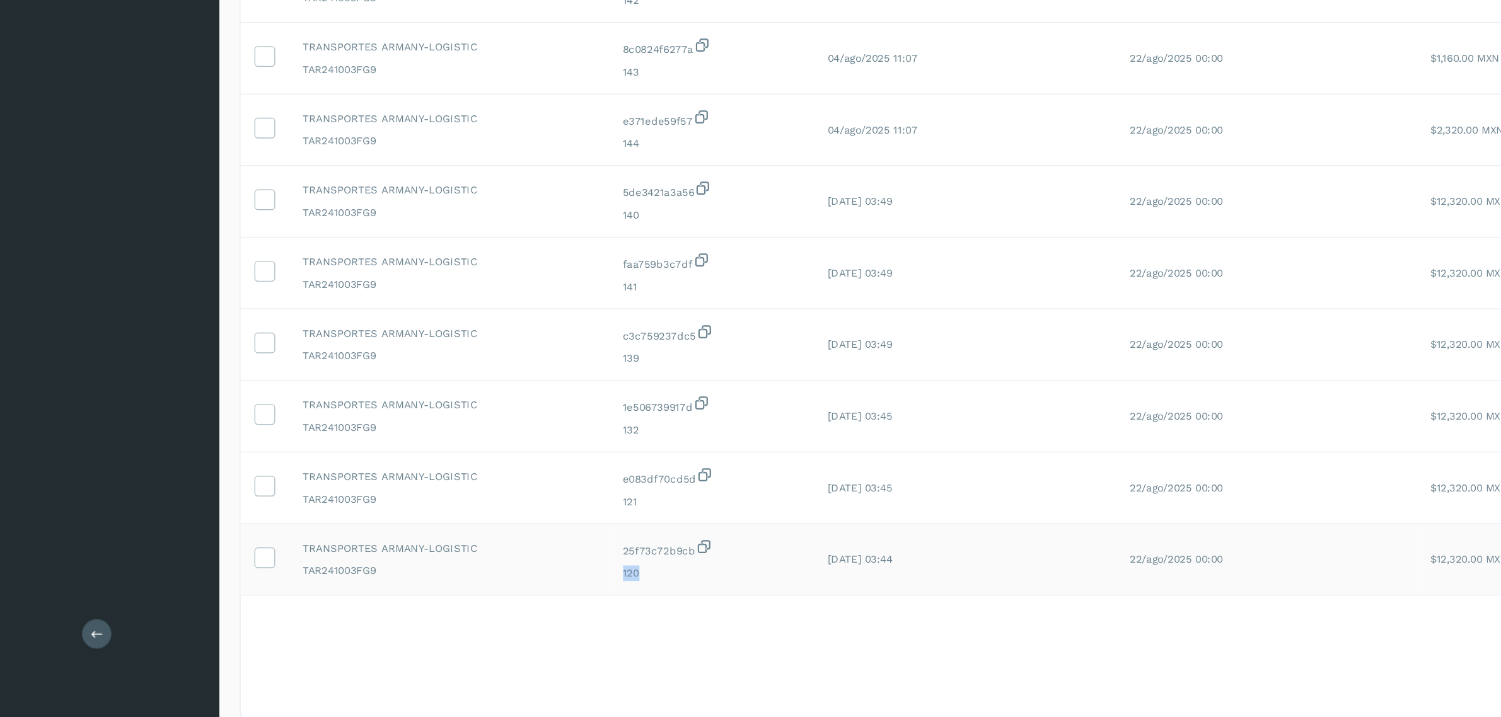
drag, startPoint x: 465, startPoint y: 622, endPoint x: 475, endPoint y: 624, distance: 10.4
click at [475, 624] on td "25f73c72b9cb 120" at bounding box center [526, 602] width 150 height 52
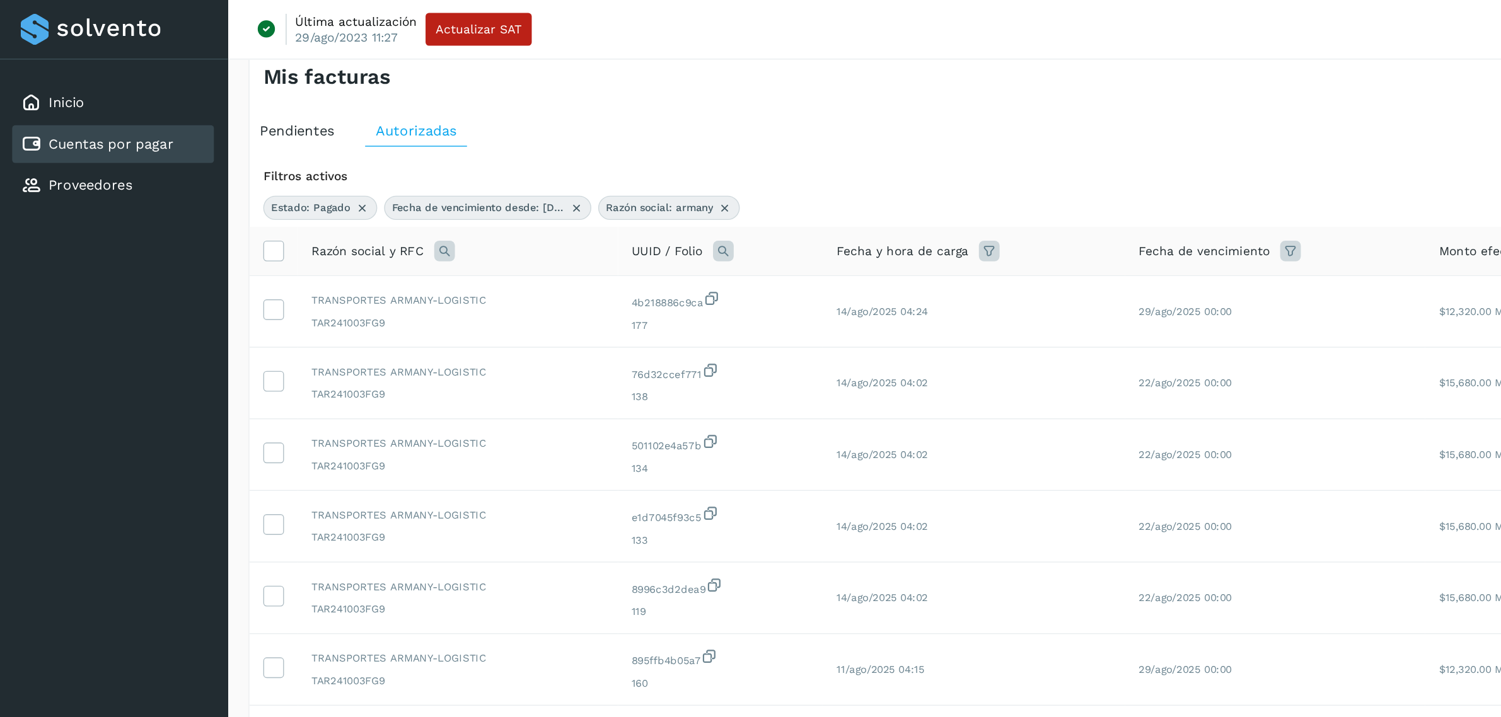
scroll to position [0, 0]
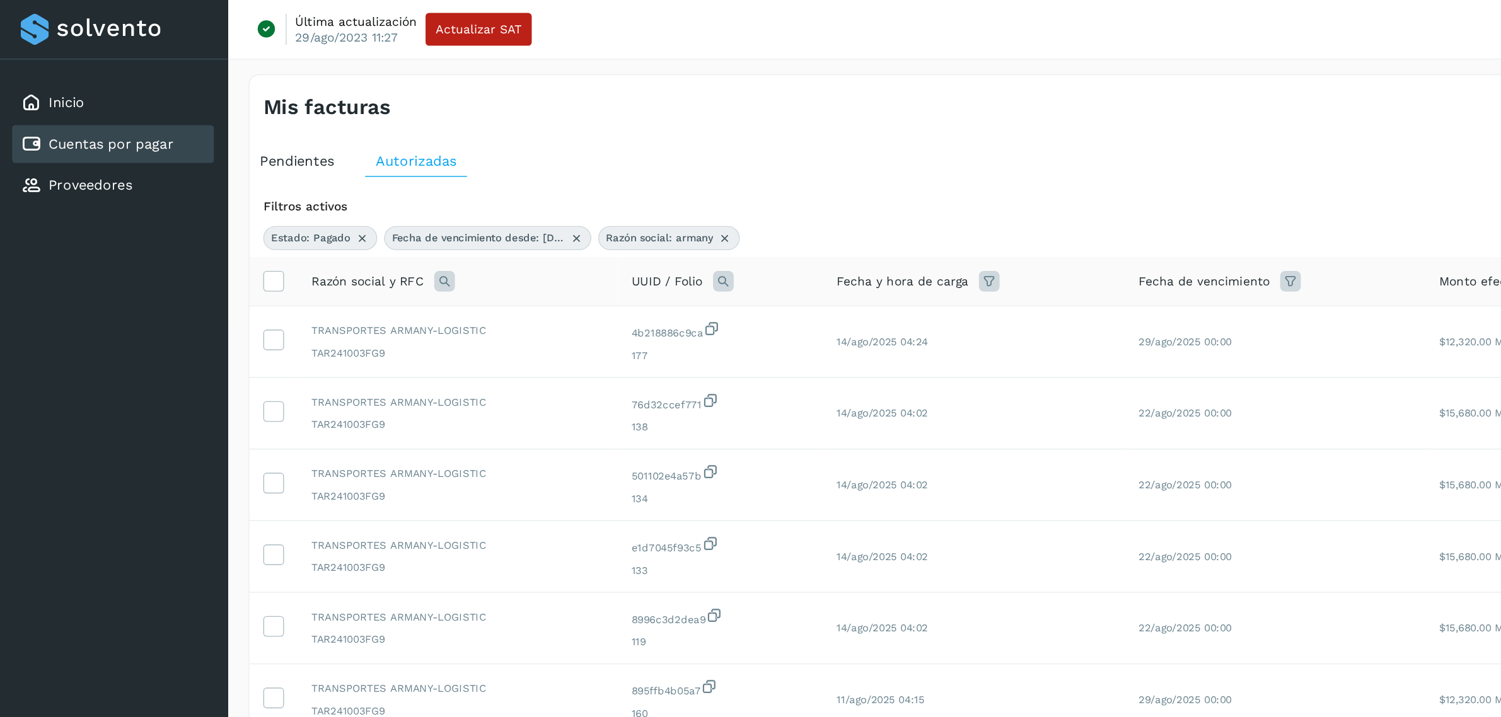
drag, startPoint x: 528, startPoint y: 171, endPoint x: 449, endPoint y: 189, distance: 80.7
click at [528, 172] on icon at bounding box center [529, 174] width 10 height 10
select select "**"
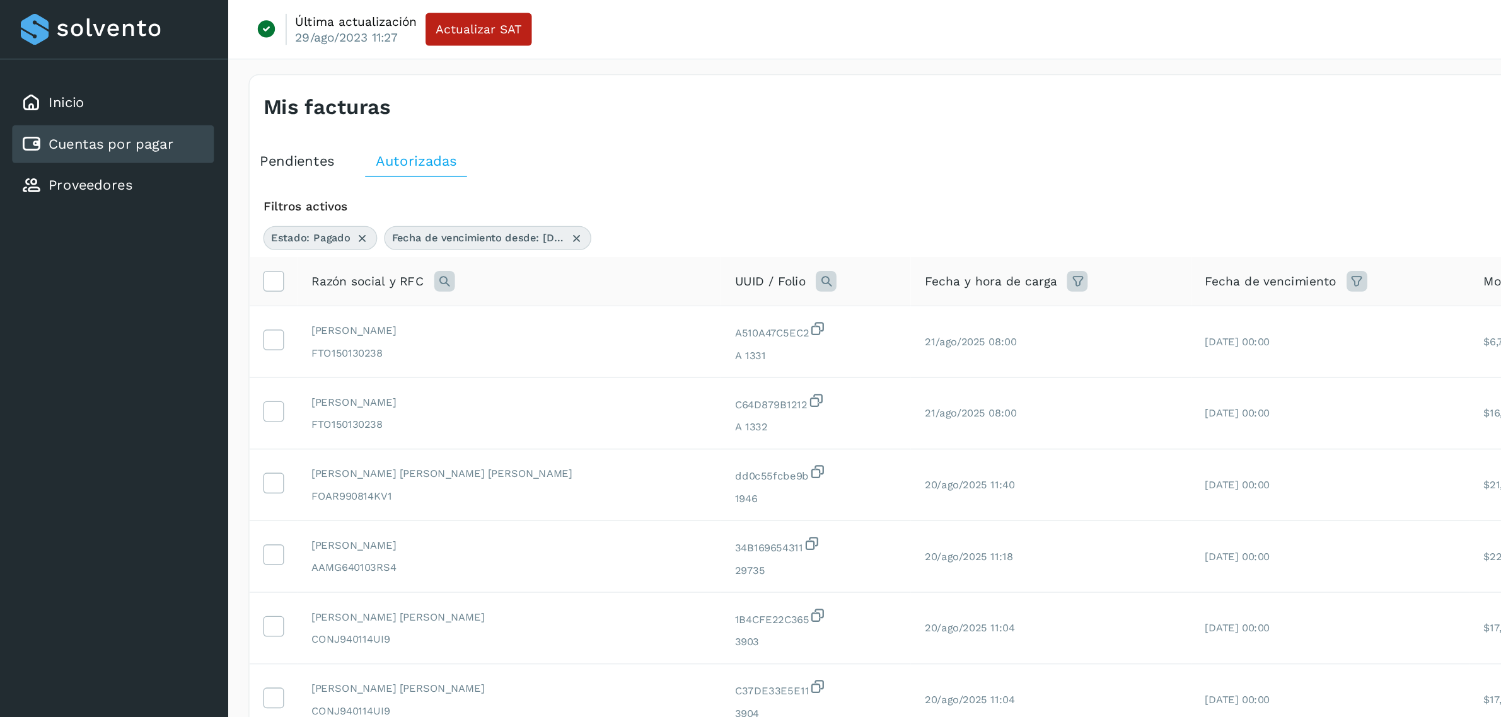
click at [325, 201] on icon at bounding box center [324, 205] width 15 height 15
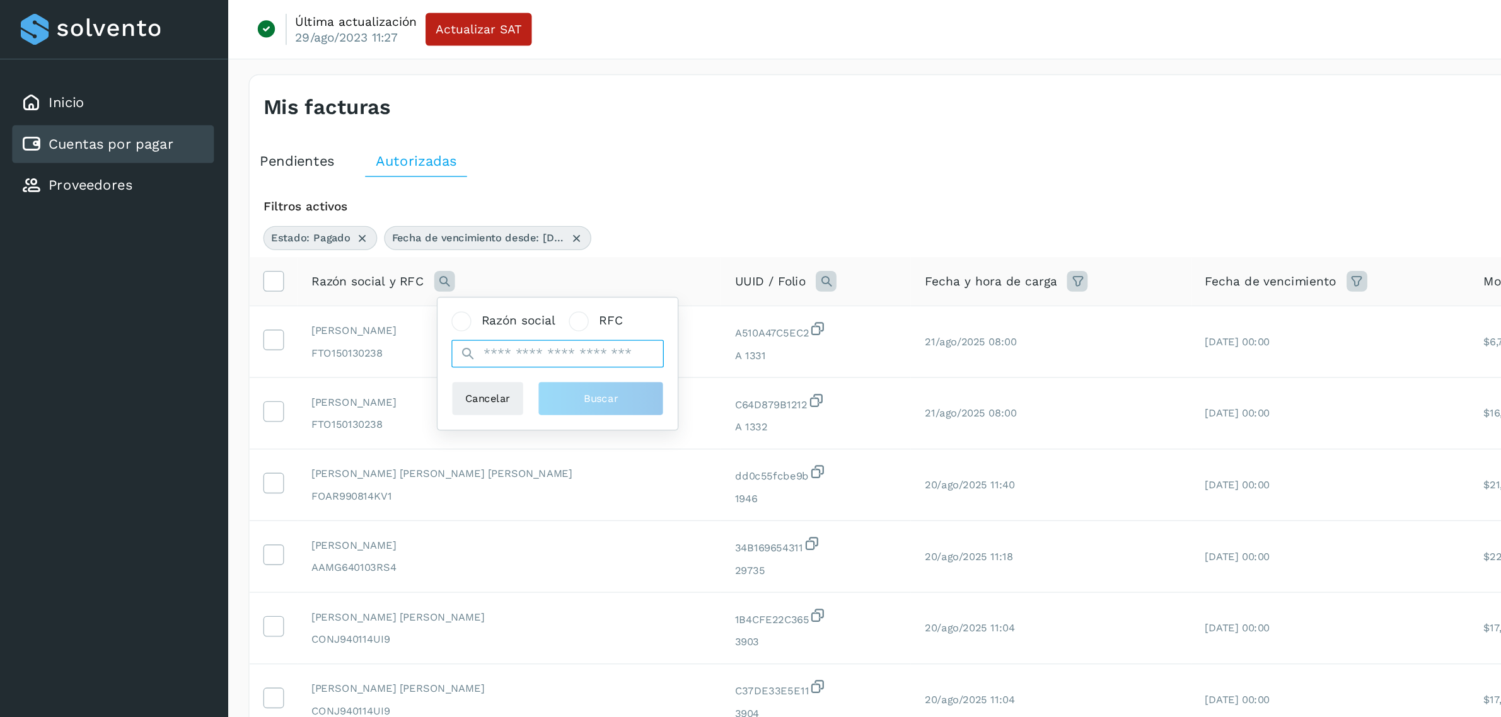
click at [369, 256] on input "text" at bounding box center [407, 258] width 155 height 20
type input "*"
type input "******"
click at [441, 284] on button "Buscar" at bounding box center [439, 291] width 92 height 25
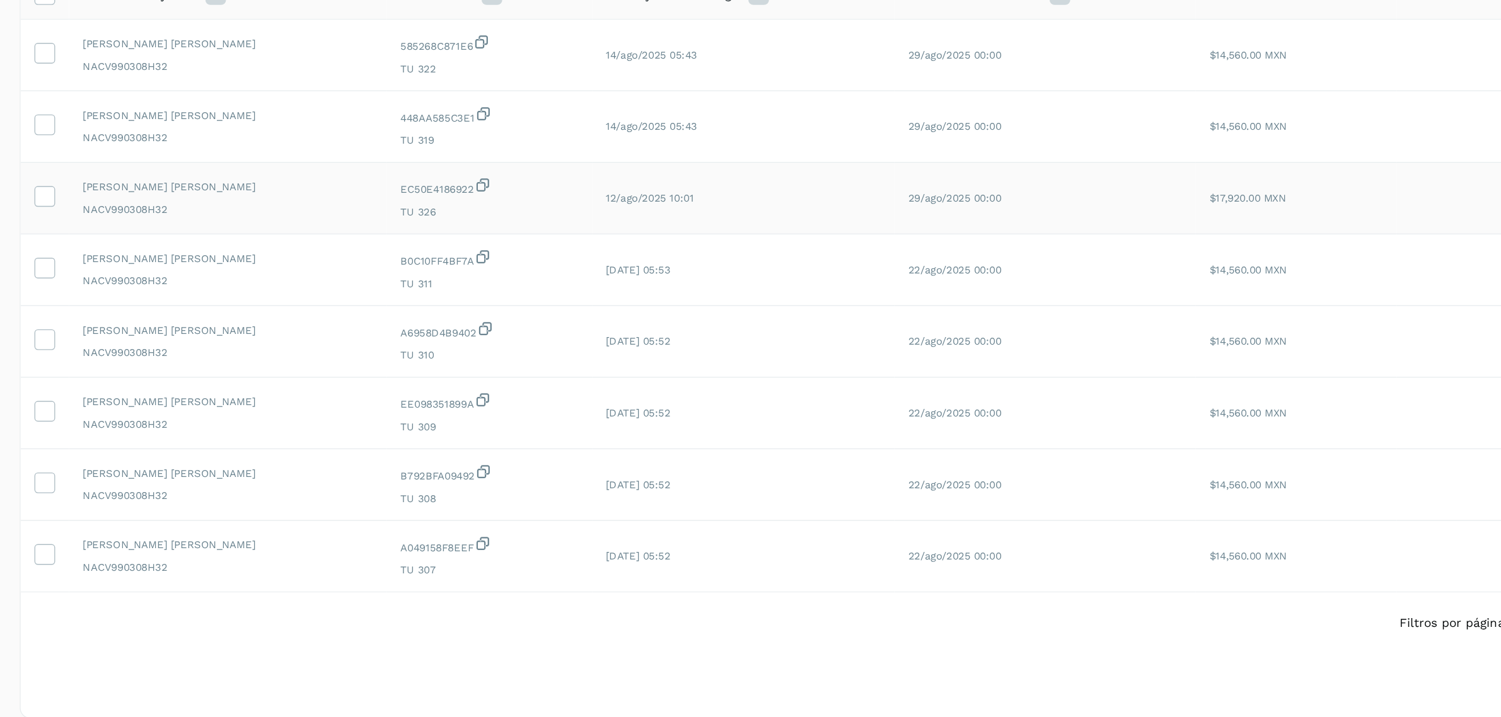
scroll to position [35, 0]
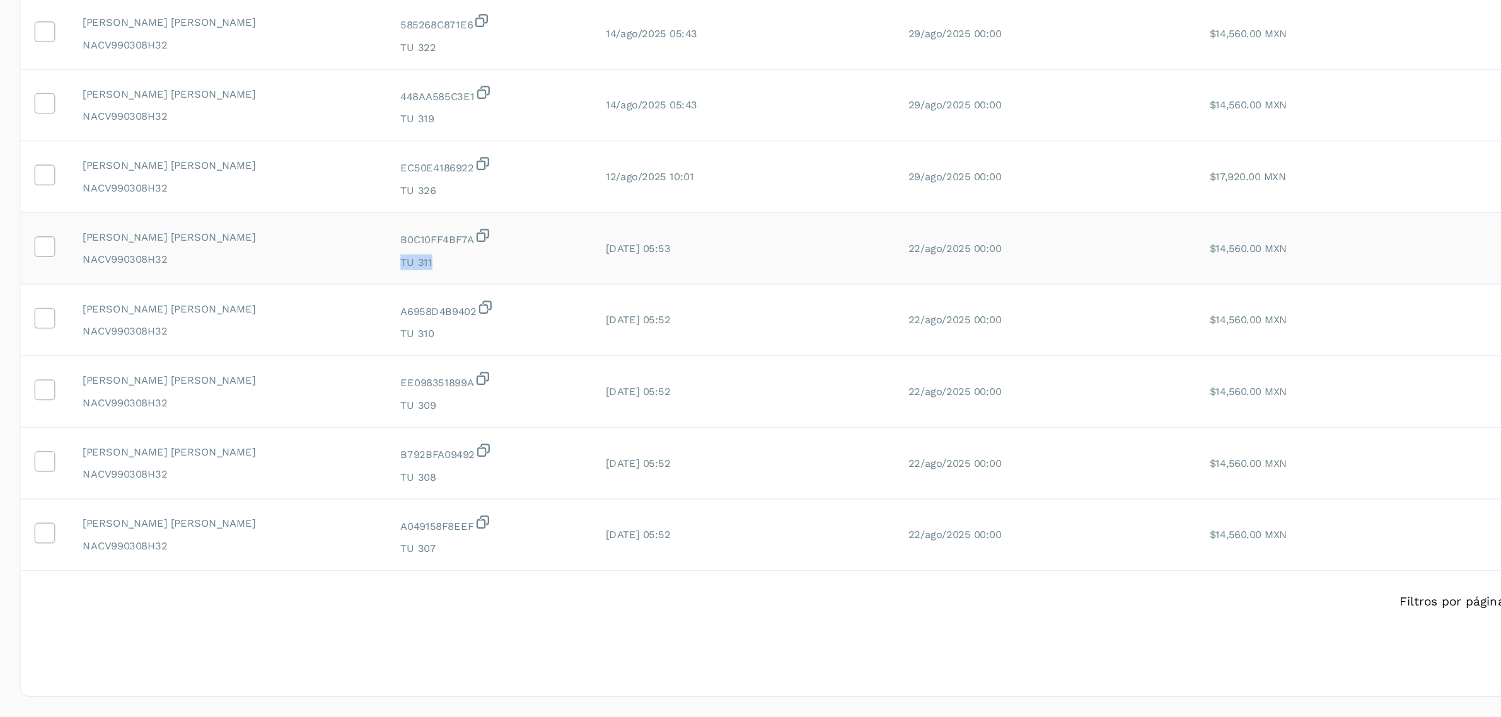
drag, startPoint x: 493, startPoint y: 383, endPoint x: 463, endPoint y: 382, distance: 29.6
click at [463, 382] on td "B0C10FF4BF7A TU 311" at bounding box center [524, 375] width 150 height 52
drag, startPoint x: 461, startPoint y: 433, endPoint x: 494, endPoint y: 435, distance: 32.2
click at [494, 435] on td "A6958D4B9402 TU 310" at bounding box center [524, 427] width 150 height 52
drag, startPoint x: 463, startPoint y: 492, endPoint x: 498, endPoint y: 487, distance: 35.0
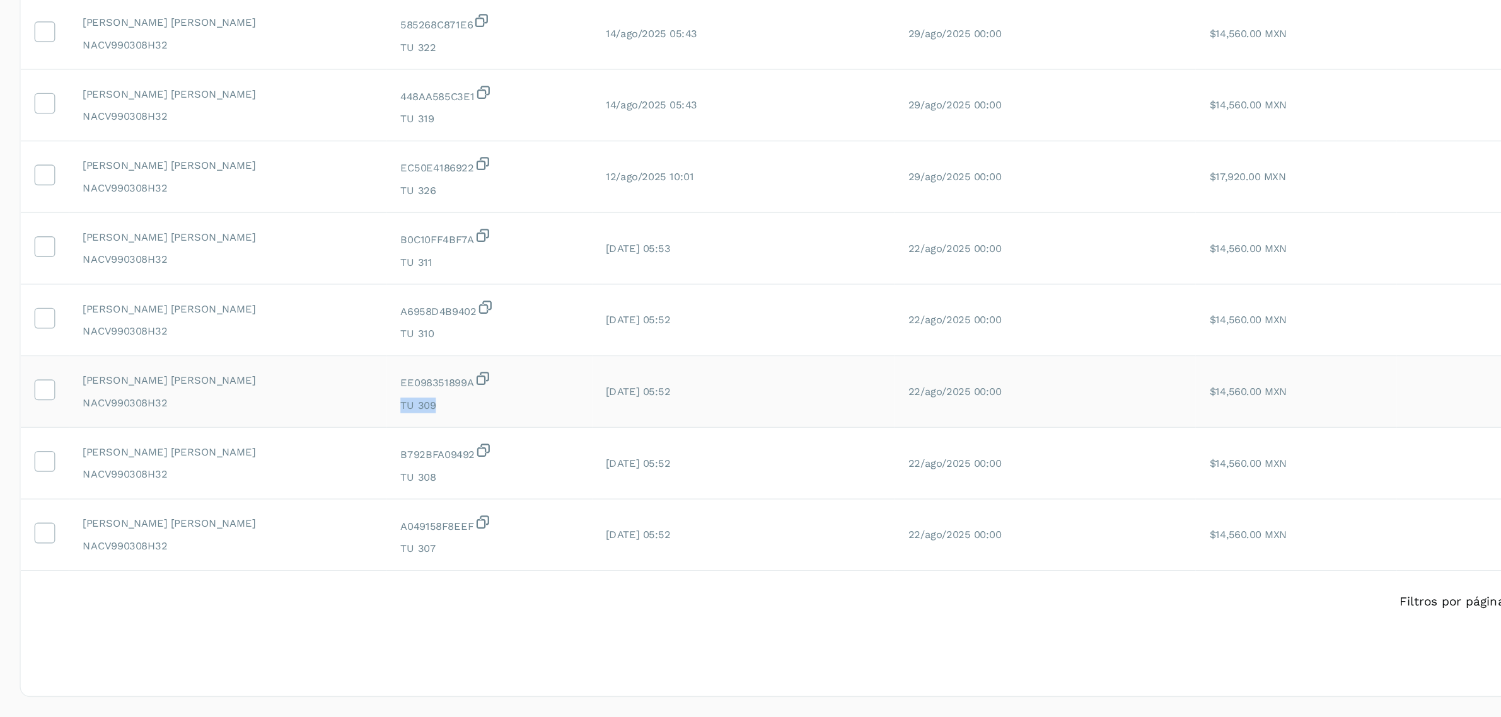
click at [498, 487] on td "EE098351899A TU 309" at bounding box center [524, 479] width 150 height 52
drag, startPoint x: 465, startPoint y: 537, endPoint x: 494, endPoint y: 544, distance: 29.8
click at [494, 544] on span "TU 308" at bounding box center [525, 541] width 130 height 11
drag, startPoint x: 464, startPoint y: 590, endPoint x: 510, endPoint y: 596, distance: 46.4
click at [510, 596] on td "A049158F8EEF TU 307" at bounding box center [524, 584] width 150 height 52
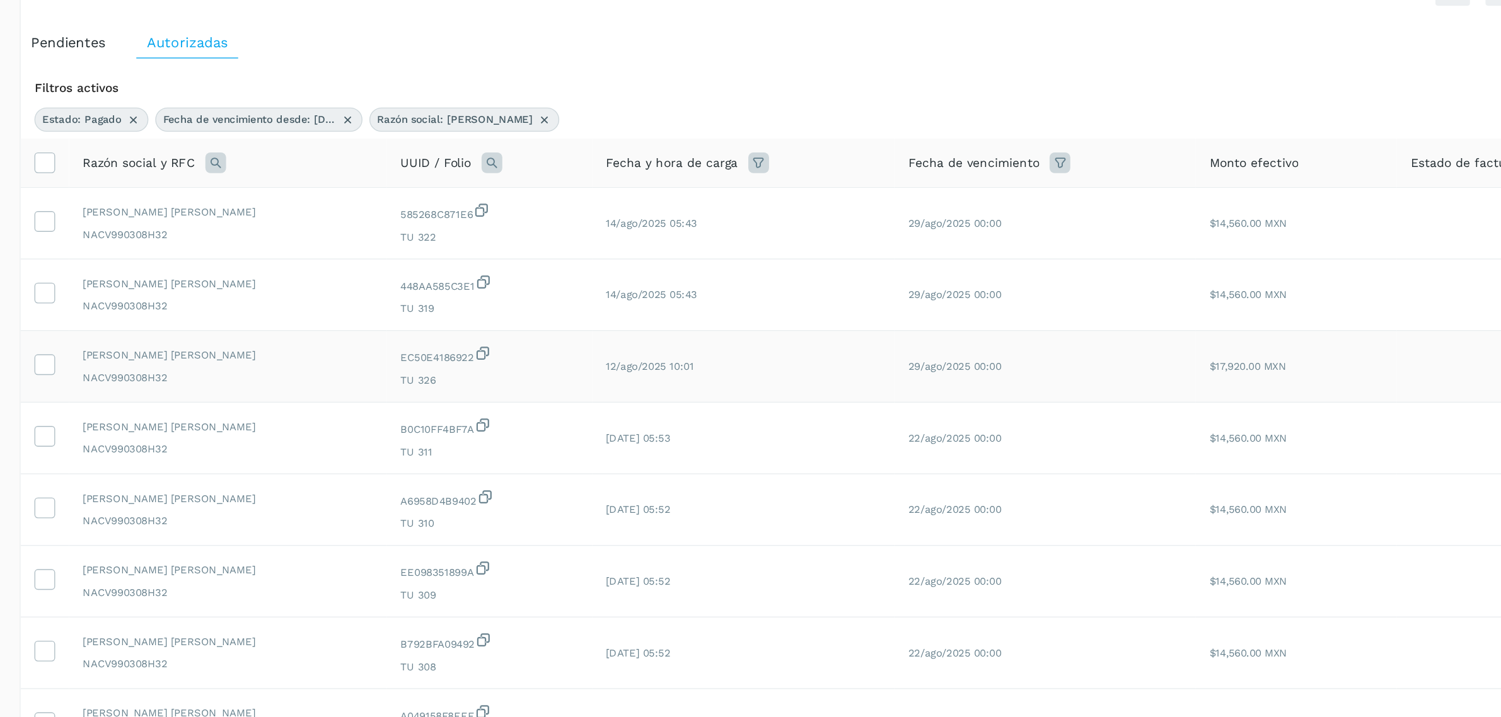
scroll to position [0, 0]
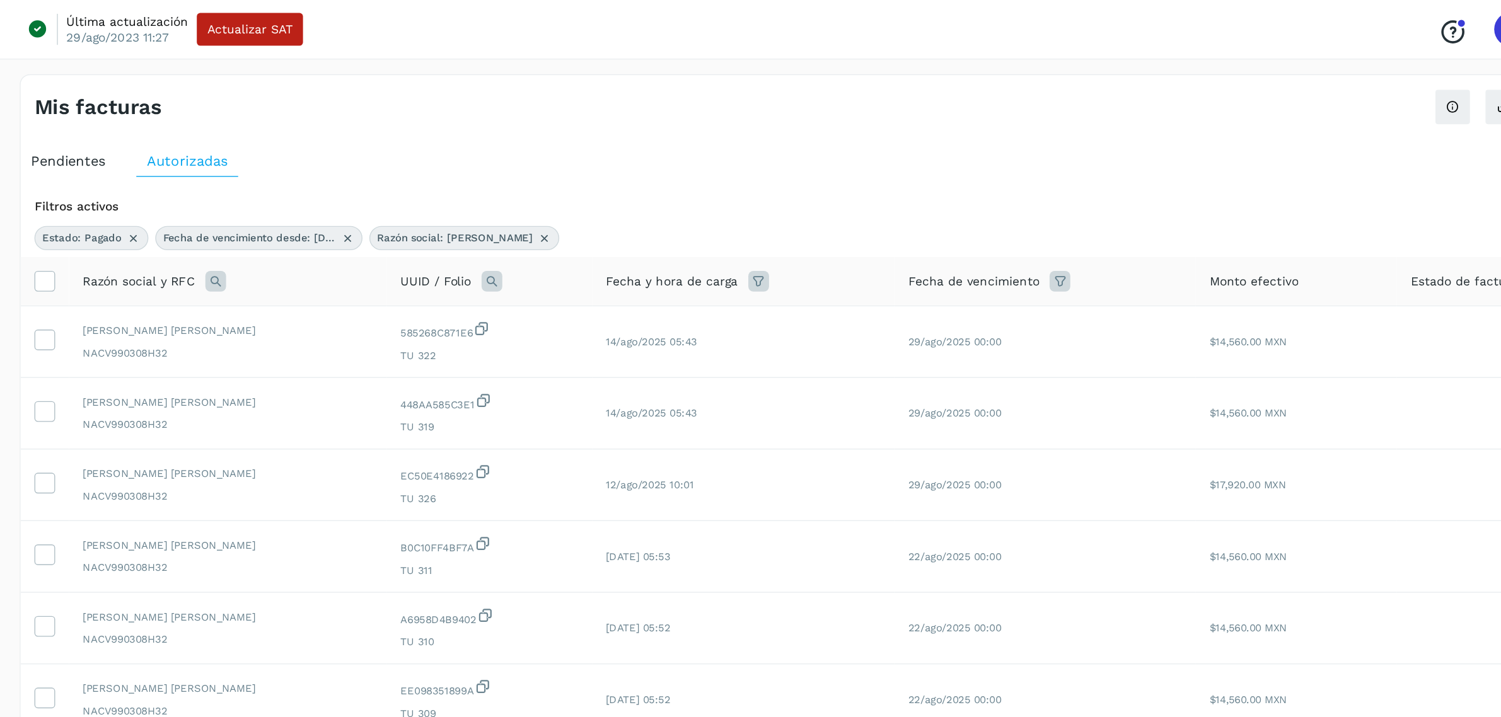
click at [560, 171] on icon at bounding box center [565, 174] width 10 height 10
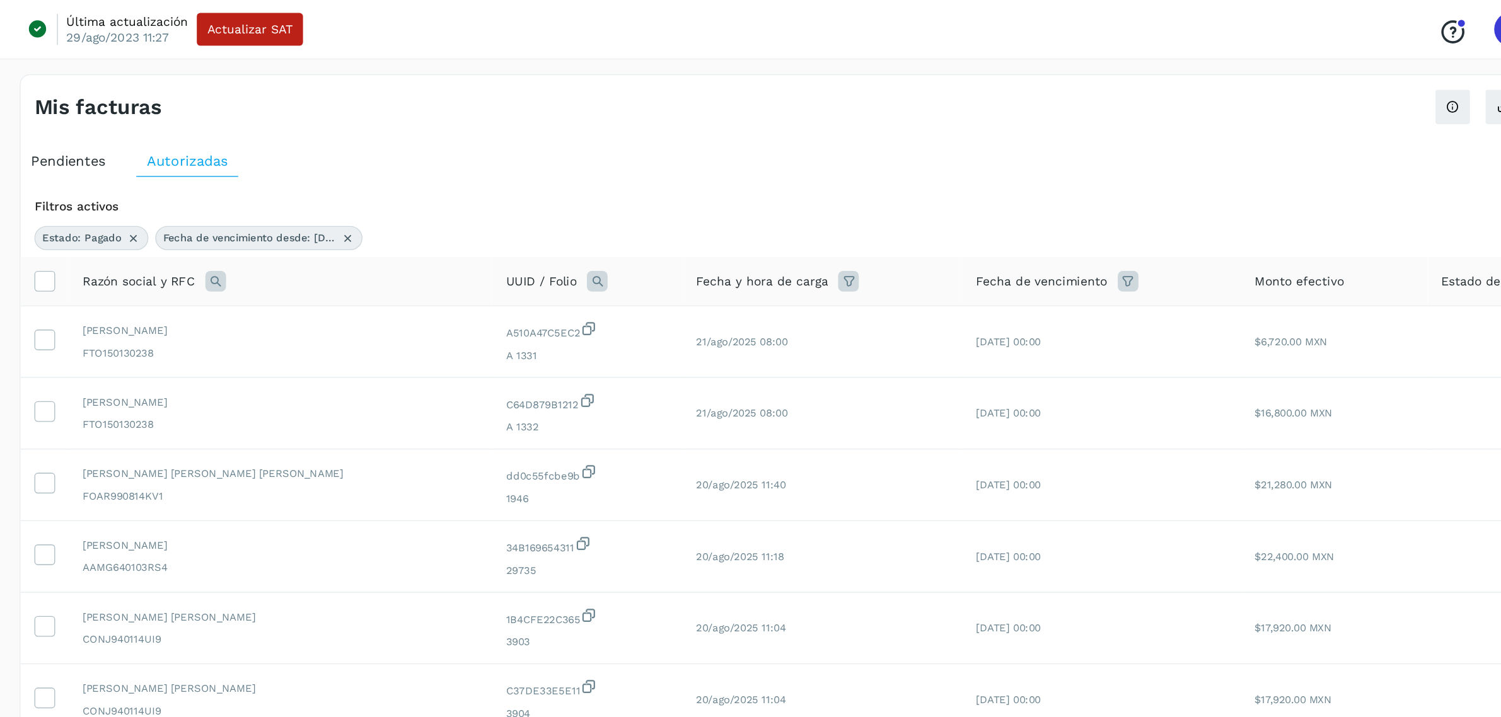
click at [596, 202] on icon at bounding box center [603, 205] width 15 height 15
click at [573, 261] on icon at bounding box center [570, 258] width 11 height 11
click at [576, 258] on icon at bounding box center [570, 258] width 11 height 11
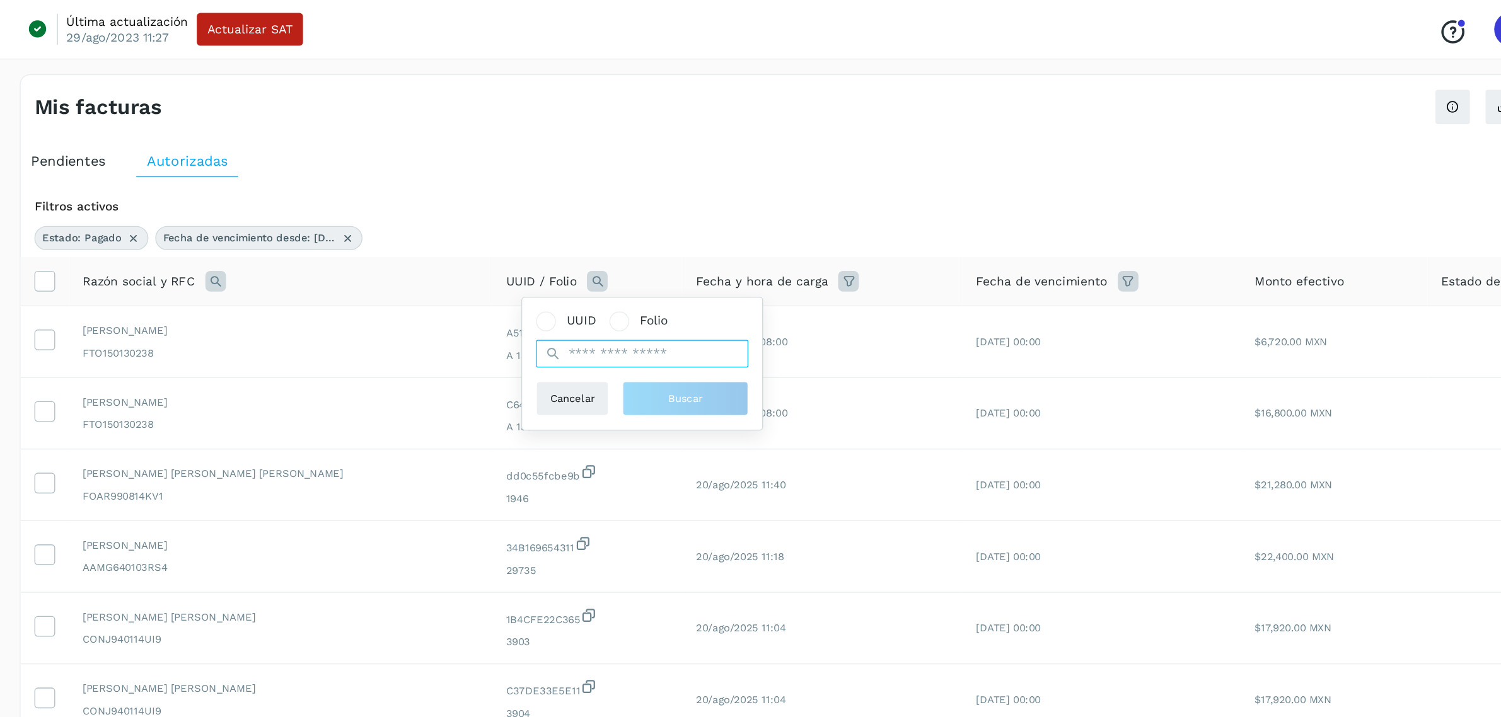
drag, startPoint x: 599, startPoint y: 258, endPoint x: 608, endPoint y: 263, distance: 10.7
click at [599, 258] on input "text" at bounding box center [635, 258] width 155 height 20
paste input "**********"
type input "**********"
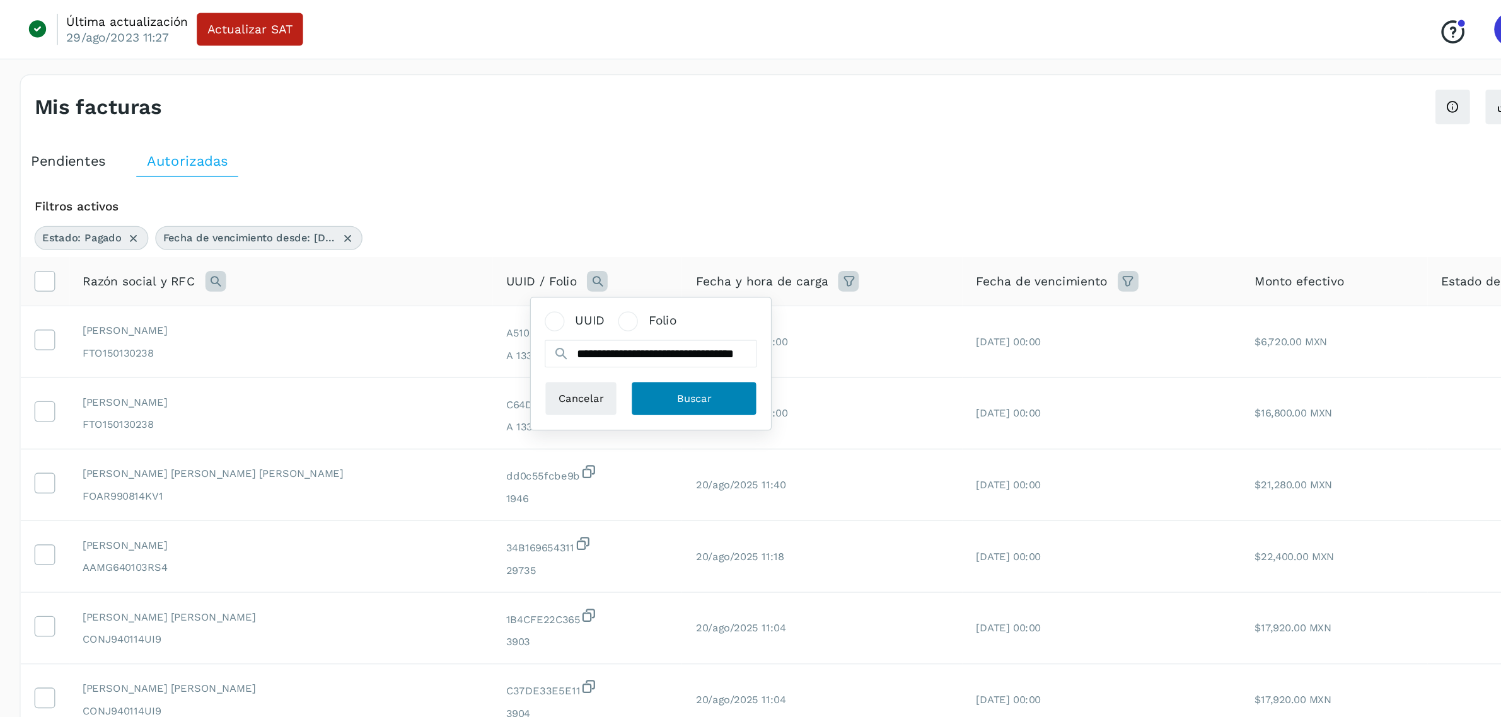
scroll to position [0, 0]
click at [646, 282] on button "Buscar" at bounding box center [674, 291] width 92 height 25
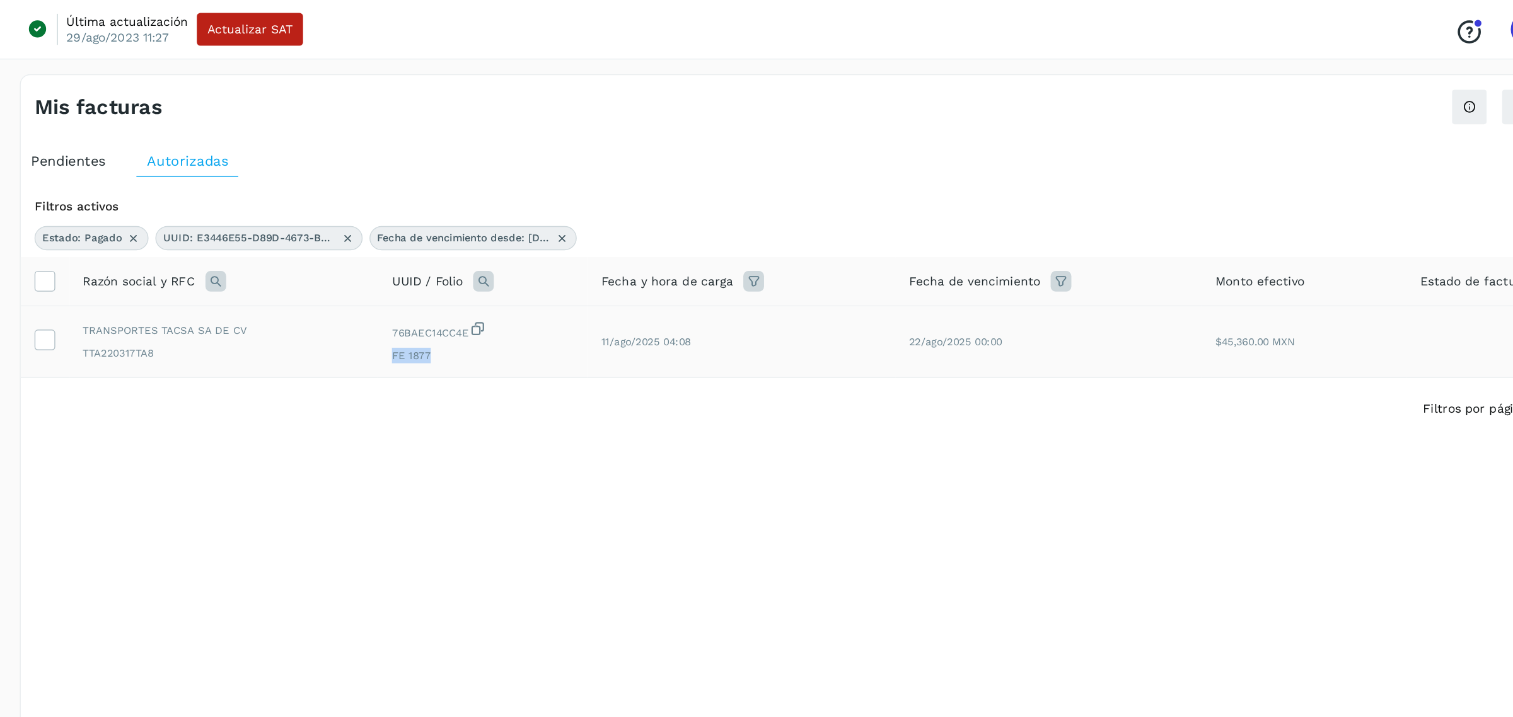
drag, startPoint x: 488, startPoint y: 260, endPoint x: 448, endPoint y: 267, distance: 40.3
click at [596, 267] on td "76BAEC14CC4E FE 1877" at bounding box center [708, 250] width 225 height 52
drag, startPoint x: 423, startPoint y: 172, endPoint x: 394, endPoint y: 185, distance: 31.6
click at [423, 172] on icon at bounding box center [421, 174] width 10 height 10
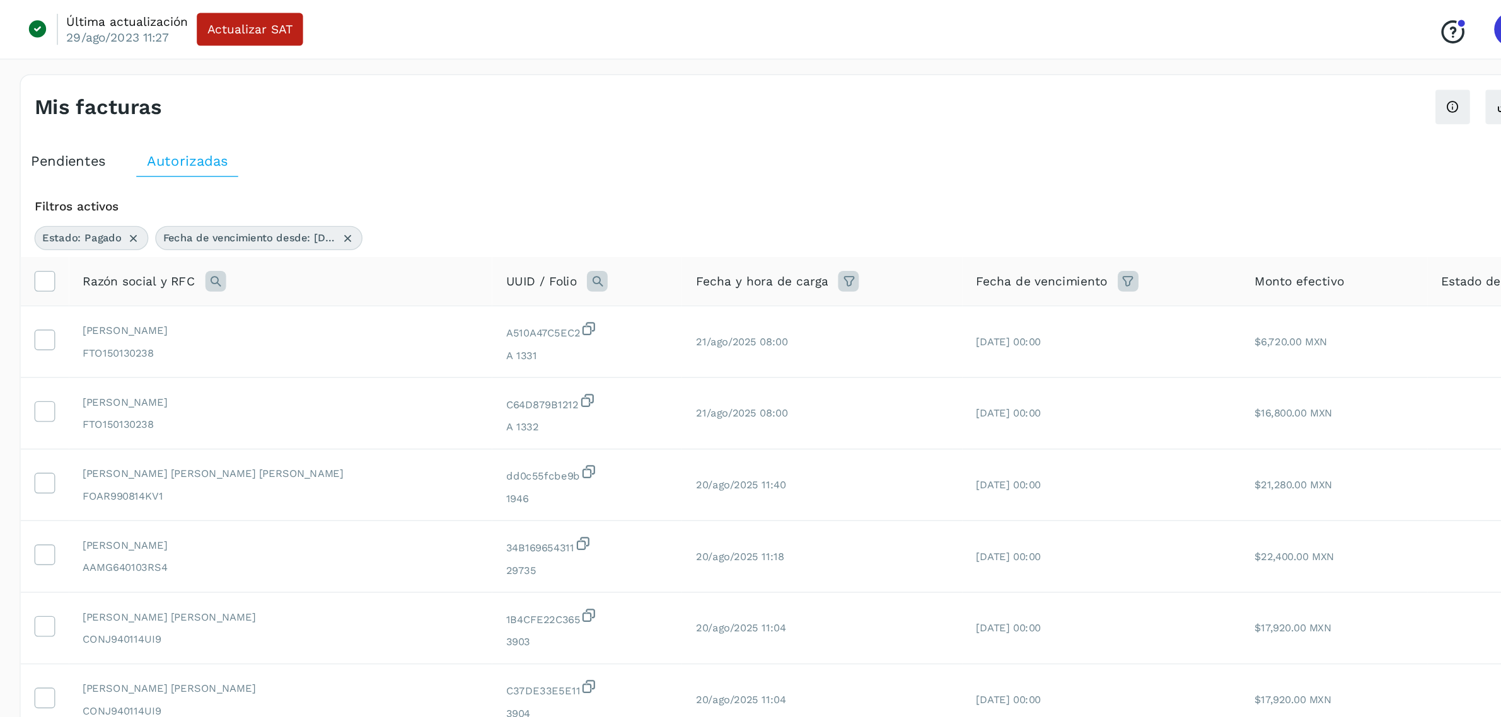
click at [330, 205] on icon at bounding box center [324, 205] width 15 height 15
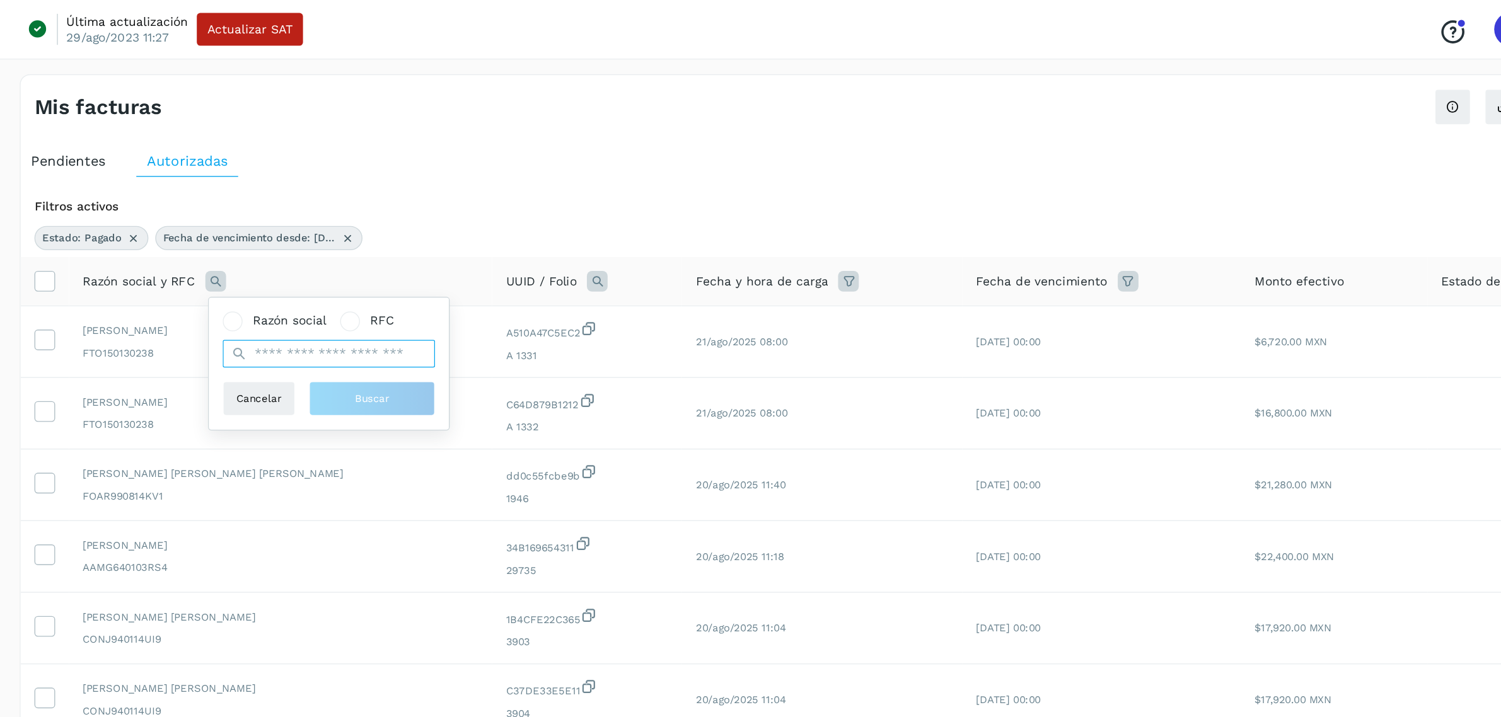
click at [427, 259] on input "text" at bounding box center [407, 258] width 155 height 20
type input "********"
click at [425, 292] on button "Buscar" at bounding box center [439, 291] width 92 height 25
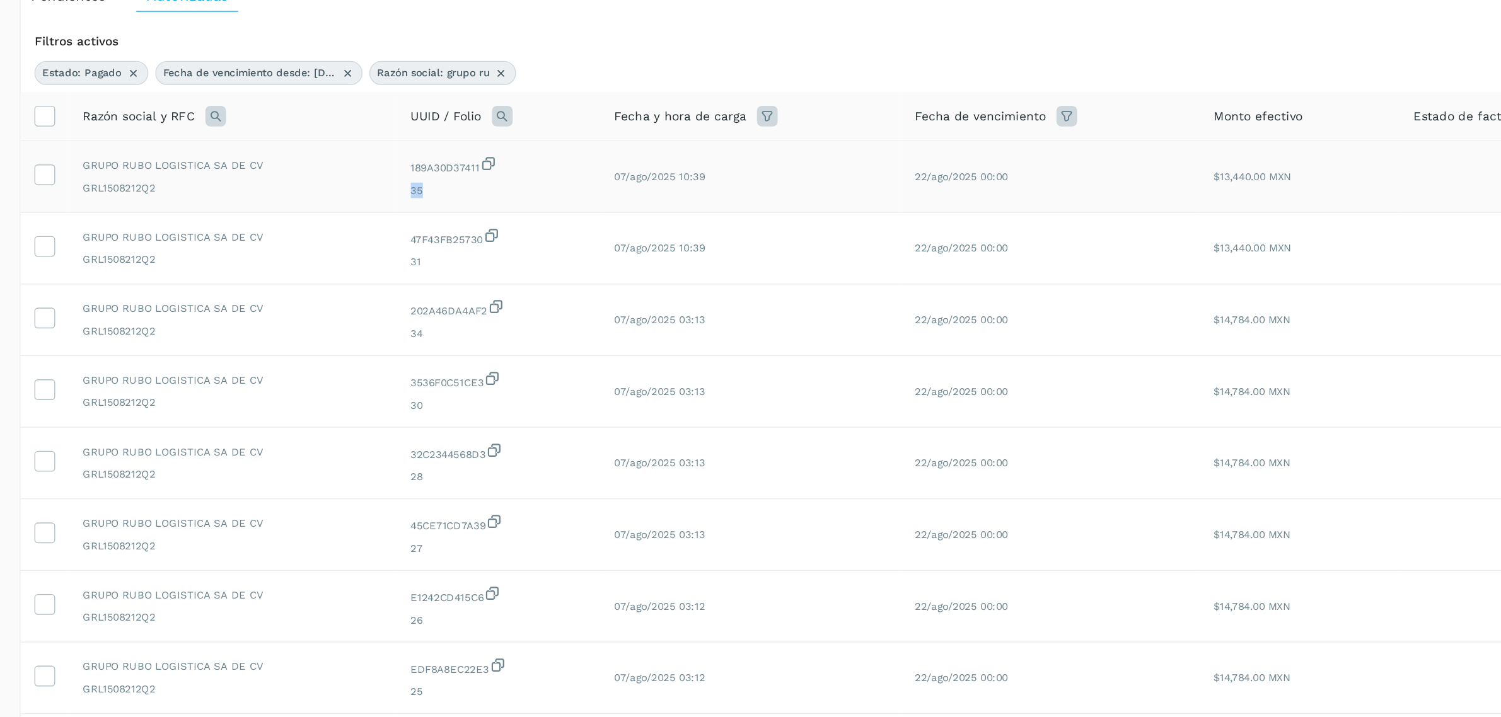
drag, startPoint x: 475, startPoint y: 261, endPoint x: 466, endPoint y: 263, distance: 8.4
click at [467, 262] on span "35" at bounding box center [531, 259] width 129 height 11
drag, startPoint x: 483, startPoint y: 309, endPoint x: 463, endPoint y: 309, distance: 20.2
click at [463, 309] on td "47F43FB25730 31" at bounding box center [531, 302] width 149 height 52
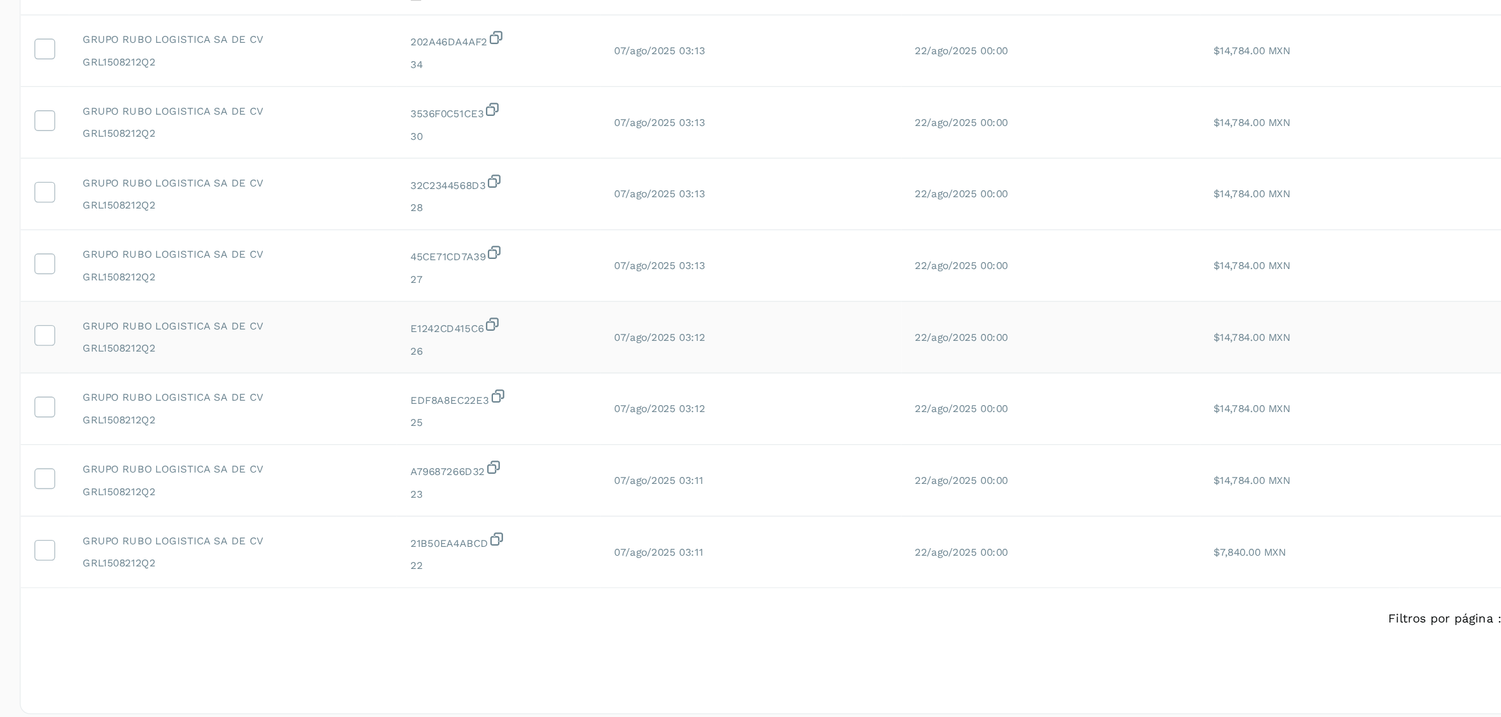
scroll to position [140, 0]
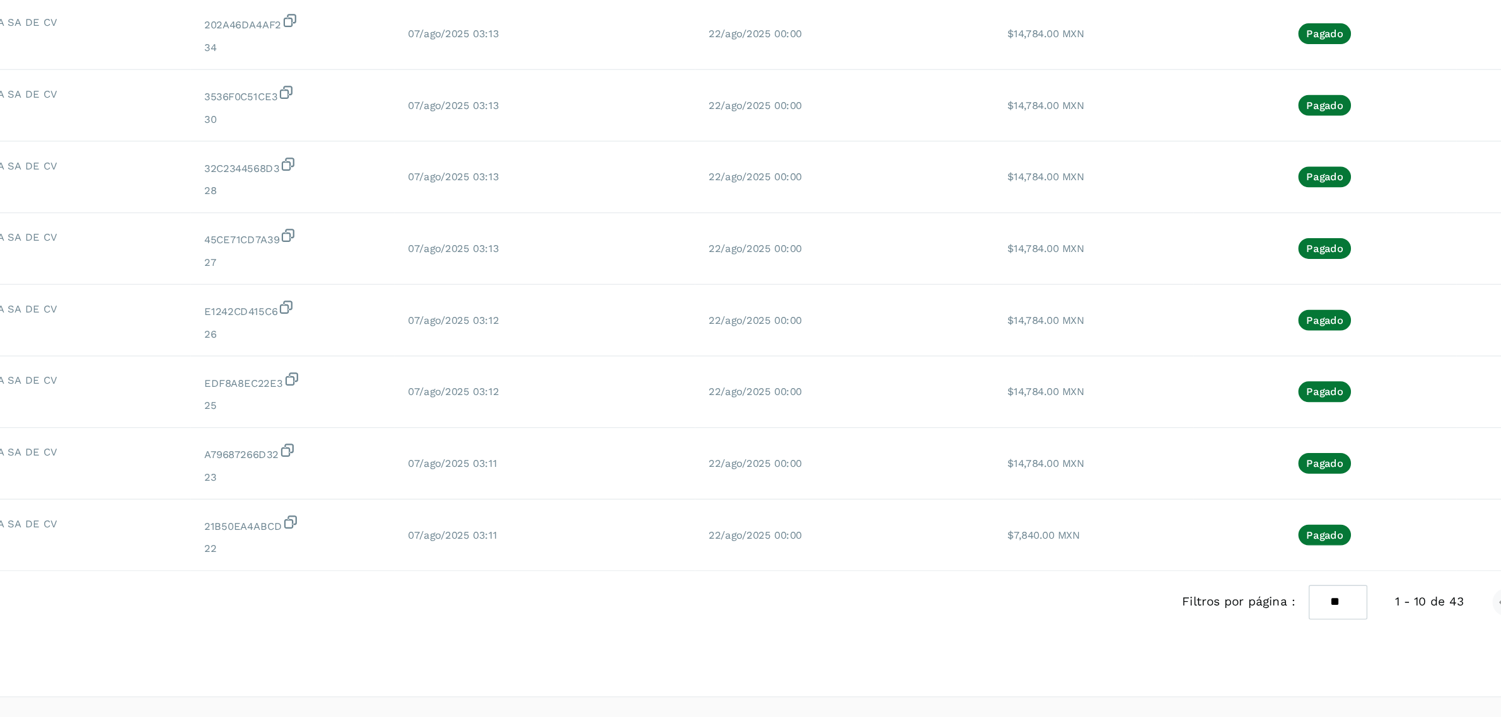
click at [1300, 639] on select "** ** **" at bounding box center [1294, 632] width 43 height 25
select select "**"
click at [1283, 620] on select "** ** **" at bounding box center [1294, 632] width 43 height 25
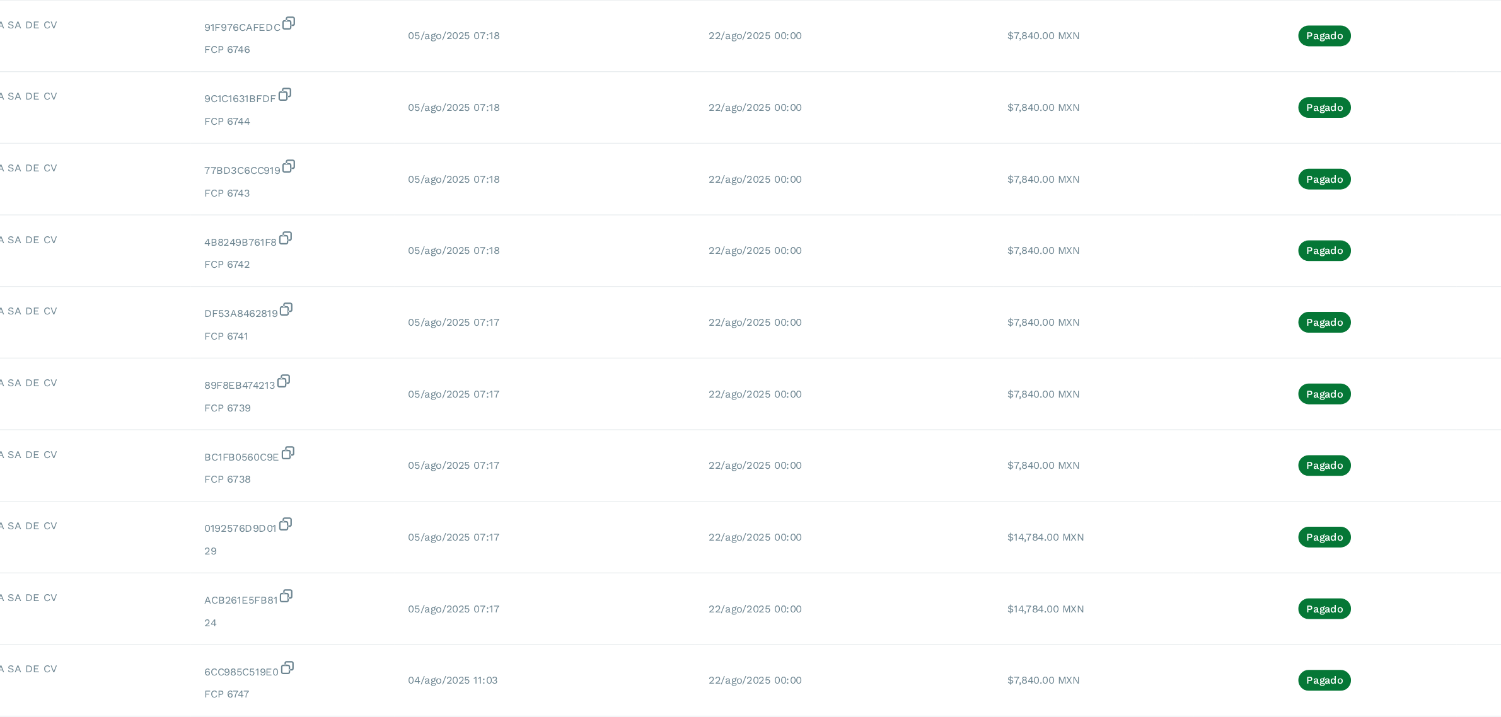
scroll to position [973, 0]
drag, startPoint x: 505, startPoint y: 282, endPoint x: 467, endPoint y: 285, distance: 38.0
click at [467, 285] on span "FCP 6744" at bounding box center [531, 280] width 129 height 11
drag, startPoint x: 500, startPoint y: 341, endPoint x: 461, endPoint y: 345, distance: 39.3
click at [461, 345] on td "77BD3C6CC919 FCP 6743" at bounding box center [531, 324] width 149 height 52
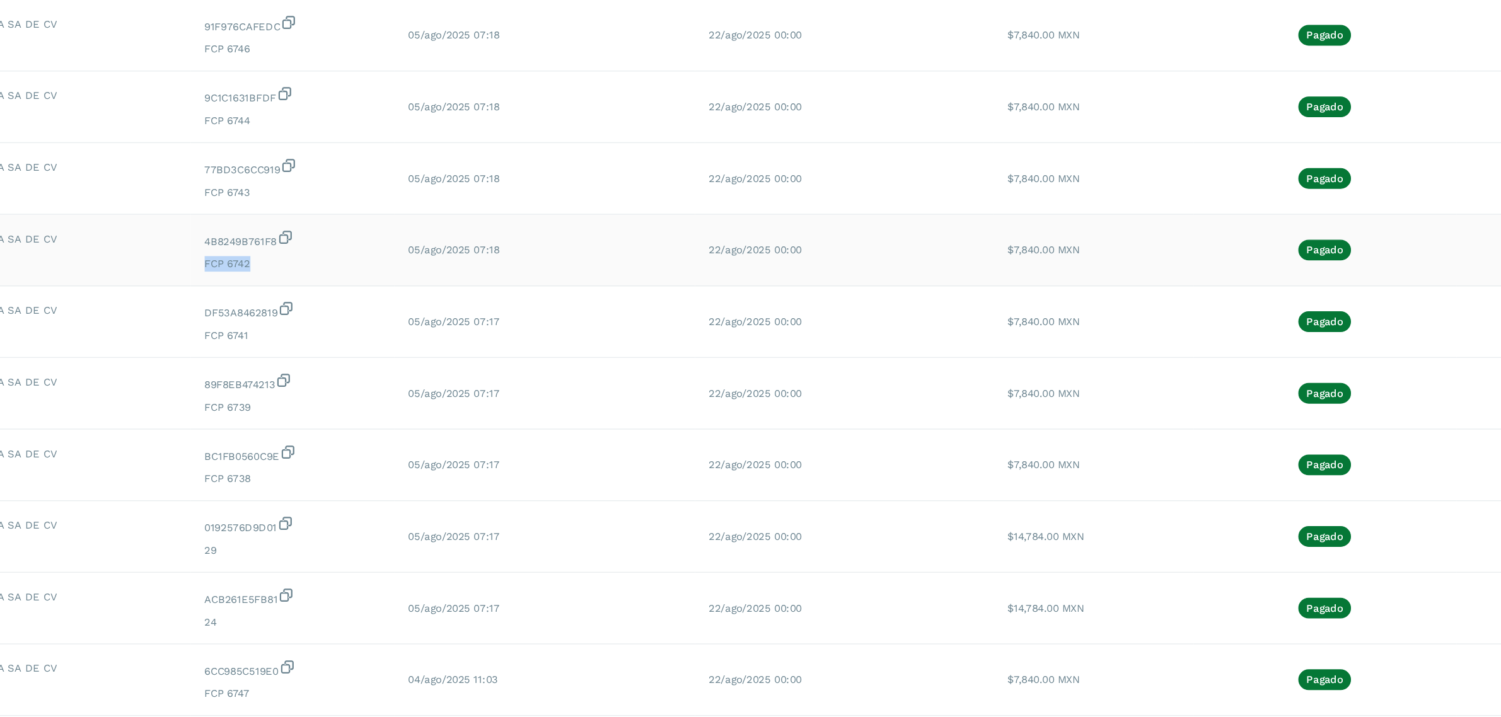
drag, startPoint x: 500, startPoint y: 392, endPoint x: 466, endPoint y: 396, distance: 34.3
click at [467, 391] on span "FCP 6742" at bounding box center [531, 385] width 129 height 11
drag, startPoint x: 500, startPoint y: 445, endPoint x: 463, endPoint y: 449, distance: 38.0
click at [463, 449] on td "DF53A8462819 FCP 6741" at bounding box center [531, 428] width 149 height 52
drag, startPoint x: 467, startPoint y: 499, endPoint x: 502, endPoint y: 497, distance: 34.8
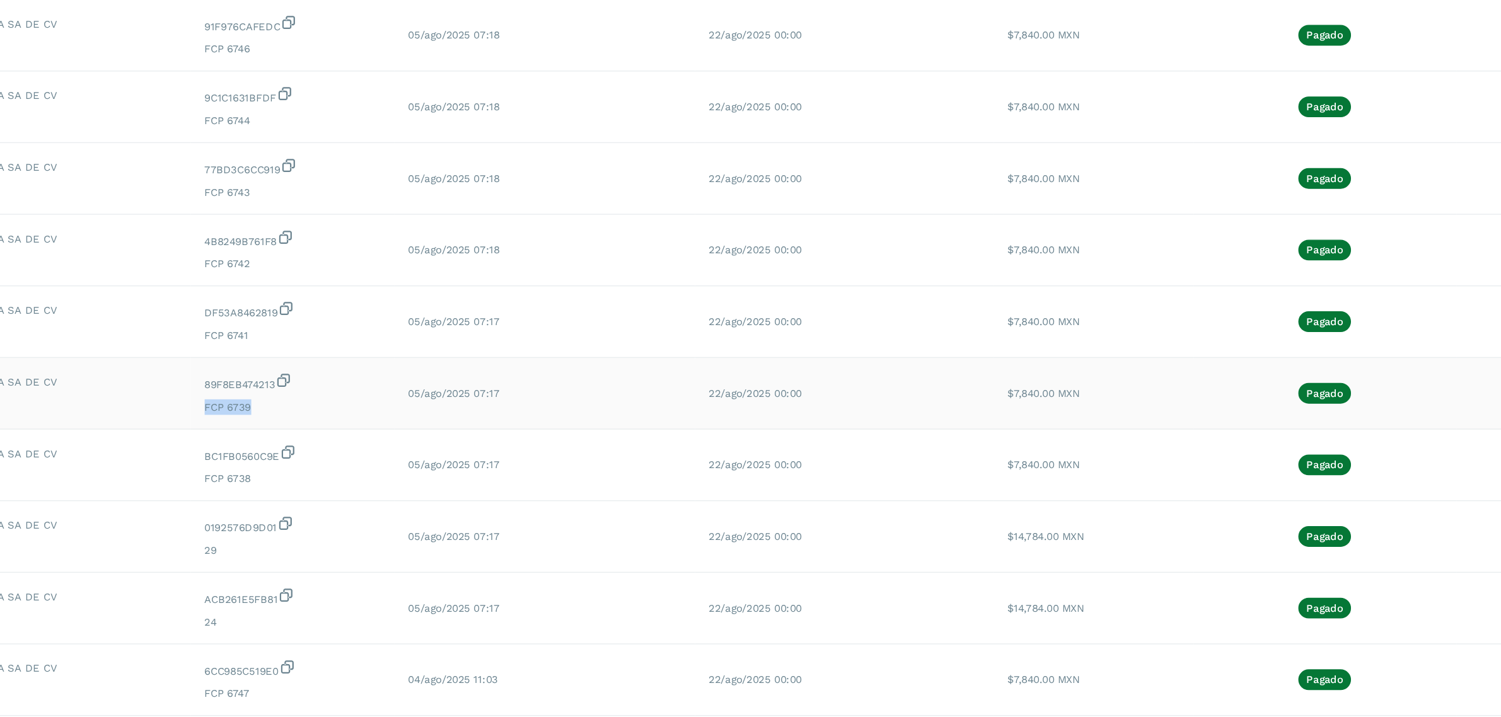
click at [502, 496] on span "FCP 6739" at bounding box center [531, 490] width 129 height 11
drag, startPoint x: 467, startPoint y: 550, endPoint x: 487, endPoint y: 549, distance: 20.2
click at [487, 548] on span "FCP 6738" at bounding box center [531, 542] width 129 height 11
drag, startPoint x: 463, startPoint y: 552, endPoint x: 502, endPoint y: 550, distance: 39.8
click at [502, 550] on td "BC1FB0560C9E FCP 6738" at bounding box center [531, 533] width 149 height 52
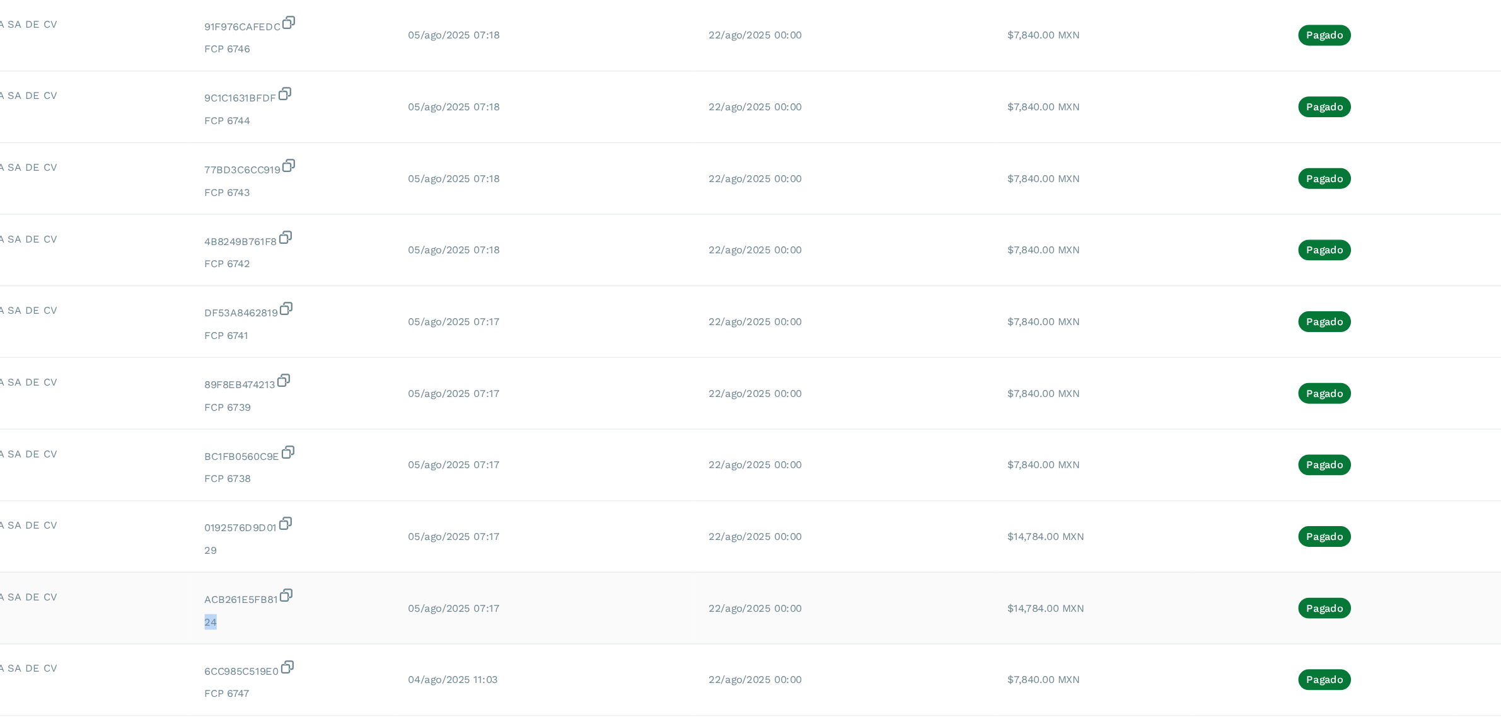
drag, startPoint x: 461, startPoint y: 651, endPoint x: 478, endPoint y: 659, distance: 19.2
click at [478, 659] on td "ACB261E5FB81 24" at bounding box center [531, 637] width 149 height 52
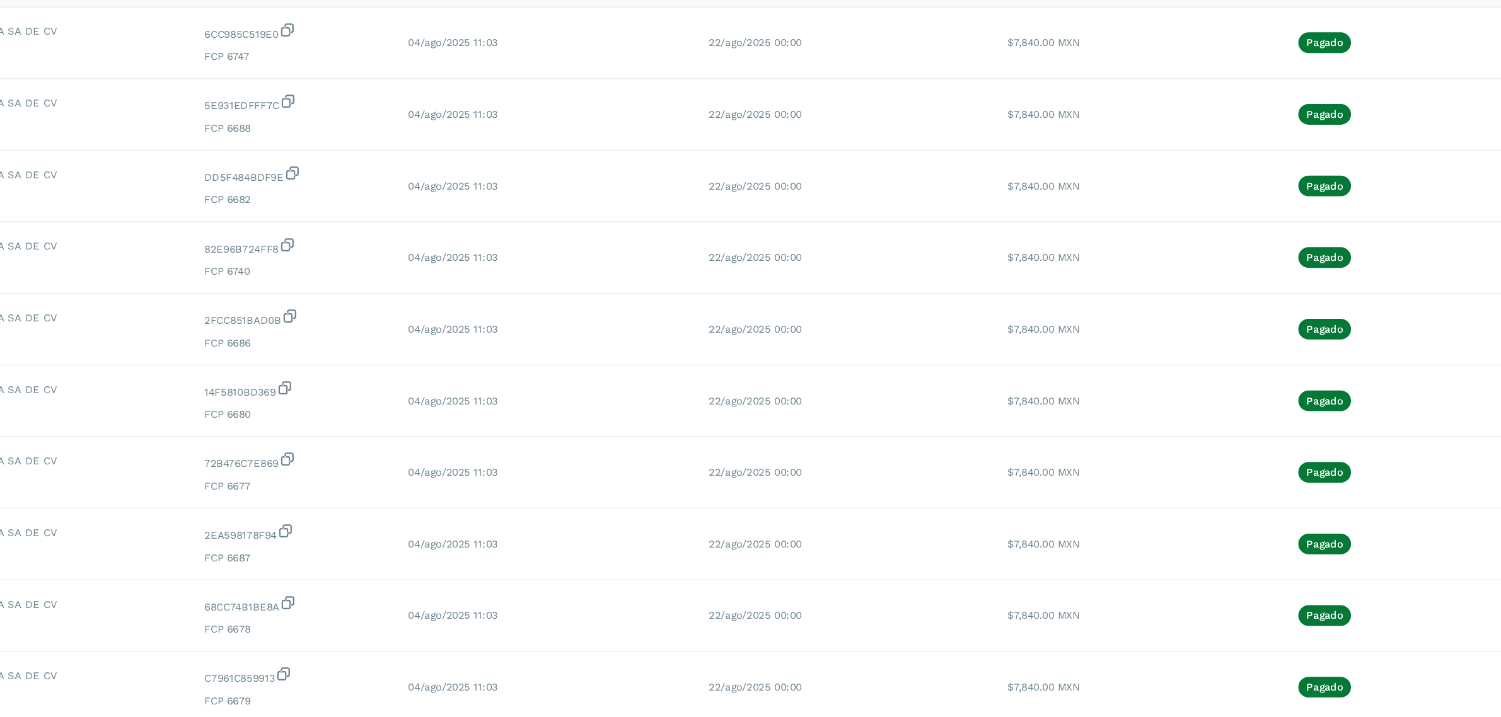
scroll to position [1440, 0]
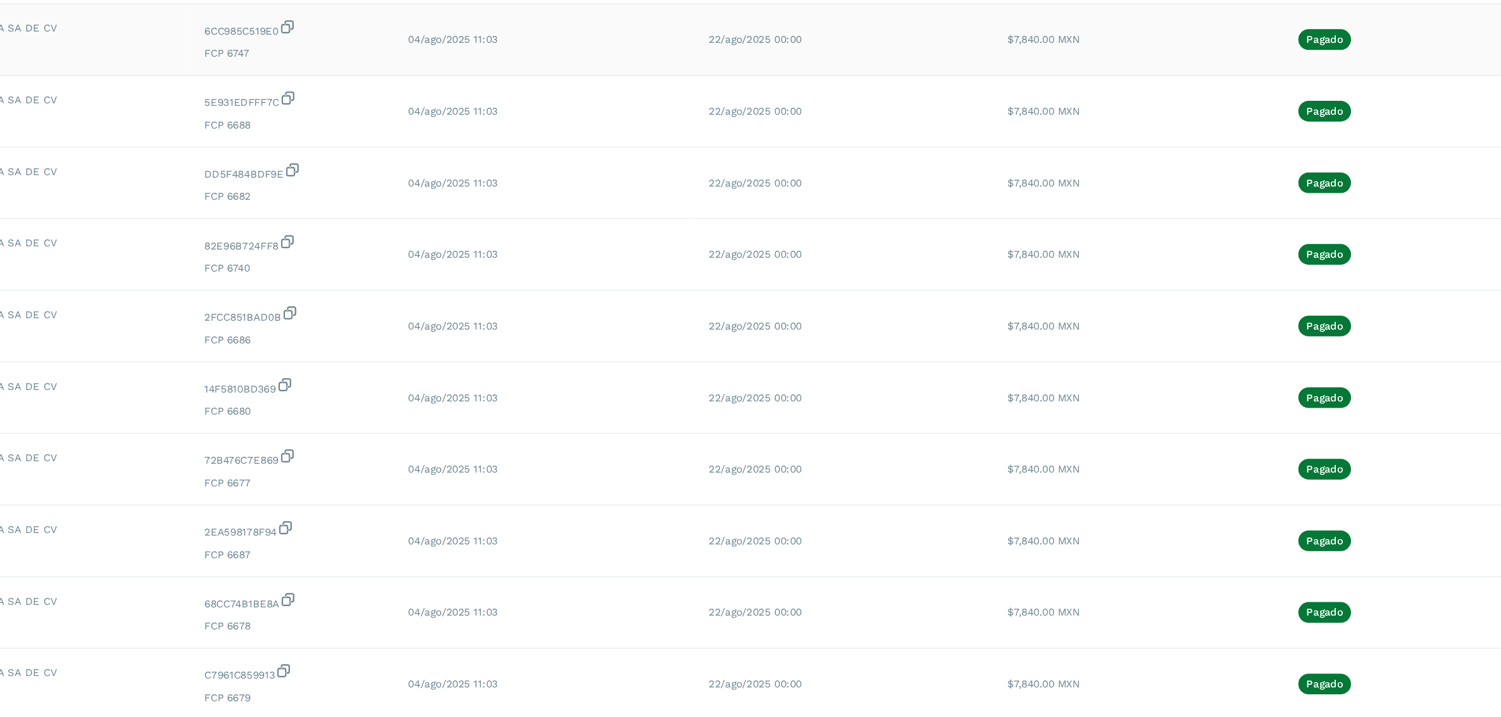
drag, startPoint x: 467, startPoint y: 240, endPoint x: 500, endPoint y: 244, distance: 33.6
click at [500, 238] on span "FCP 6747" at bounding box center [531, 231] width 129 height 11
drag, startPoint x: 466, startPoint y: 238, endPoint x: 503, endPoint y: 242, distance: 37.5
click at [503, 238] on span "FCP 6747" at bounding box center [531, 231] width 129 height 11
drag, startPoint x: 466, startPoint y: 293, endPoint x: 507, endPoint y: 289, distance: 40.5
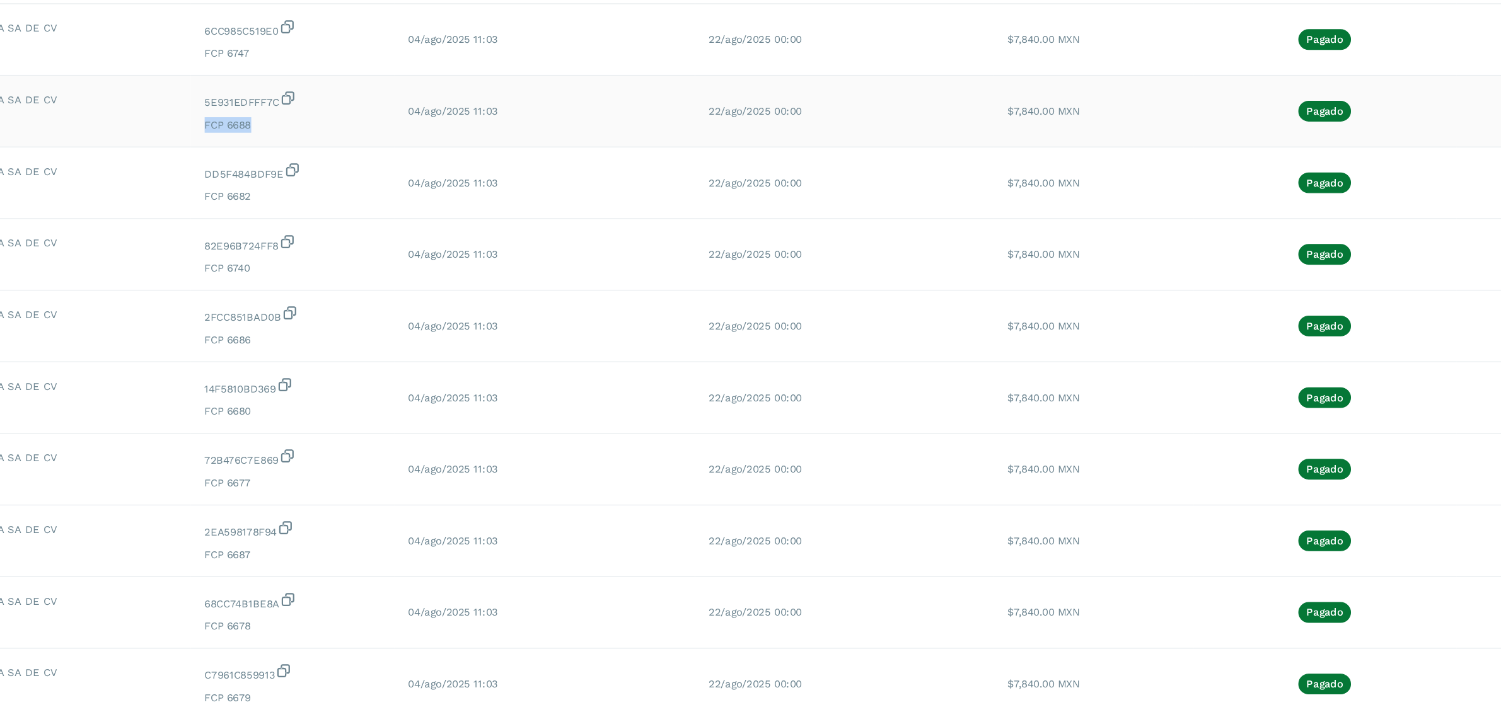
click at [507, 289] on span "FCP 6688" at bounding box center [531, 284] width 129 height 11
drag, startPoint x: 463, startPoint y: 344, endPoint x: 502, endPoint y: 347, distance: 39.8
click at [502, 347] on td "DD5F484BDF9E FCP 6682" at bounding box center [531, 327] width 149 height 52
drag, startPoint x: 465, startPoint y: 398, endPoint x: 507, endPoint y: 402, distance: 41.8
click at [507, 395] on span "FCP 6740" at bounding box center [531, 388] width 129 height 11
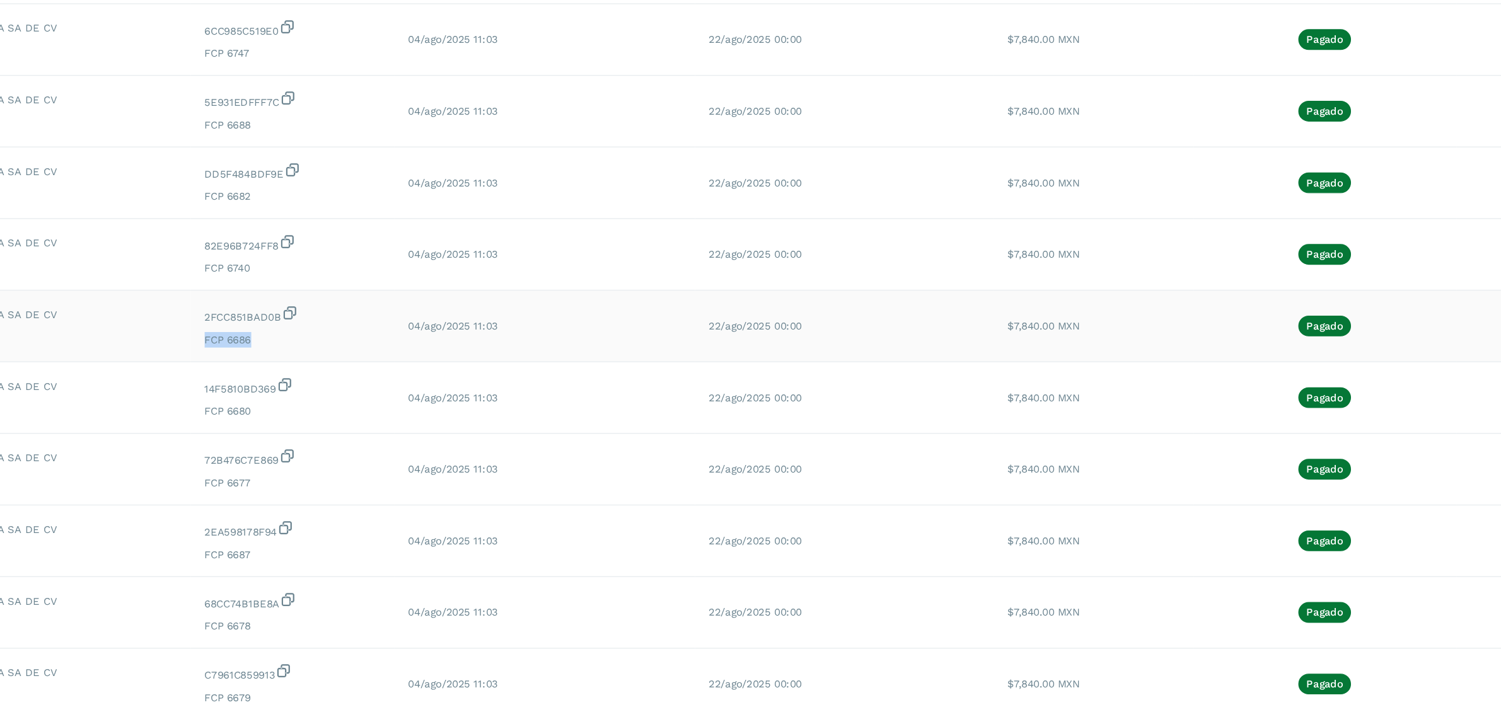
drag, startPoint x: 480, startPoint y: 447, endPoint x: 503, endPoint y: 449, distance: 23.5
click at [503, 449] on td "2FCC851BAD0B FCP 6686" at bounding box center [531, 431] width 149 height 52
drag, startPoint x: 463, startPoint y: 504, endPoint x: 504, endPoint y: 501, distance: 41.1
click at [504, 501] on td "14F5810BD369 FCP 6680" at bounding box center [531, 484] width 149 height 52
drag, startPoint x: 460, startPoint y: 560, endPoint x: 504, endPoint y: 553, distance: 44.0
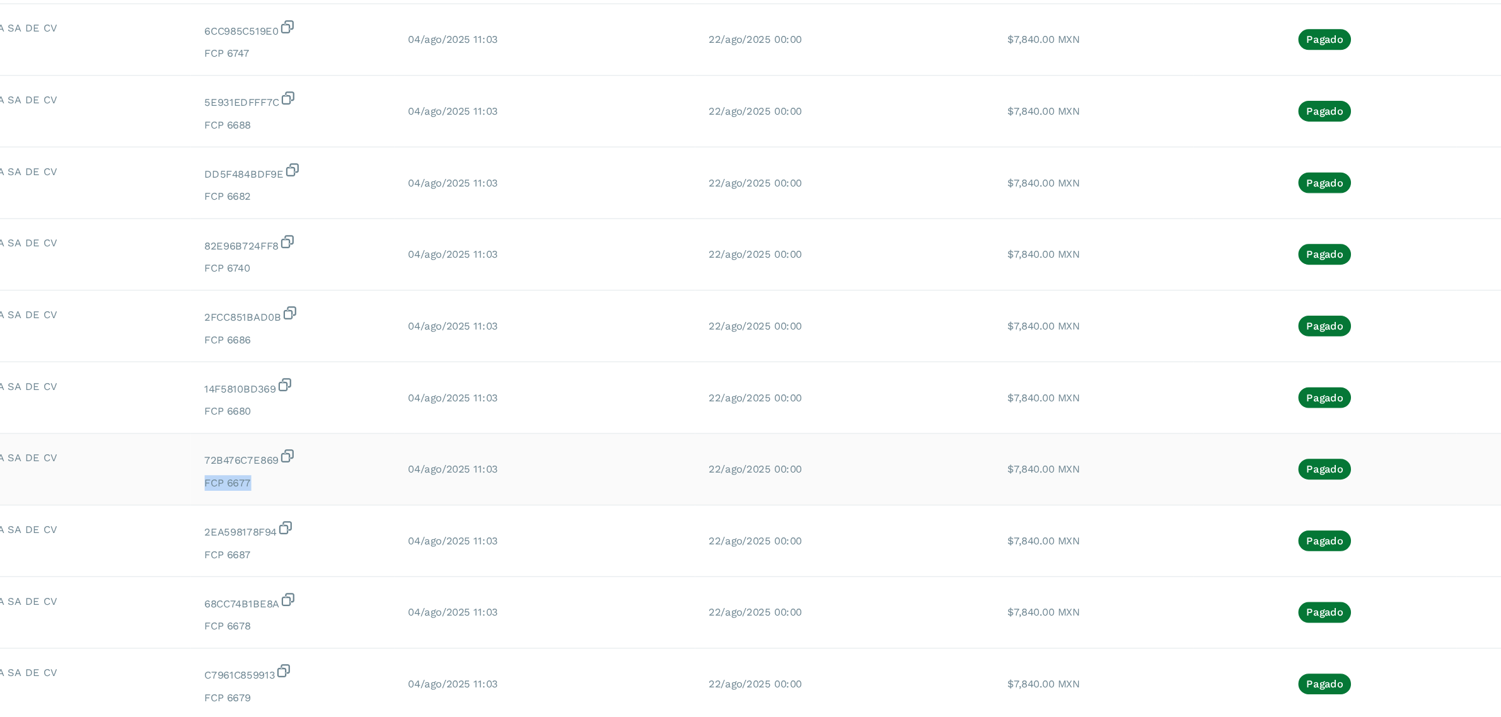
click at [504, 553] on td "72B476C7E869 FCP 6677" at bounding box center [531, 536] width 149 height 52
drag, startPoint x: 466, startPoint y: 610, endPoint x: 503, endPoint y: 609, distance: 36.6
click at [503, 604] on span "FCP 6687" at bounding box center [531, 598] width 129 height 11
drag, startPoint x: 464, startPoint y: 659, endPoint x: 499, endPoint y: 664, distance: 34.9
click at [499, 656] on span "FCP 6678" at bounding box center [531, 650] width 129 height 11
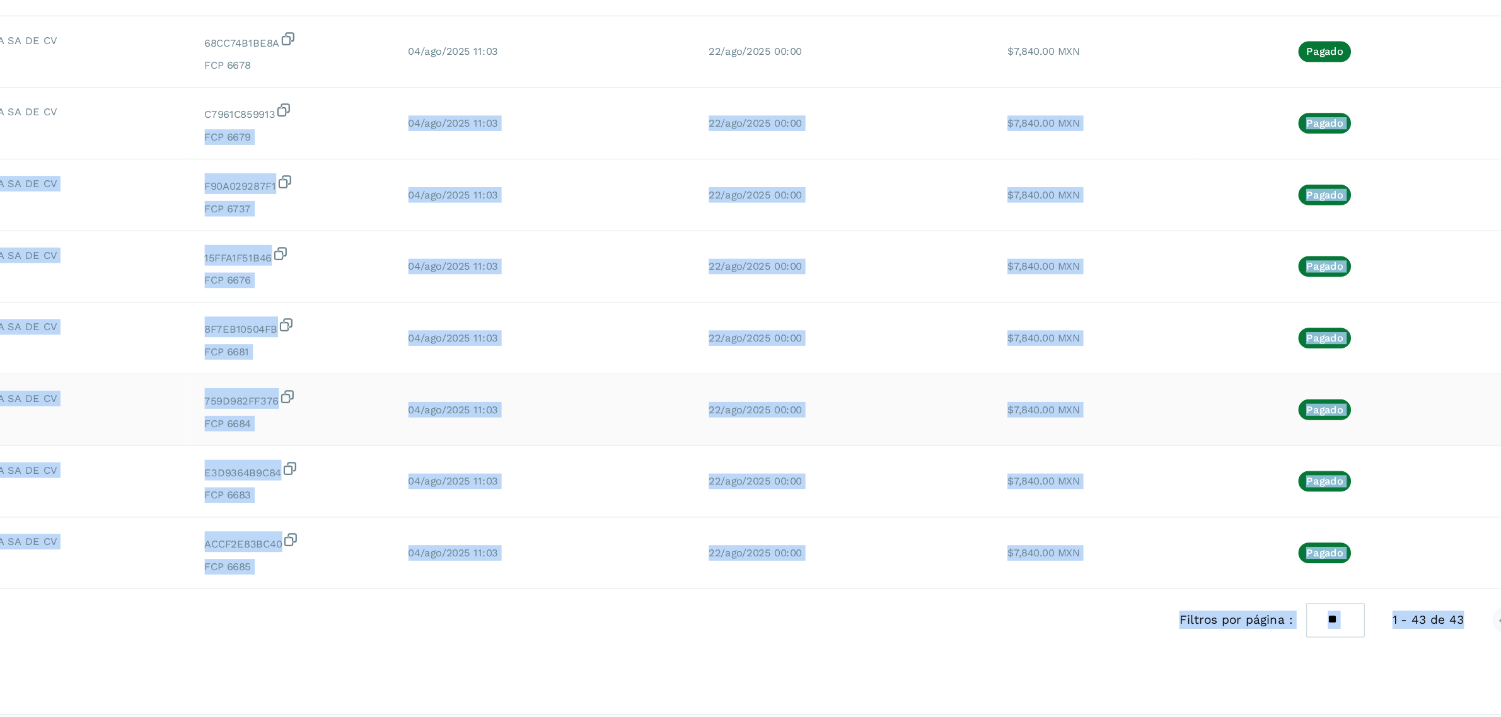
scroll to position [1877, 0]
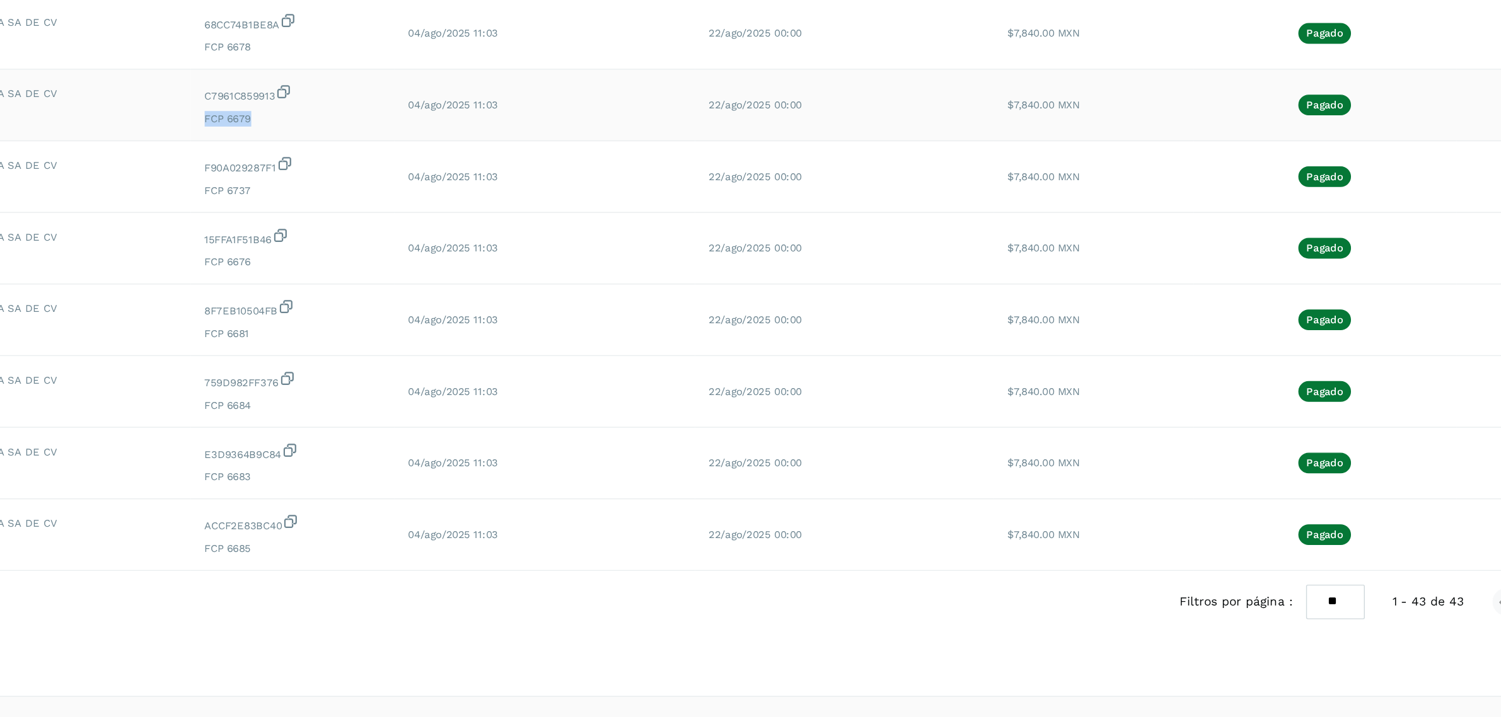
drag, startPoint x: 463, startPoint y: 714, endPoint x: 516, endPoint y: 280, distance: 437.5
click at [516, 280] on td "C7961C859913 FCP 6679" at bounding box center [531, 270] width 149 height 52
drag, startPoint x: 465, startPoint y: 327, endPoint x: 506, endPoint y: 330, distance: 40.5
click at [506, 330] on span "FCP 6737" at bounding box center [531, 332] width 129 height 11
drag, startPoint x: 469, startPoint y: 380, endPoint x: 485, endPoint y: 381, distance: 15.8
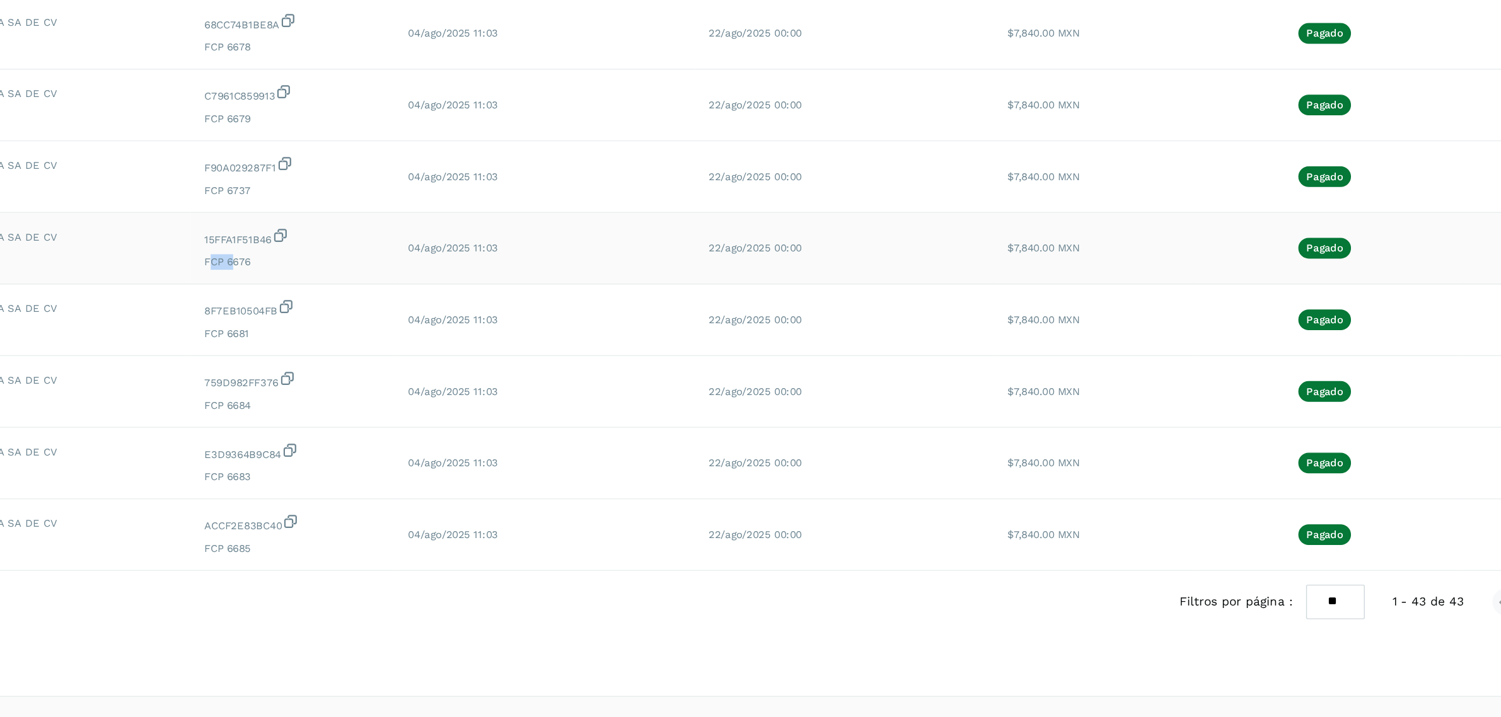
click at [485, 381] on span "FCP 6676" at bounding box center [531, 384] width 129 height 11
drag, startPoint x: 467, startPoint y: 385, endPoint x: 487, endPoint y: 386, distance: 20.2
click at [487, 386] on span "FCP 6676" at bounding box center [531, 384] width 129 height 11
drag, startPoint x: 468, startPoint y: 381, endPoint x: 500, endPoint y: 386, distance: 32.4
click at [500, 386] on span "FCP 6676" at bounding box center [531, 384] width 129 height 11
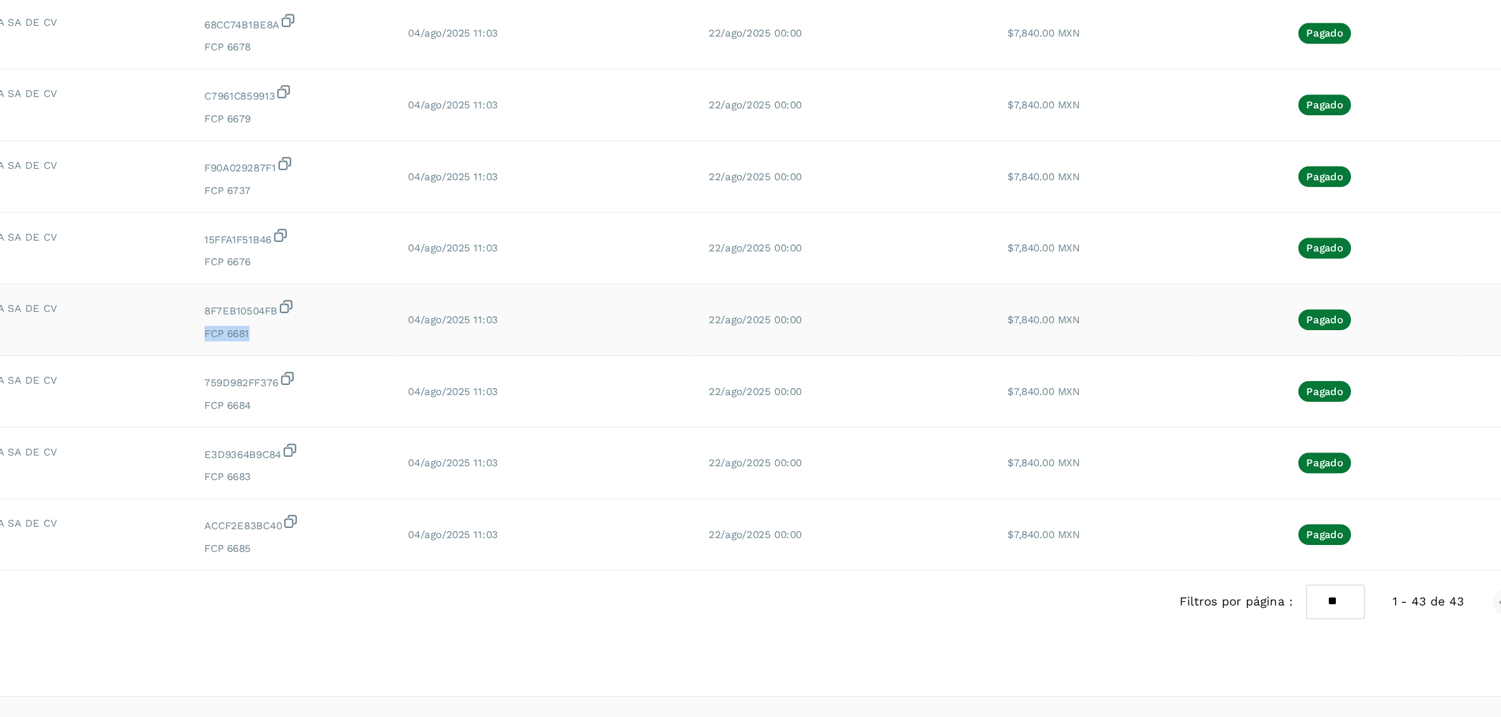
drag, startPoint x: 464, startPoint y: 436, endPoint x: 507, endPoint y: 440, distance: 43.1
click at [507, 440] on span "FCP 6681" at bounding box center [531, 436] width 129 height 11
drag, startPoint x: 467, startPoint y: 485, endPoint x: 507, endPoint y: 485, distance: 40.3
click at [507, 485] on span "FCP 6684" at bounding box center [531, 488] width 129 height 11
drag, startPoint x: 460, startPoint y: 544, endPoint x: 504, endPoint y: 545, distance: 44.1
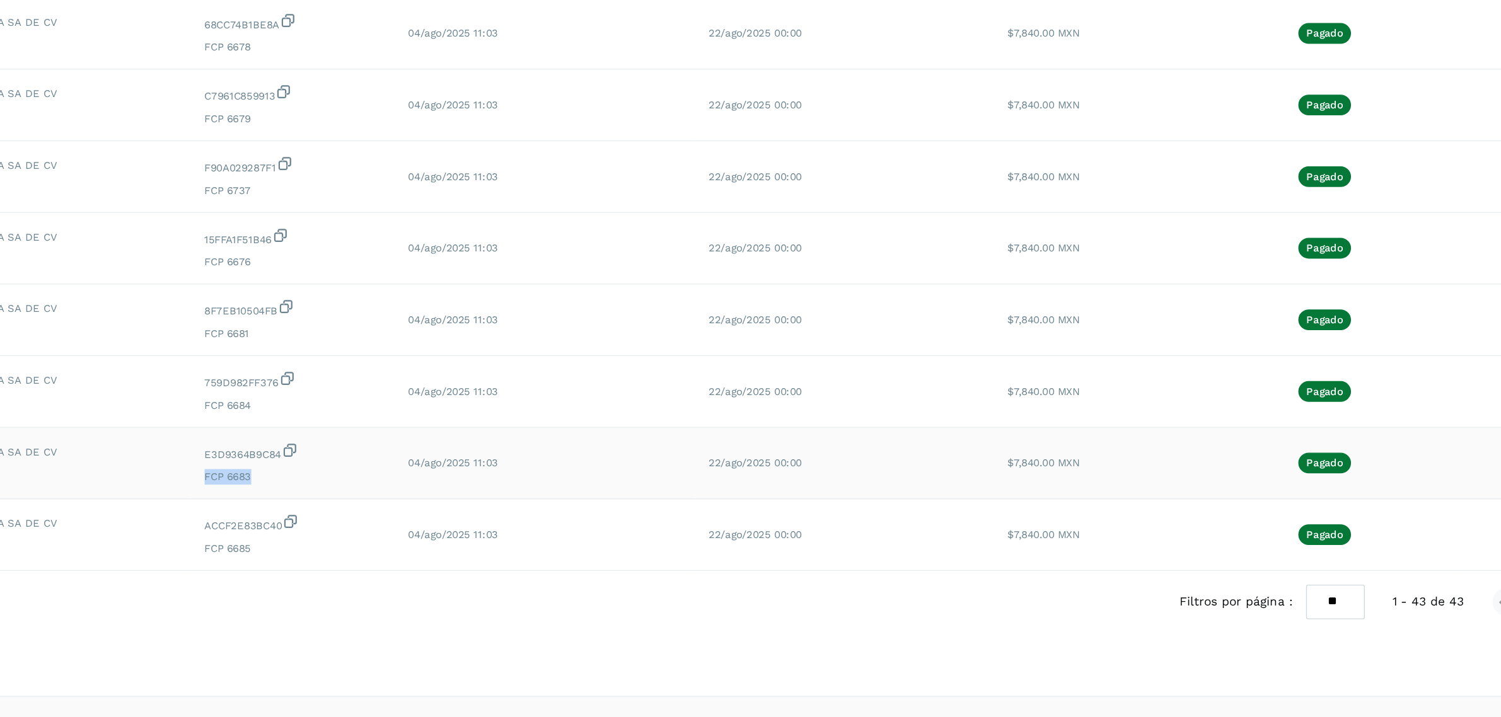
click at [504, 545] on td "E3D9364B9C84 FCP 6683" at bounding box center [531, 532] width 149 height 52
drag, startPoint x: 466, startPoint y: 591, endPoint x: 511, endPoint y: 606, distance: 47.8
click at [511, 606] on td "ACCF2E83BC40 FCP 6685" at bounding box center [531, 584] width 149 height 52
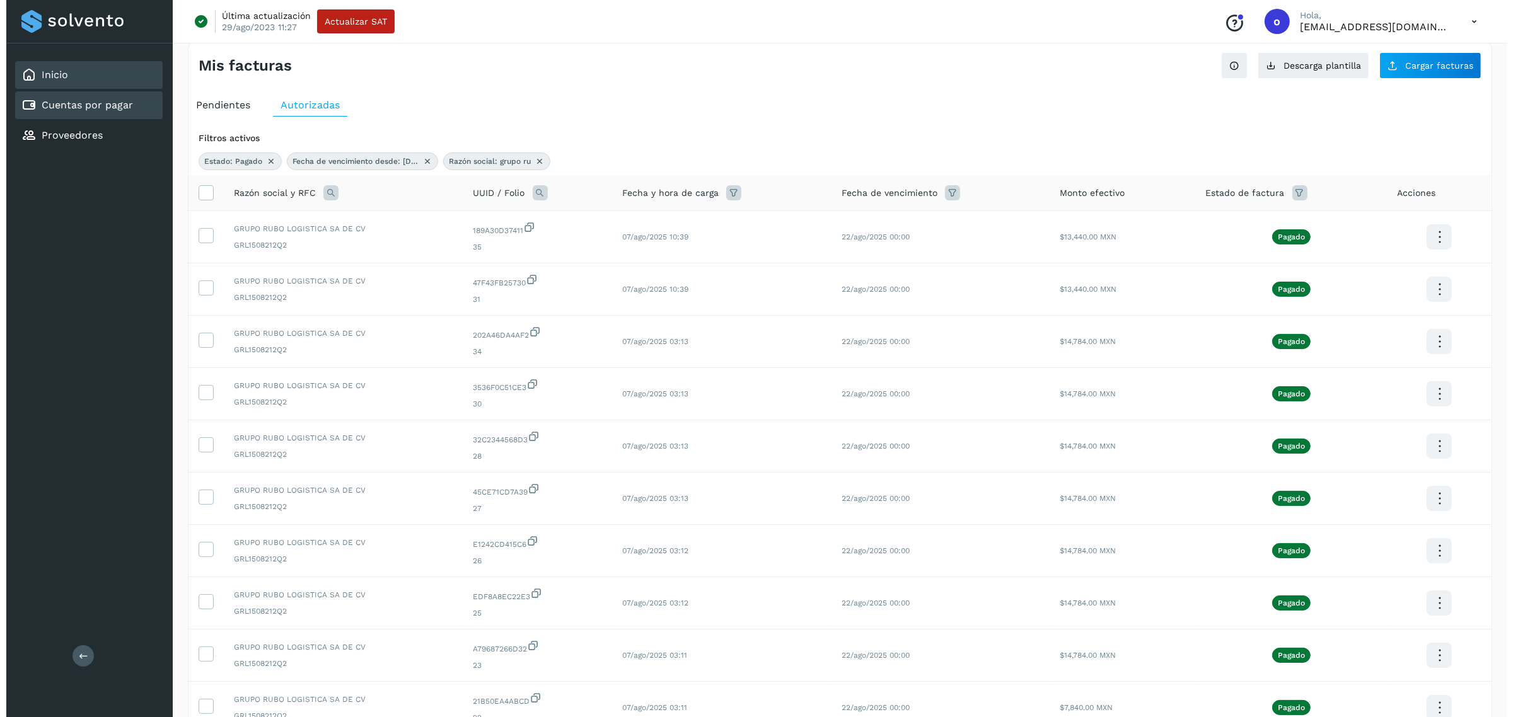
scroll to position [0, 0]
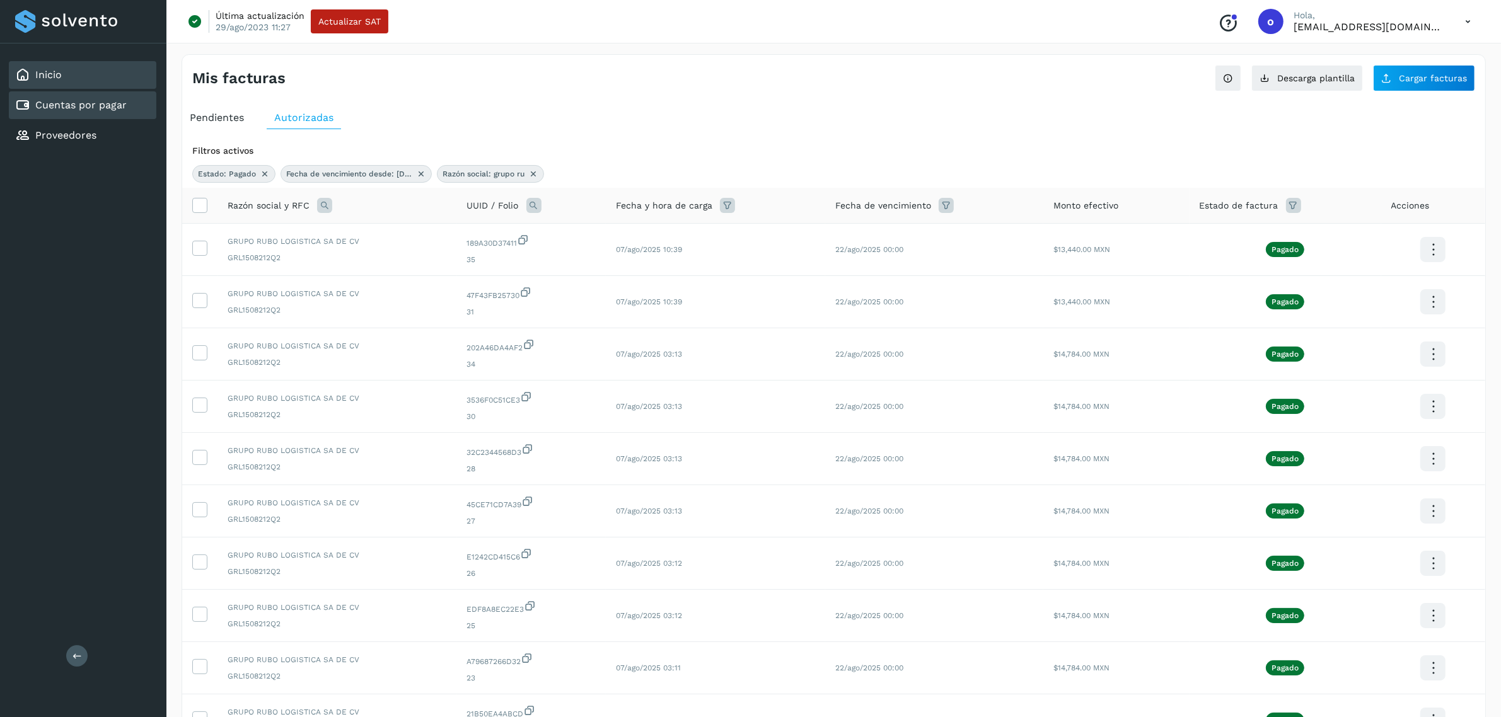
click at [102, 80] on div "Inicio" at bounding box center [82, 75] width 147 height 28
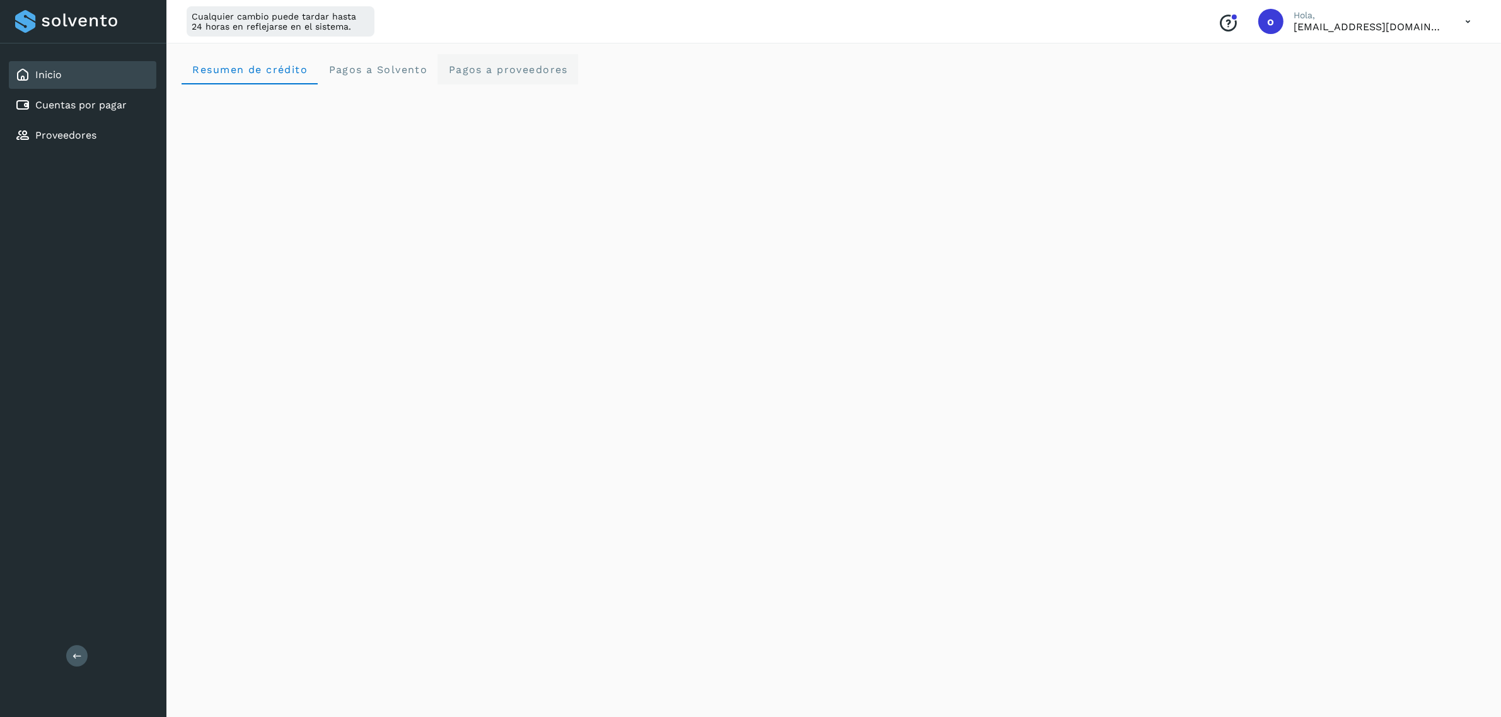
click at [470, 73] on span "Pagos a proveedores" at bounding box center [508, 70] width 120 height 12
click at [108, 104] on link "Cuentas por pagar" at bounding box center [80, 105] width 91 height 12
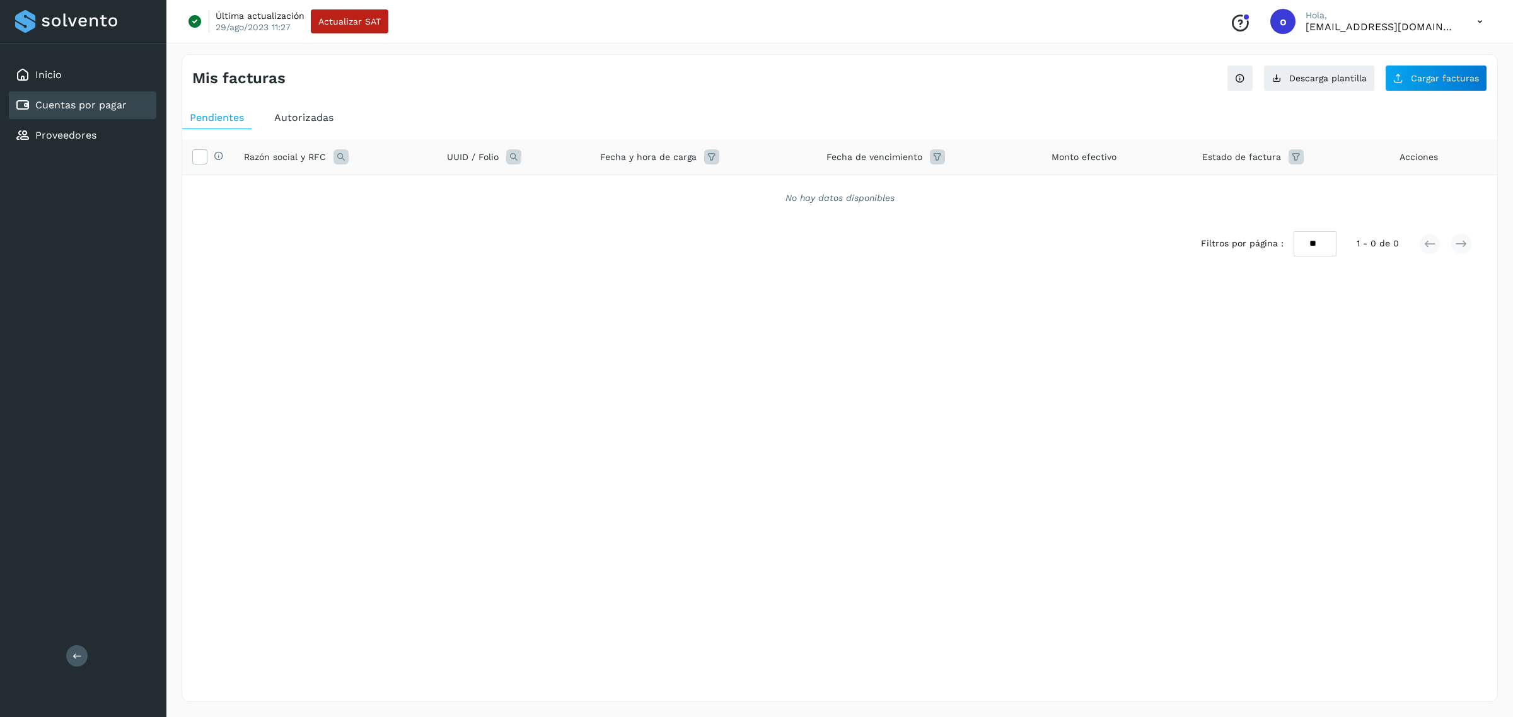
click at [340, 155] on icon at bounding box center [340, 156] width 15 height 15
click at [479, 217] on input "text" at bounding box center [423, 210] width 155 height 20
paste input "**********"
type input "**********"
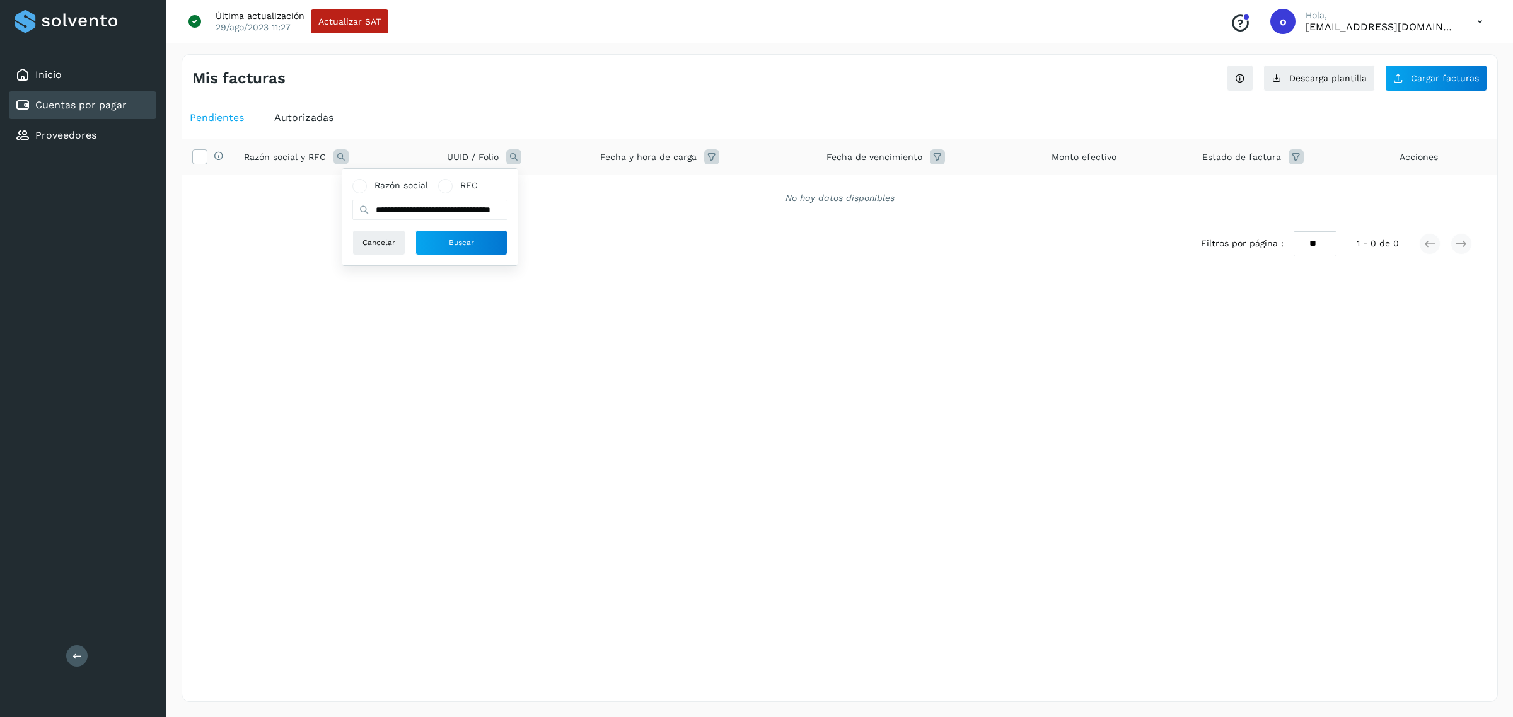
scroll to position [0, 0]
click at [521, 158] on icon at bounding box center [513, 156] width 15 height 15
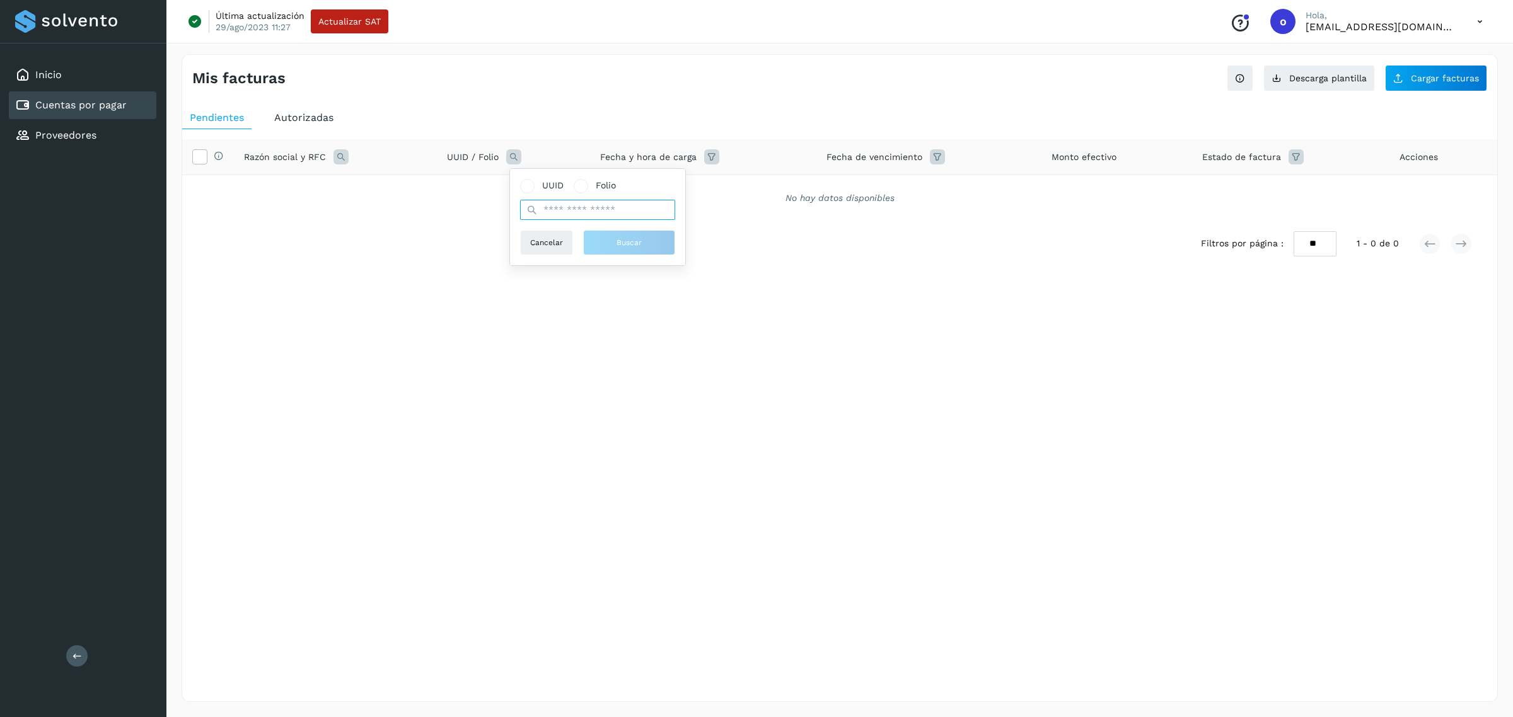
click at [552, 217] on input "text" at bounding box center [597, 210] width 155 height 20
paste input "**********"
type input "**********"
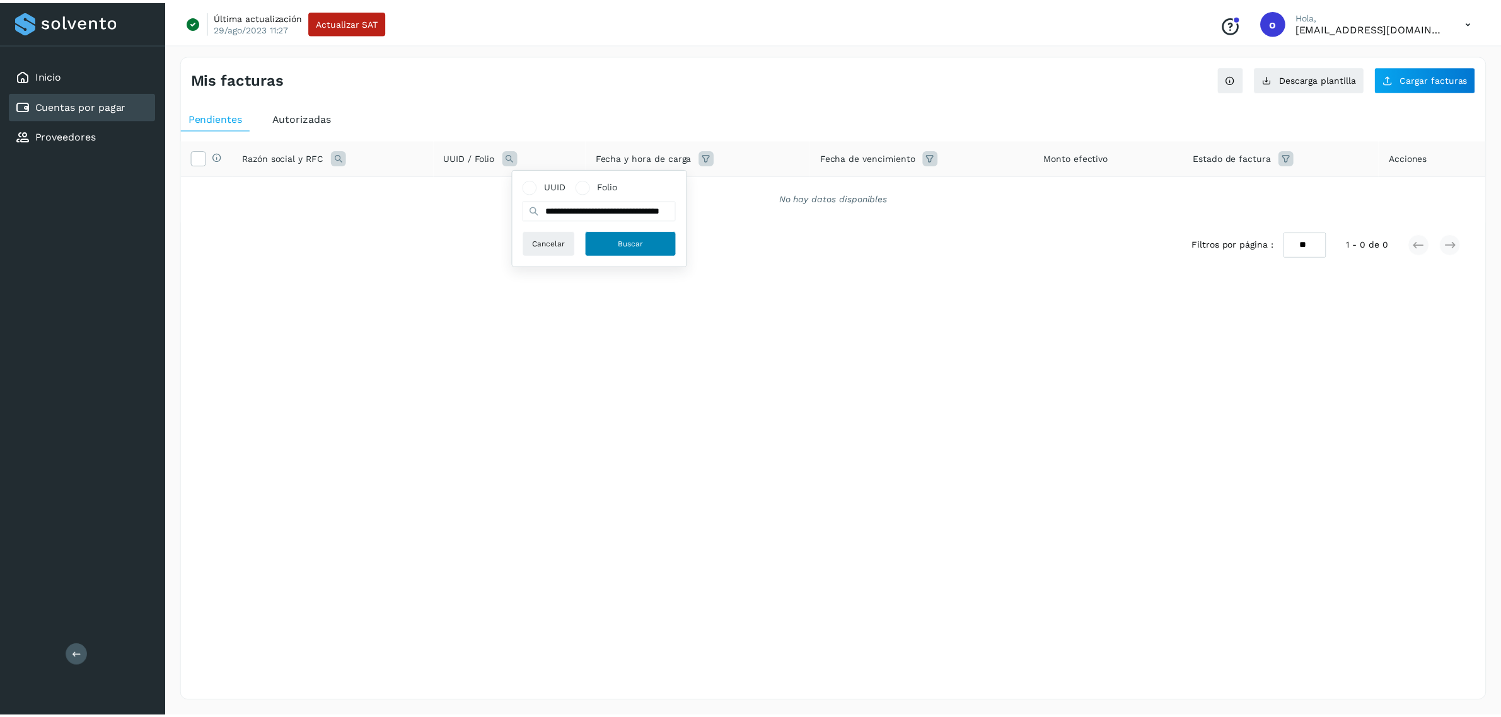
scroll to position [0, 0]
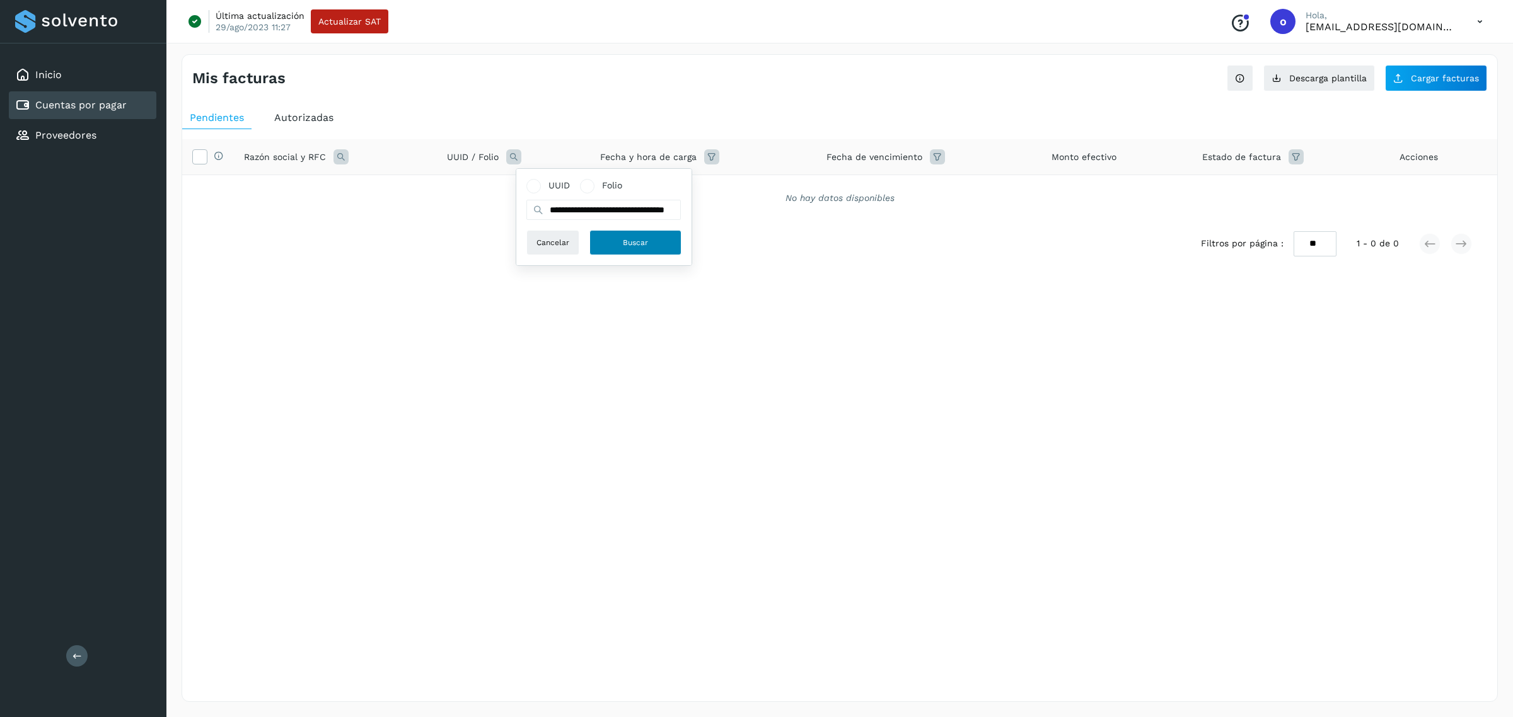
click at [597, 241] on button "Buscar" at bounding box center [635, 242] width 92 height 25
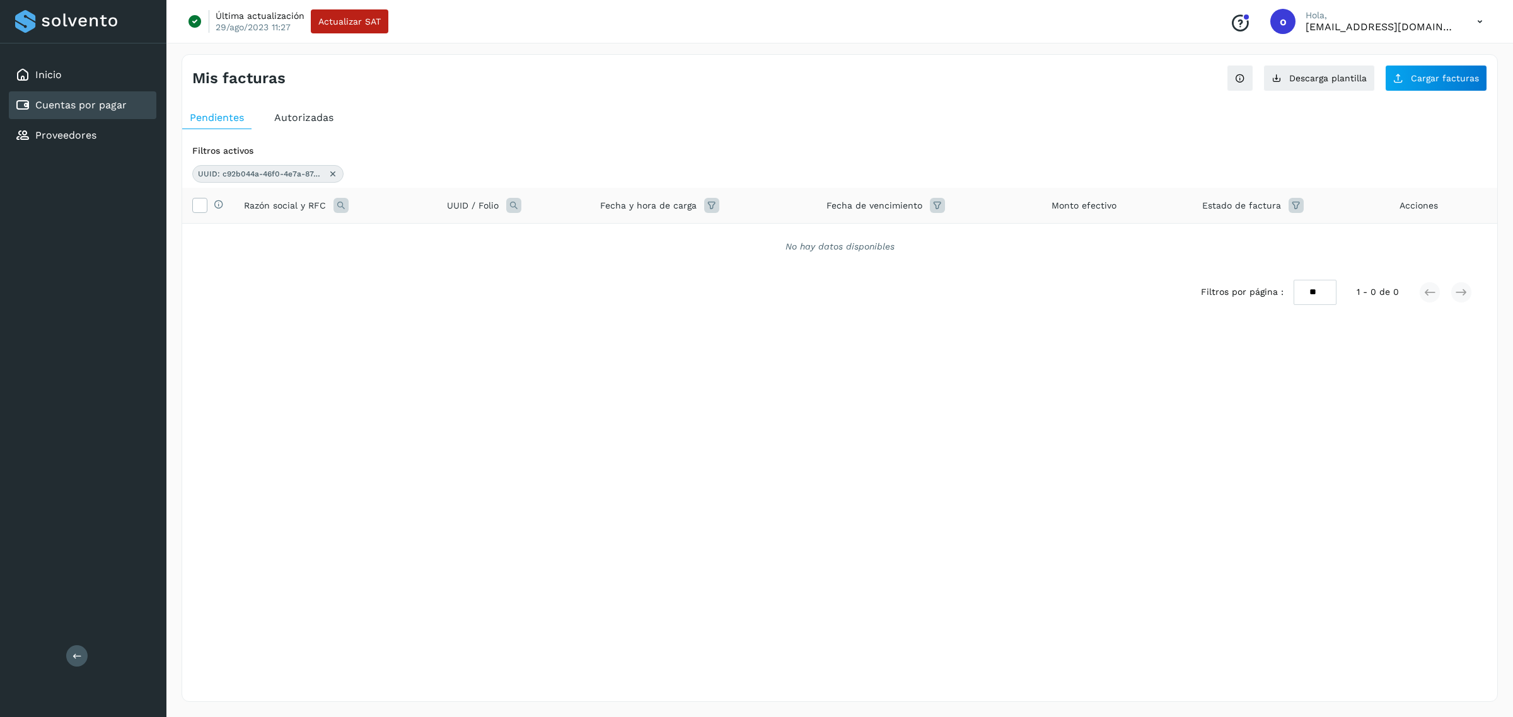
click at [300, 108] on div "Autorizadas" at bounding box center [304, 118] width 74 height 23
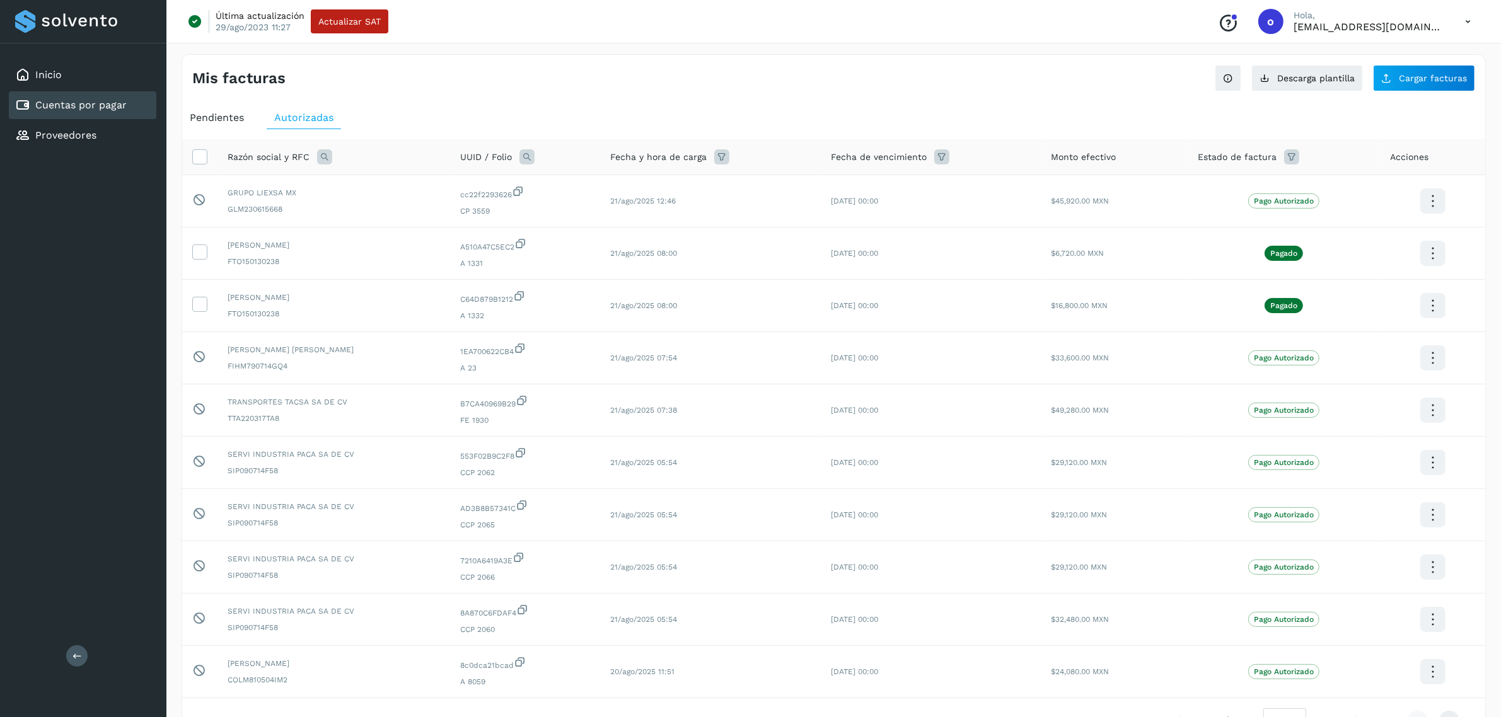
click at [503, 154] on span "UUID / Folio" at bounding box center [486, 157] width 52 height 13
click at [600, 147] on th "UUID / Folio" at bounding box center [710, 157] width 221 height 36
click at [535, 159] on icon at bounding box center [526, 156] width 15 height 15
click at [577, 222] on div "UUID Folio Cancelar Buscar" at bounding box center [635, 217] width 155 height 76
click at [586, 213] on input "text" at bounding box center [635, 210] width 155 height 20
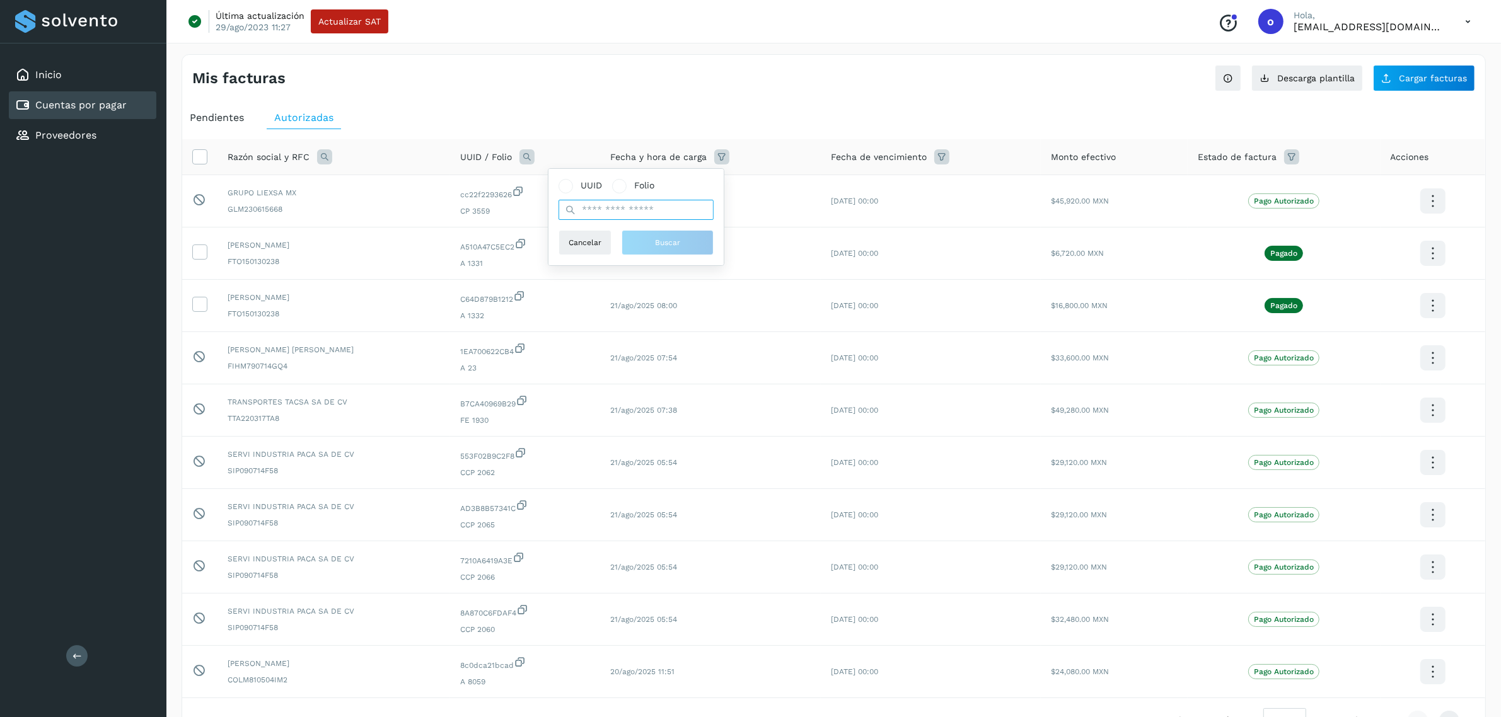
paste input "**********"
type input "**********"
click at [647, 235] on button "Buscar" at bounding box center [674, 242] width 92 height 25
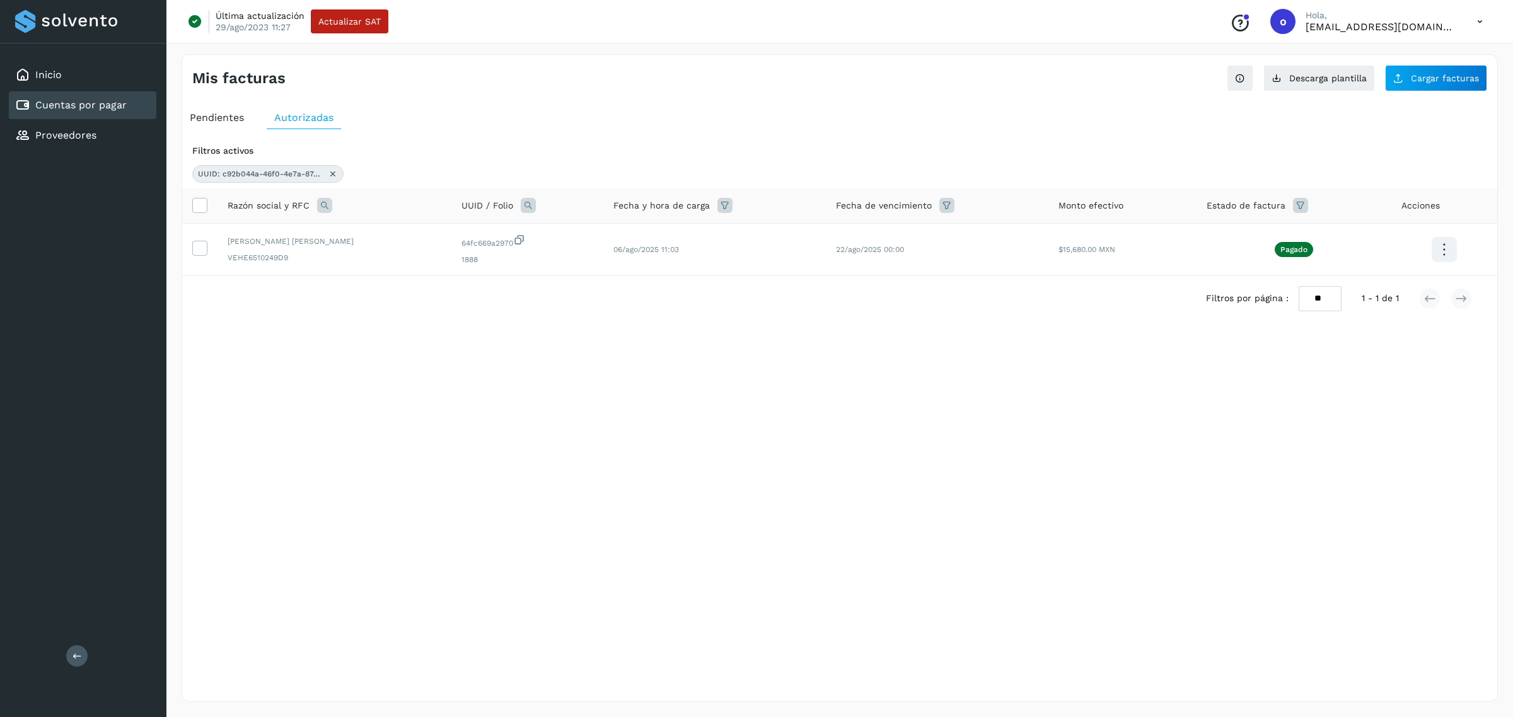
click at [332, 173] on icon at bounding box center [333, 174] width 10 height 10
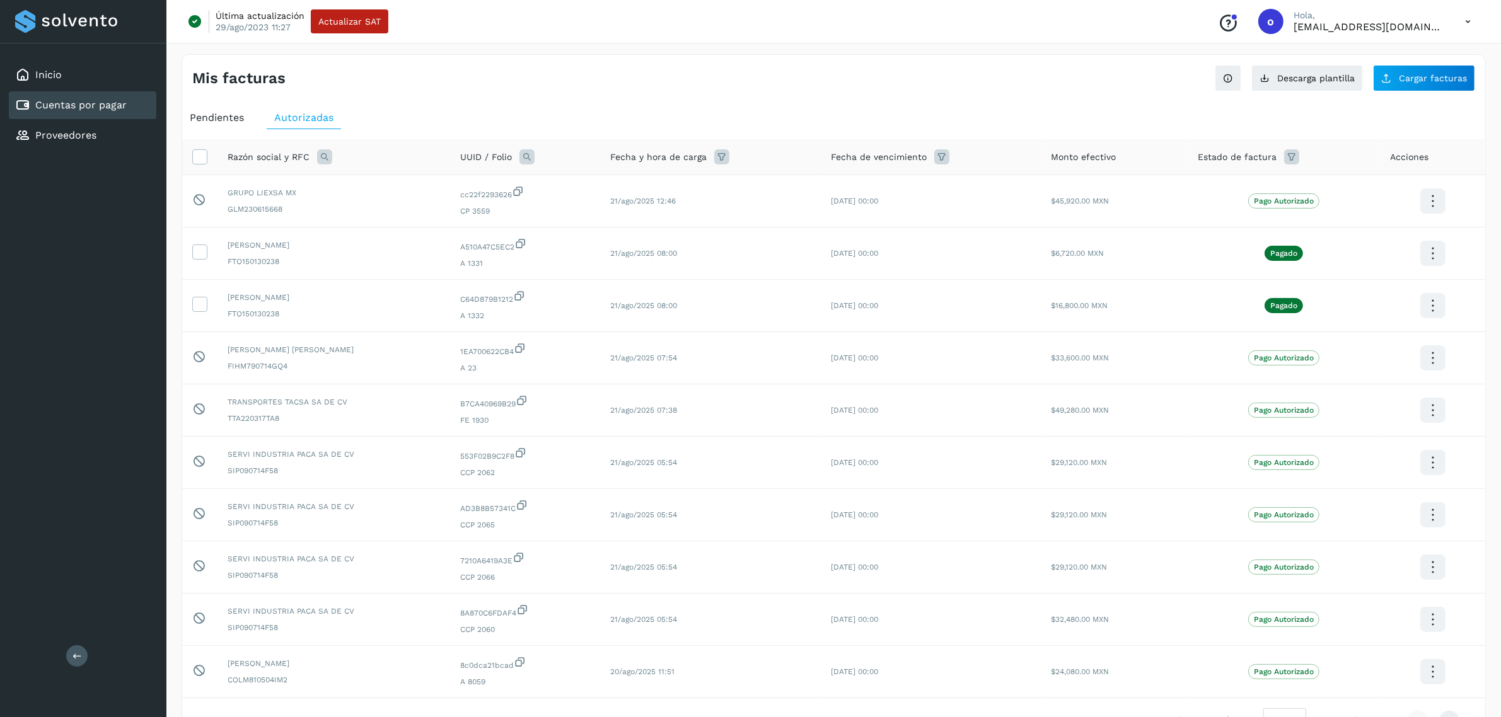
click at [600, 148] on th "UUID / Folio" at bounding box center [710, 157] width 221 height 36
click at [535, 154] on icon at bounding box center [526, 156] width 15 height 15
click at [590, 206] on input "text" at bounding box center [635, 210] width 155 height 20
paste input "**********"
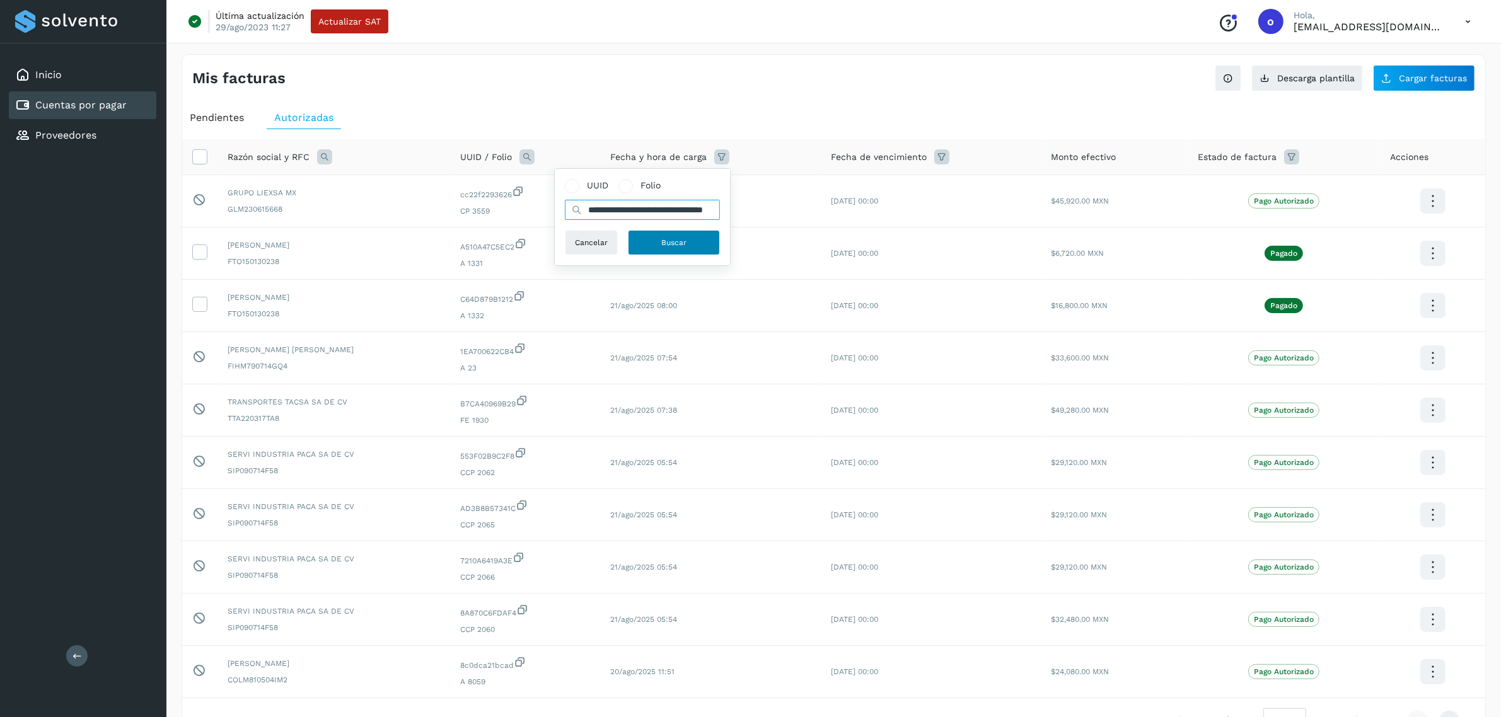
type input "**********"
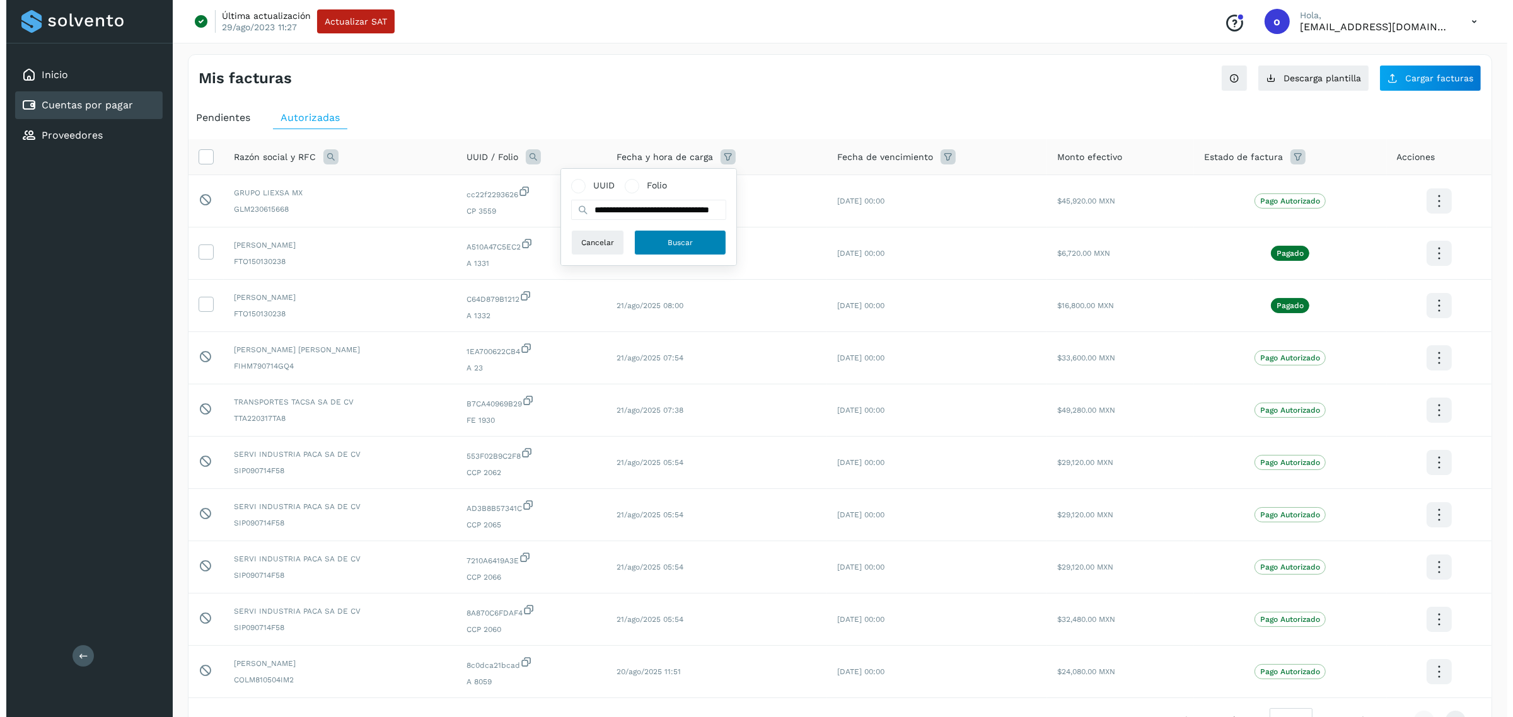
scroll to position [0, 0]
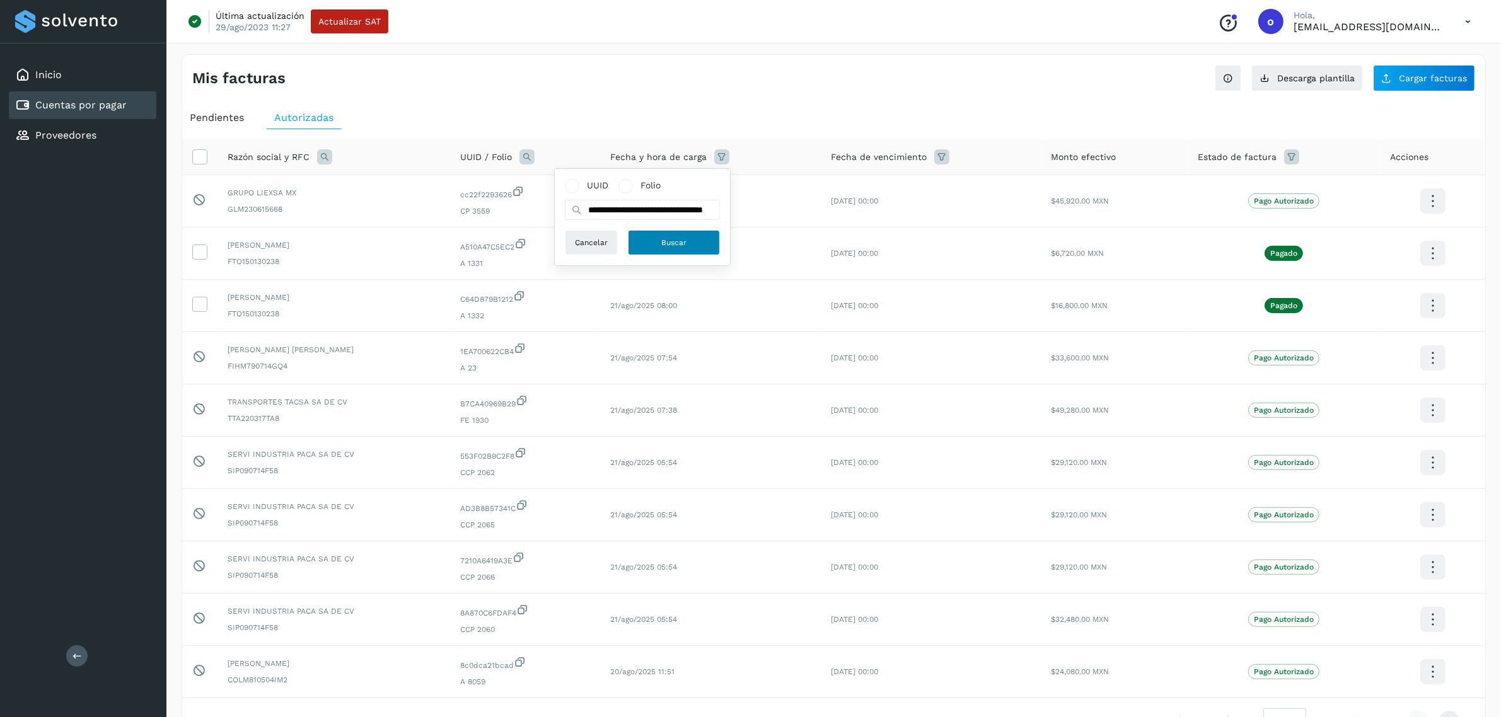
click at [657, 238] on button "Buscar" at bounding box center [674, 242] width 92 height 25
